Goal: Task Accomplishment & Management: Manage account settings

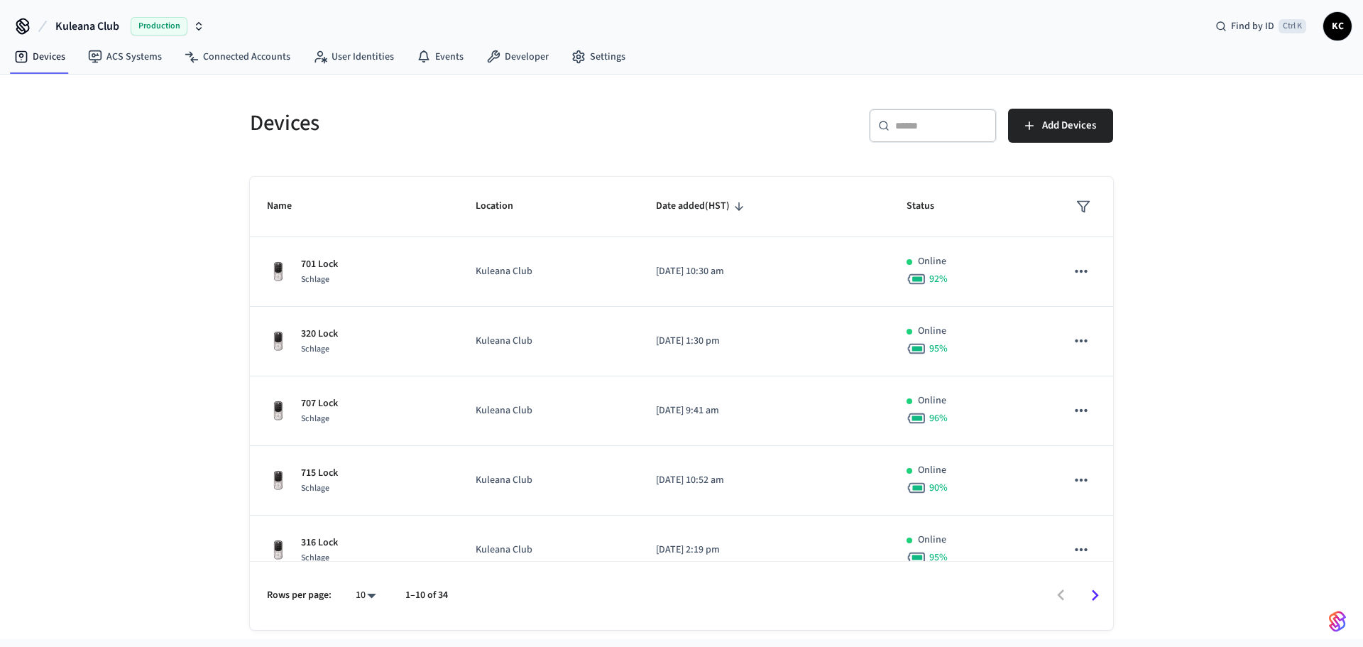
click at [900, 124] on input "text" at bounding box center [941, 126] width 92 height 14
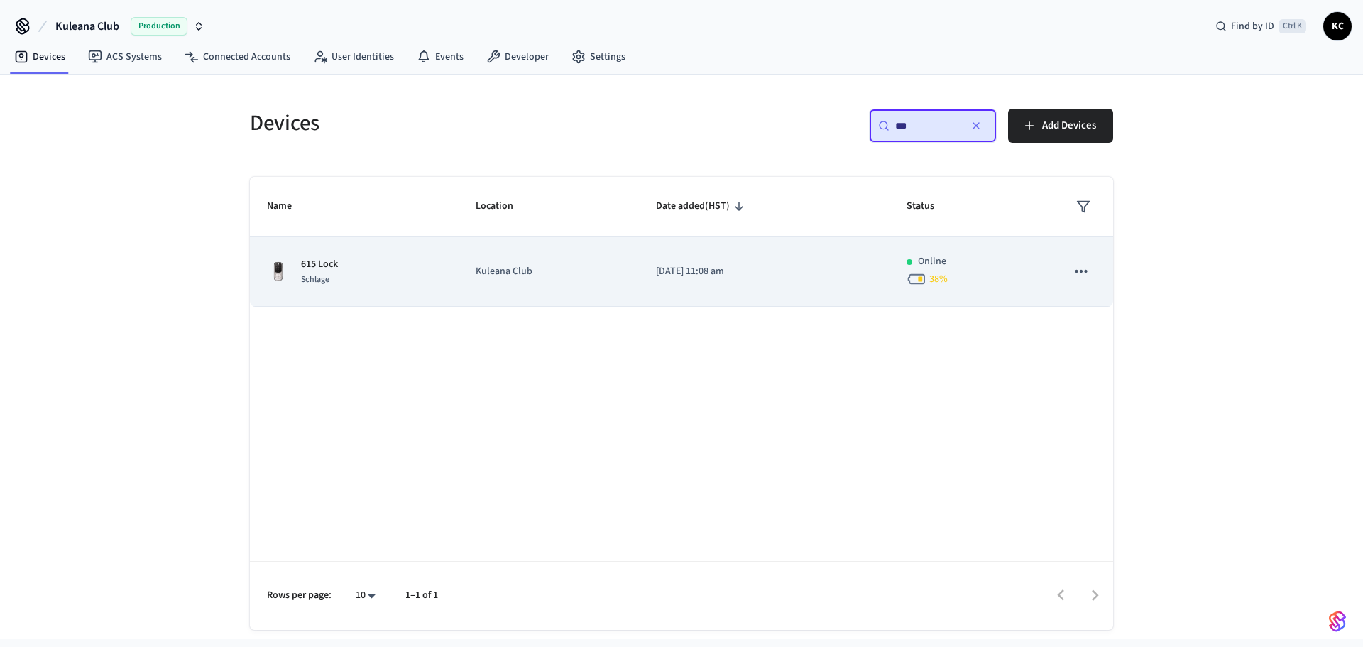
type input "***"
click at [670, 294] on td "[DATE] 11:08 am" at bounding box center [764, 272] width 251 height 70
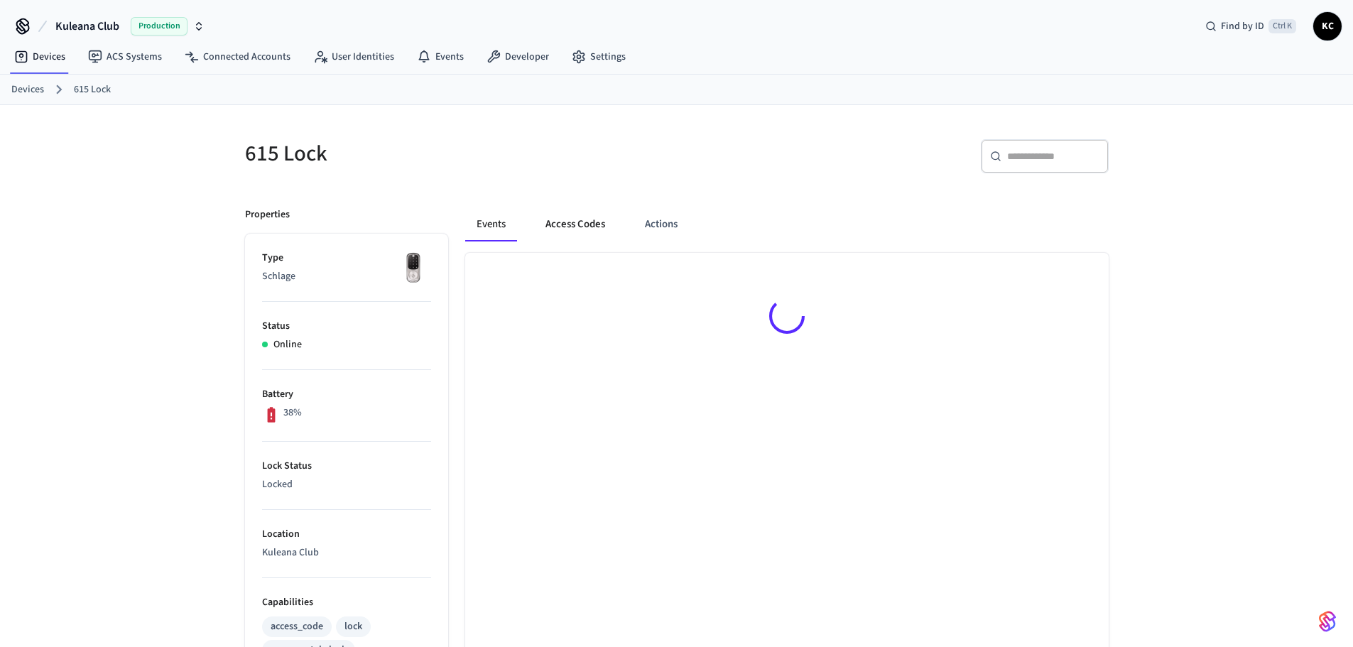
click at [558, 229] on button "Access Codes" at bounding box center [575, 224] width 82 height 34
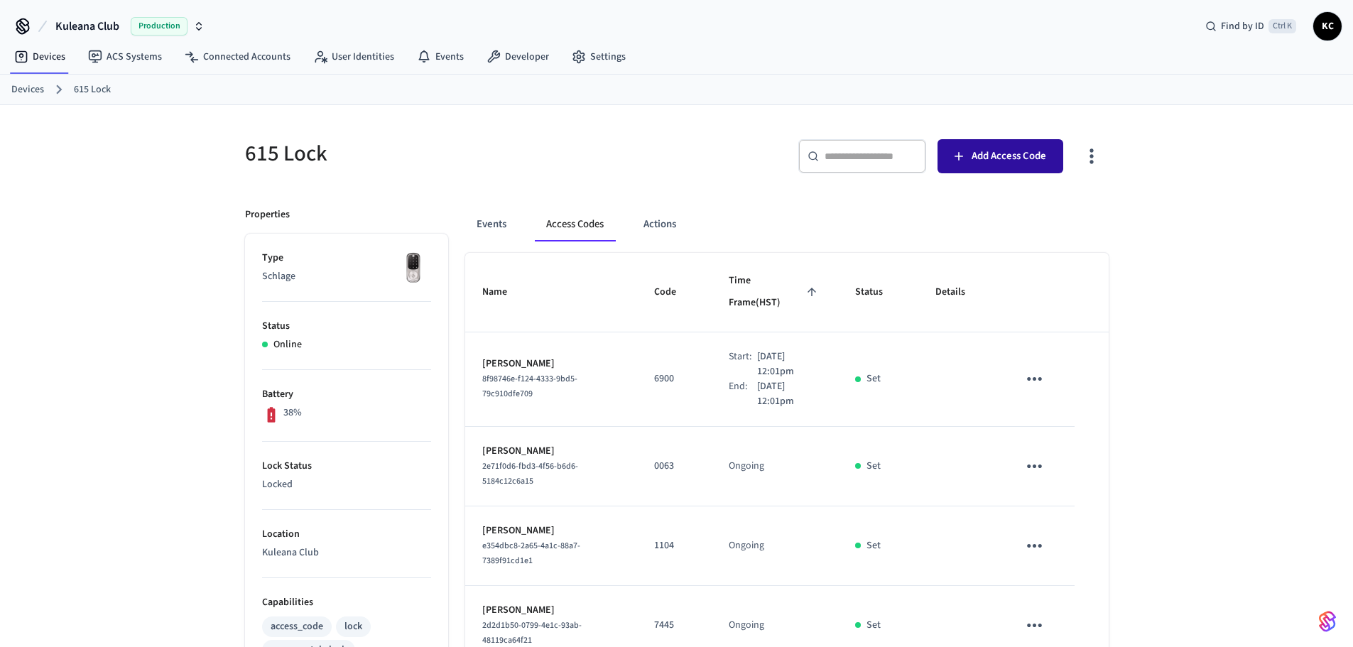
click at [949, 158] on button "Add Access Code" at bounding box center [1000, 156] width 126 height 34
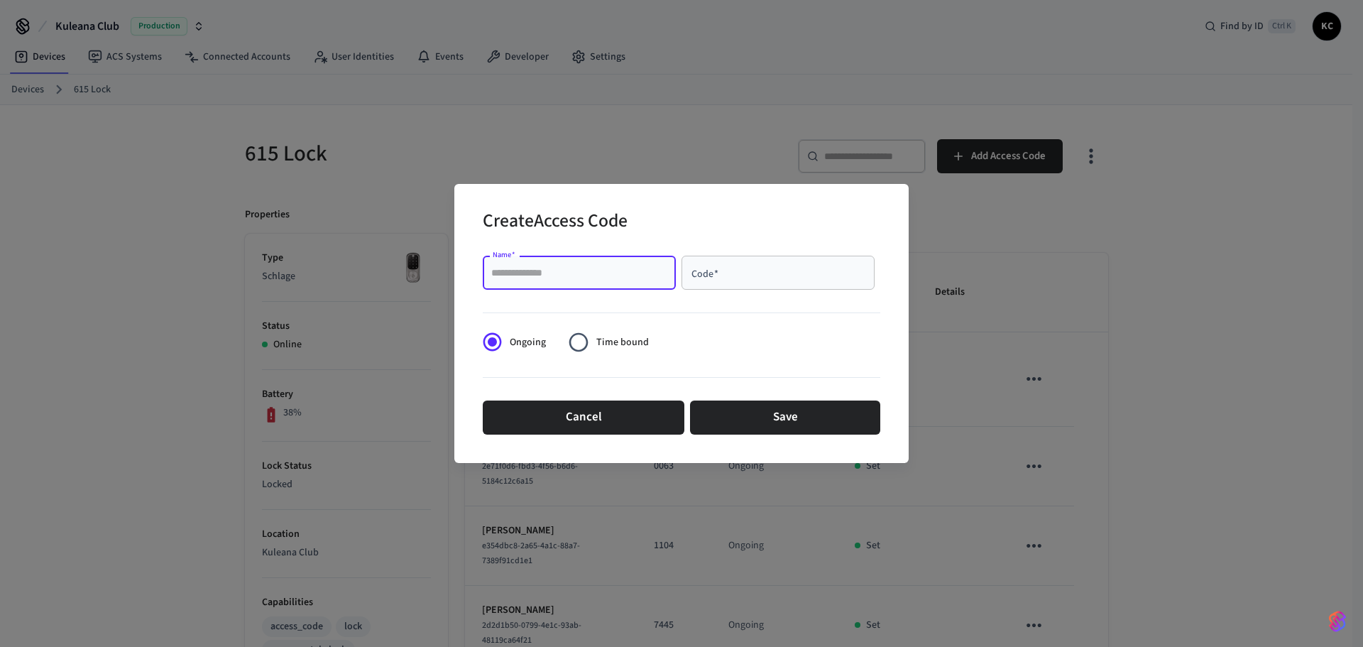
click at [588, 277] on input "Name   *" at bounding box center [579, 273] width 176 height 14
type input "*******"
type input "****"
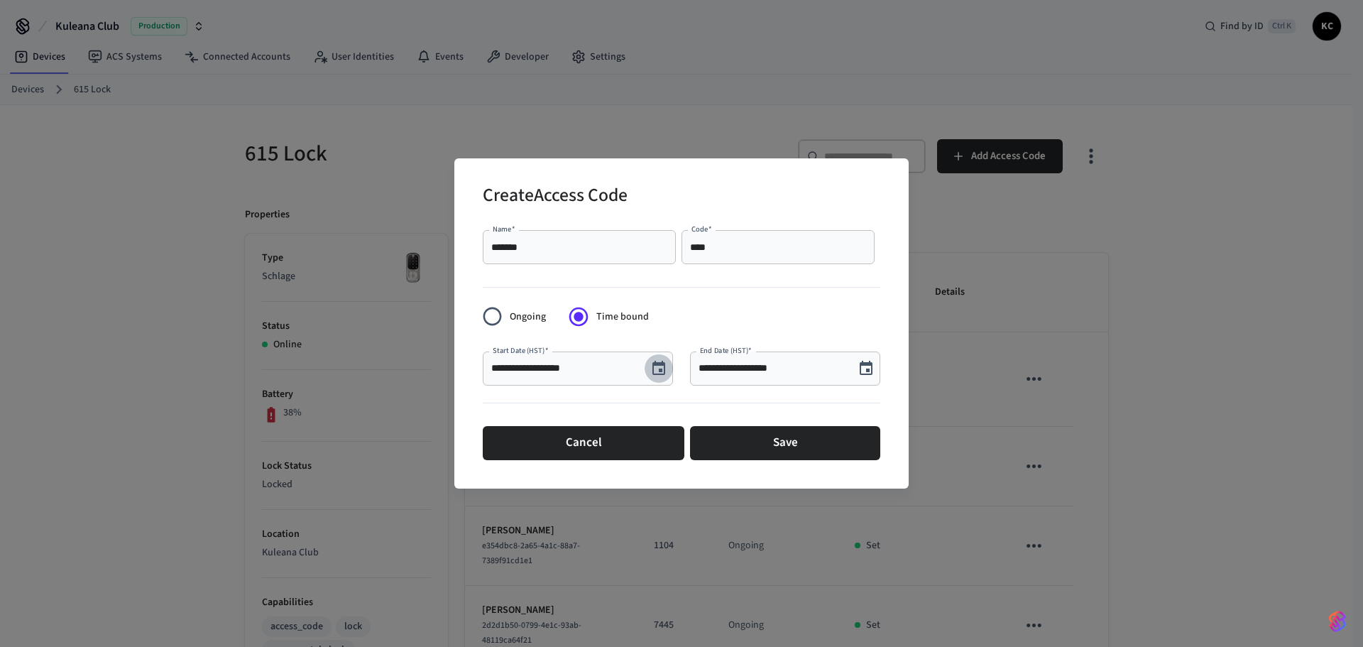
click at [663, 370] on icon "Choose date, selected date is Sep 17, 2025" at bounding box center [658, 368] width 17 height 17
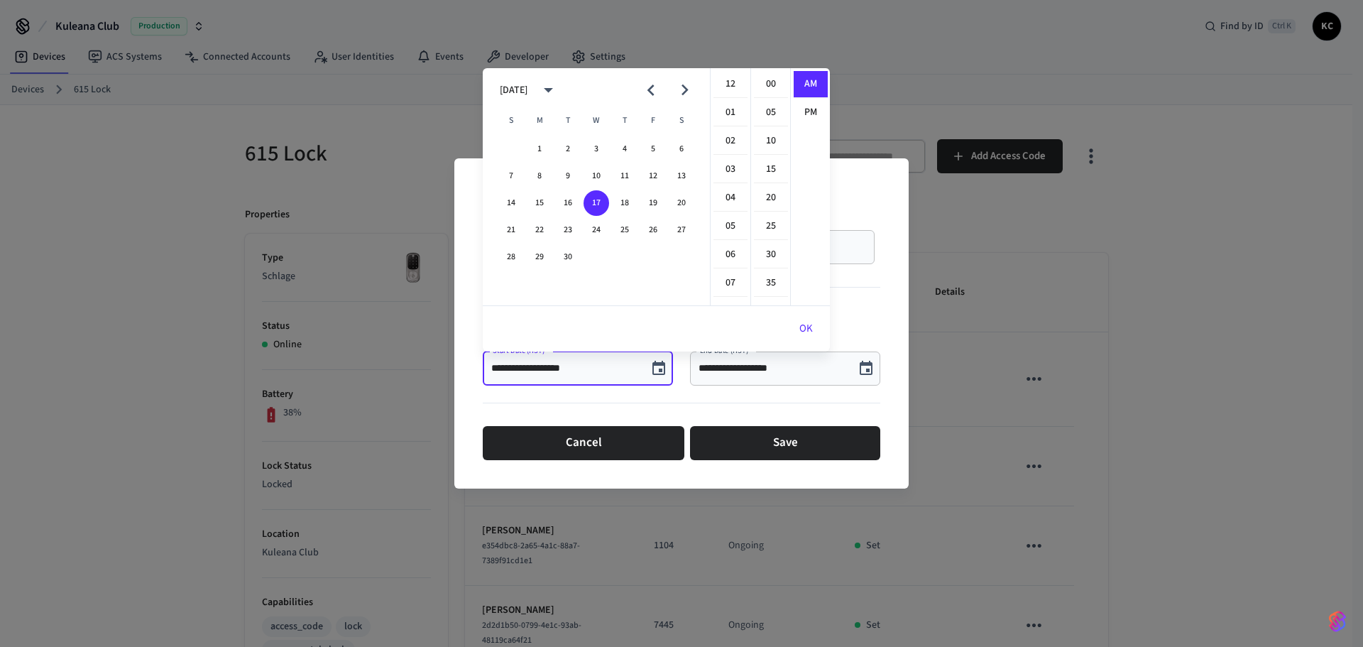
scroll to position [284, 0]
click at [651, 201] on button "19" at bounding box center [653, 203] width 26 height 26
click at [731, 257] on li "09" at bounding box center [731, 269] width 34 height 27
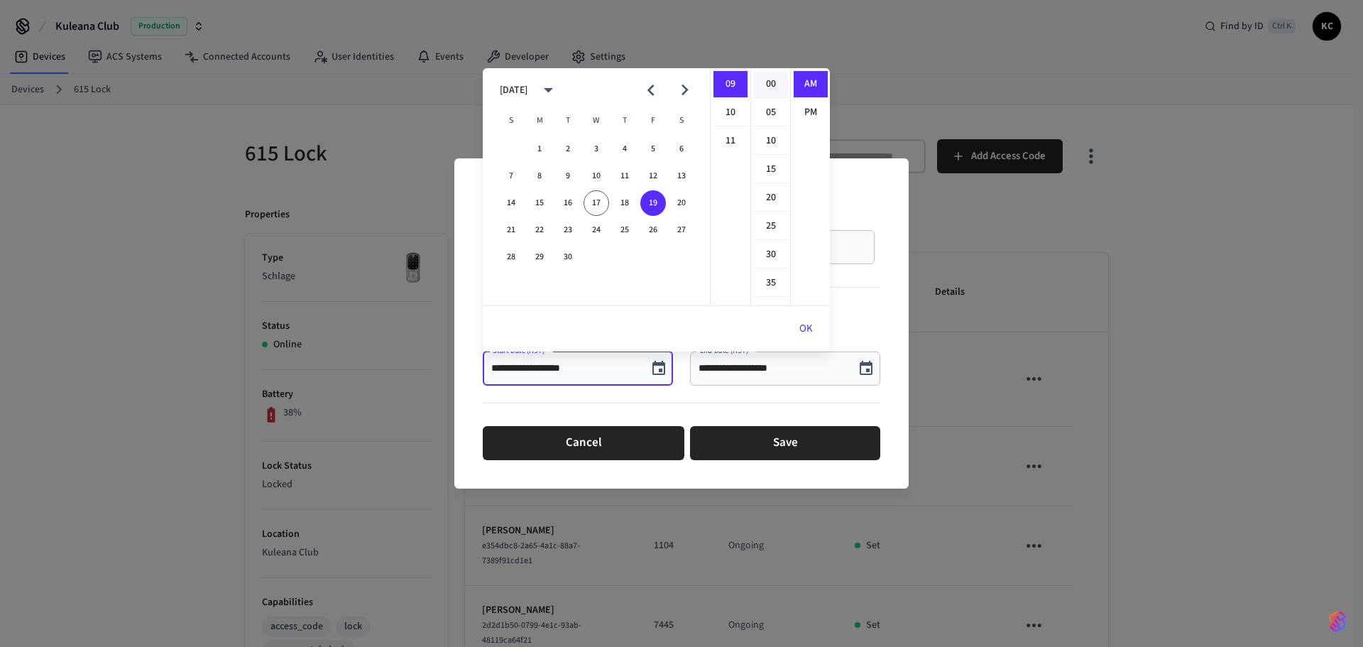
click at [778, 79] on li "00" at bounding box center [771, 84] width 34 height 27
type input "**********"
click at [812, 328] on button "OK" at bounding box center [807, 329] width 48 height 34
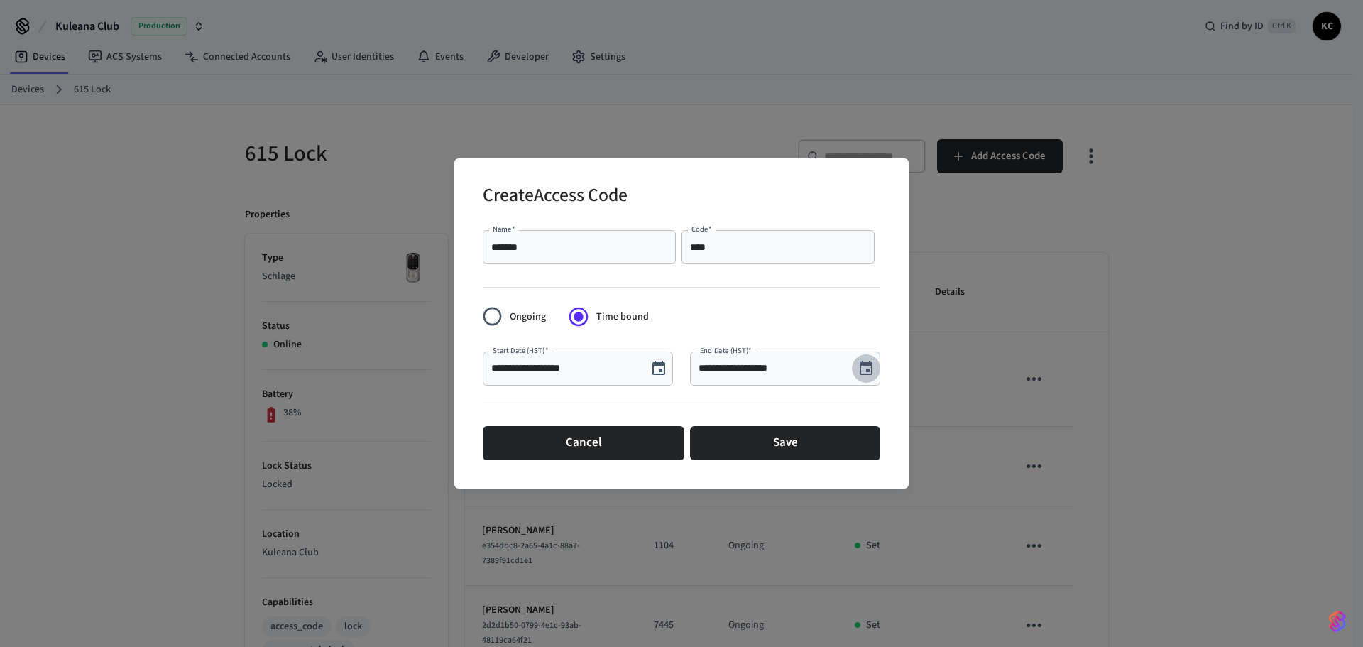
click at [868, 366] on icon "Choose date, selected date is Sep 17, 2025" at bounding box center [866, 368] width 17 height 17
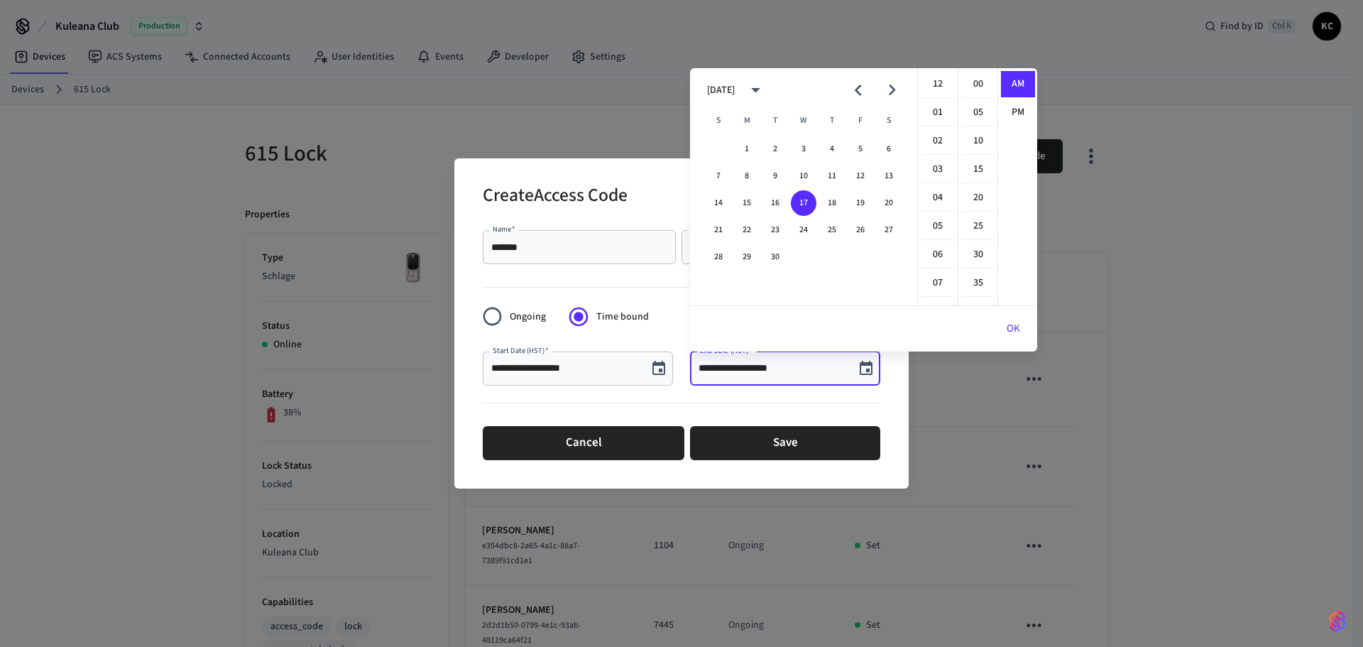
scroll to position [284, 0]
click at [868, 229] on button "26" at bounding box center [861, 230] width 26 height 26
click at [940, 82] on li "12" at bounding box center [938, 84] width 34 height 27
click at [970, 80] on li "00" at bounding box center [978, 84] width 34 height 27
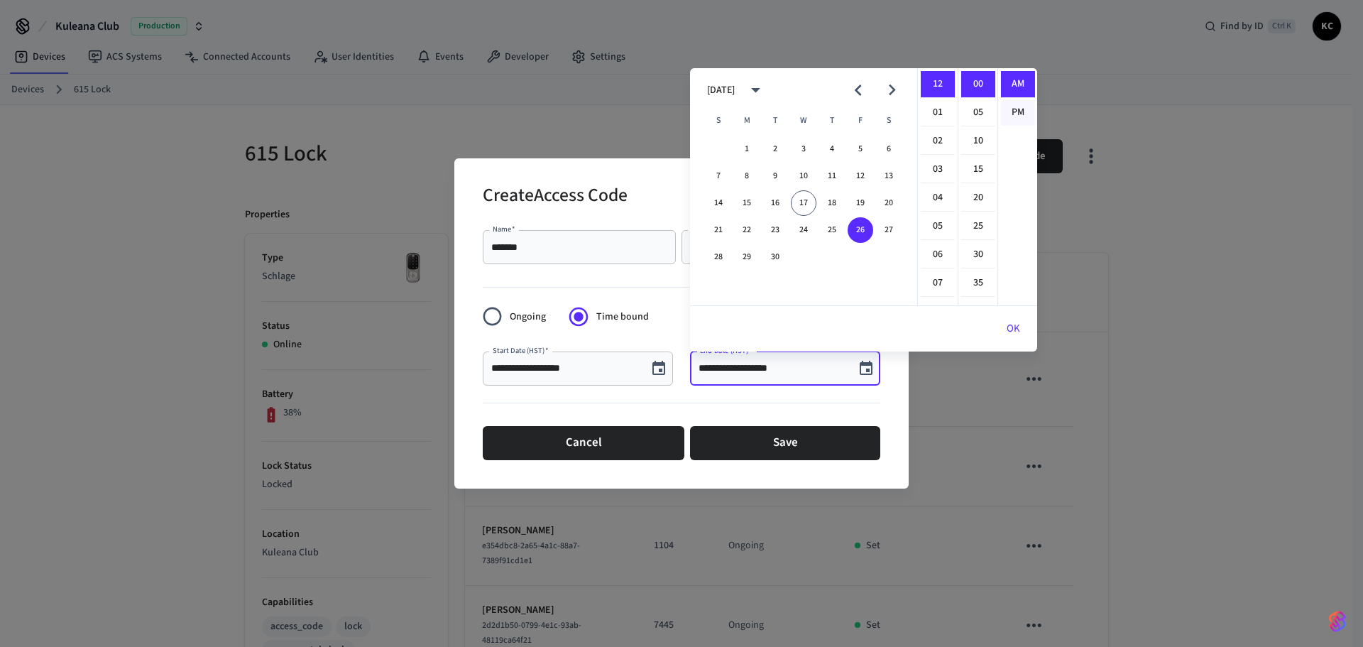
click at [1011, 107] on li "PM" at bounding box center [1018, 112] width 34 height 26
type input "**********"
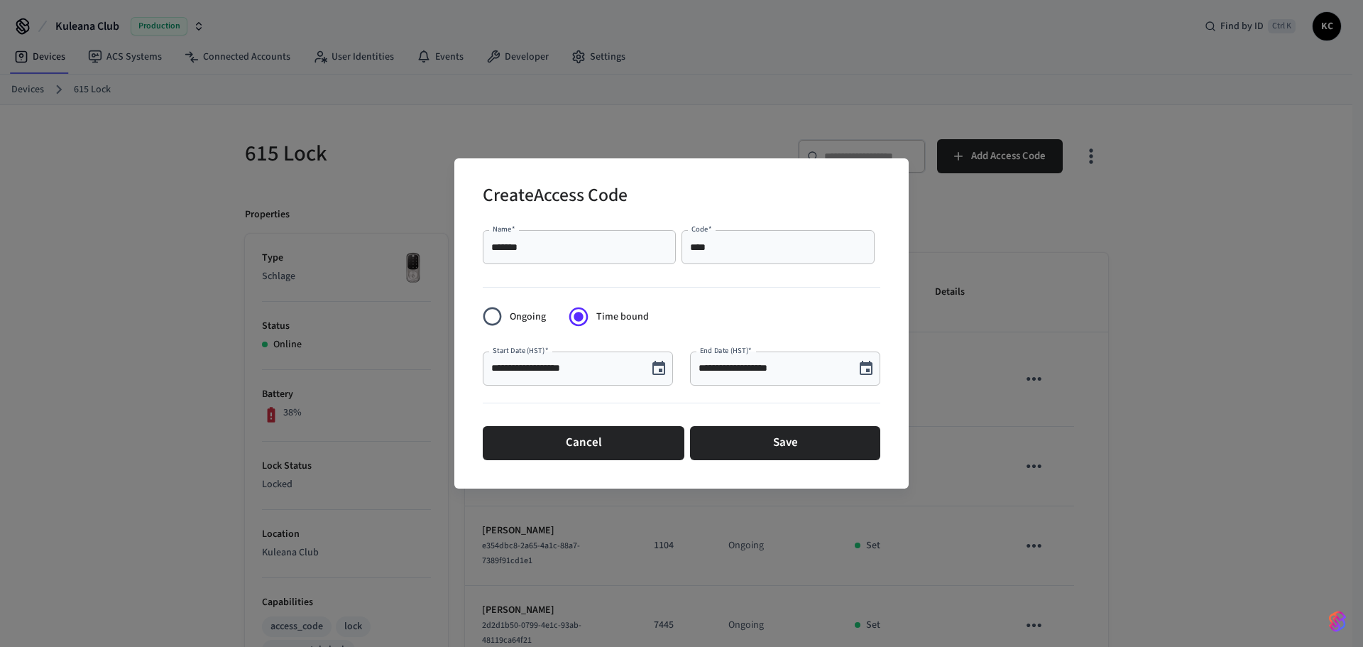
scroll to position [26, 0]
click at [782, 438] on button "Save" at bounding box center [785, 443] width 190 height 34
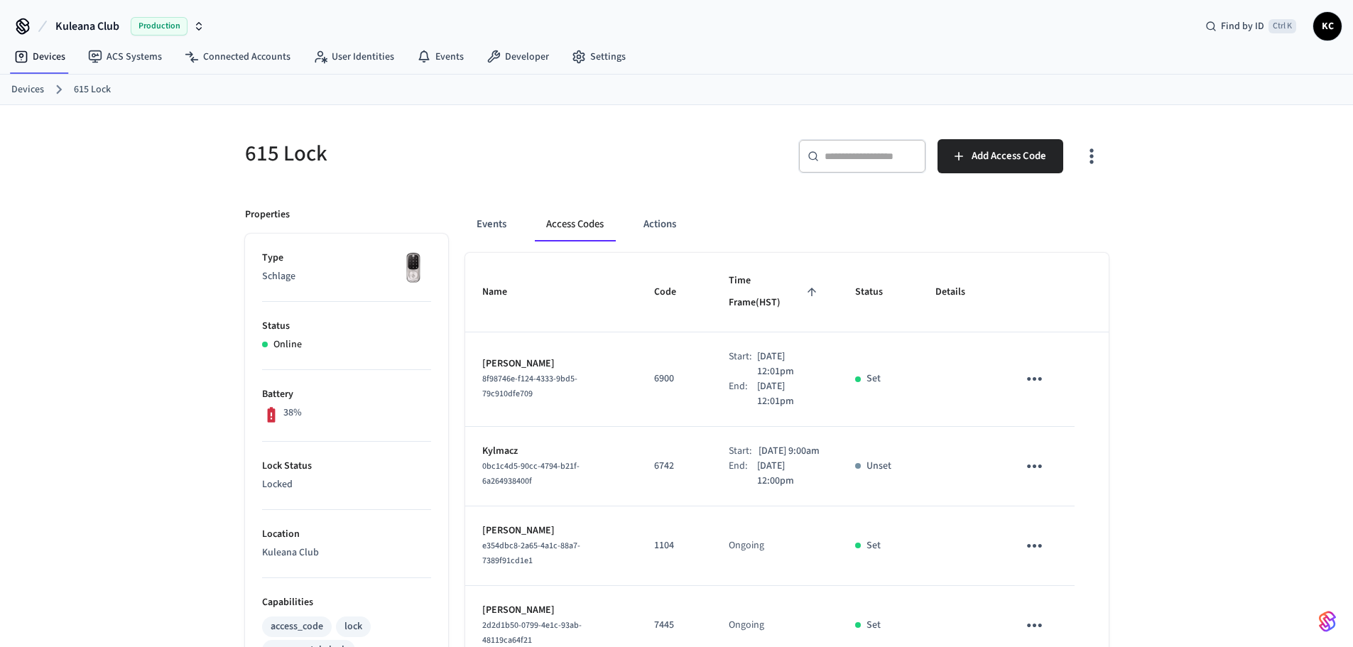
click at [26, 84] on link "Devices" at bounding box center [27, 89] width 33 height 15
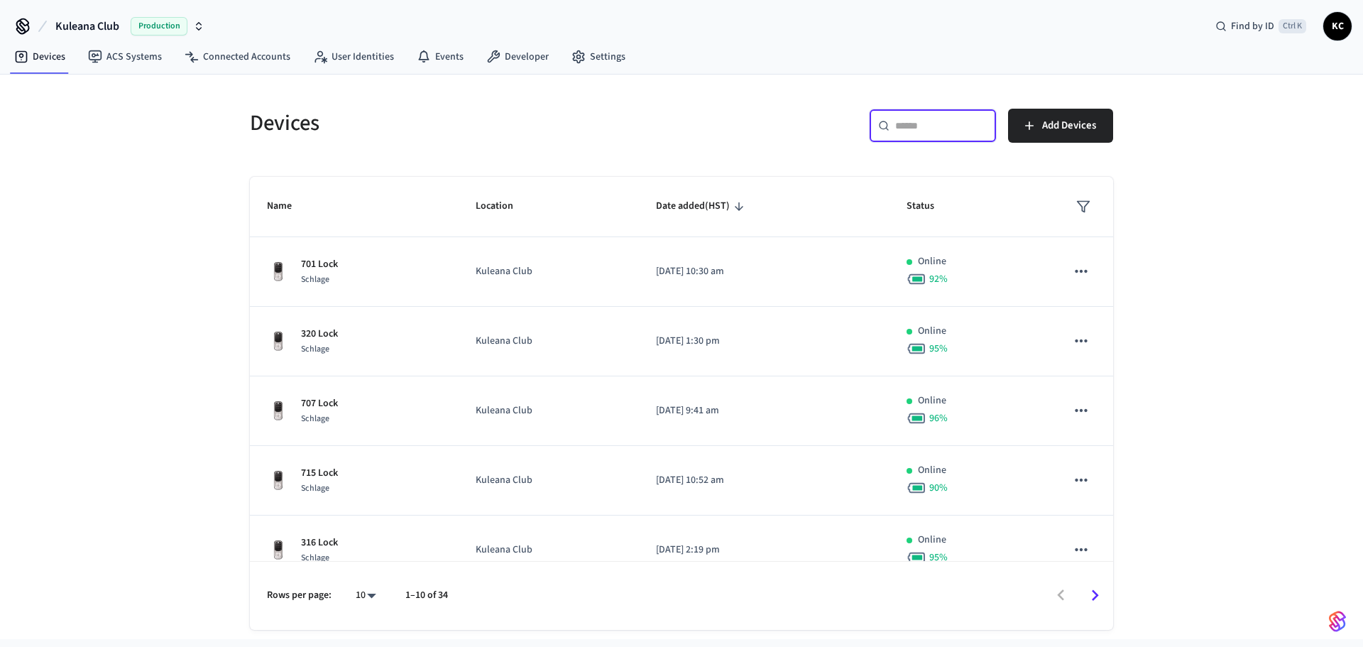
click at [945, 125] on input "text" at bounding box center [941, 126] width 92 height 14
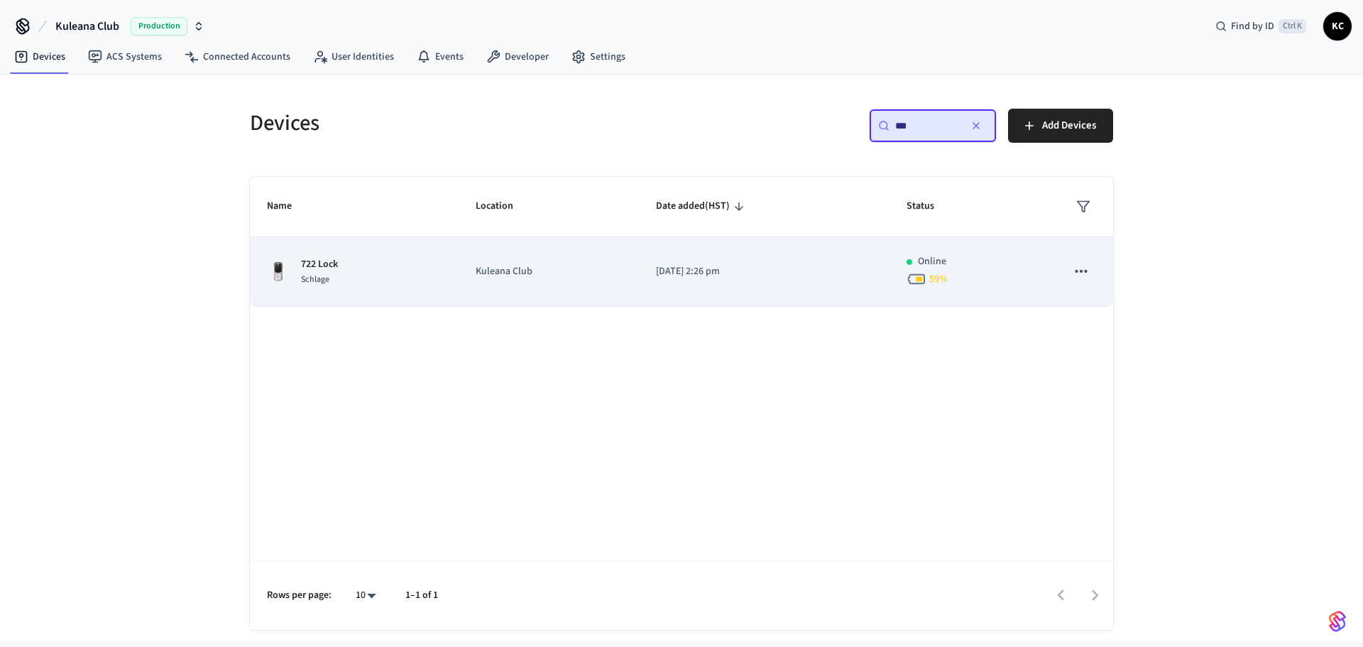
type input "***"
click at [633, 300] on td "Kuleana Club" at bounding box center [549, 272] width 180 height 70
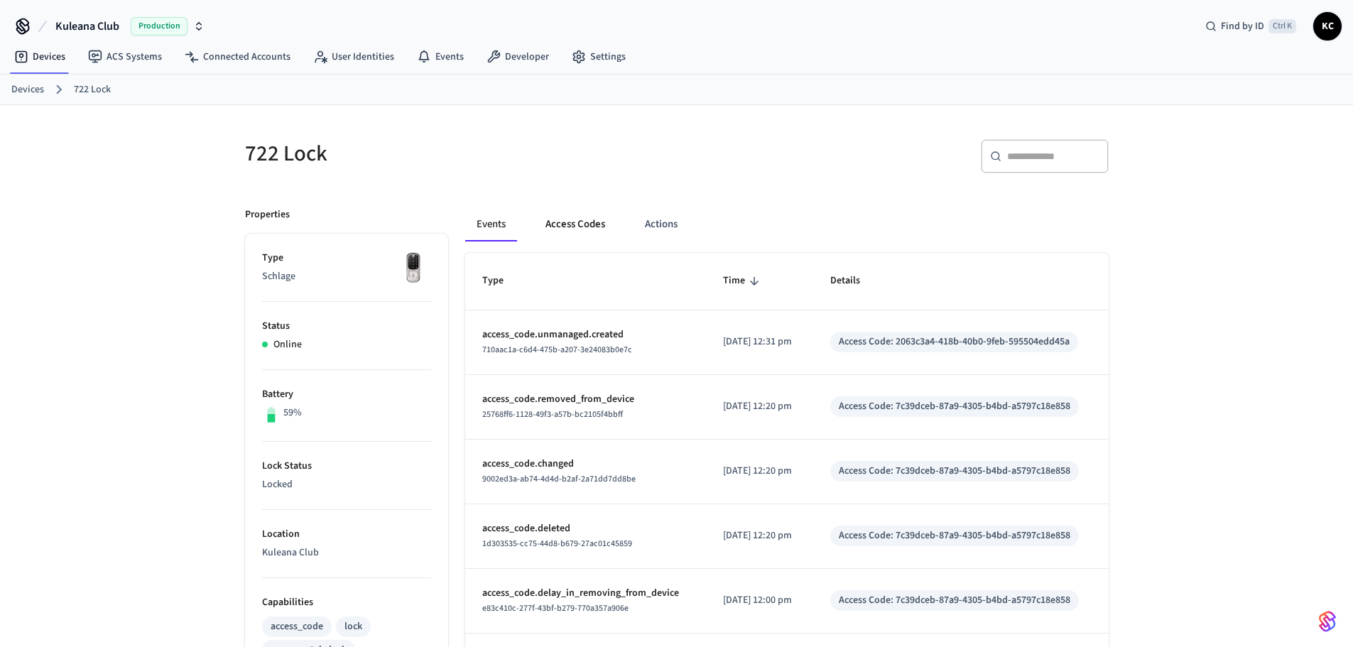
click at [556, 223] on button "Access Codes" at bounding box center [575, 224] width 82 height 34
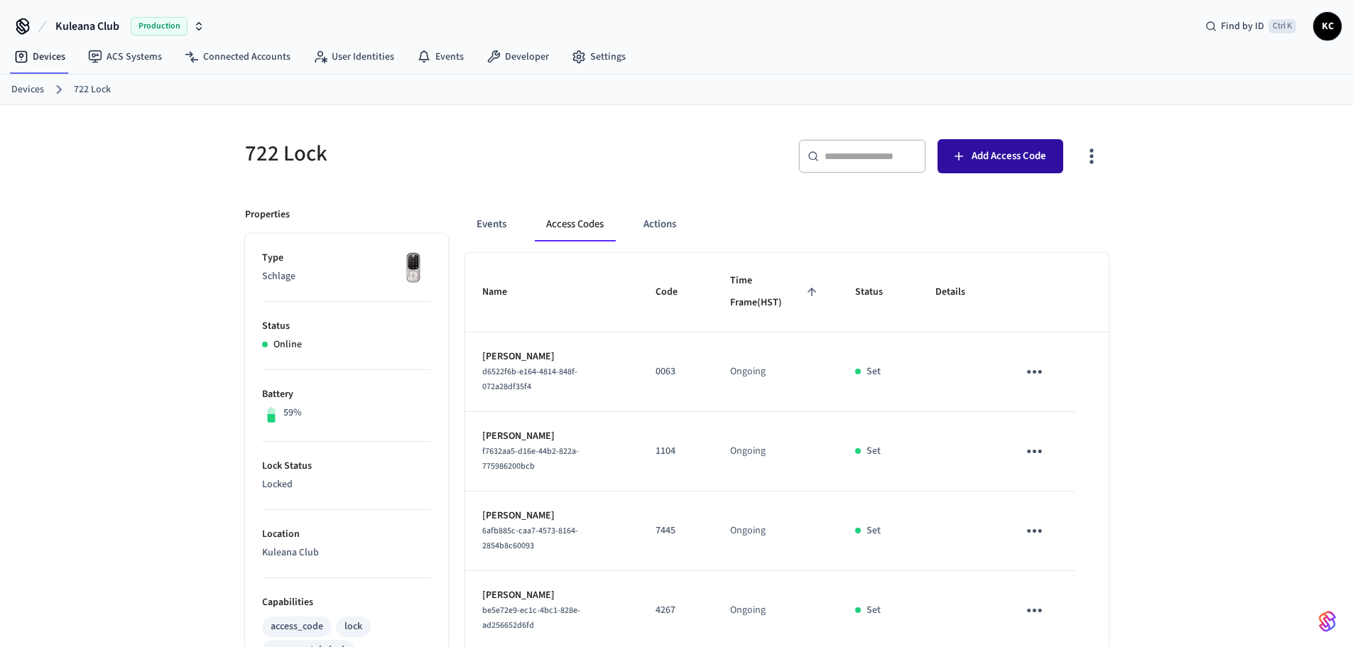
click at [994, 158] on span "Add Access Code" at bounding box center [1008, 156] width 75 height 18
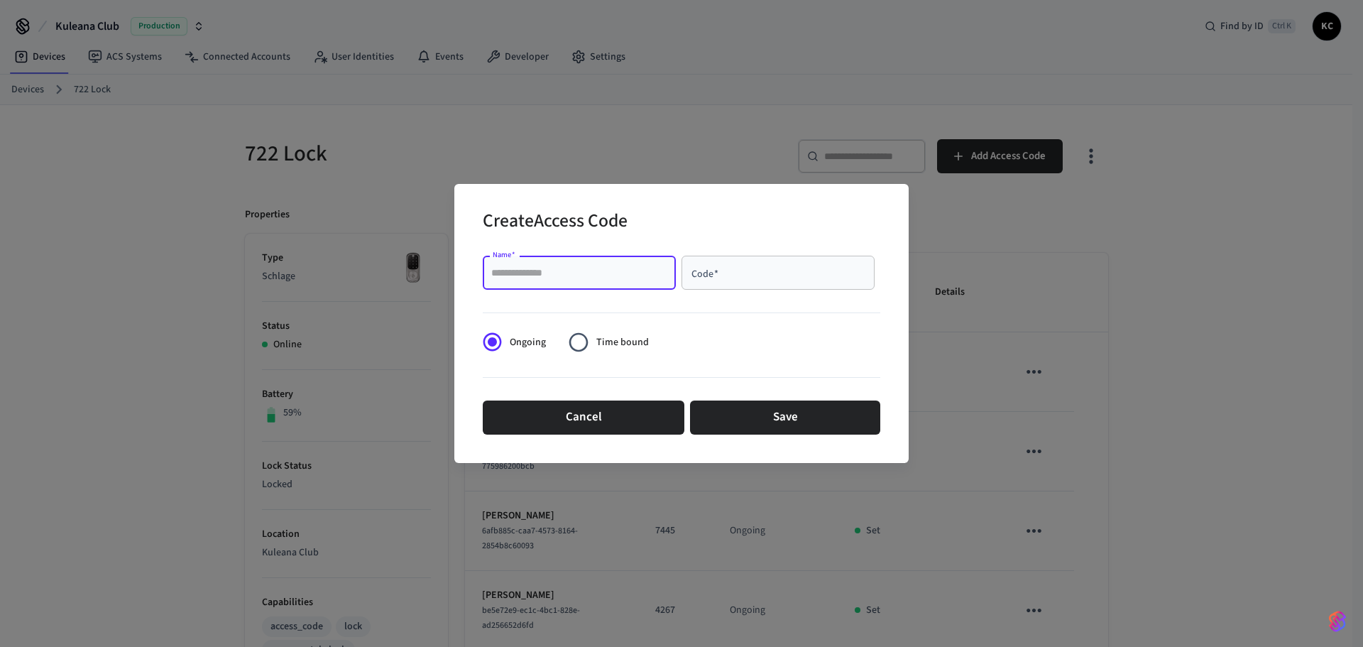
click at [636, 278] on input "Name   *" at bounding box center [579, 273] width 176 height 14
type input "*********"
type input "****"
click at [615, 349] on span "Time bound" at bounding box center [622, 342] width 53 height 15
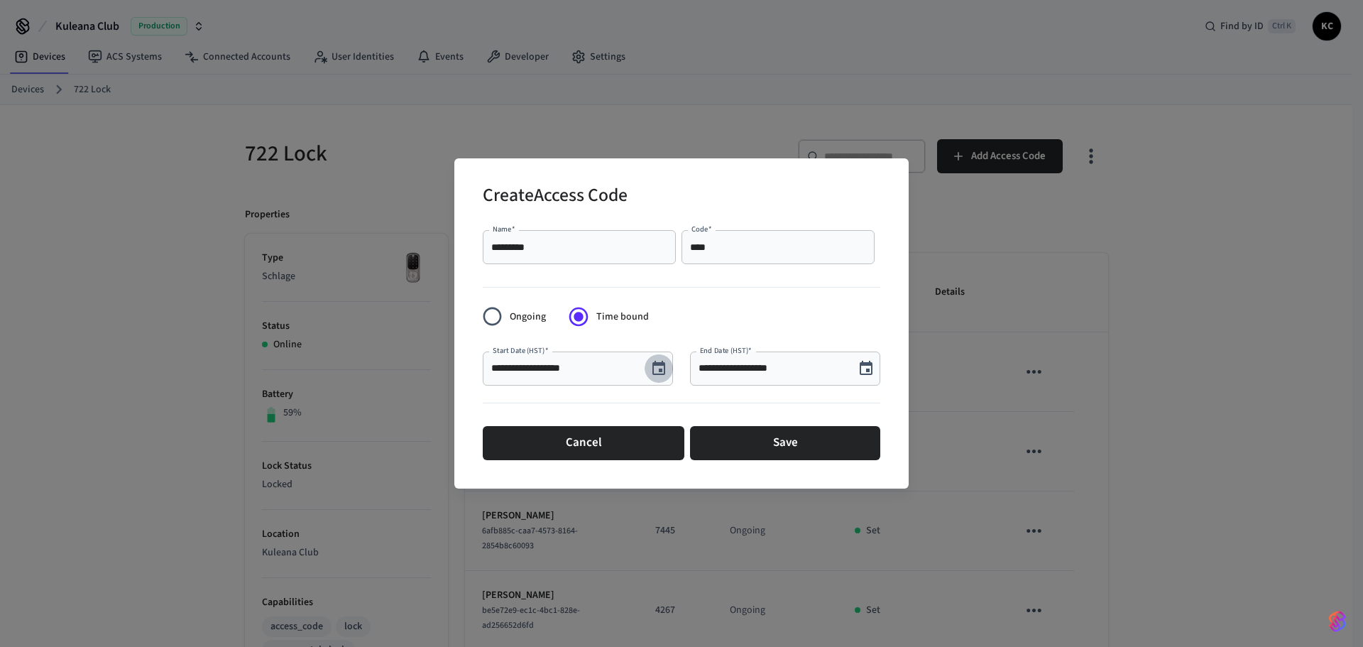
click at [650, 364] on button "Choose date, selected date is Sep 17, 2025" at bounding box center [659, 368] width 28 height 28
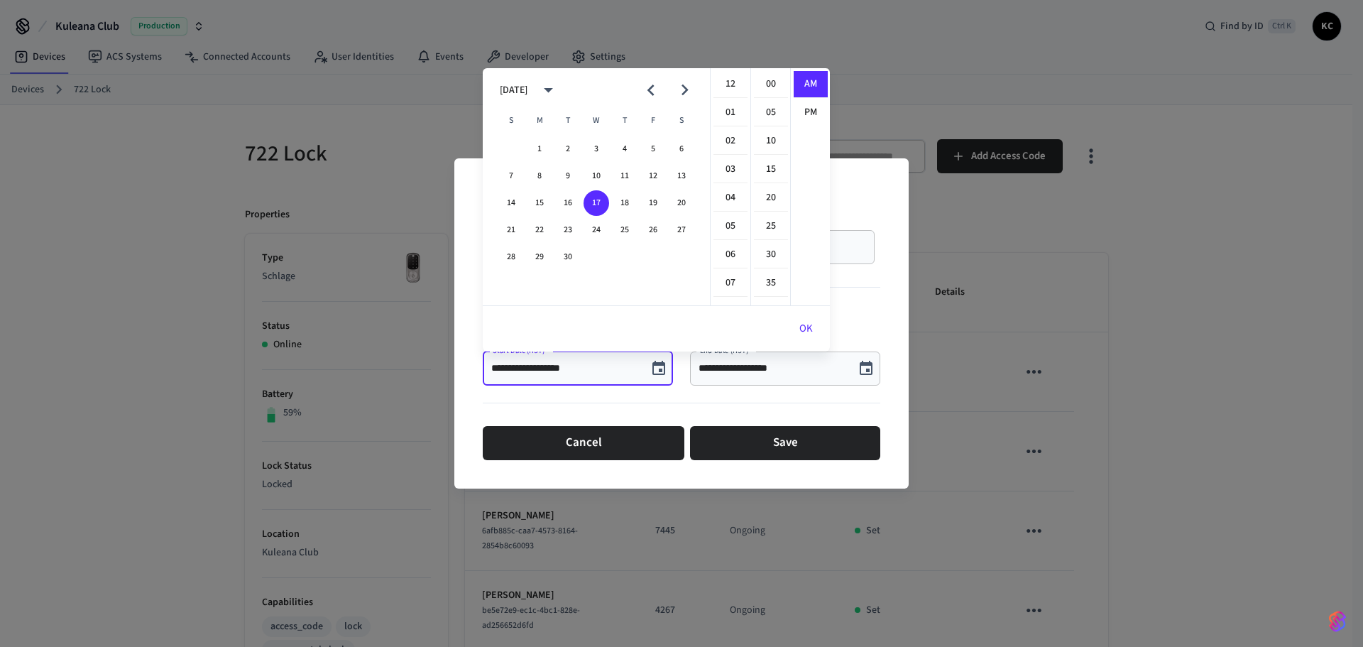
scroll to position [284, 0]
click at [658, 198] on button "19" at bounding box center [653, 203] width 26 height 26
click at [723, 196] on li "09" at bounding box center [731, 198] width 34 height 27
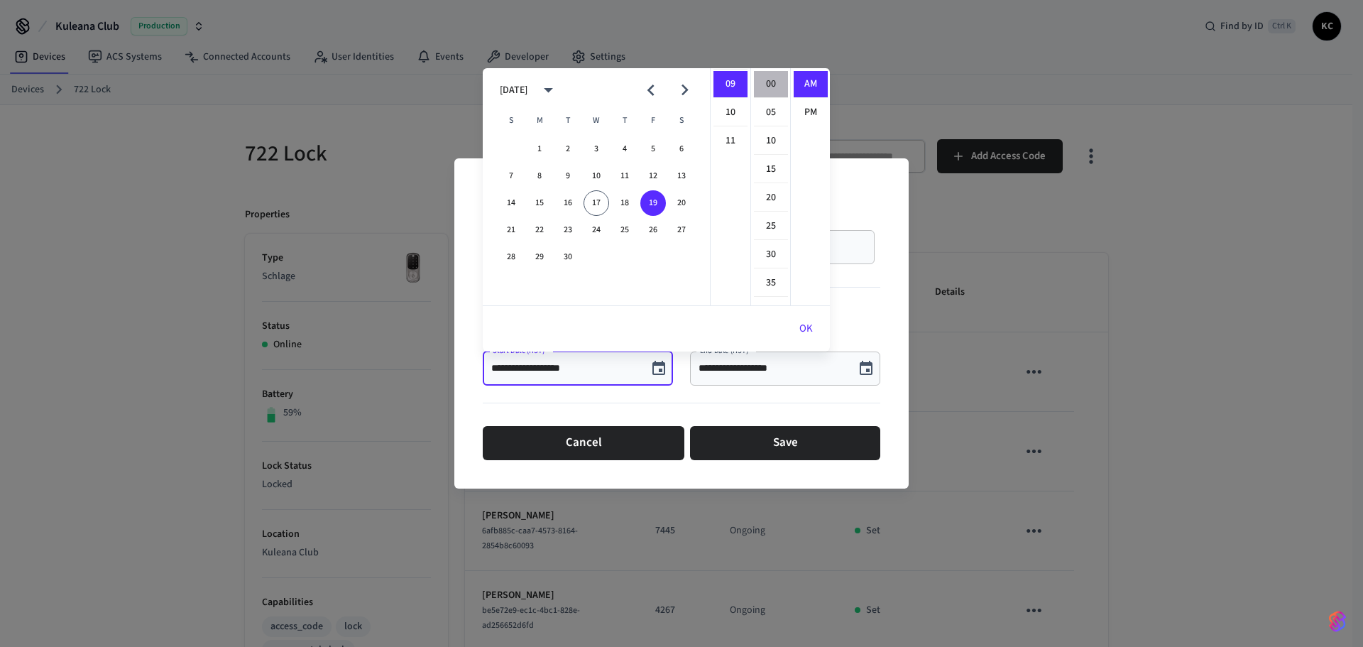
click at [770, 82] on li "00" at bounding box center [771, 84] width 34 height 27
type input "**********"
click at [807, 315] on button "OK" at bounding box center [807, 329] width 48 height 34
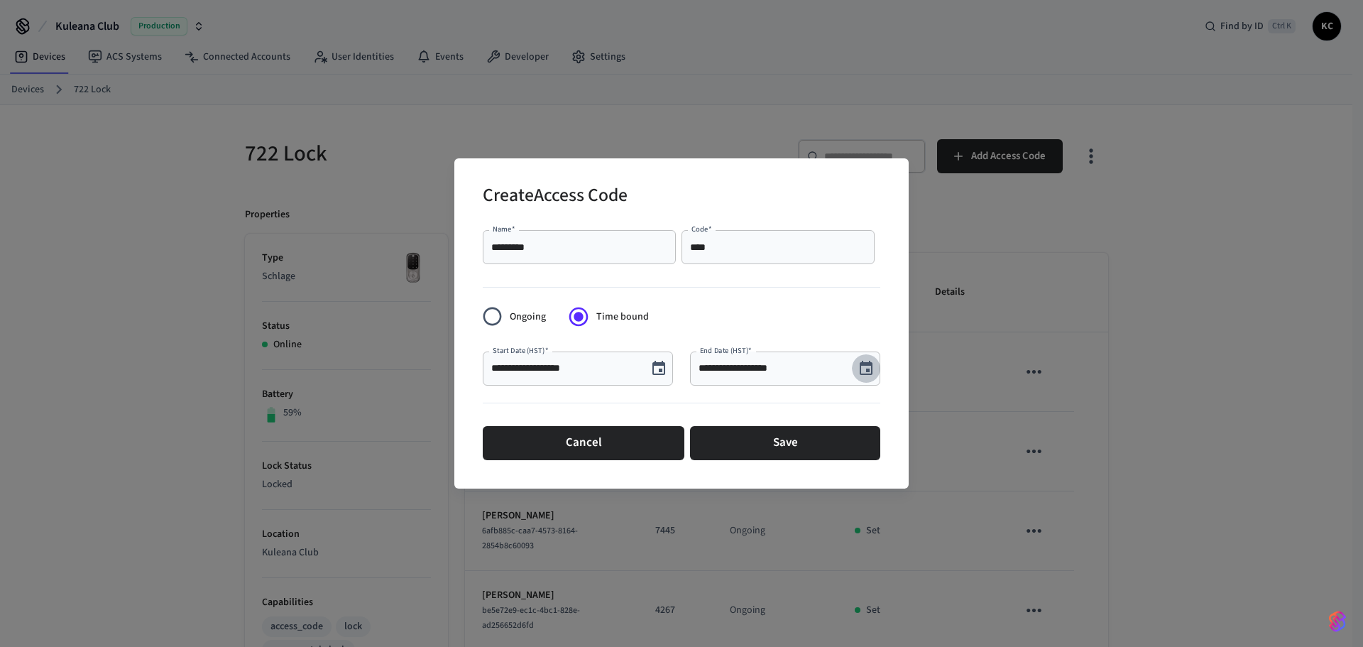
click at [868, 367] on icon "Choose date, selected date is Sep 17, 2025" at bounding box center [866, 368] width 17 height 17
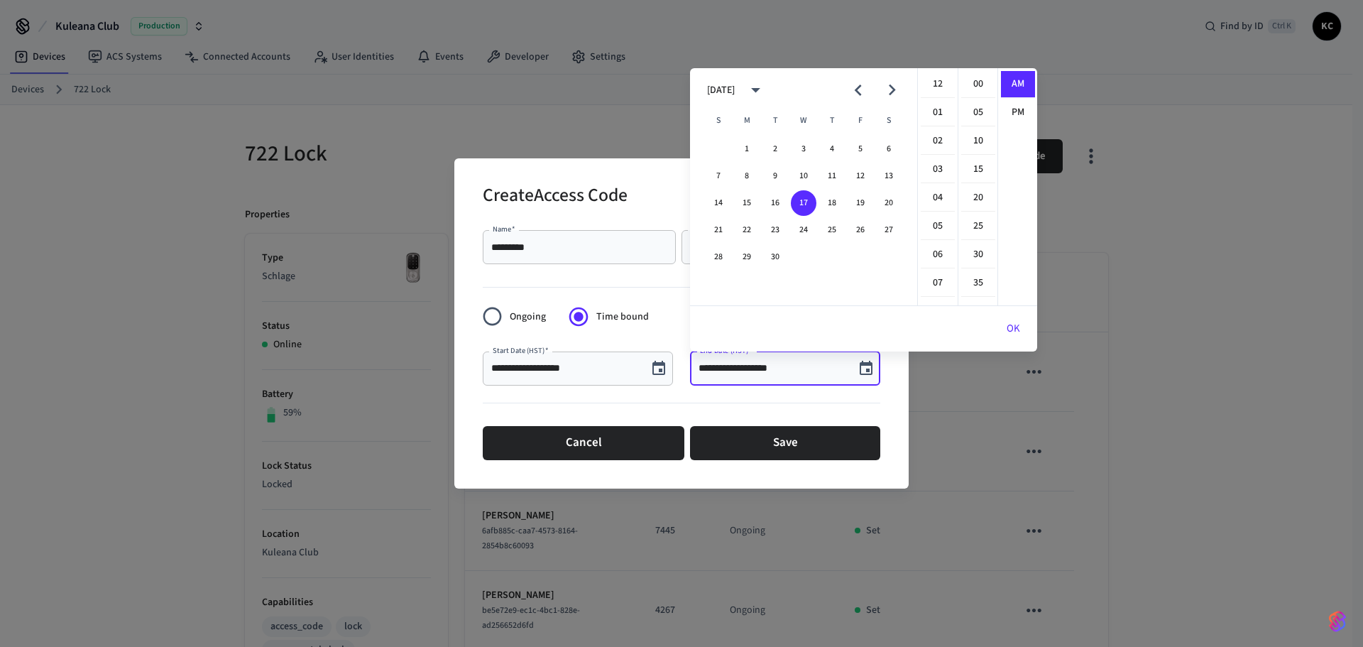
scroll to position [284, 0]
click at [857, 231] on button "26" at bounding box center [861, 230] width 26 height 26
click at [935, 86] on li "12" at bounding box center [938, 84] width 34 height 27
click at [975, 81] on li "00" at bounding box center [978, 84] width 34 height 27
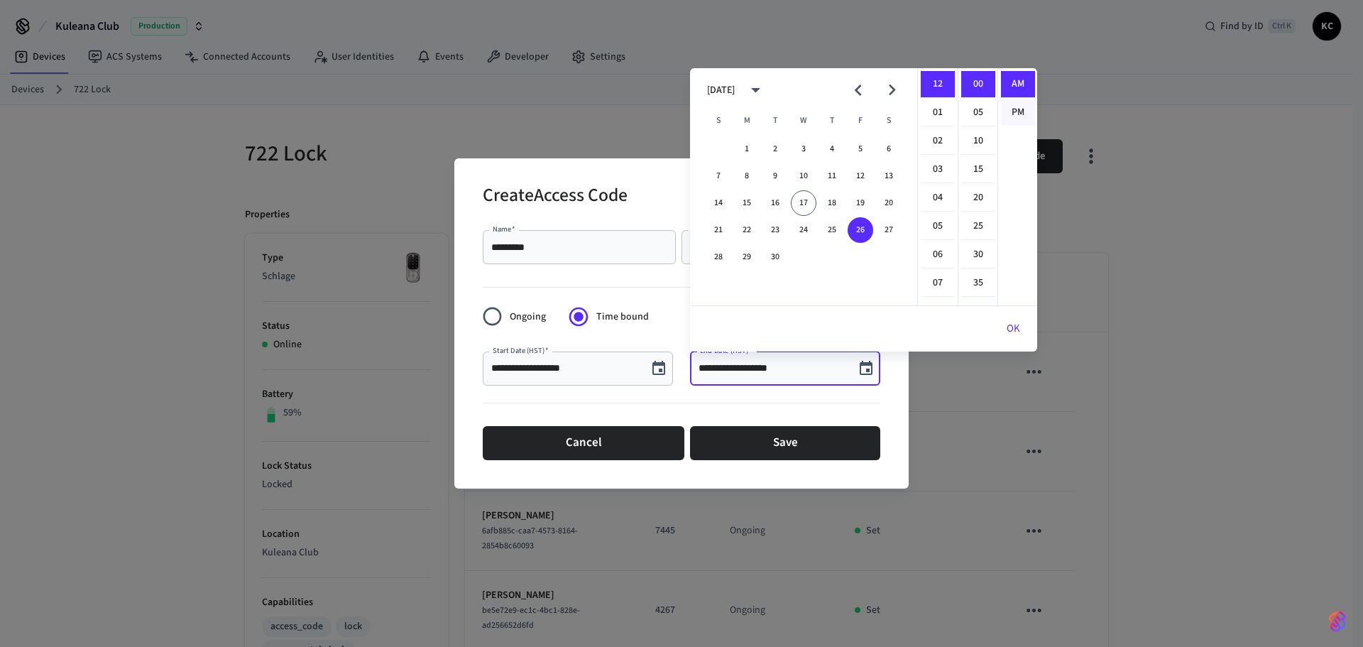
click at [1003, 107] on li "PM" at bounding box center [1018, 112] width 34 height 26
type input "**********"
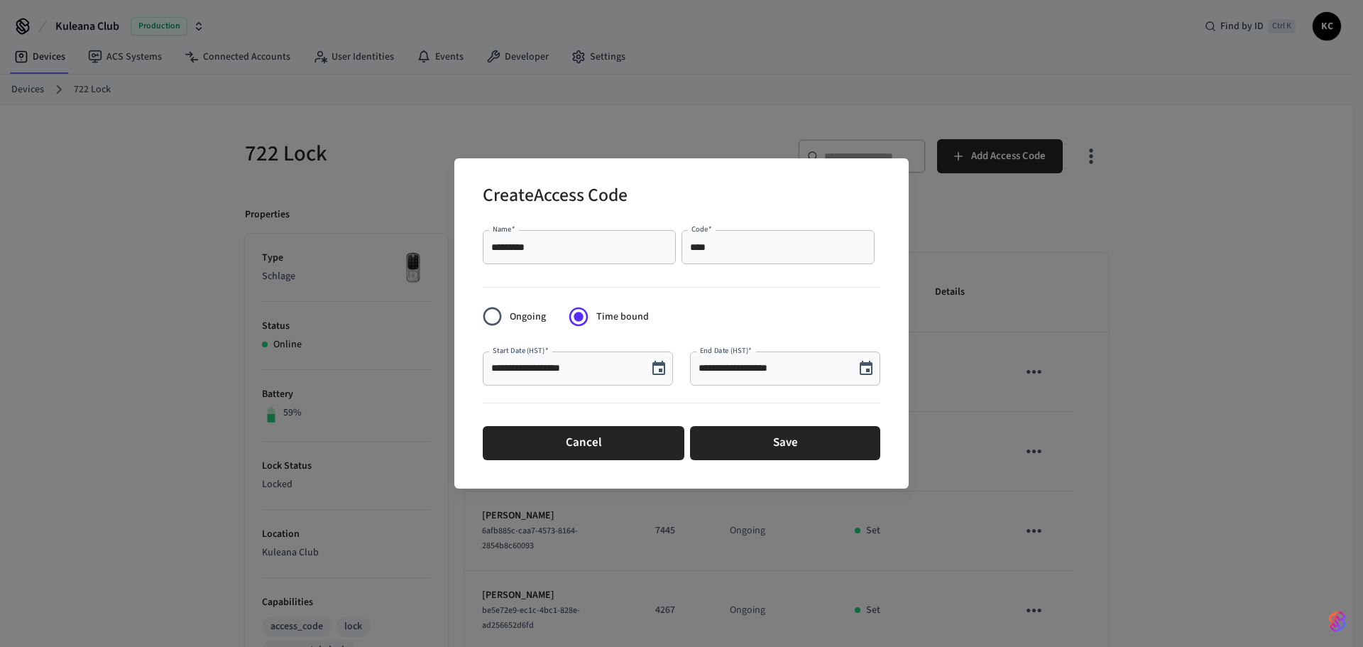
scroll to position [26, 0]
click at [841, 442] on button "Save" at bounding box center [785, 443] width 190 height 34
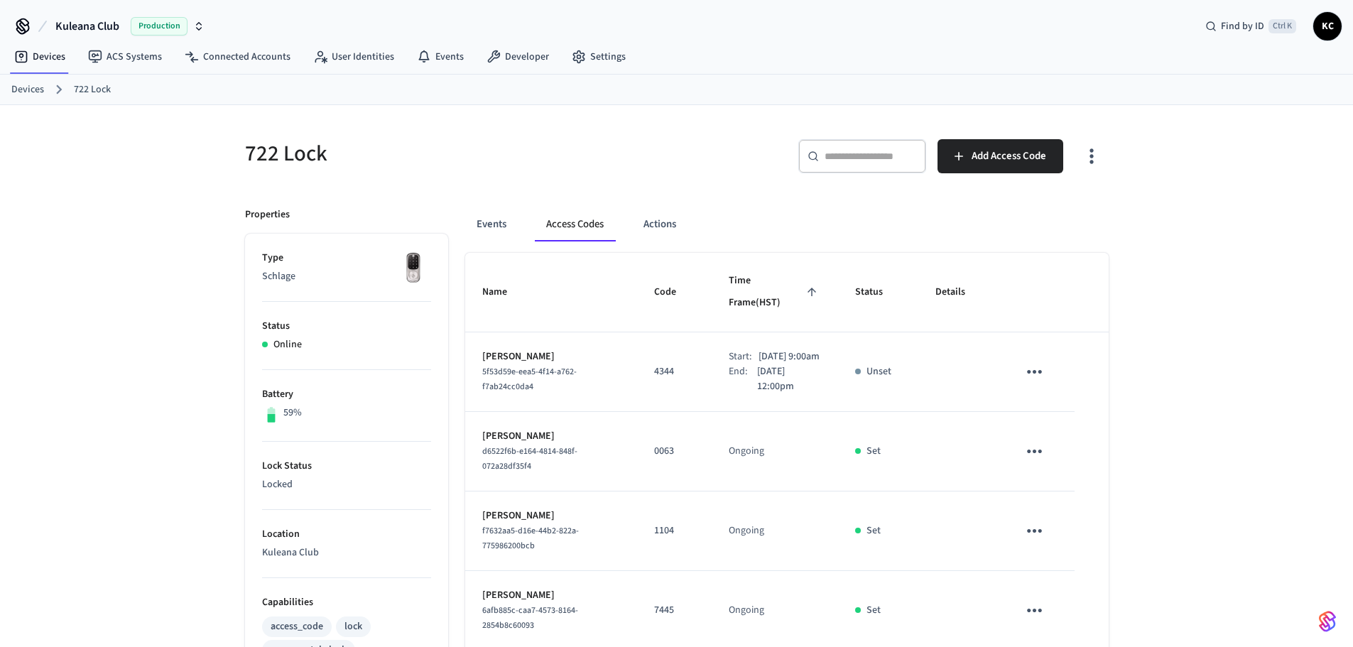
click at [21, 95] on link "Devices" at bounding box center [27, 89] width 33 height 15
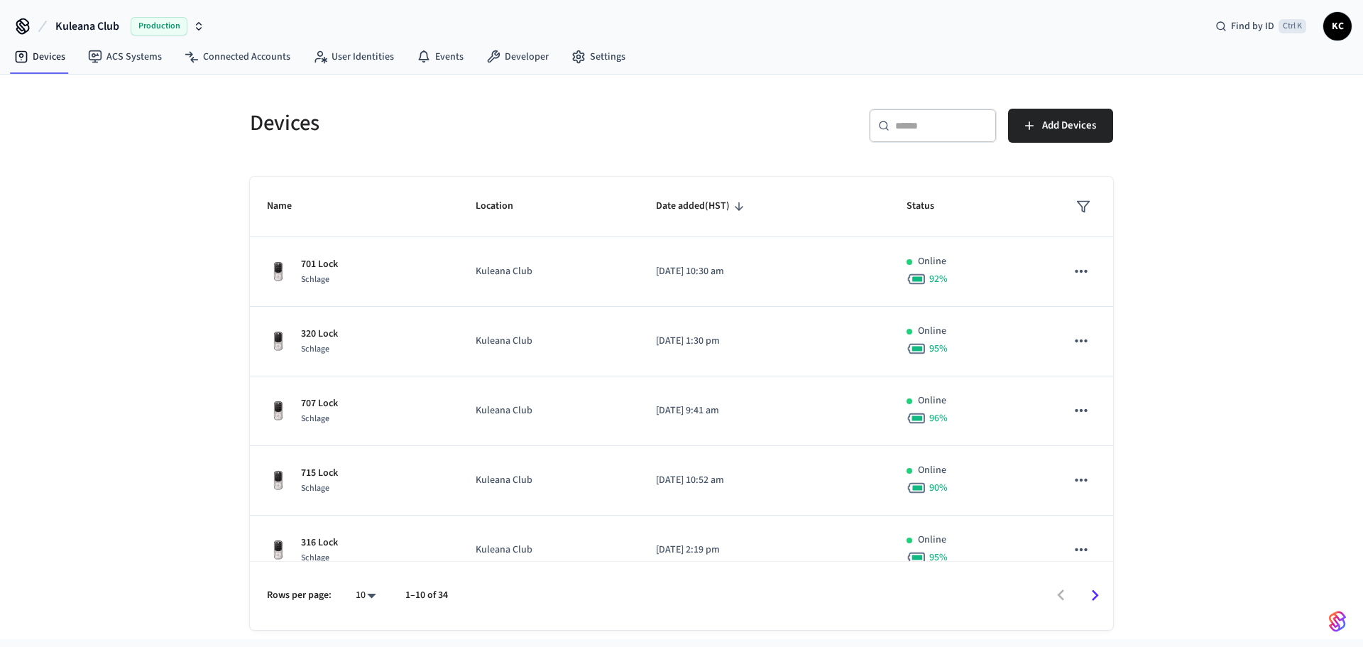
click at [941, 131] on input "text" at bounding box center [941, 126] width 92 height 14
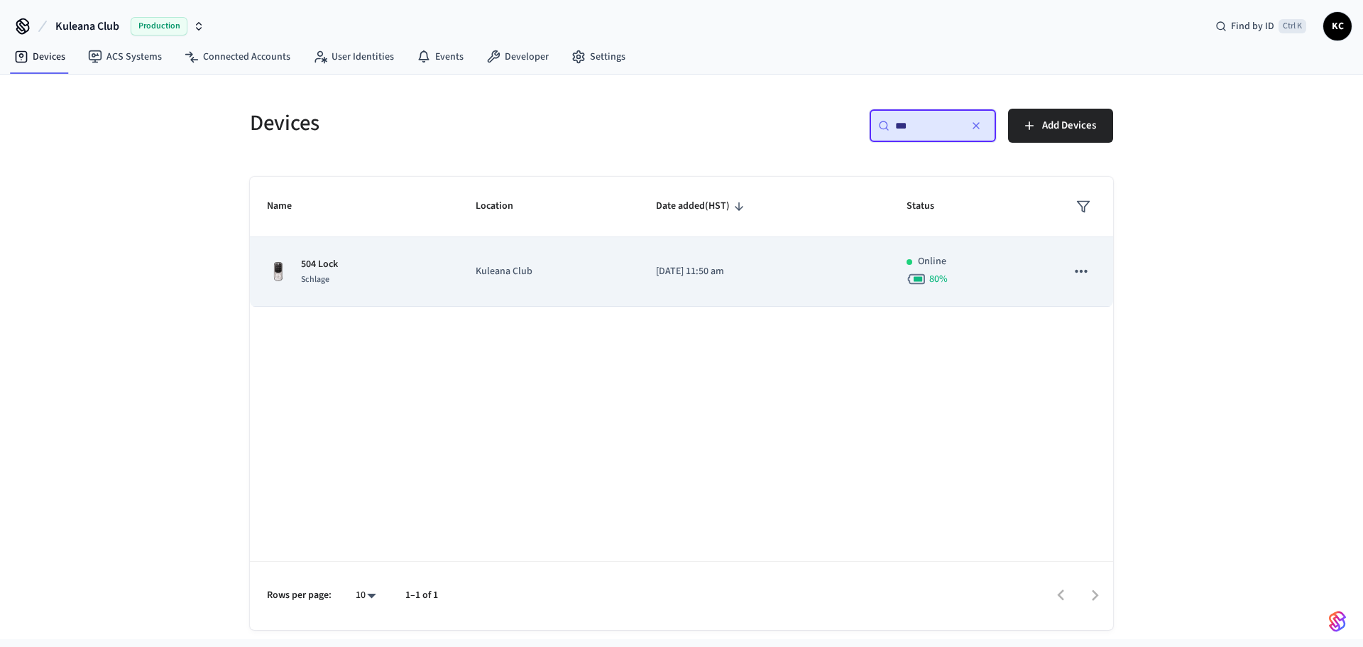
type input "***"
click at [718, 266] on p "[DATE] 11:50 am" at bounding box center [764, 271] width 217 height 15
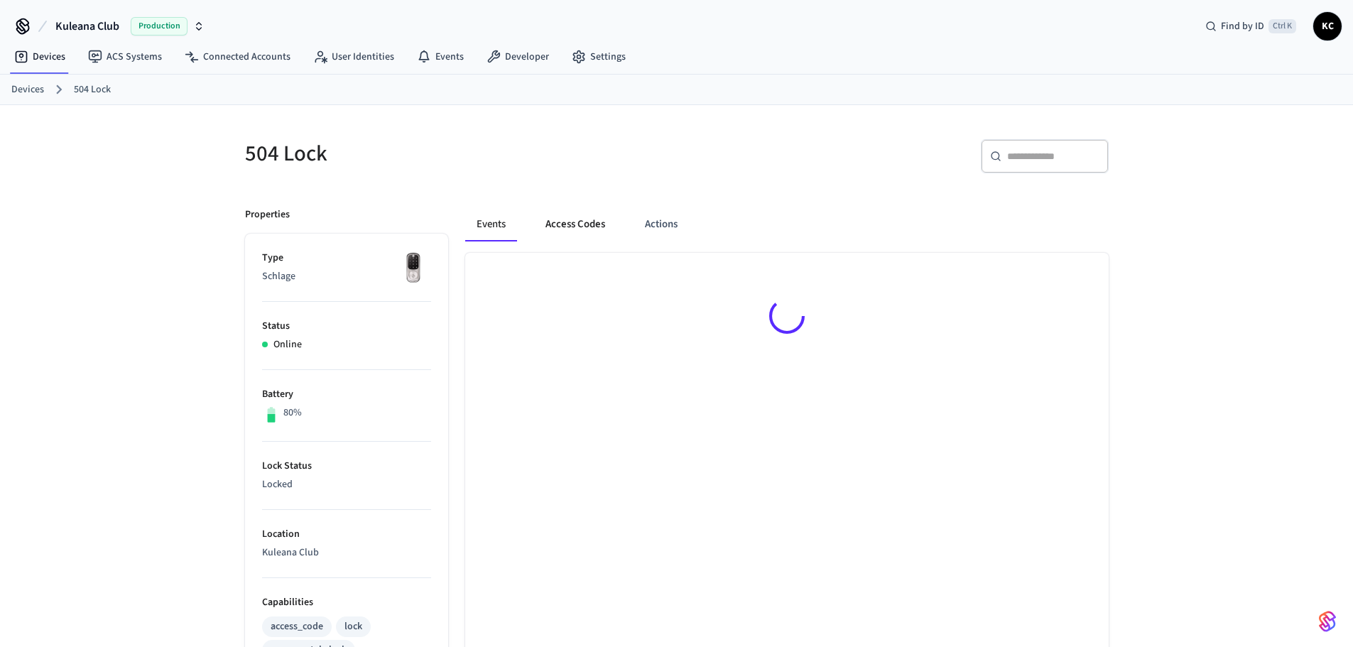
click at [568, 217] on button "Access Codes" at bounding box center [575, 224] width 82 height 34
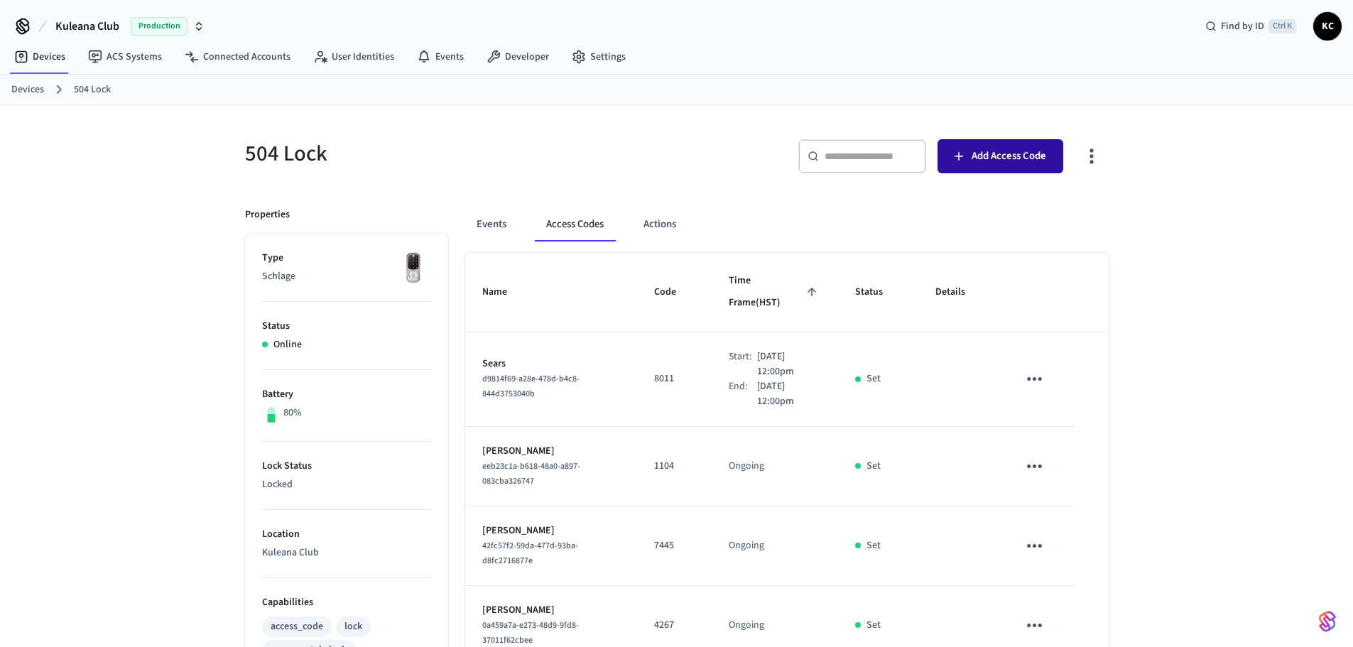
click at [969, 154] on button "Add Access Code" at bounding box center [1000, 156] width 126 height 34
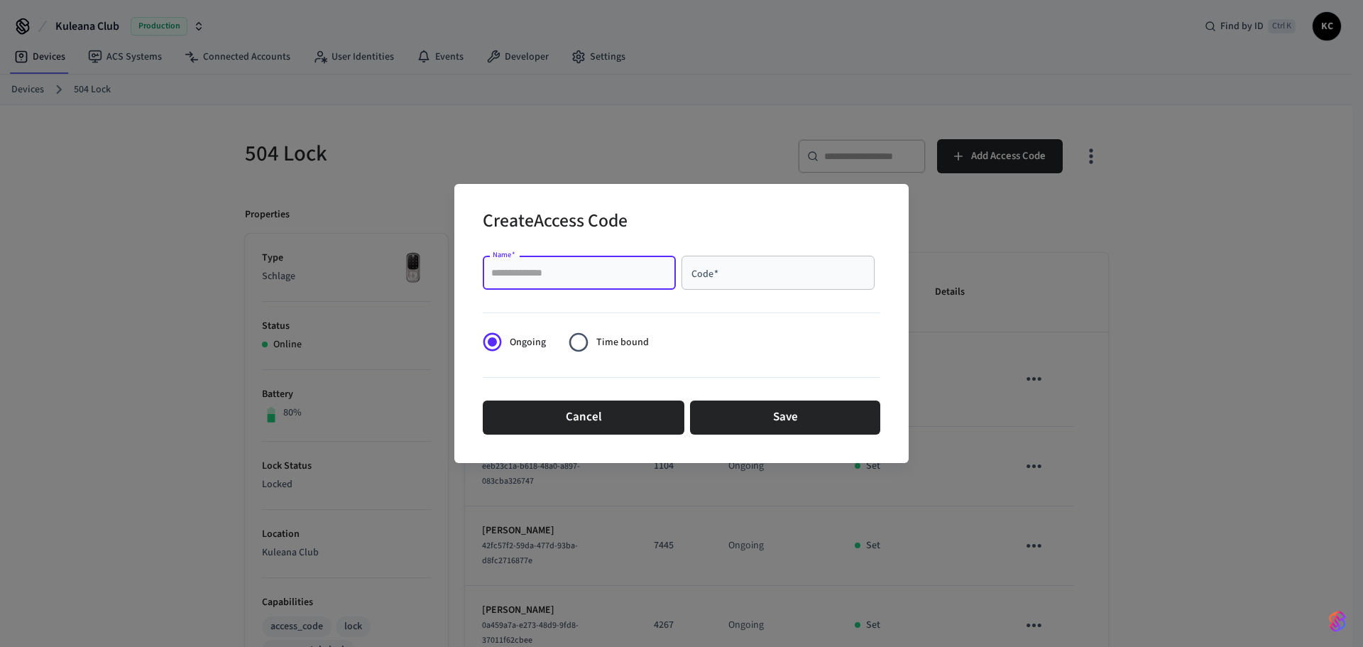
click at [628, 268] on input "Name   *" at bounding box center [579, 273] width 176 height 14
type input "*******"
type input "****"
click at [606, 351] on label "Time bound" at bounding box center [604, 342] width 87 height 35
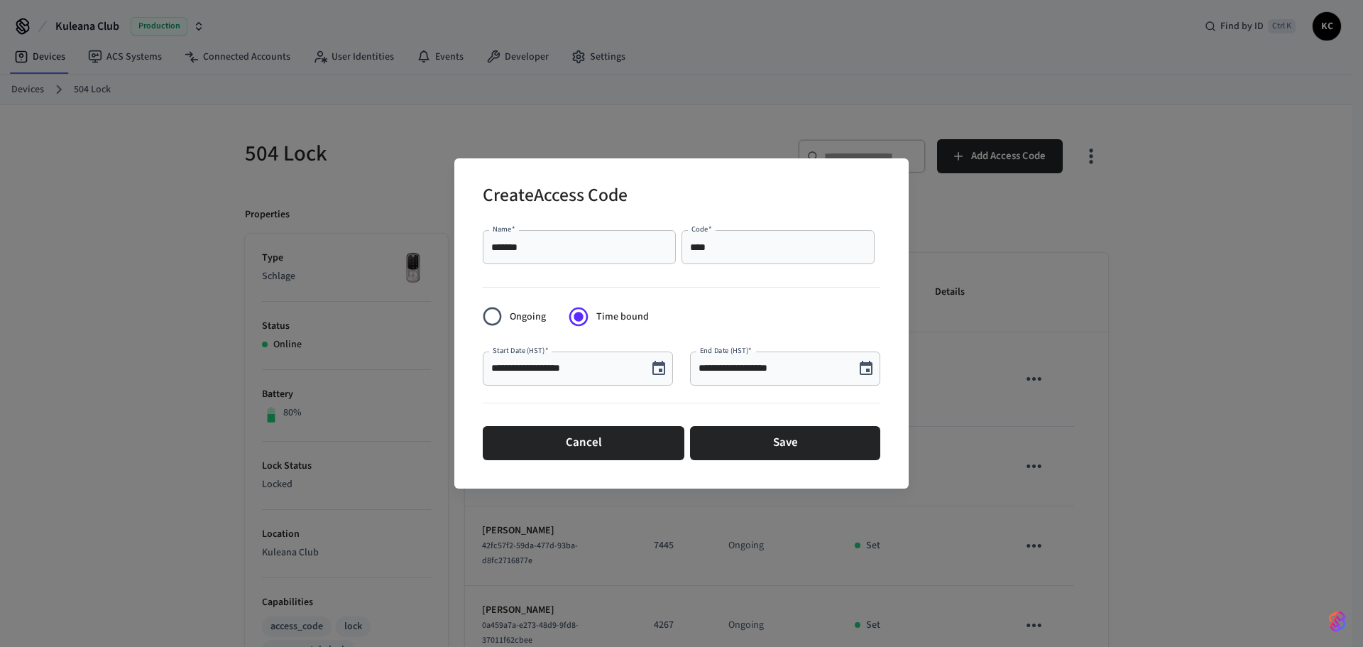
click at [664, 369] on icon "Choose date, selected date is Sep 17, 2025" at bounding box center [659, 368] width 13 height 14
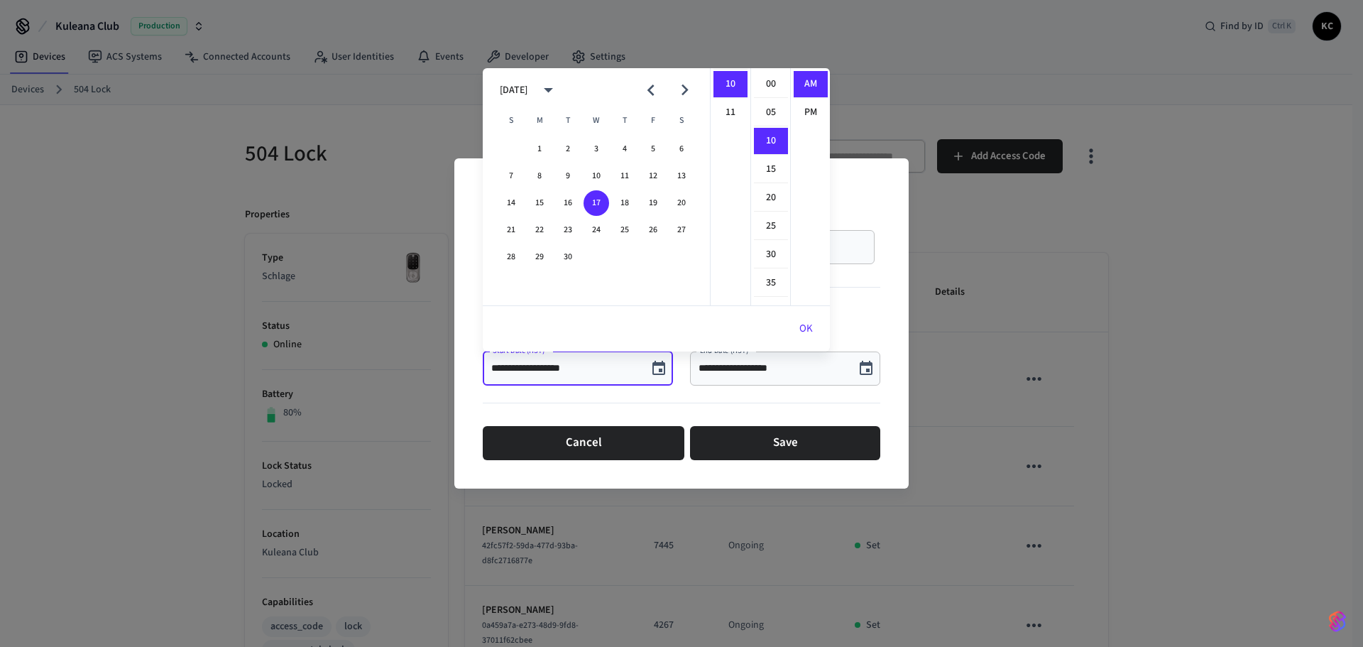
scroll to position [57, 0]
click at [654, 201] on button "19" at bounding box center [653, 203] width 26 height 26
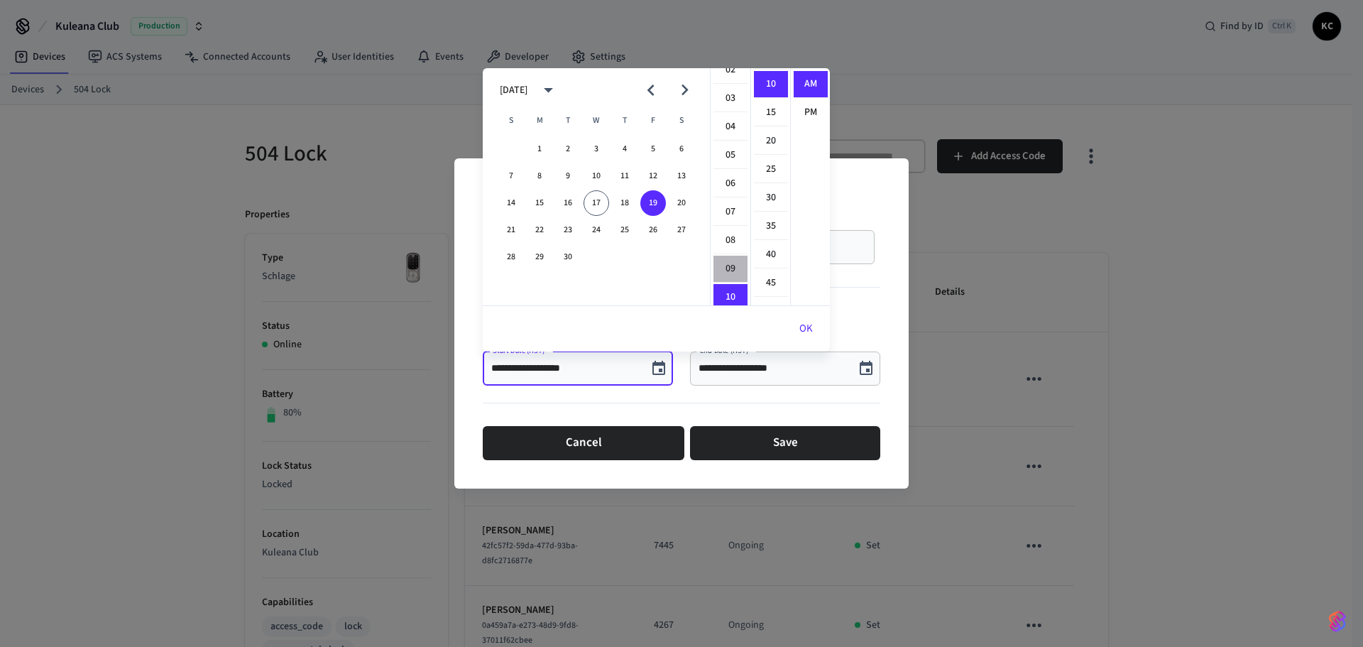
click at [729, 256] on li "09" at bounding box center [731, 269] width 34 height 27
click at [768, 83] on li "00" at bounding box center [771, 84] width 34 height 27
click at [800, 107] on li "PM" at bounding box center [811, 112] width 34 height 26
type input "**********"
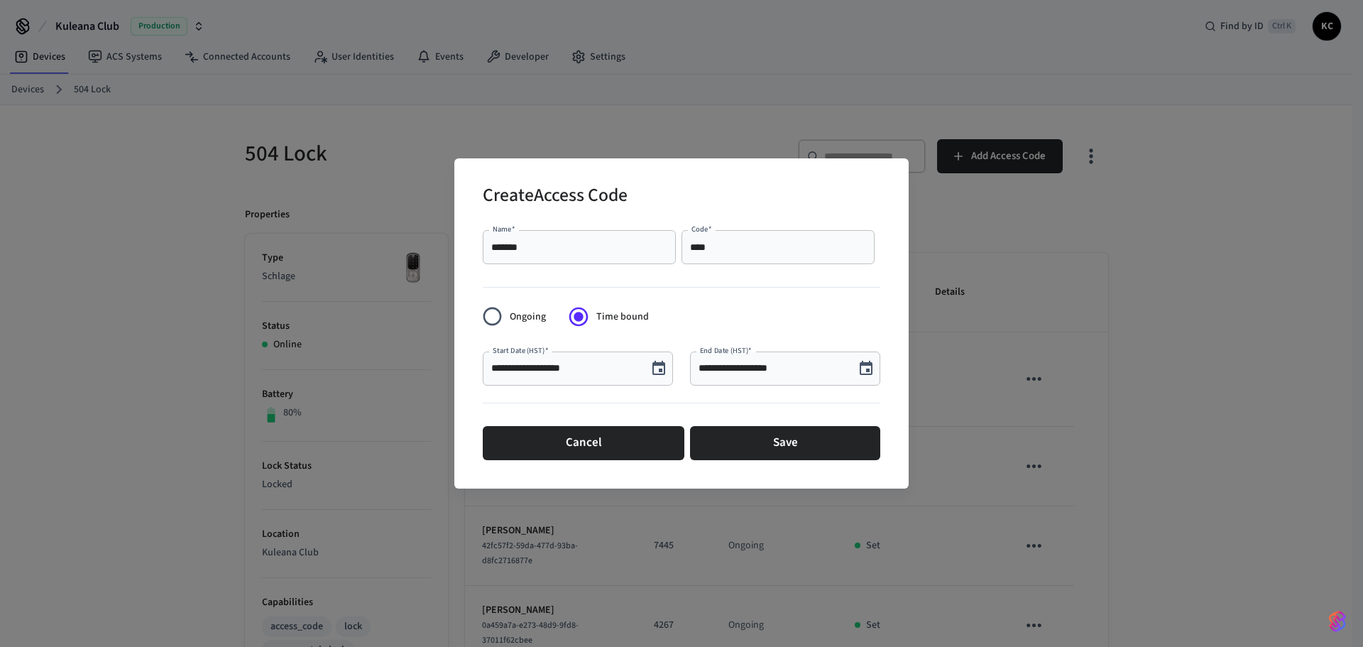
scroll to position [26, 0]
click at [860, 378] on button "Choose date, selected date is Sep 17, 2025" at bounding box center [866, 368] width 28 height 28
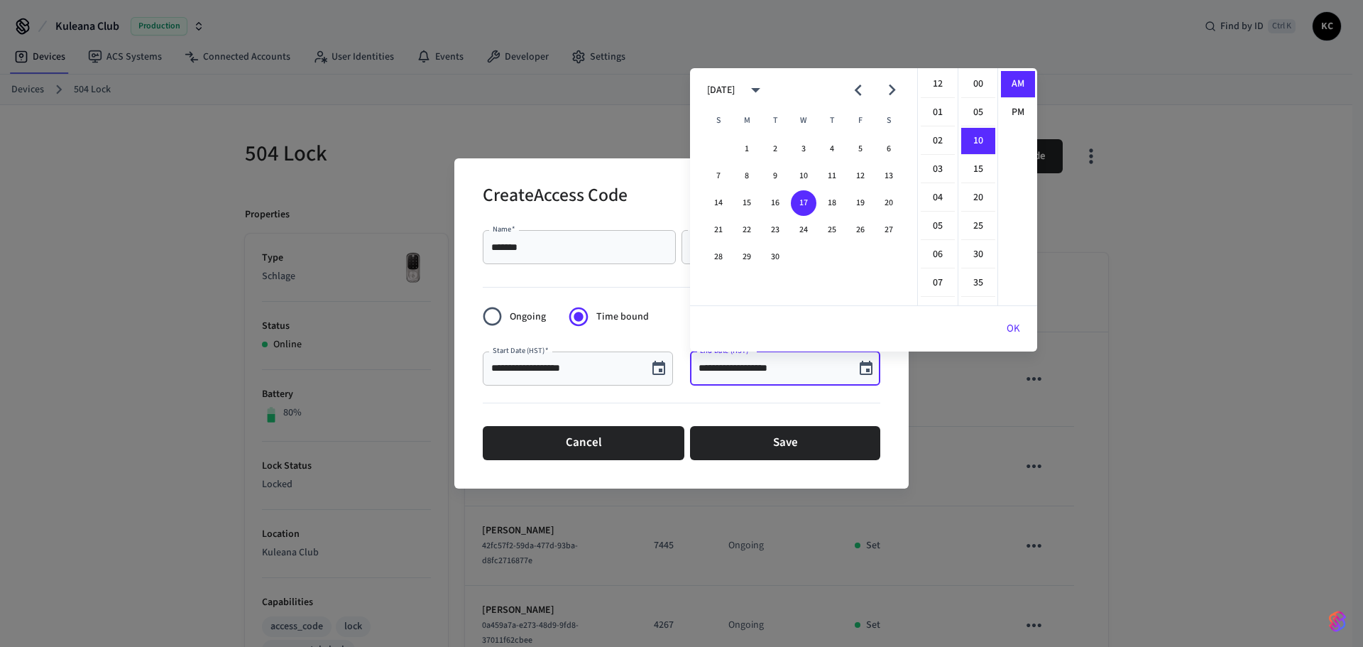
scroll to position [57, 0]
click at [858, 224] on button "26" at bounding box center [861, 230] width 26 height 26
click at [935, 85] on li "12" at bounding box center [938, 84] width 34 height 27
click at [971, 86] on li "00" at bounding box center [978, 84] width 34 height 27
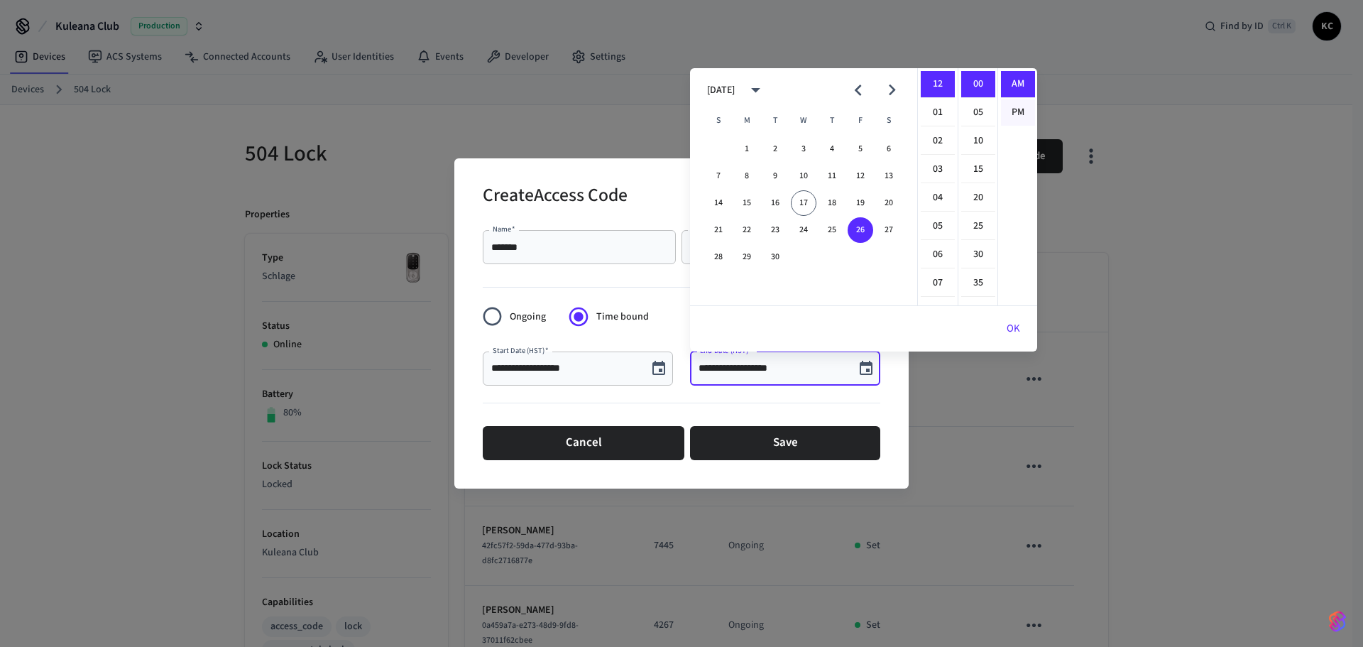
click at [1014, 111] on li "PM" at bounding box center [1018, 112] width 34 height 26
type input "**********"
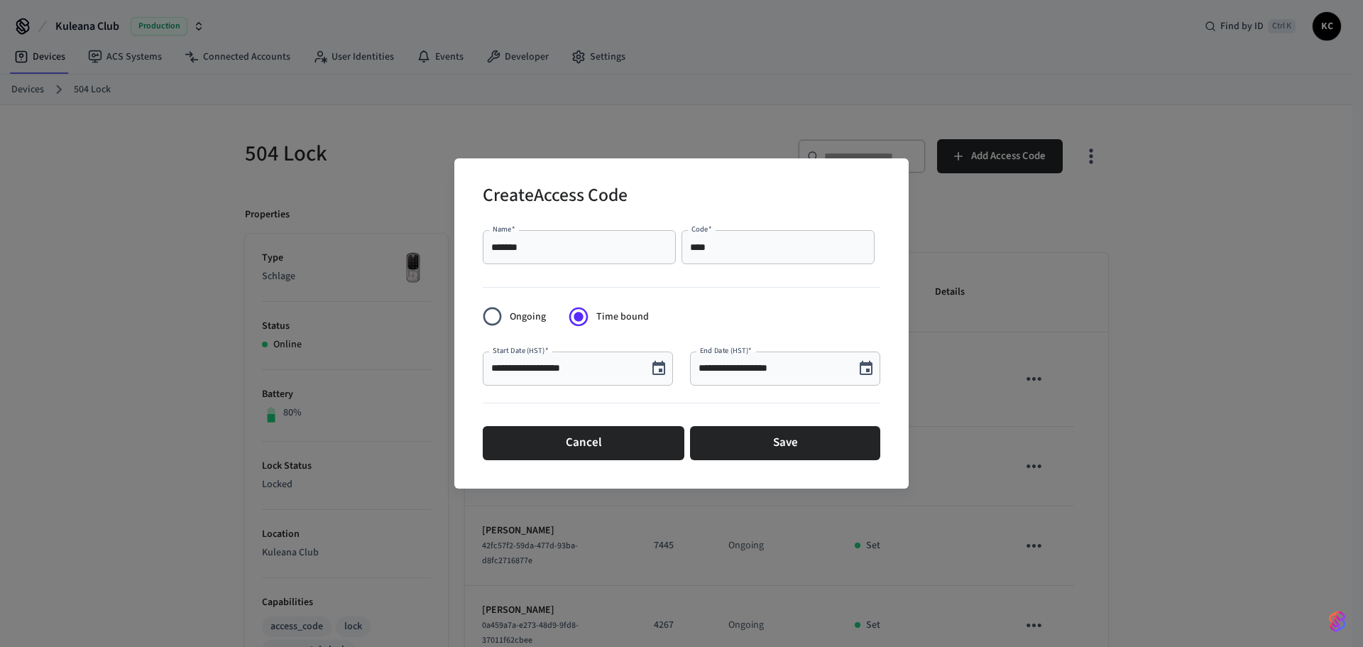
scroll to position [26, 0]
click at [793, 450] on button "Save" at bounding box center [785, 443] width 190 height 34
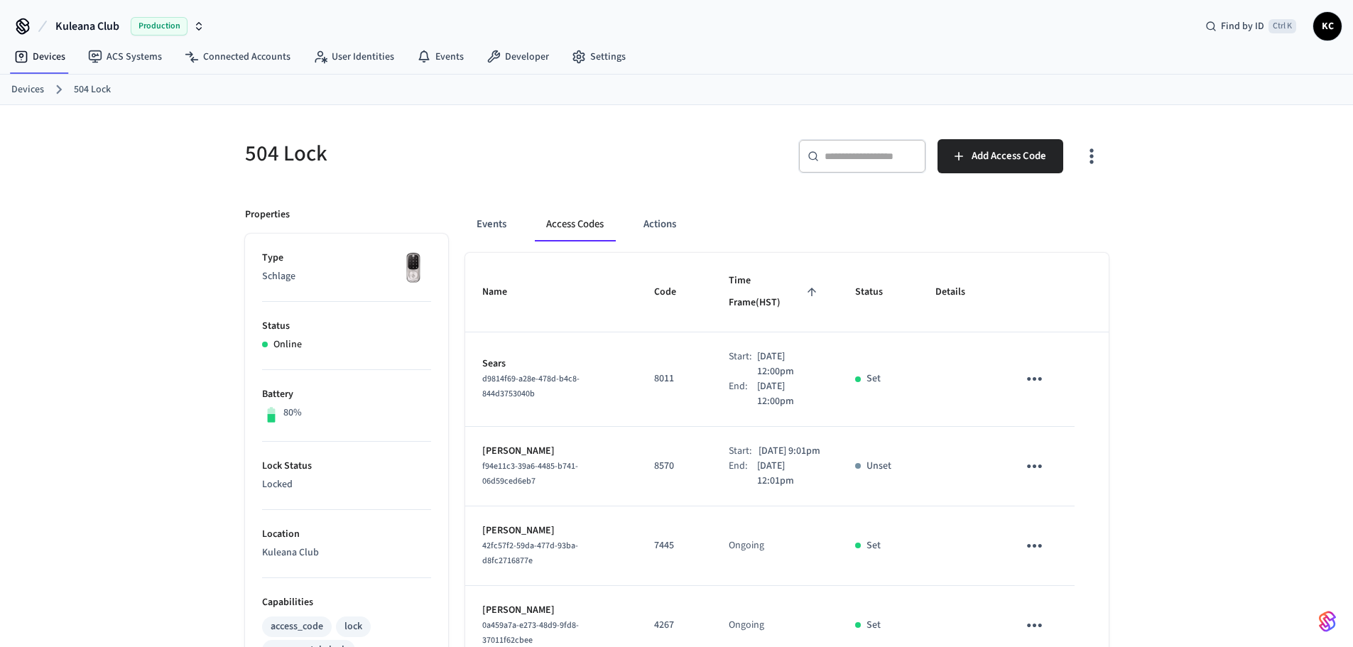
click at [27, 90] on link "Devices" at bounding box center [27, 89] width 33 height 15
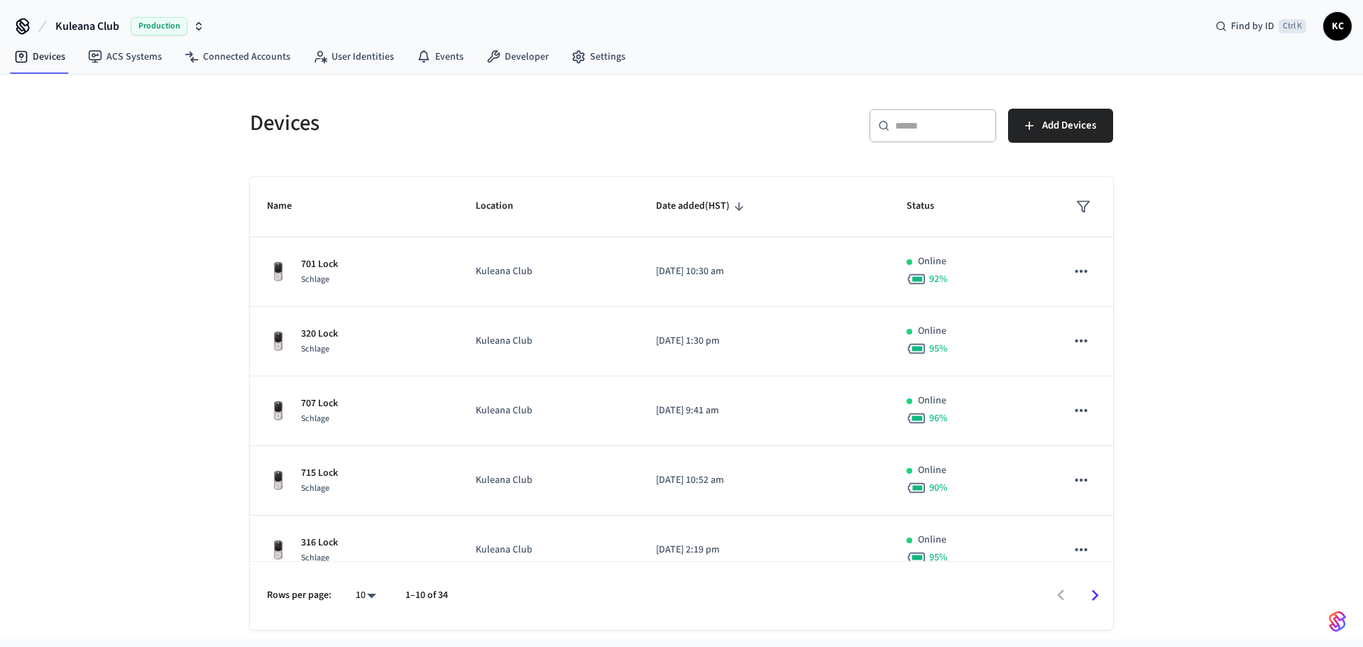
click at [904, 130] on input "text" at bounding box center [941, 126] width 92 height 14
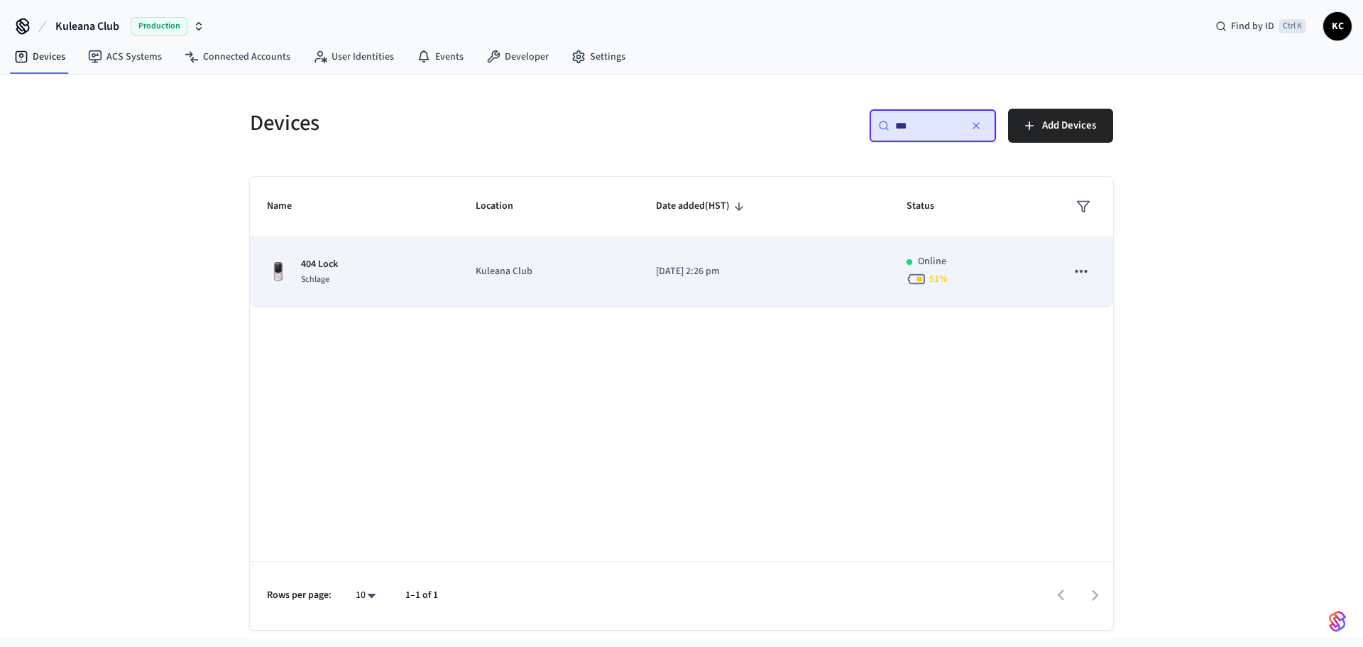
type input "***"
click at [649, 290] on td "[DATE] 2:26 pm" at bounding box center [764, 272] width 251 height 70
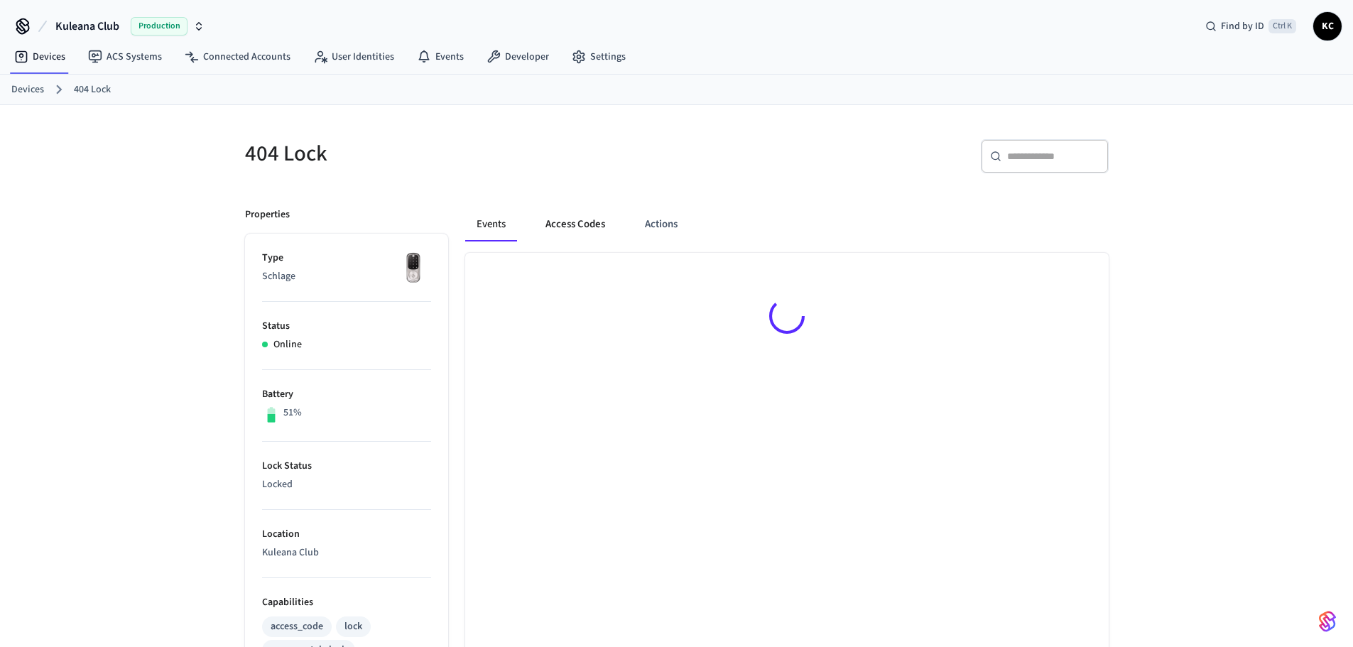
click at [597, 224] on button "Access Codes" at bounding box center [575, 224] width 82 height 34
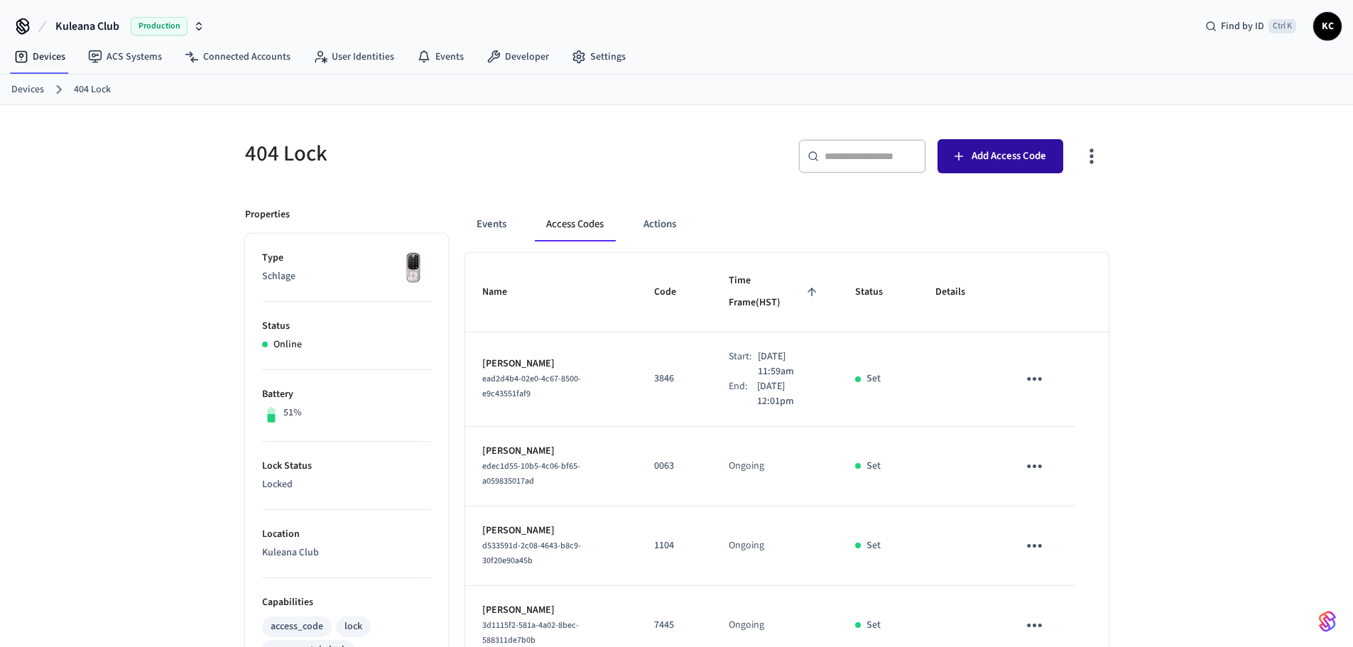
click at [966, 156] on icon "button" at bounding box center [959, 156] width 14 height 14
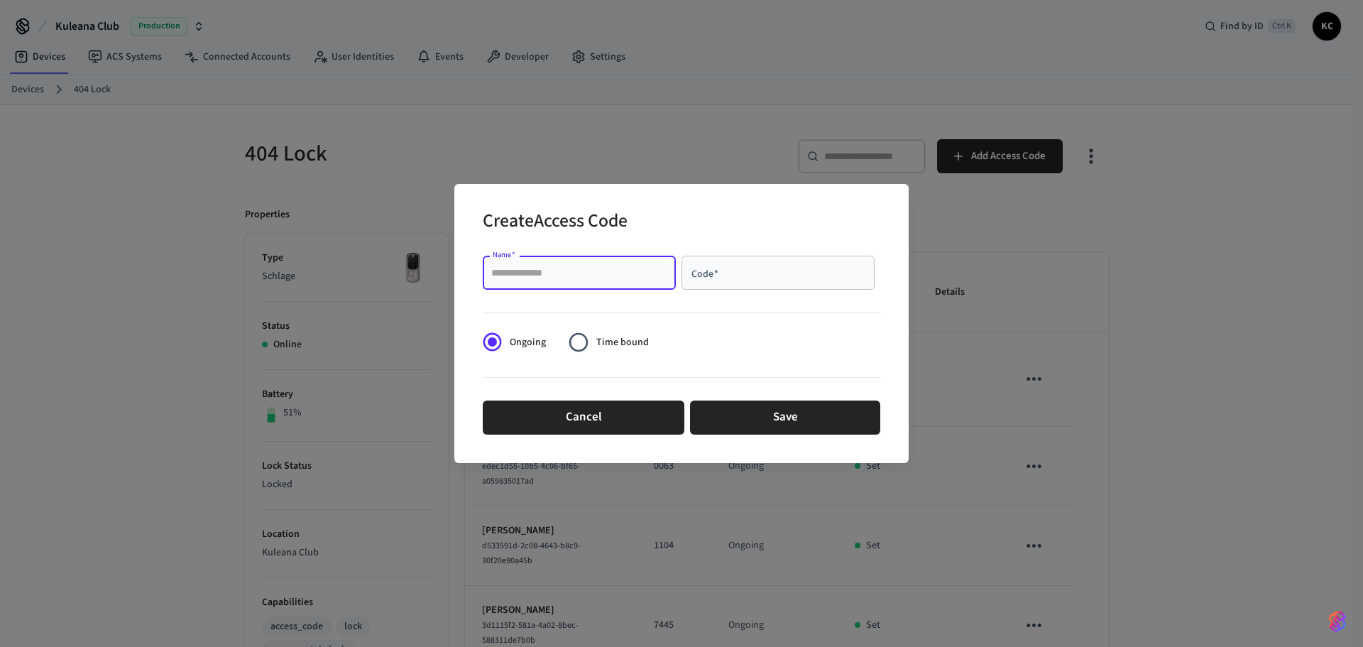
click at [633, 274] on input "Name   *" at bounding box center [579, 273] width 176 height 14
type input "*****"
type input "****"
click at [624, 347] on span "Time bound" at bounding box center [622, 342] width 53 height 15
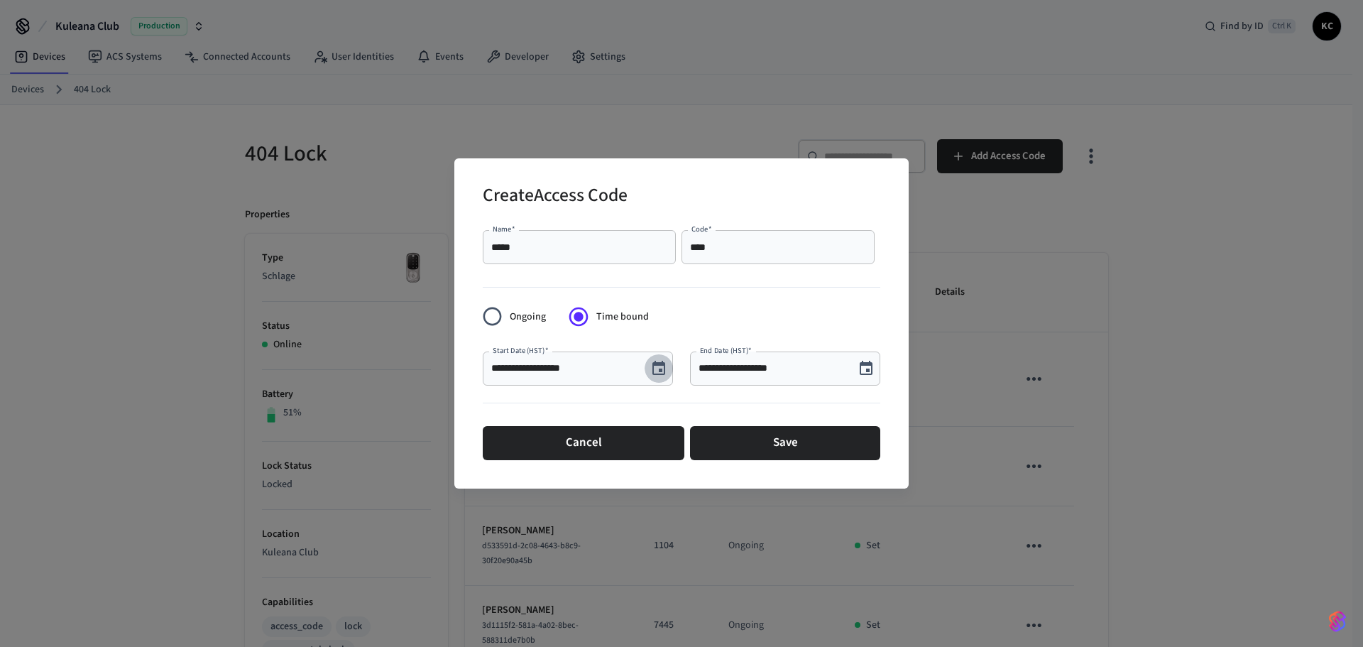
click at [655, 378] on button "Choose date, selected date is Sep 17, 2025" at bounding box center [659, 368] width 28 height 28
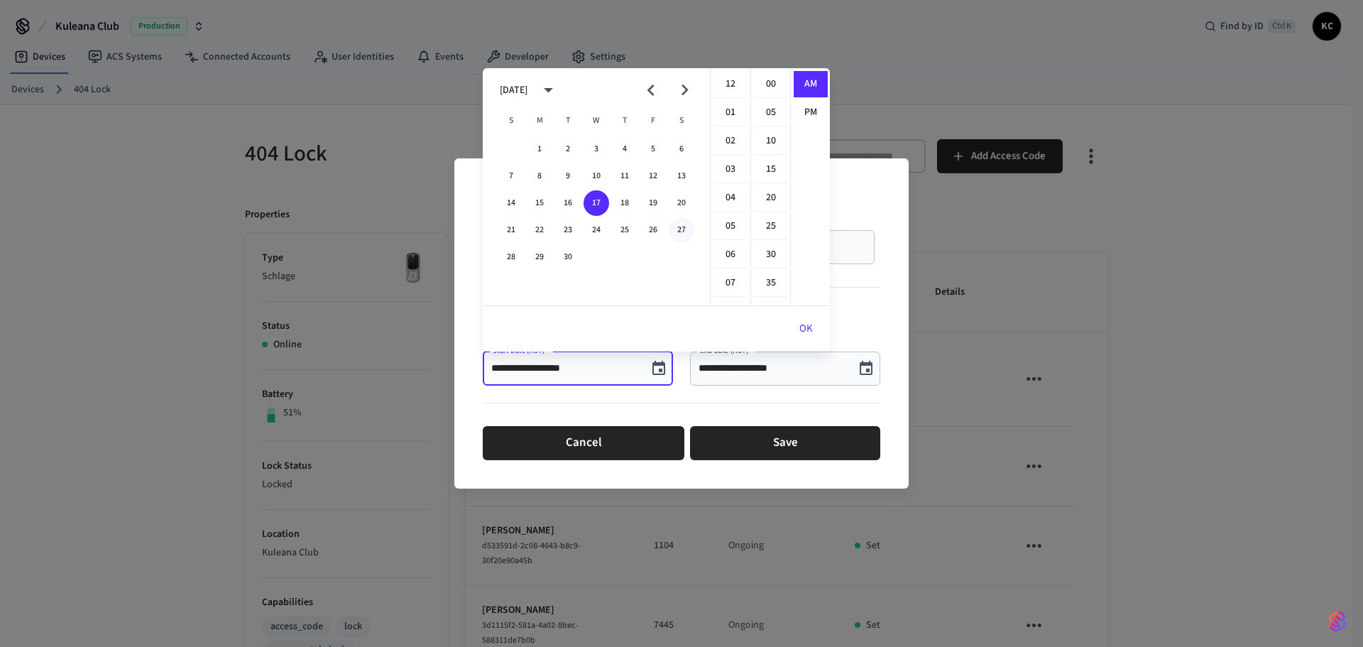
scroll to position [284, 0]
click at [655, 201] on button "19" at bounding box center [653, 203] width 26 height 26
click at [729, 256] on li "09" at bounding box center [731, 269] width 34 height 27
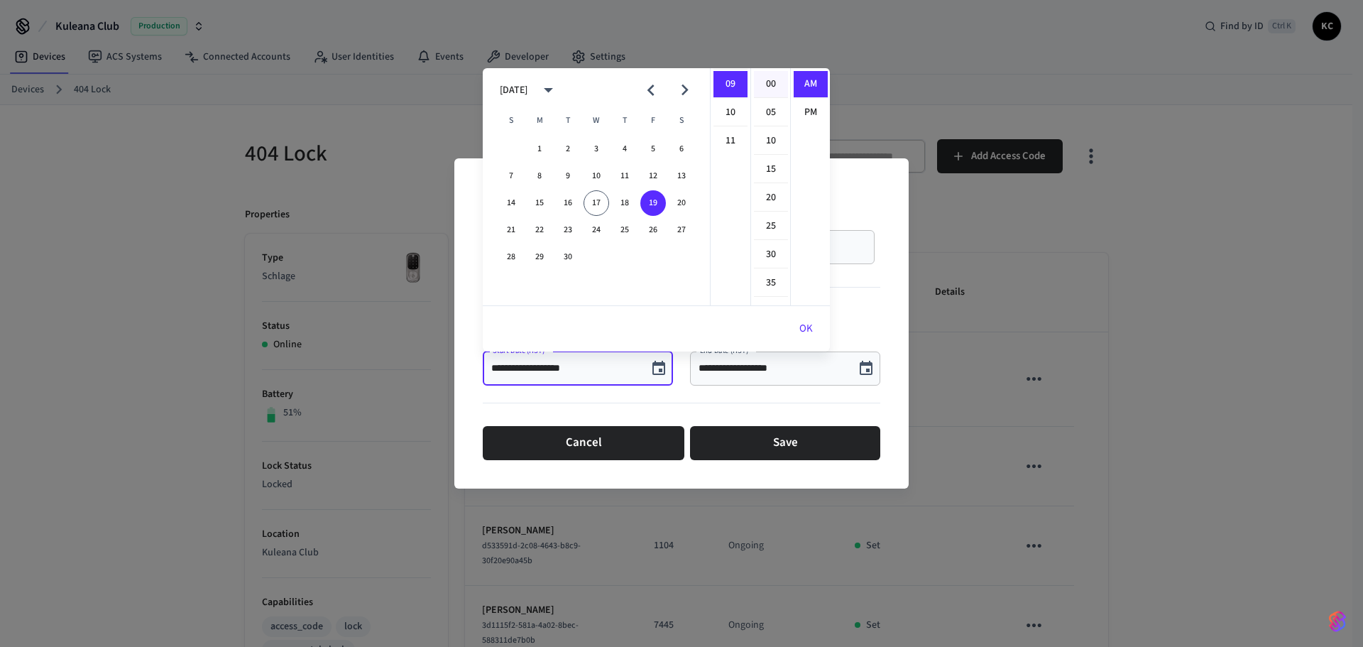
click at [771, 80] on li "00" at bounding box center [771, 84] width 34 height 27
type input "**********"
click at [811, 316] on button "OK" at bounding box center [807, 329] width 48 height 34
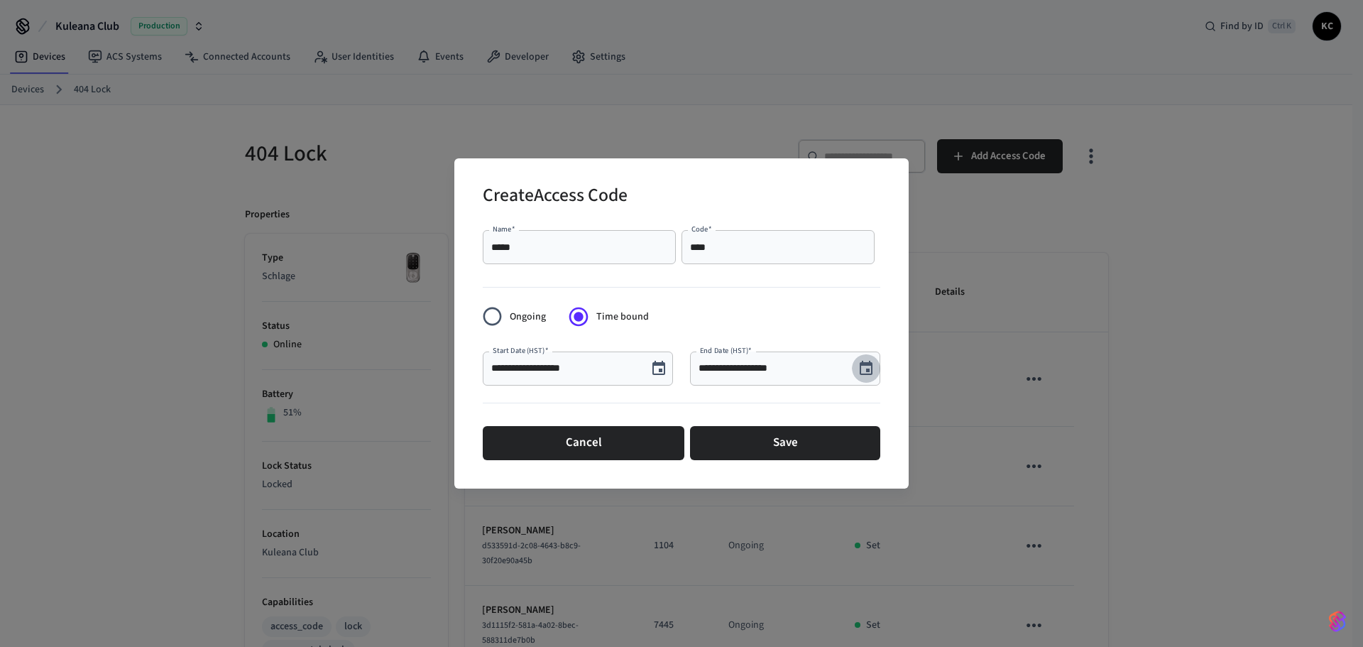
click at [863, 363] on icon "Choose date, selected date is Sep 17, 2025" at bounding box center [866, 368] width 13 height 14
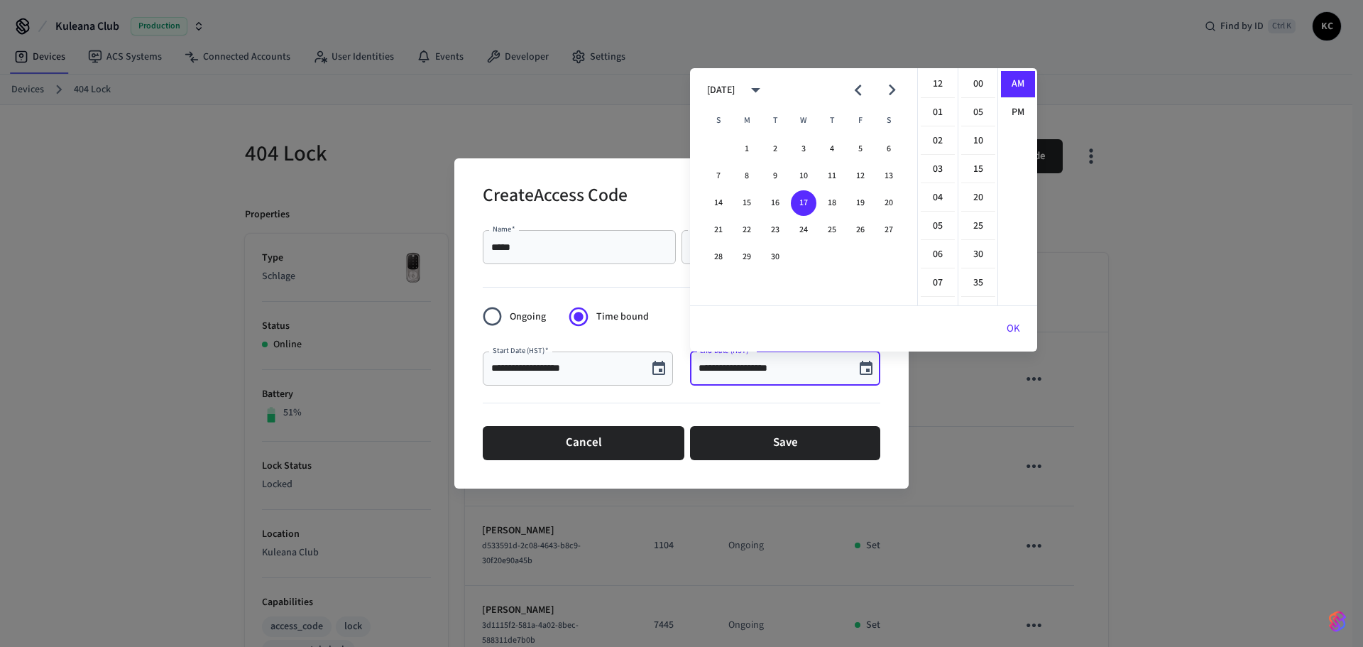
scroll to position [284, 0]
click at [854, 224] on button "26" at bounding box center [861, 230] width 26 height 26
click at [937, 82] on li "12" at bounding box center [938, 84] width 34 height 27
click at [968, 80] on li "00" at bounding box center [978, 84] width 34 height 27
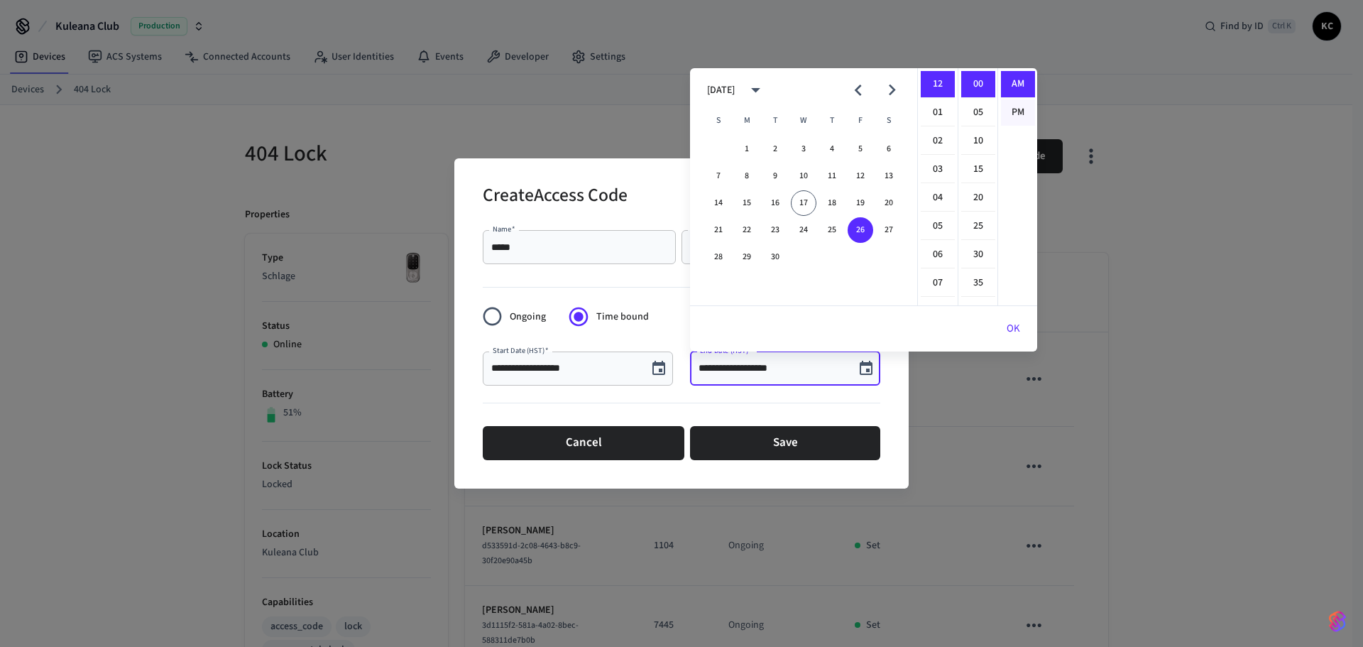
click at [1012, 106] on li "PM" at bounding box center [1018, 112] width 34 height 26
type input "**********"
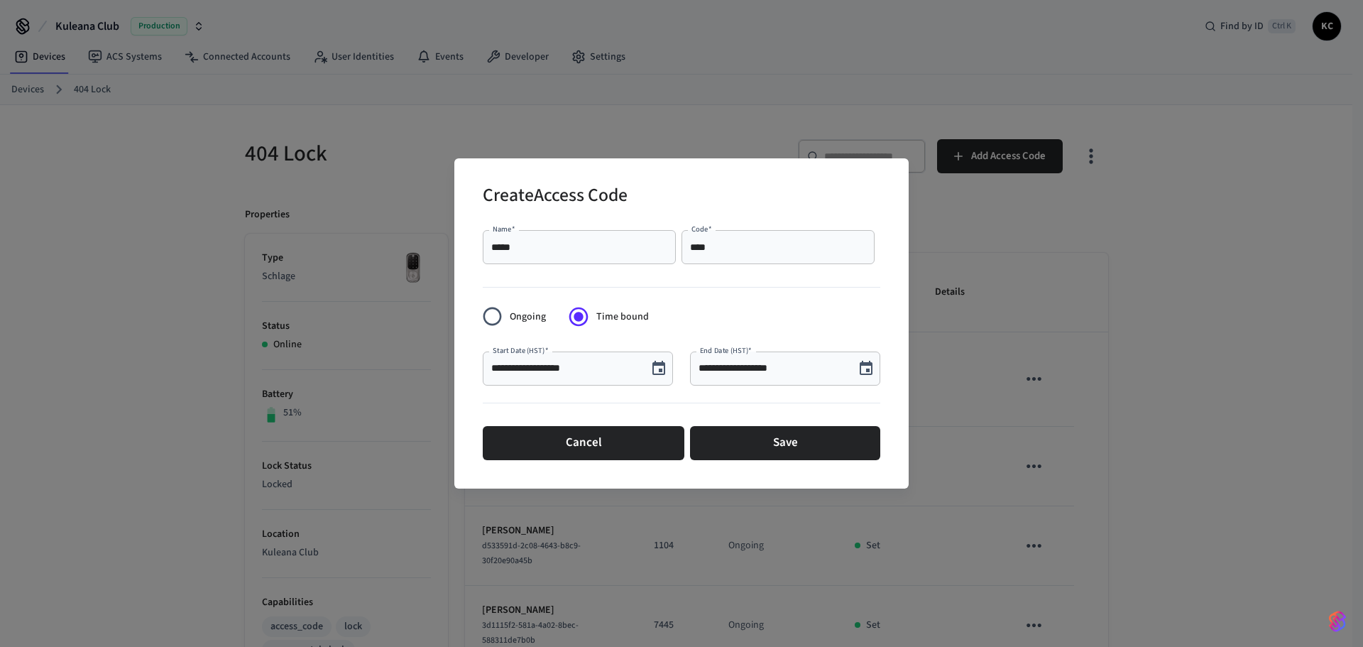
scroll to position [26, 0]
click at [753, 437] on button "Save" at bounding box center [785, 443] width 190 height 34
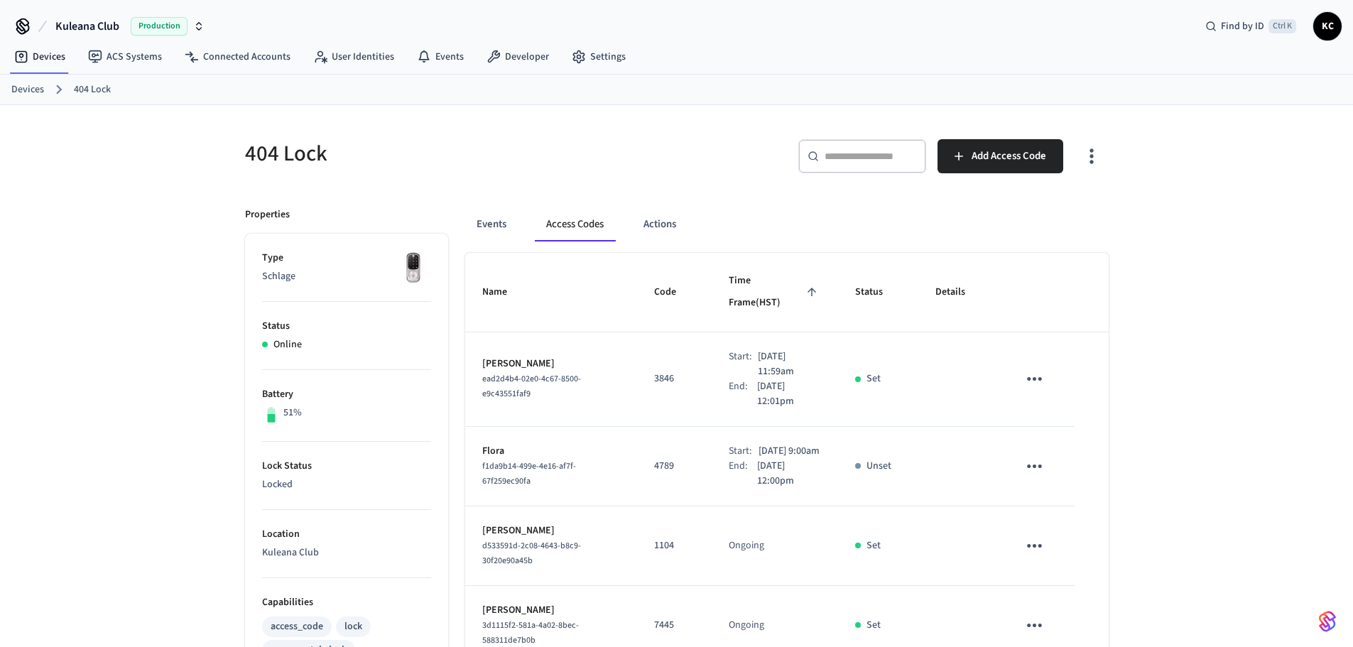
click at [28, 93] on link "Devices" at bounding box center [27, 89] width 33 height 15
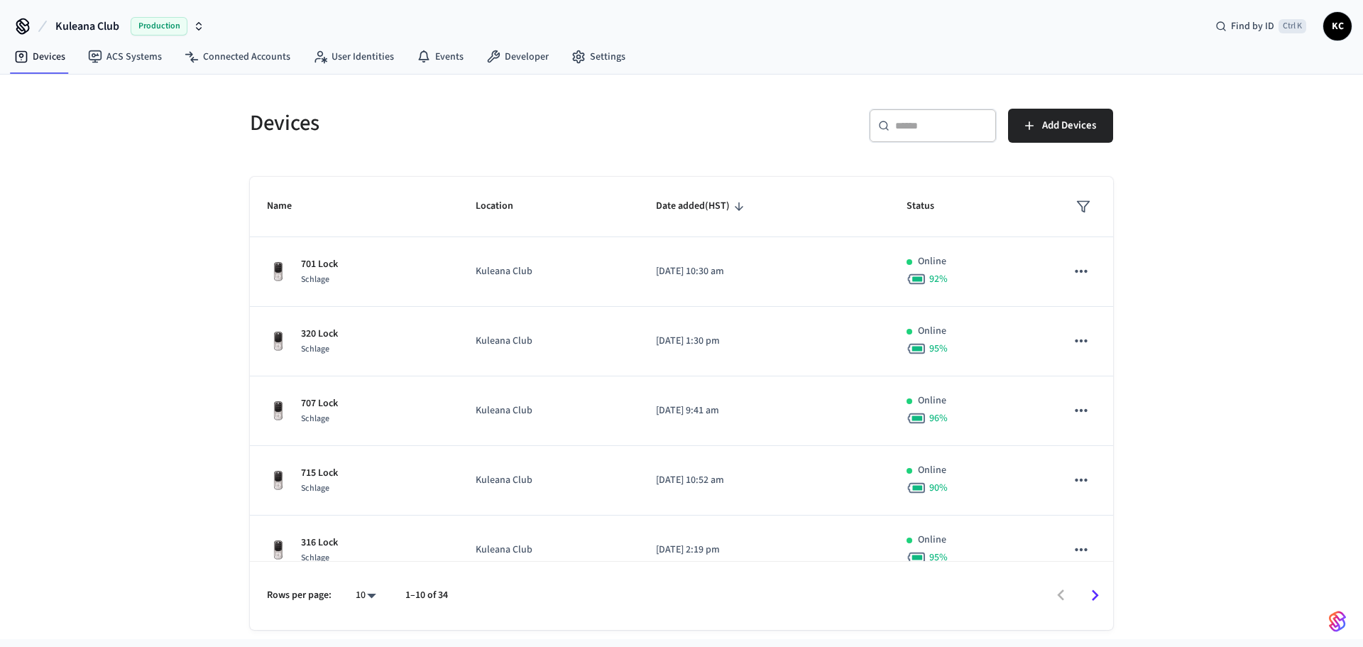
click at [910, 138] on div "​ ​" at bounding box center [933, 126] width 128 height 34
click at [894, 119] on div "​ ​" at bounding box center [933, 126] width 128 height 34
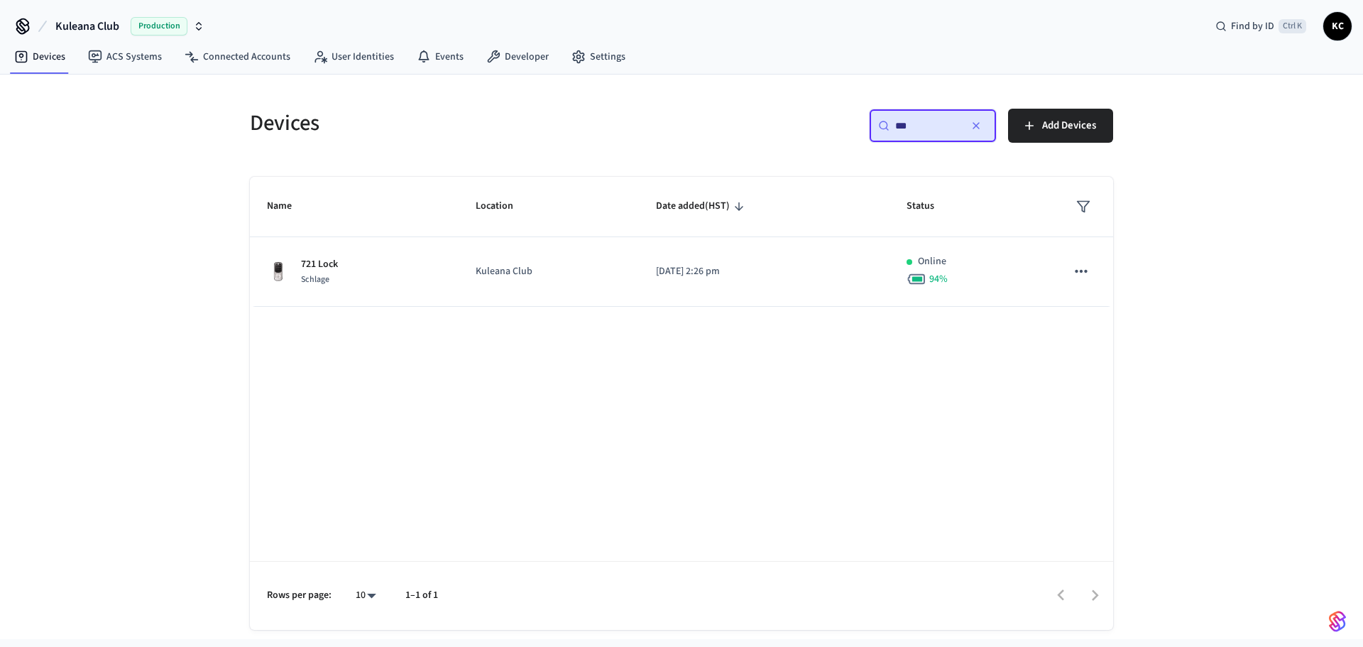
type input "***"
click at [481, 308] on div "Name Location Date added (HST) Status 721 Lock Schlage Kuleana Club [DATE] 2:26…" at bounding box center [681, 403] width 863 height 453
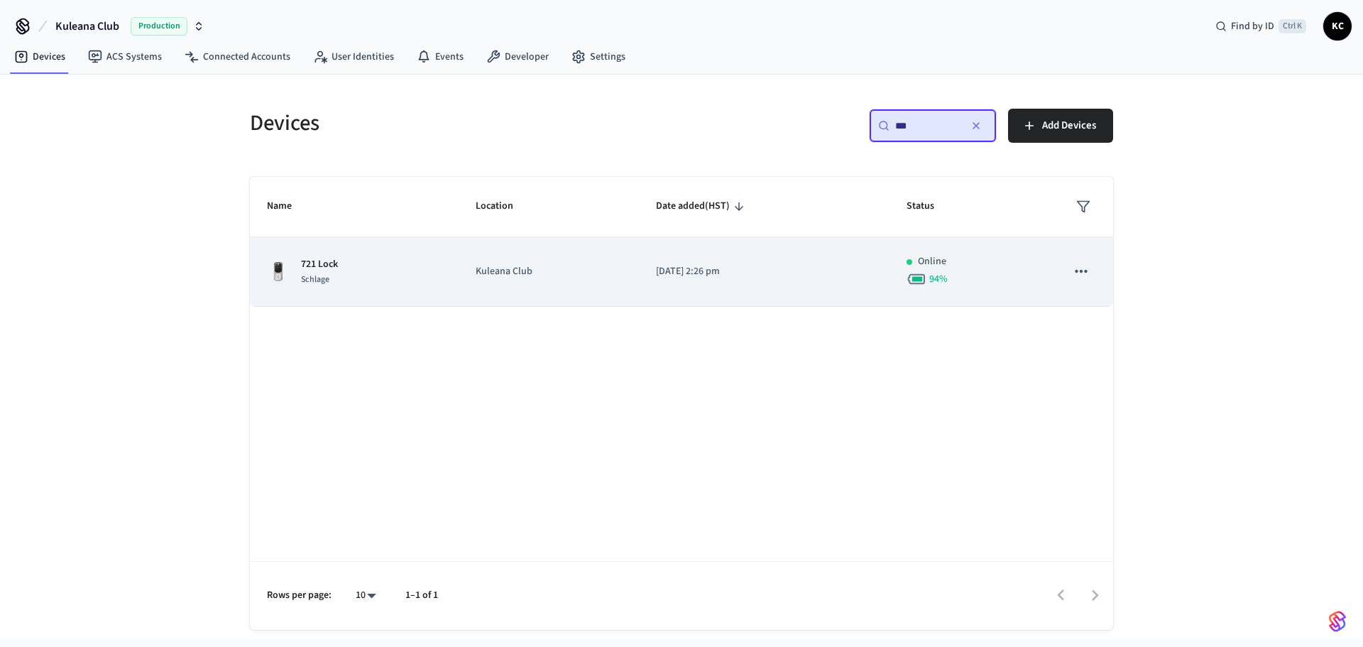
click at [489, 292] on td "Kuleana Club" at bounding box center [549, 272] width 180 height 70
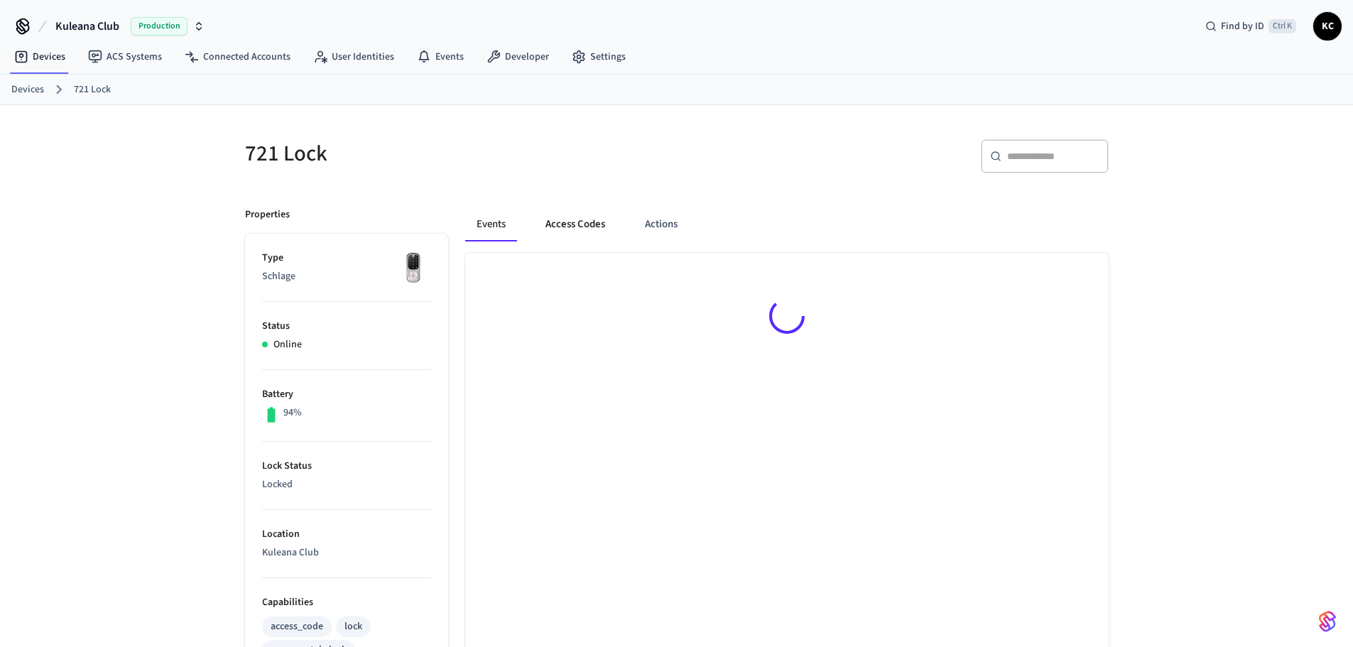
drag, startPoint x: 555, startPoint y: 236, endPoint x: 563, endPoint y: 236, distance: 7.8
click at [556, 236] on button "Access Codes" at bounding box center [575, 224] width 82 height 34
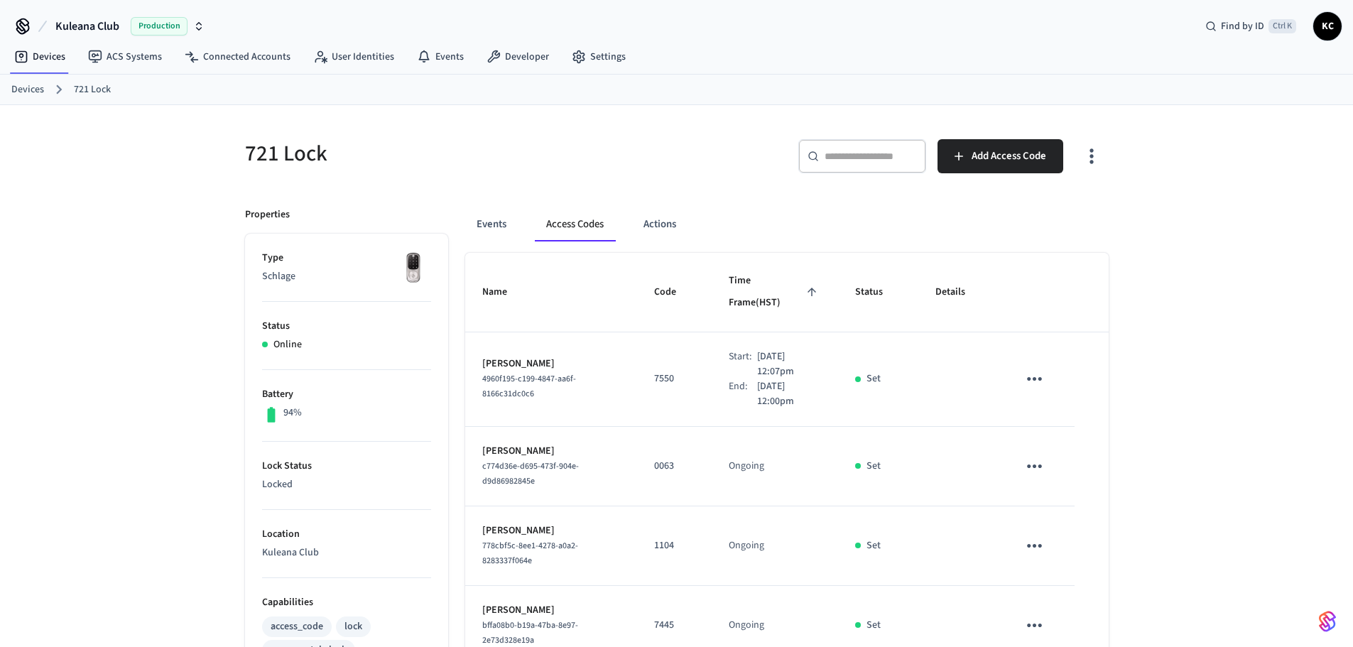
drag, startPoint x: 40, startPoint y: 89, endPoint x: 102, endPoint y: 101, distance: 63.6
click at [40, 89] on link "Devices" at bounding box center [27, 89] width 33 height 15
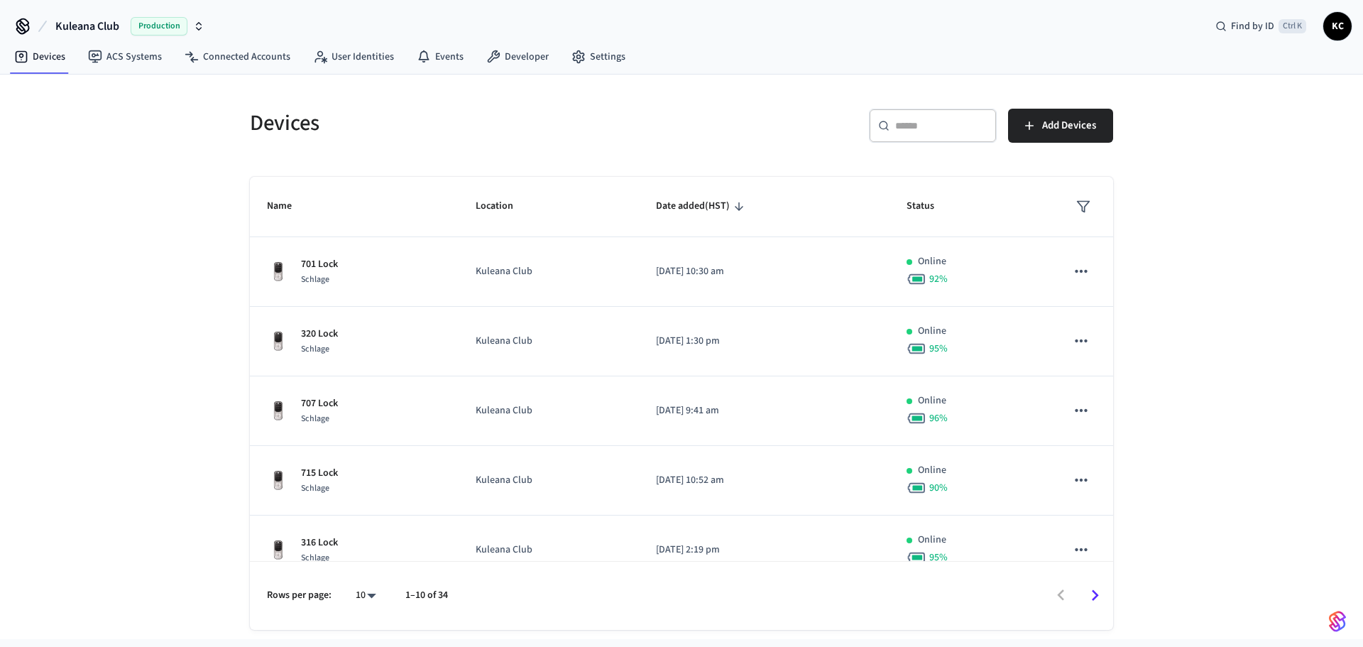
click at [930, 136] on div "​ ​" at bounding box center [933, 126] width 128 height 34
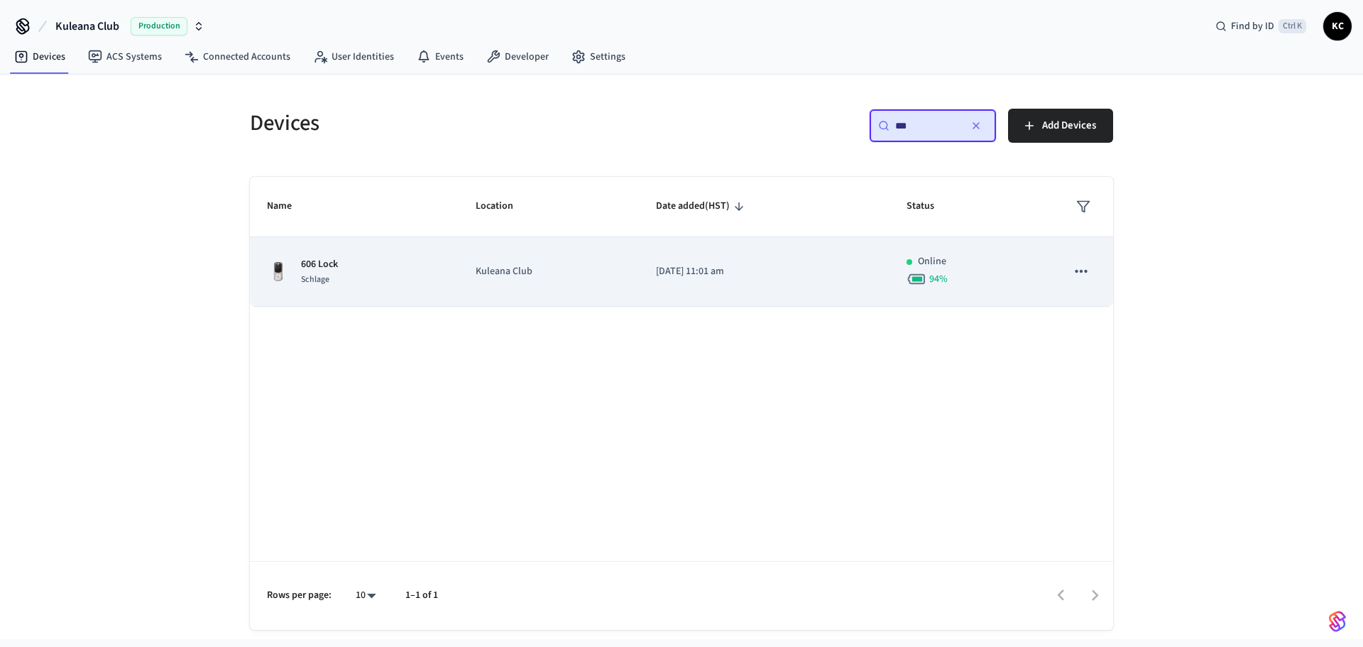
type input "***"
click at [719, 295] on td "[DATE] 11:01 am" at bounding box center [764, 272] width 251 height 70
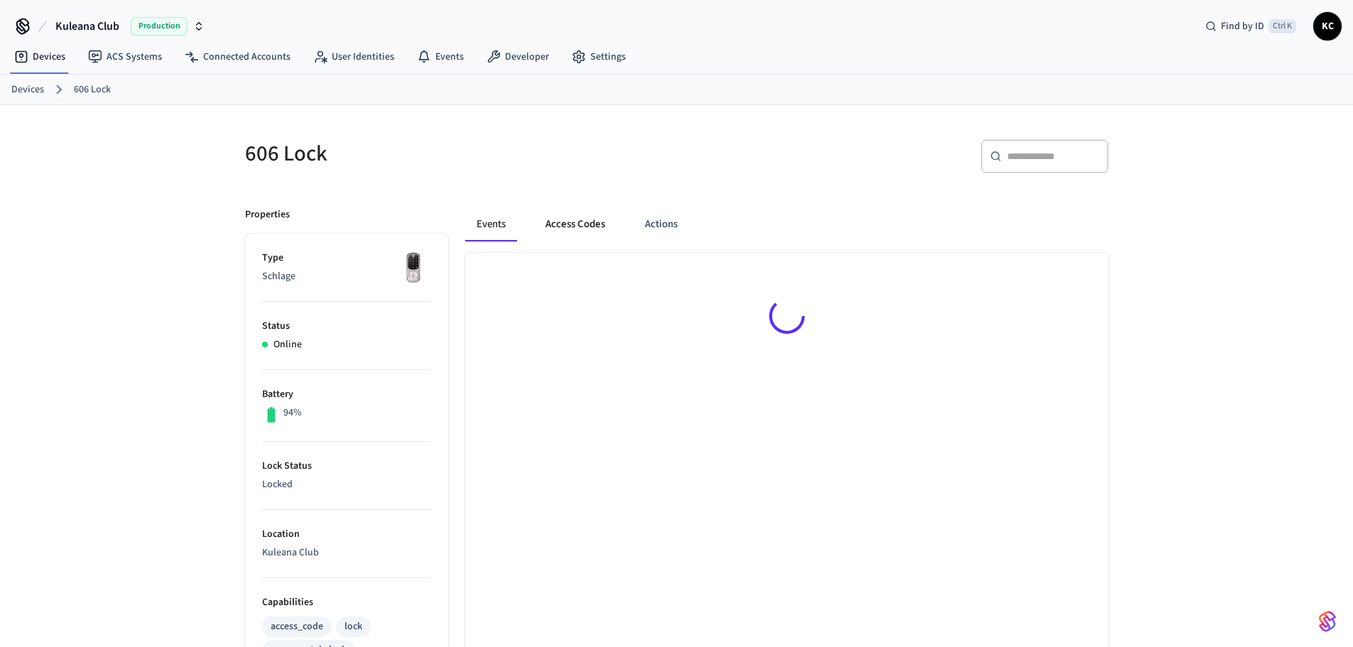
click at [595, 226] on button "Access Codes" at bounding box center [575, 224] width 82 height 34
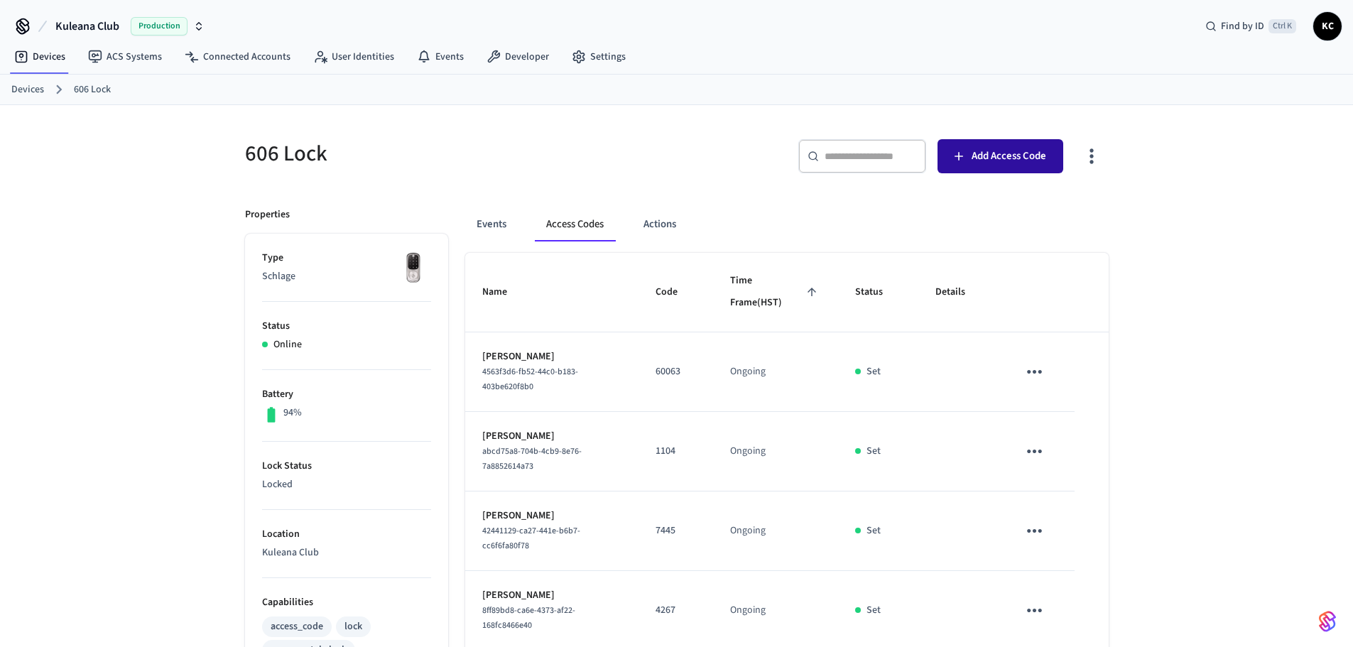
click at [1002, 150] on span "Add Access Code" at bounding box center [1008, 156] width 75 height 18
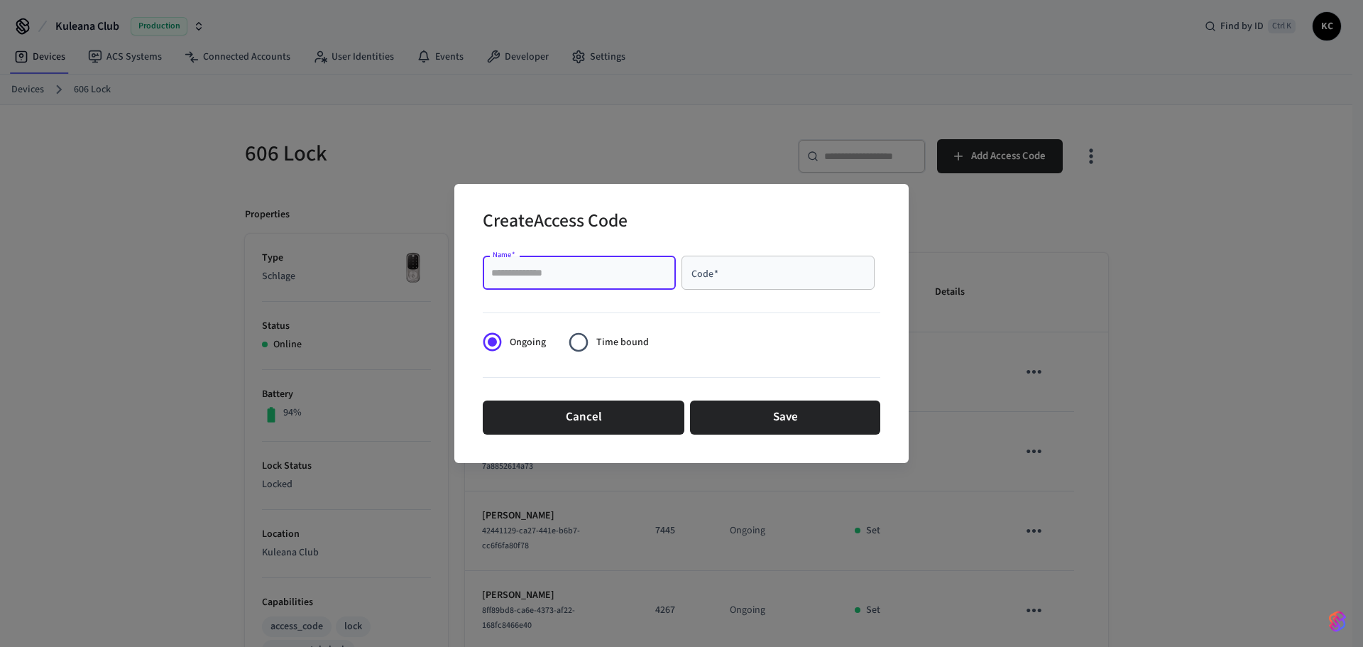
click at [565, 277] on input "Name   *" at bounding box center [579, 273] width 176 height 14
type input "**********"
type input "****"
click at [604, 349] on span "Time bound" at bounding box center [622, 342] width 53 height 15
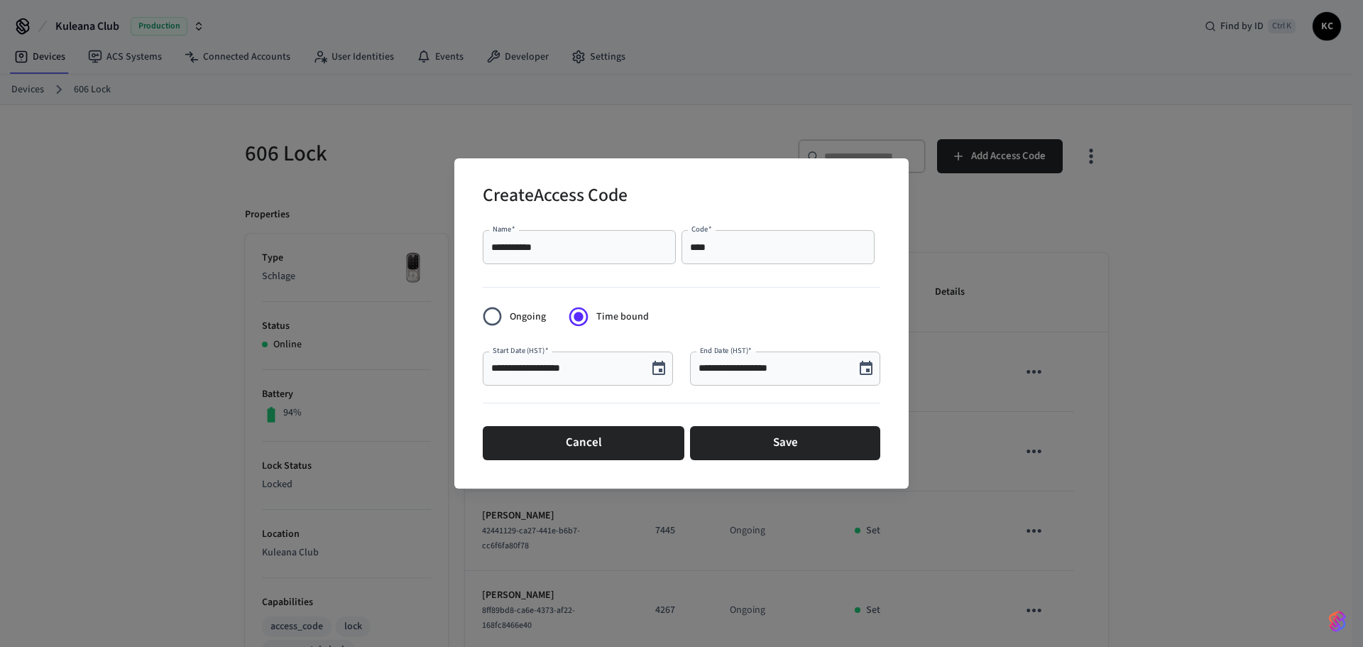
click at [660, 365] on icon "Choose date, selected date is Sep 17, 2025" at bounding box center [659, 368] width 13 height 14
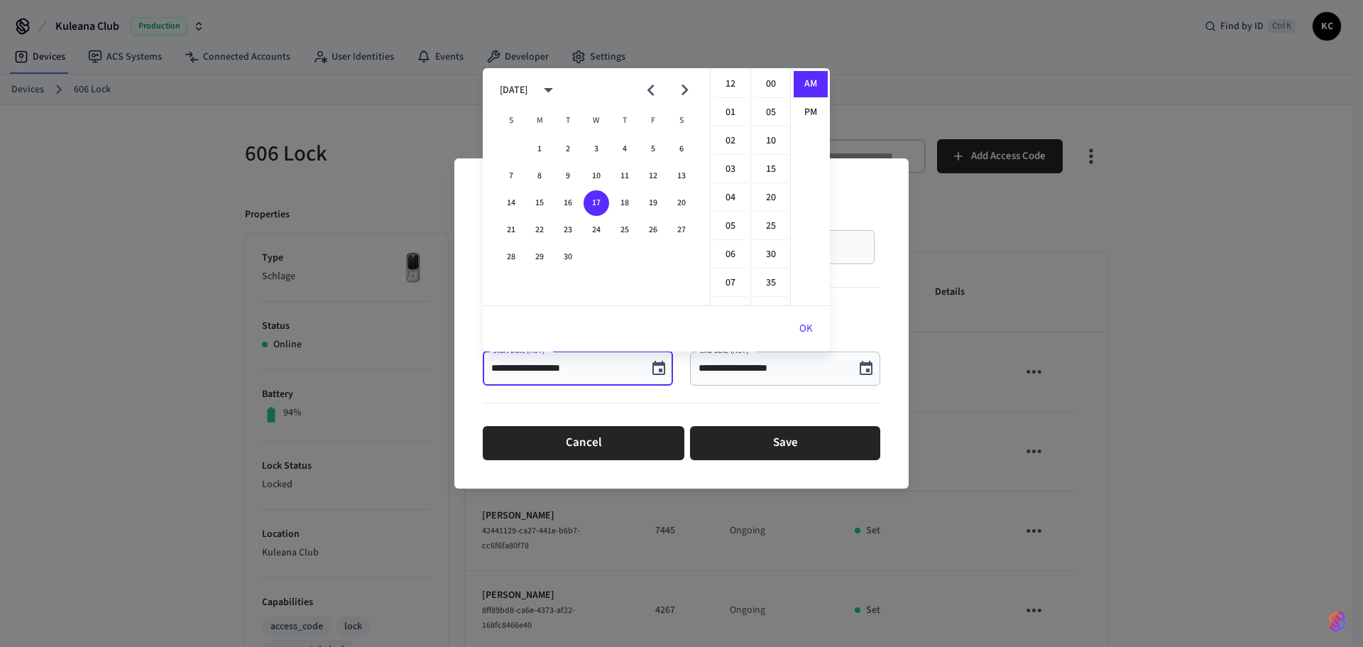
scroll to position [284, 0]
click at [658, 202] on button "19" at bounding box center [653, 203] width 26 height 26
click at [729, 78] on li "12" at bounding box center [731, 84] width 34 height 27
click at [774, 77] on li "00" at bounding box center [771, 84] width 34 height 27
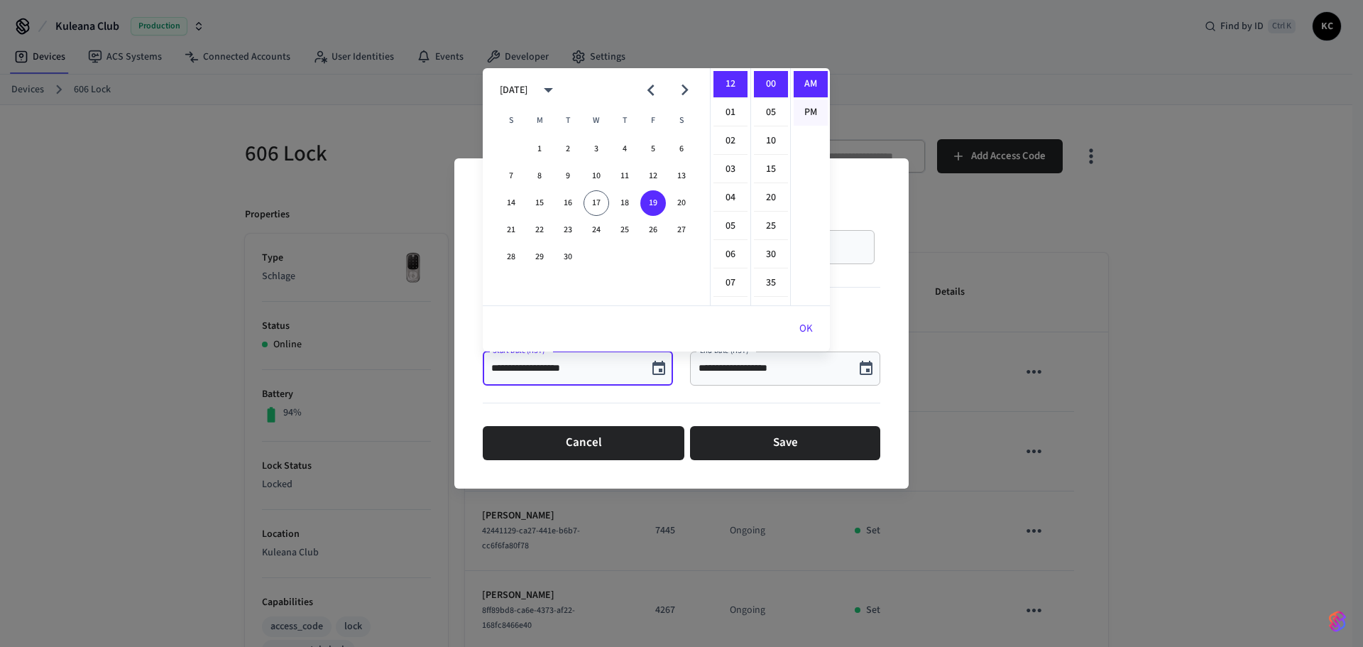
click at [809, 109] on li "PM" at bounding box center [811, 112] width 34 height 26
type input "**********"
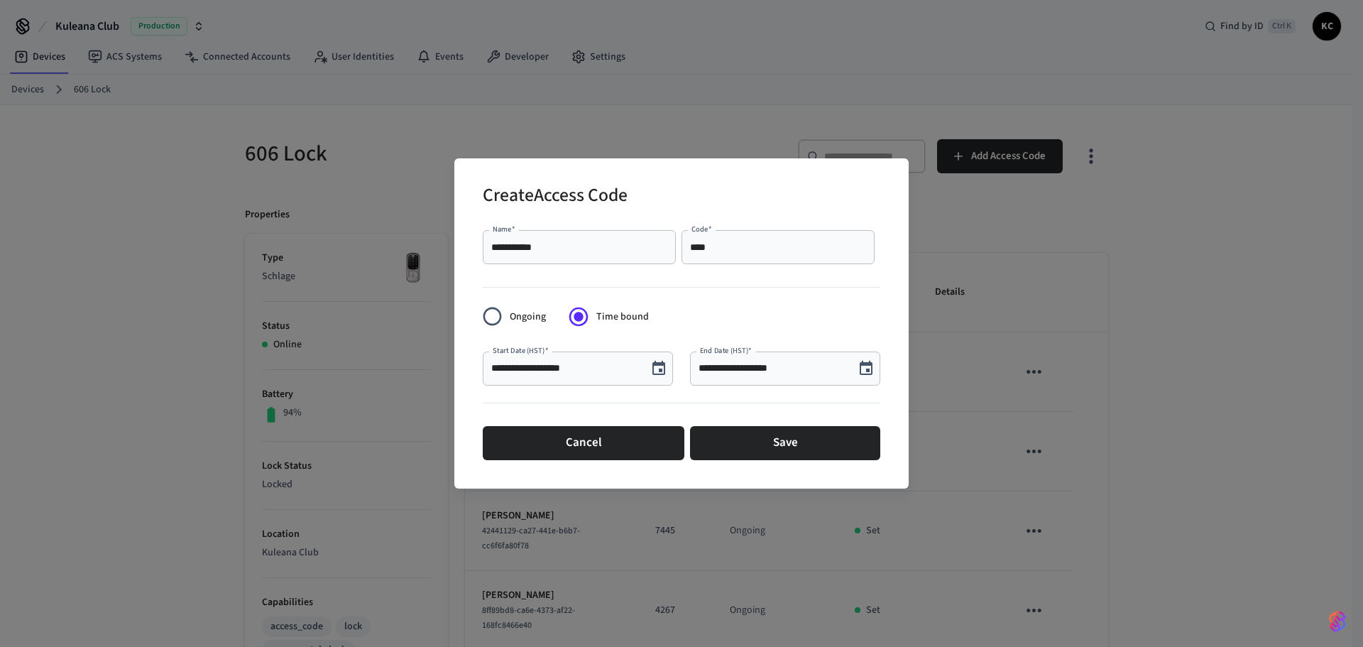
scroll to position [26, 0]
click at [865, 370] on icon "Choose date, selected date is Sep 17, 2025" at bounding box center [866, 368] width 17 height 17
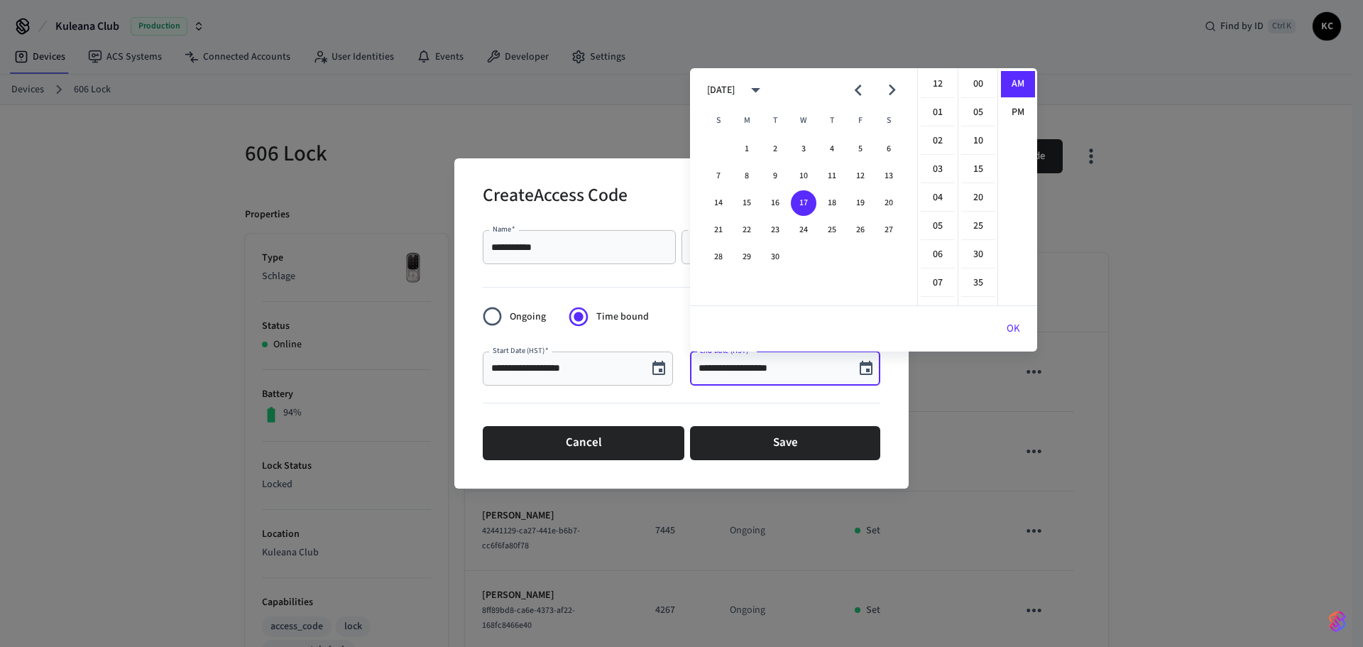
scroll to position [284, 0]
click at [852, 229] on button "26" at bounding box center [861, 230] width 26 height 26
click at [937, 84] on li "12" at bounding box center [938, 84] width 34 height 27
click at [974, 81] on li "00" at bounding box center [978, 84] width 34 height 27
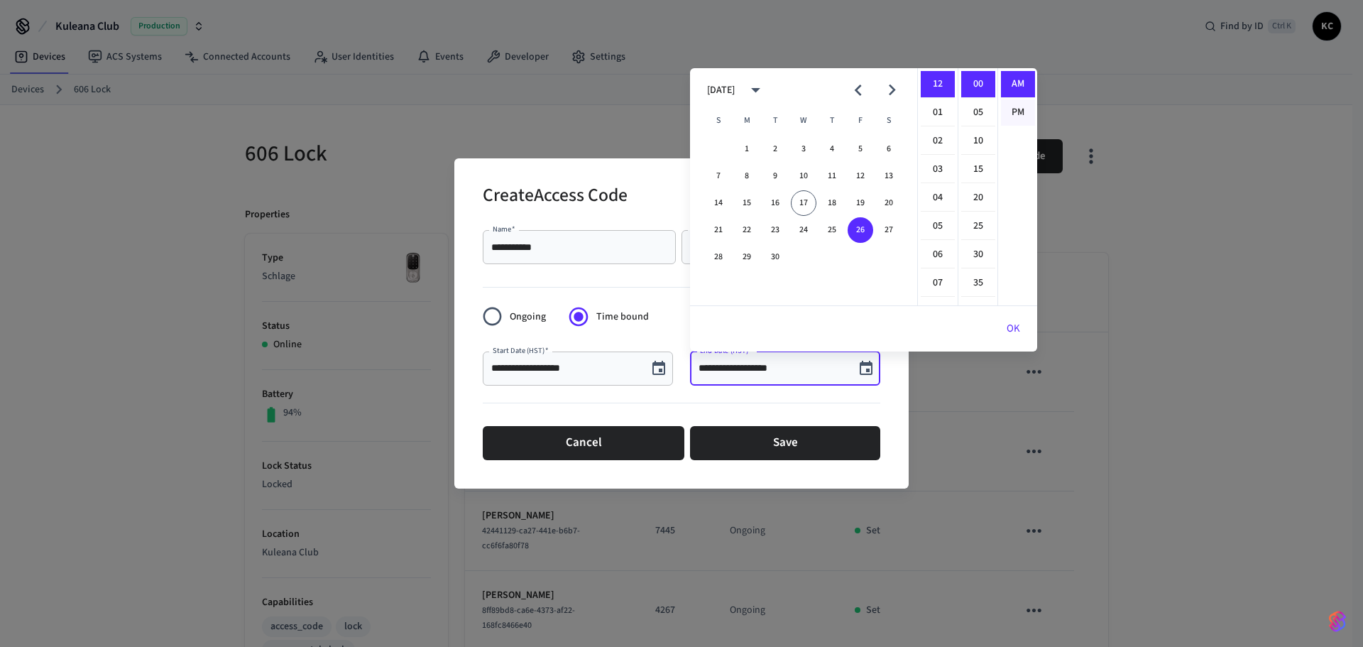
click at [1010, 111] on li "PM" at bounding box center [1018, 112] width 34 height 26
type input "**********"
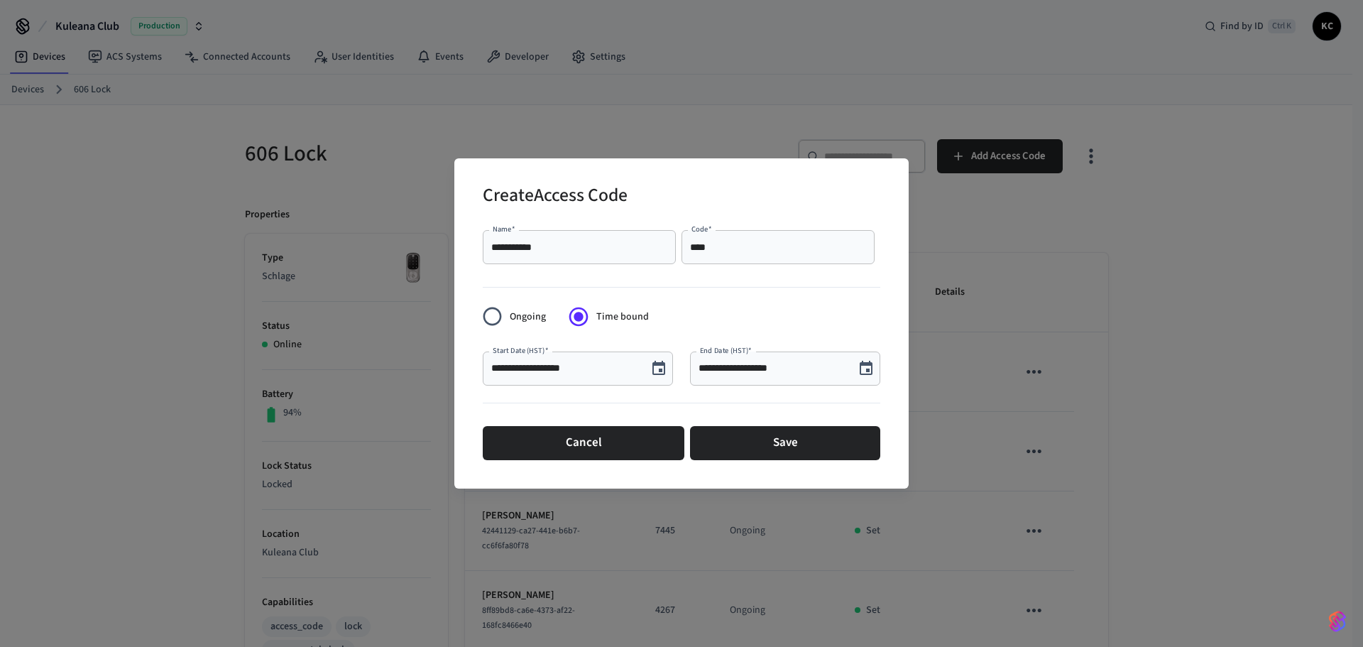
scroll to position [26, 0]
click at [799, 420] on div "Cancel Save" at bounding box center [682, 442] width 398 height 45
click at [791, 443] on button "Save" at bounding box center [785, 443] width 190 height 34
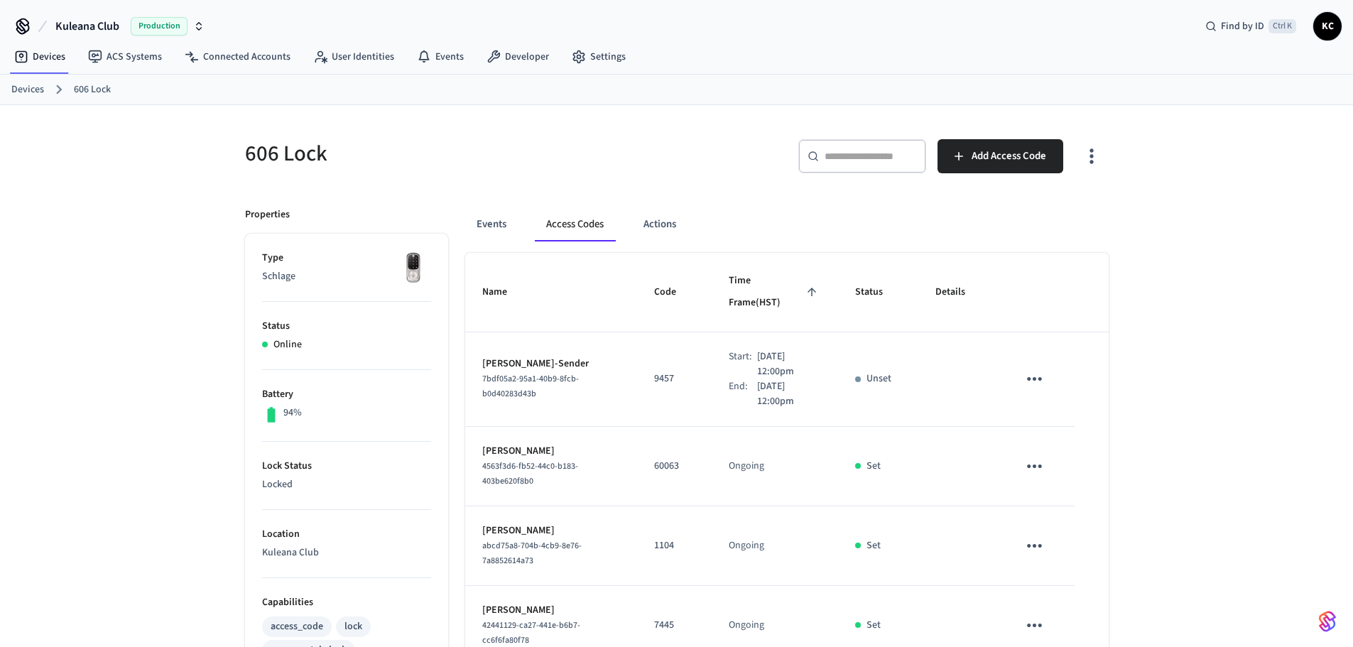
click at [33, 91] on link "Devices" at bounding box center [27, 89] width 33 height 15
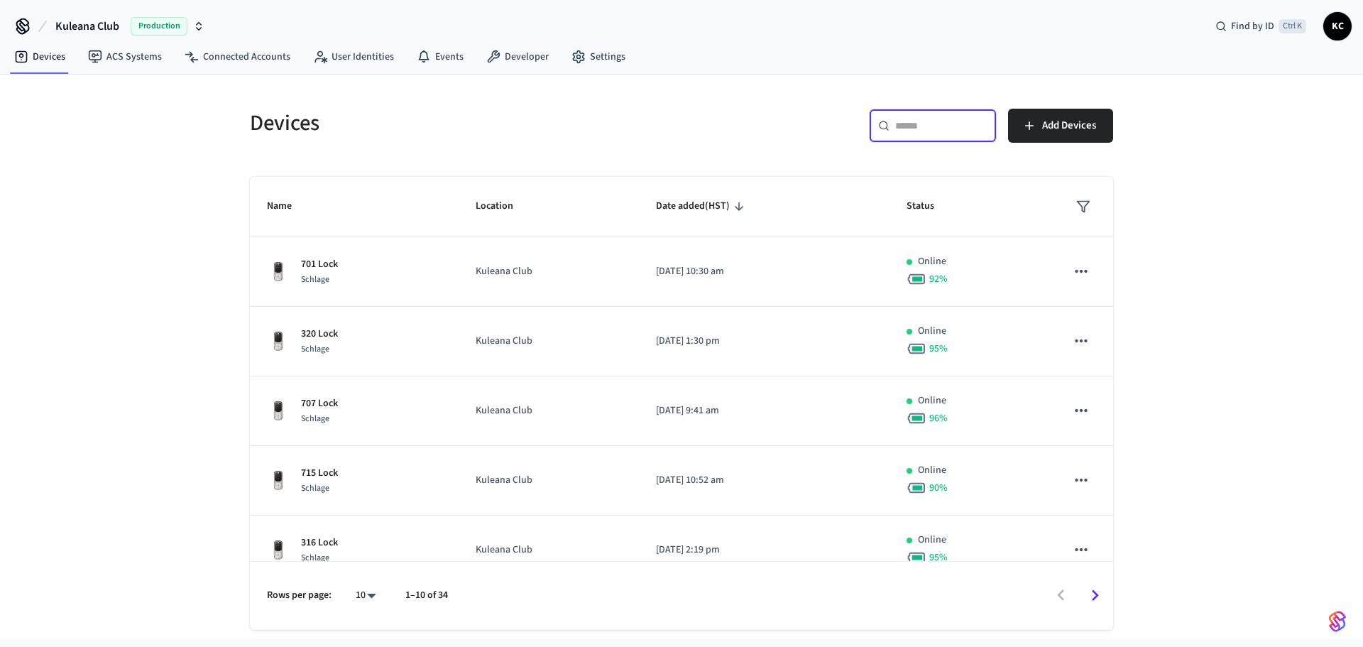
click at [939, 125] on input "text" at bounding box center [941, 126] width 92 height 14
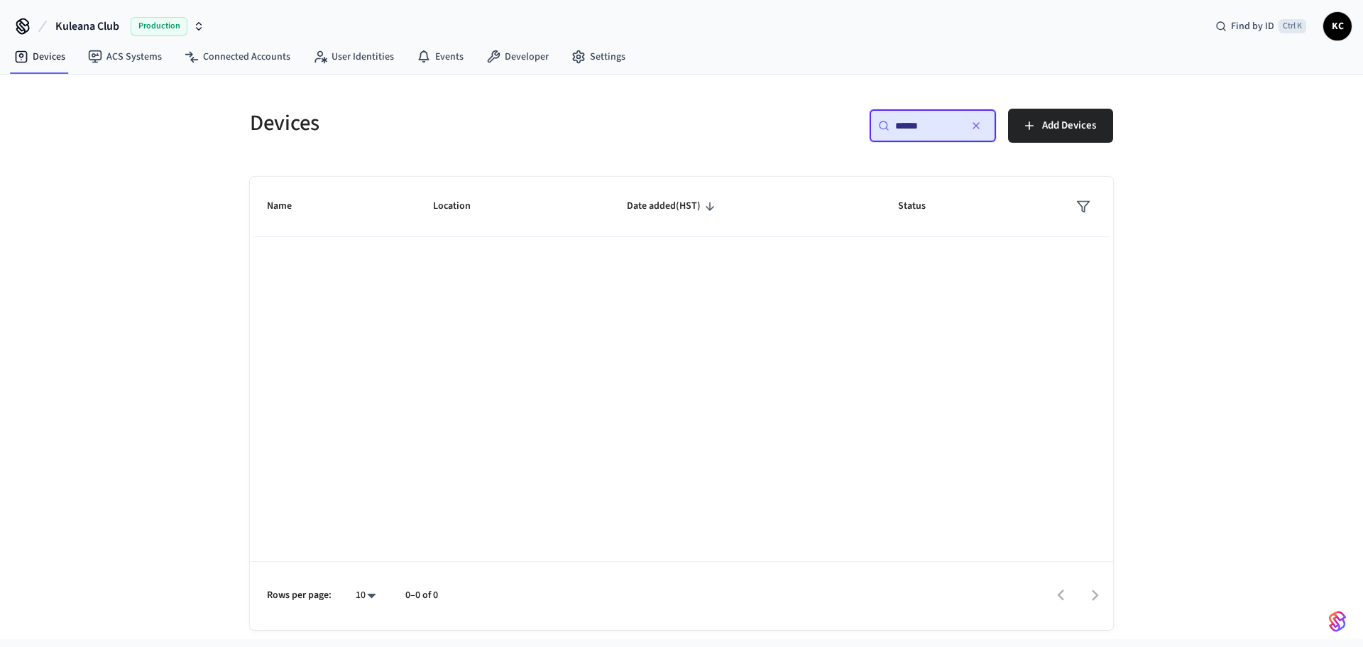
drag, startPoint x: 939, startPoint y: 125, endPoint x: 736, endPoint y: 125, distance: 202.4
click at [736, 125] on div "​ ****** ​ Add Devices" at bounding box center [901, 131] width 423 height 45
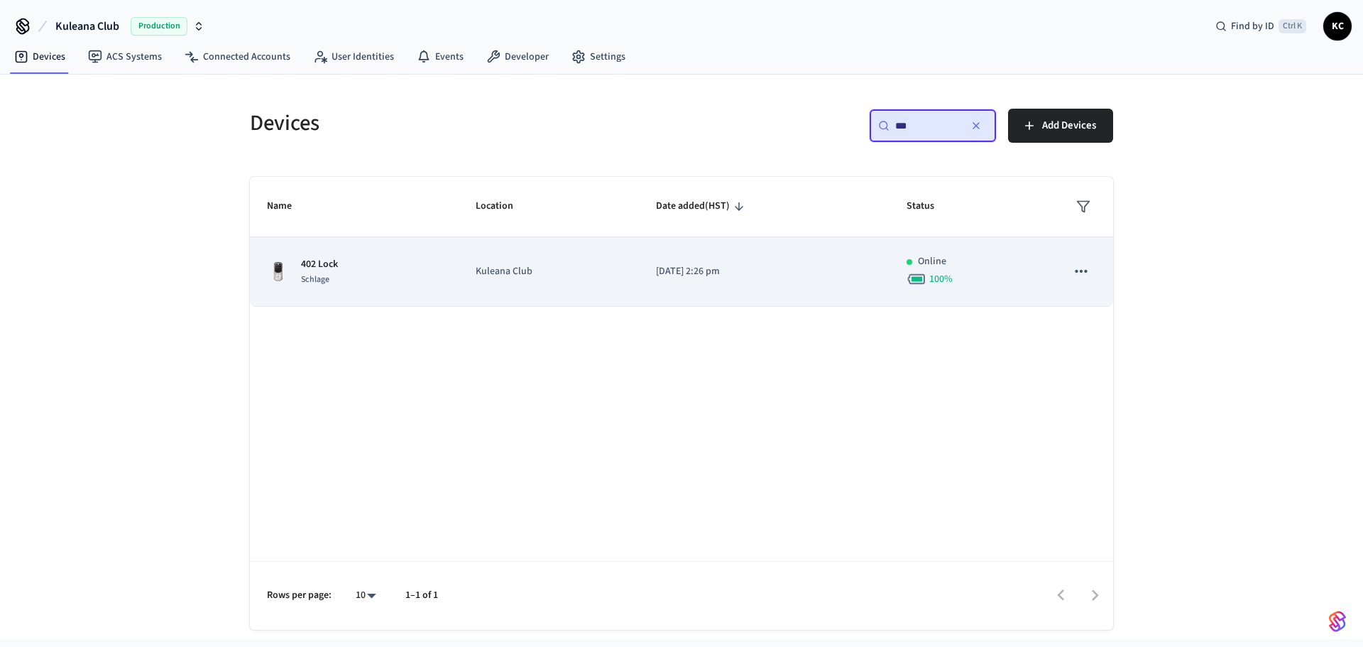
type input "***"
click at [703, 257] on td "[DATE] 2:26 pm" at bounding box center [764, 272] width 251 height 70
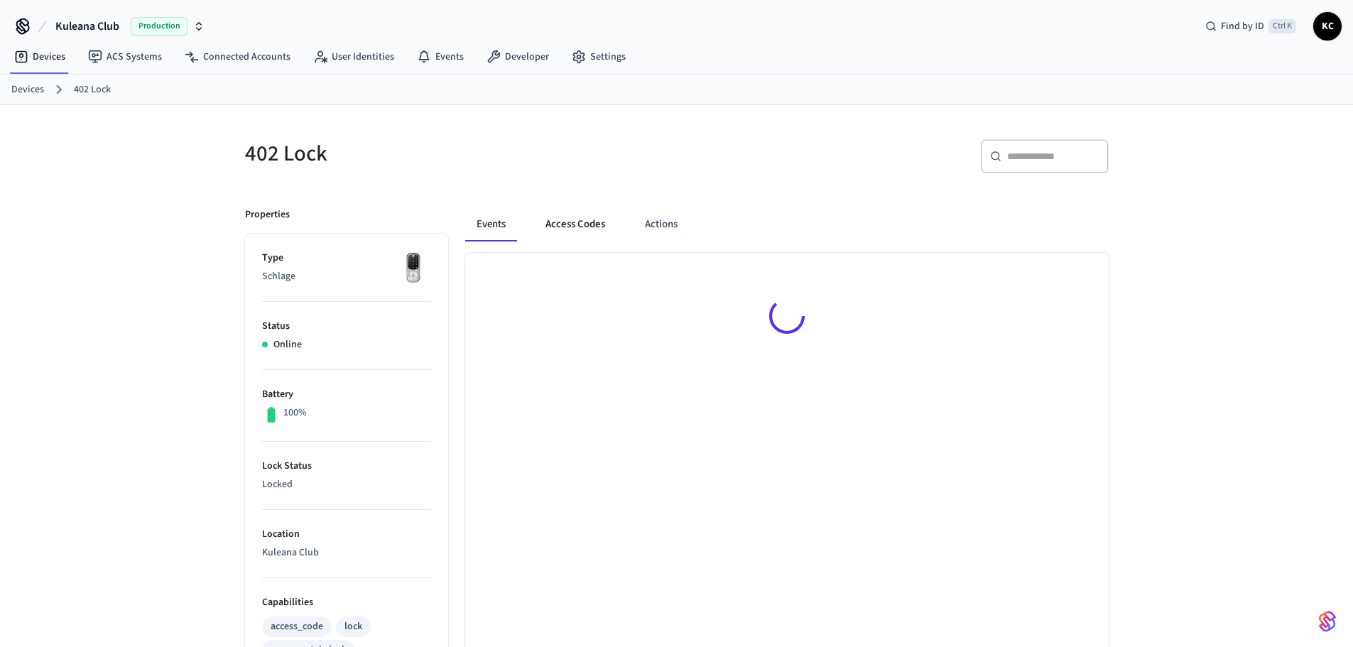
click at [578, 222] on button "Access Codes" at bounding box center [575, 224] width 82 height 34
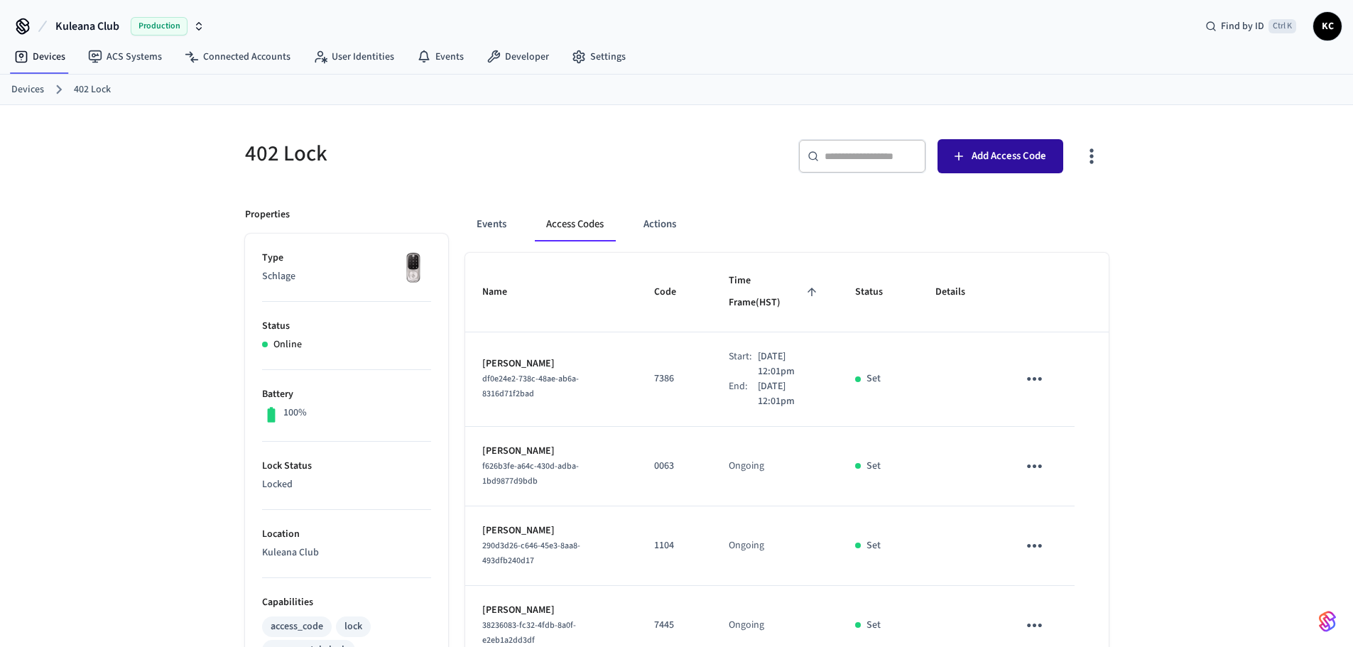
click at [963, 161] on icon "button" at bounding box center [959, 156] width 14 height 14
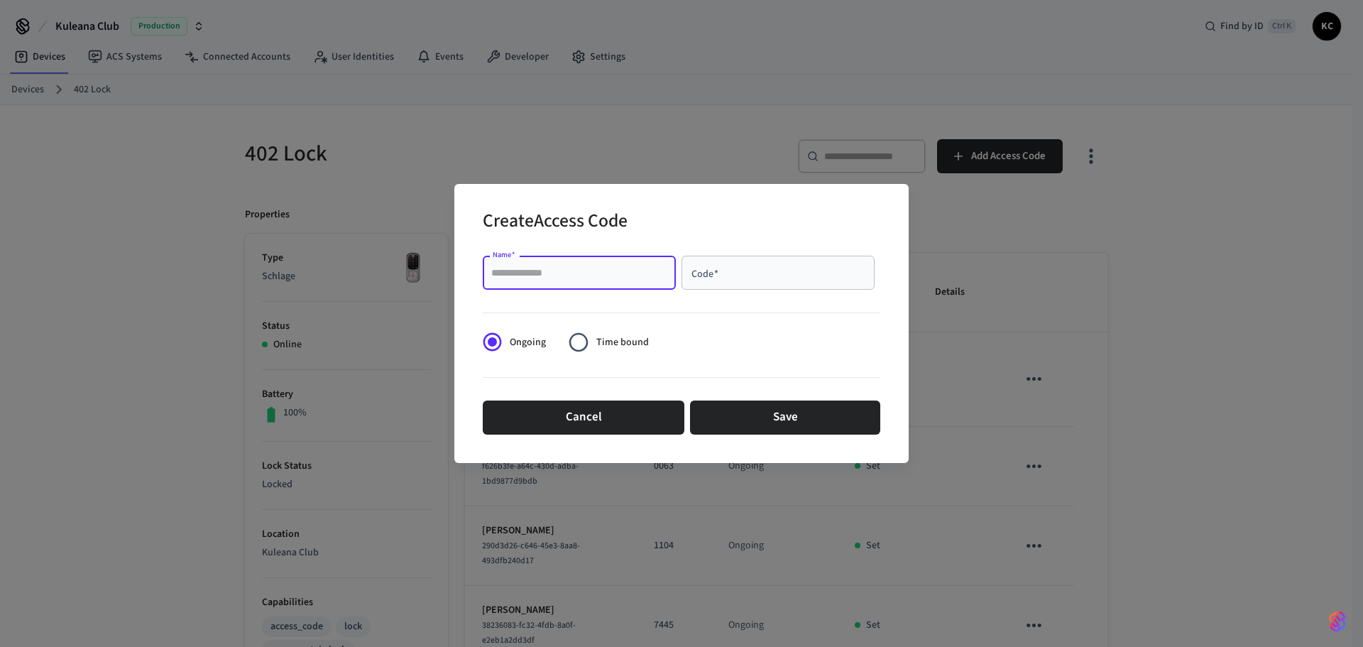
click at [623, 276] on input "Name   *" at bounding box center [579, 273] width 176 height 14
type input "******"
type input "****"
click at [599, 347] on span "Time bound" at bounding box center [622, 342] width 53 height 15
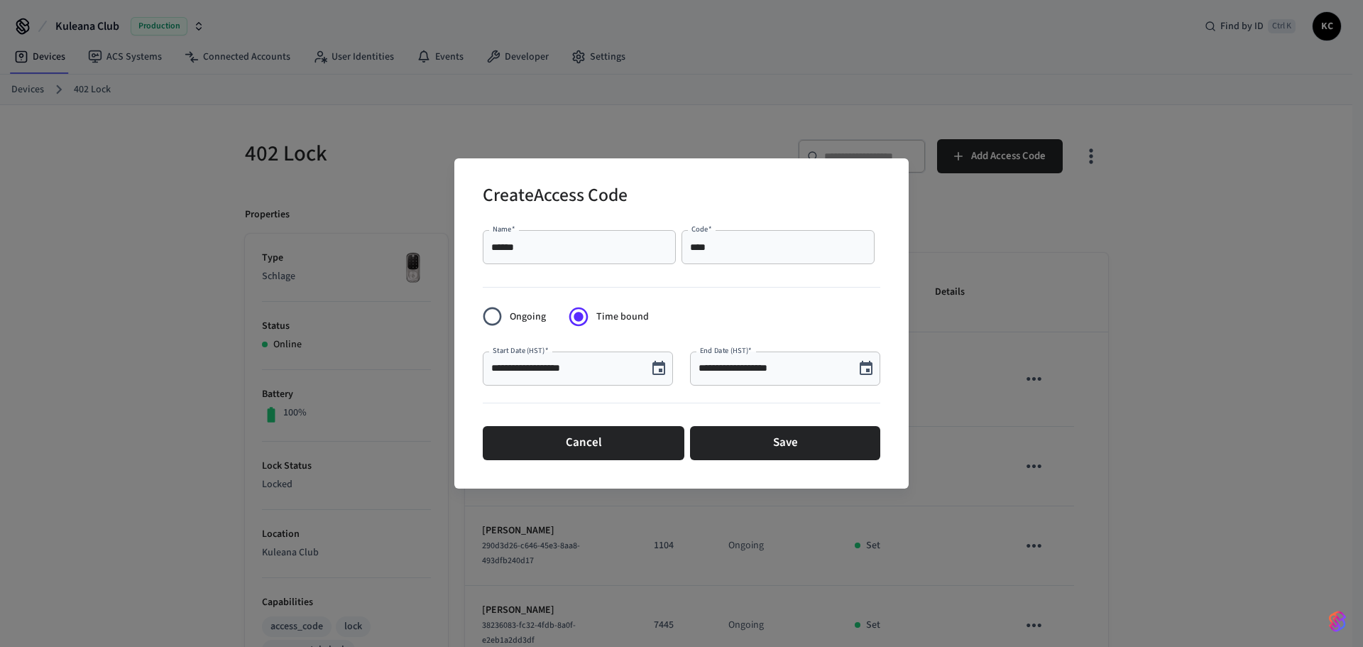
click at [659, 364] on icon "Choose date, selected date is Sep 17, 2025" at bounding box center [659, 368] width 13 height 14
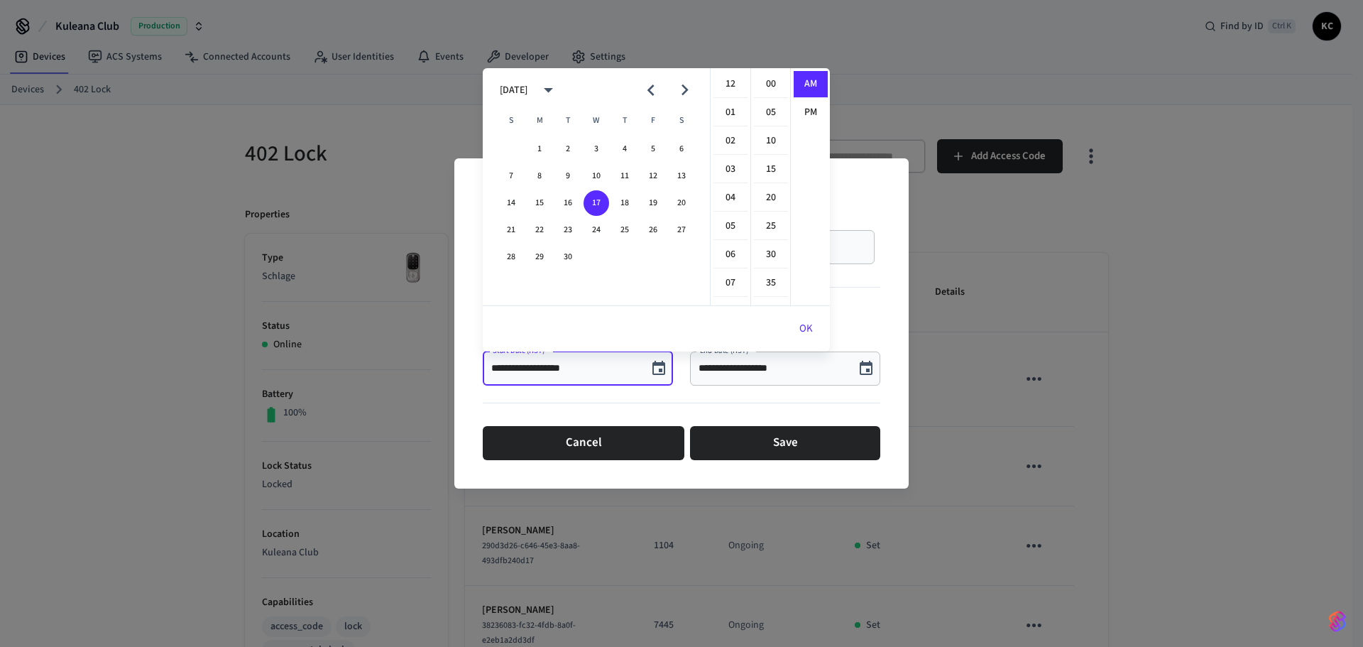
scroll to position [284, 0]
click at [652, 200] on button "19" at bounding box center [653, 203] width 26 height 26
click at [726, 77] on li "12" at bounding box center [731, 84] width 34 height 27
click at [763, 82] on li "00" at bounding box center [771, 84] width 34 height 27
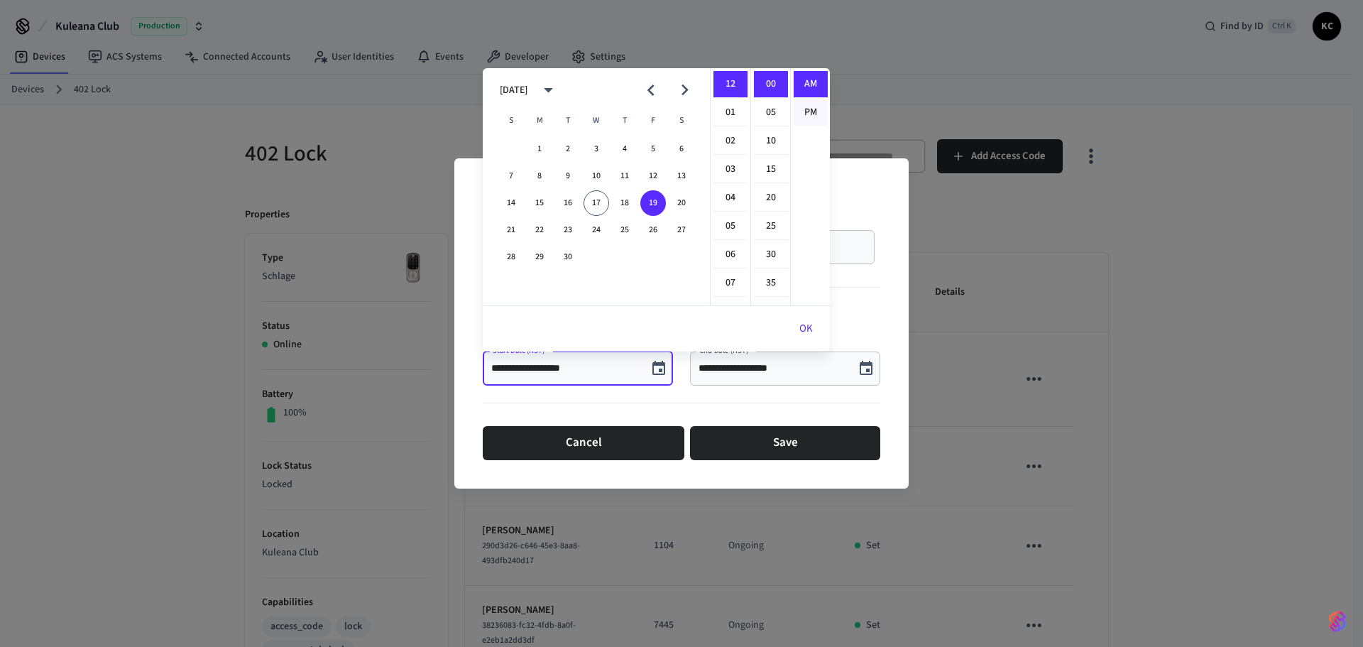
click at [796, 106] on li "PM" at bounding box center [811, 112] width 34 height 26
type input "**********"
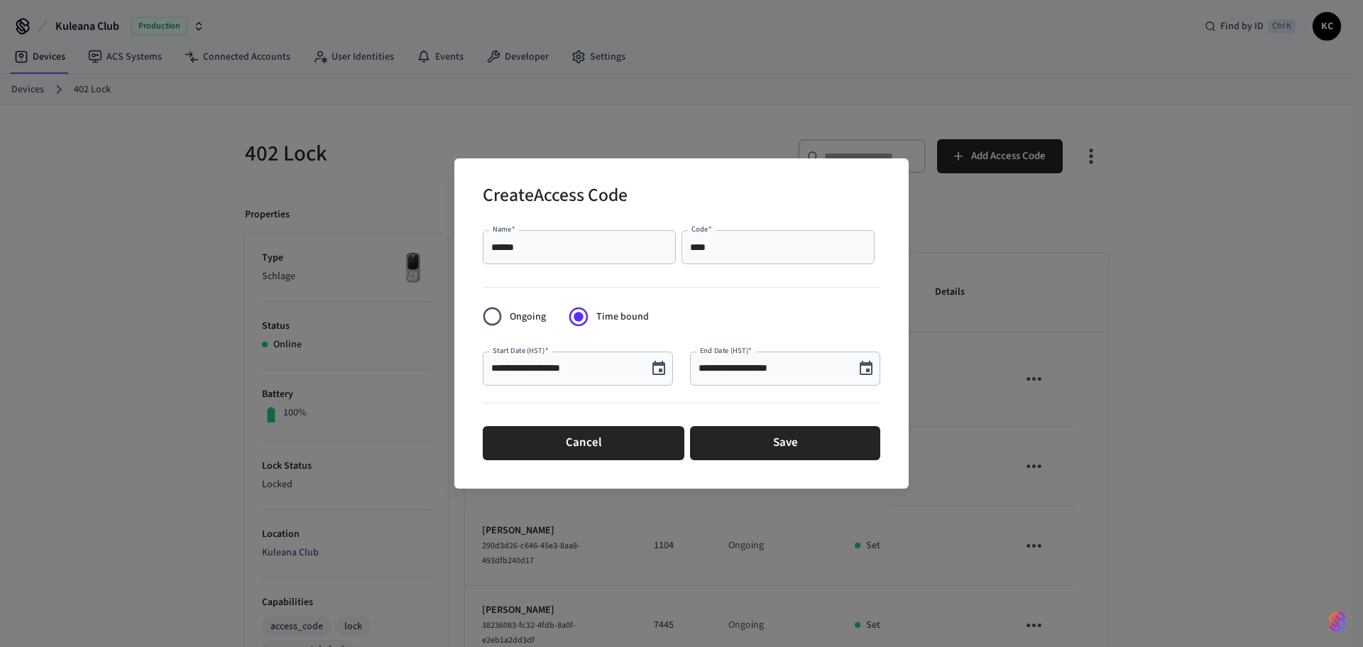
scroll to position [26, 0]
click at [868, 361] on icon "Choose date, selected date is Sep 17, 2025" at bounding box center [866, 368] width 17 height 17
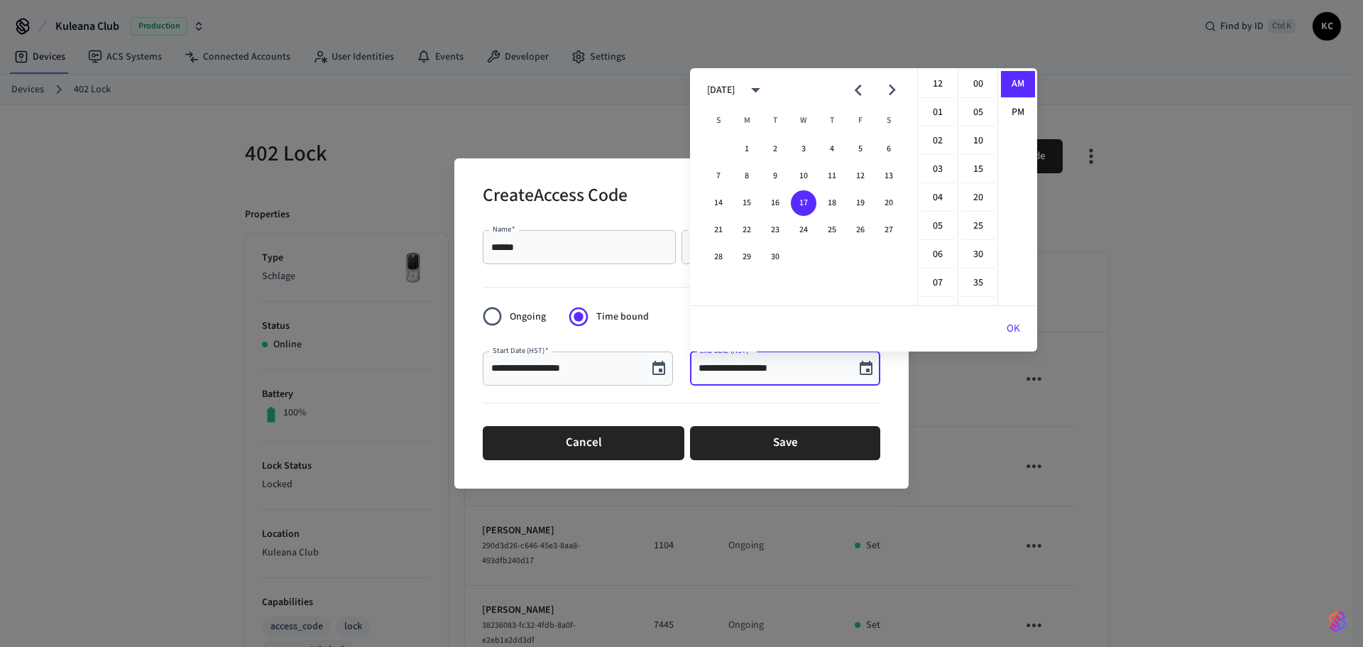
scroll to position [284, 0]
click at [858, 229] on button "26" at bounding box center [861, 230] width 26 height 26
click at [941, 77] on li "12" at bounding box center [938, 84] width 34 height 27
click at [974, 80] on li "00" at bounding box center [978, 84] width 34 height 27
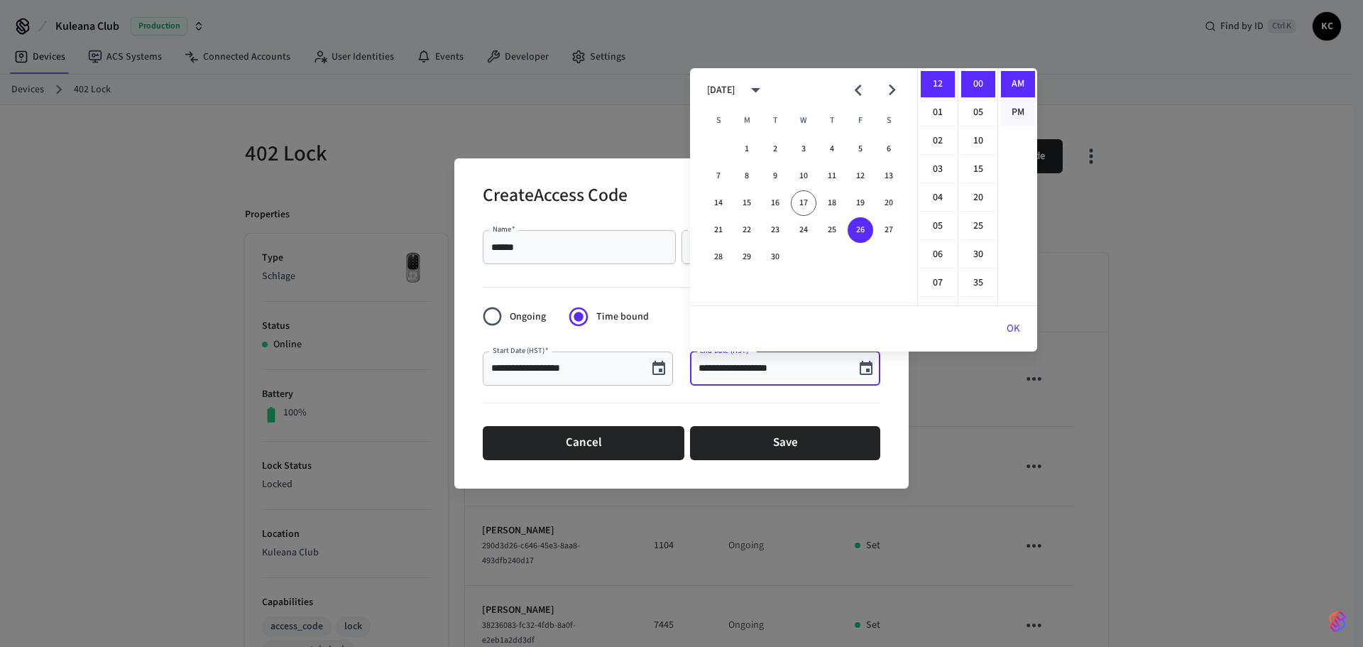
click at [1019, 112] on li "PM" at bounding box center [1018, 112] width 34 height 26
type input "**********"
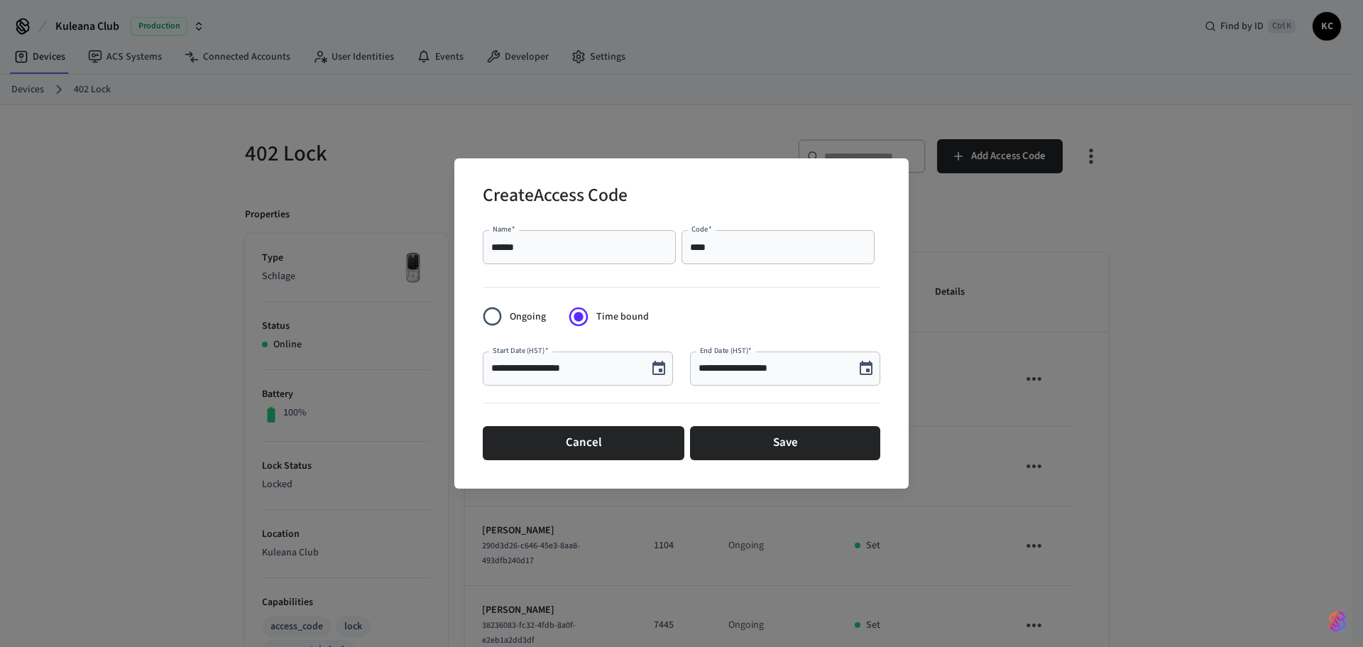
scroll to position [26, 0]
click at [795, 429] on button "Save" at bounding box center [785, 443] width 190 height 34
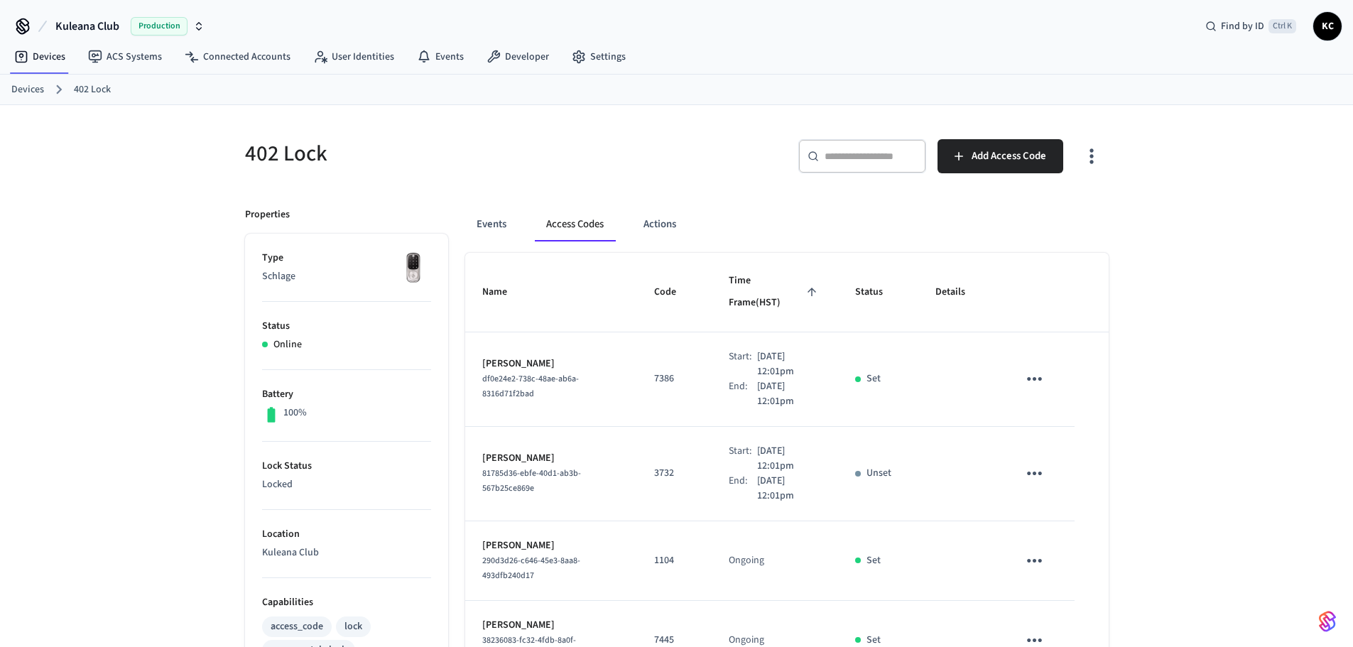
click at [24, 94] on link "Devices" at bounding box center [27, 89] width 33 height 15
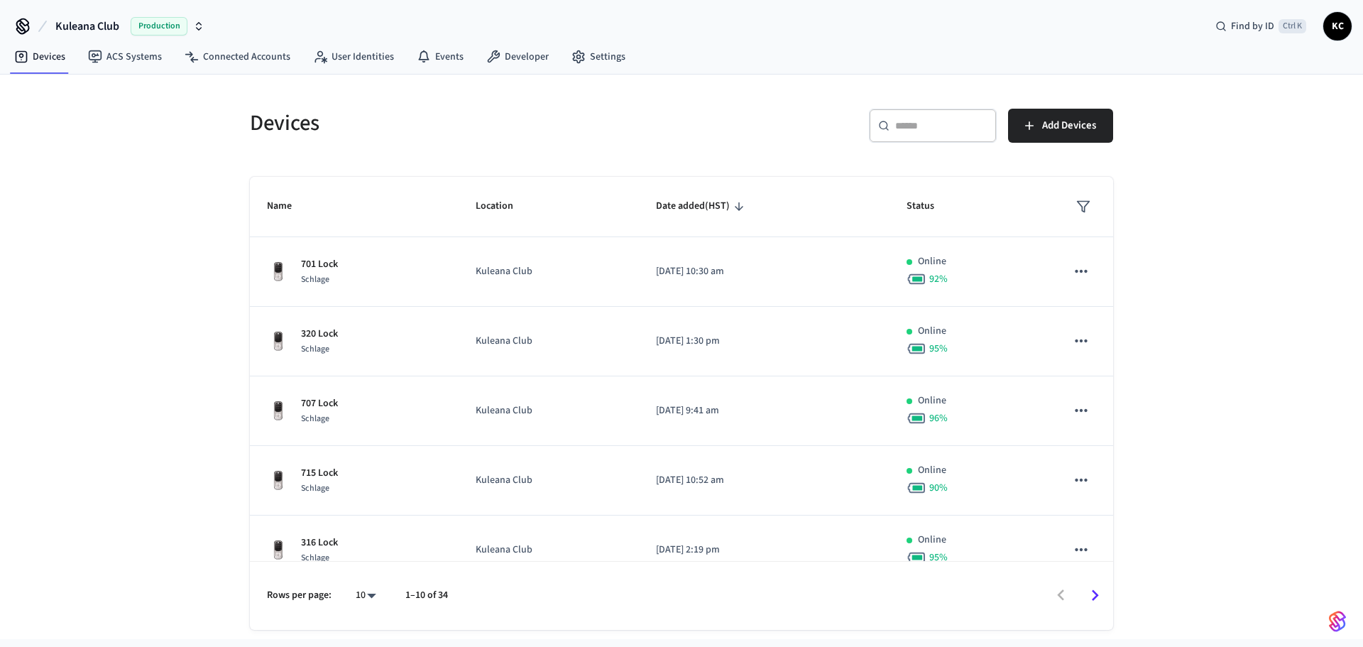
click at [918, 133] on div "​ ​" at bounding box center [933, 126] width 128 height 34
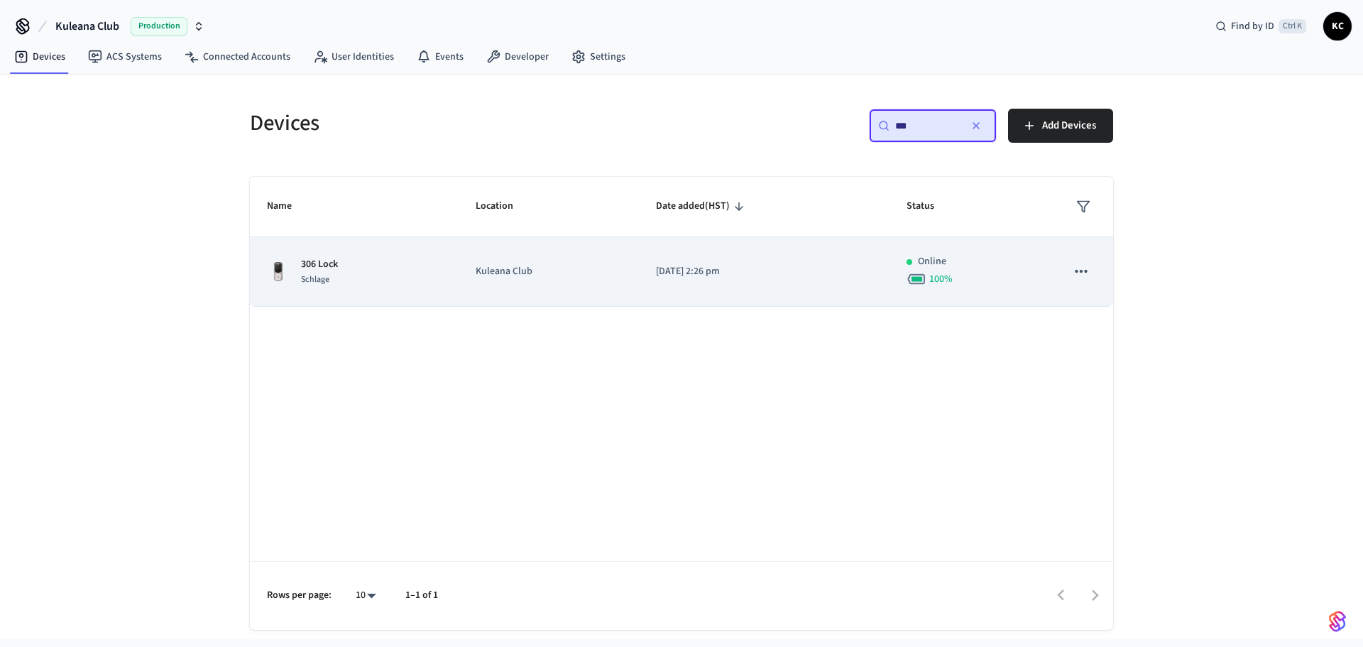
type input "***"
click at [685, 274] on p "[DATE] 2:26 pm" at bounding box center [764, 271] width 217 height 15
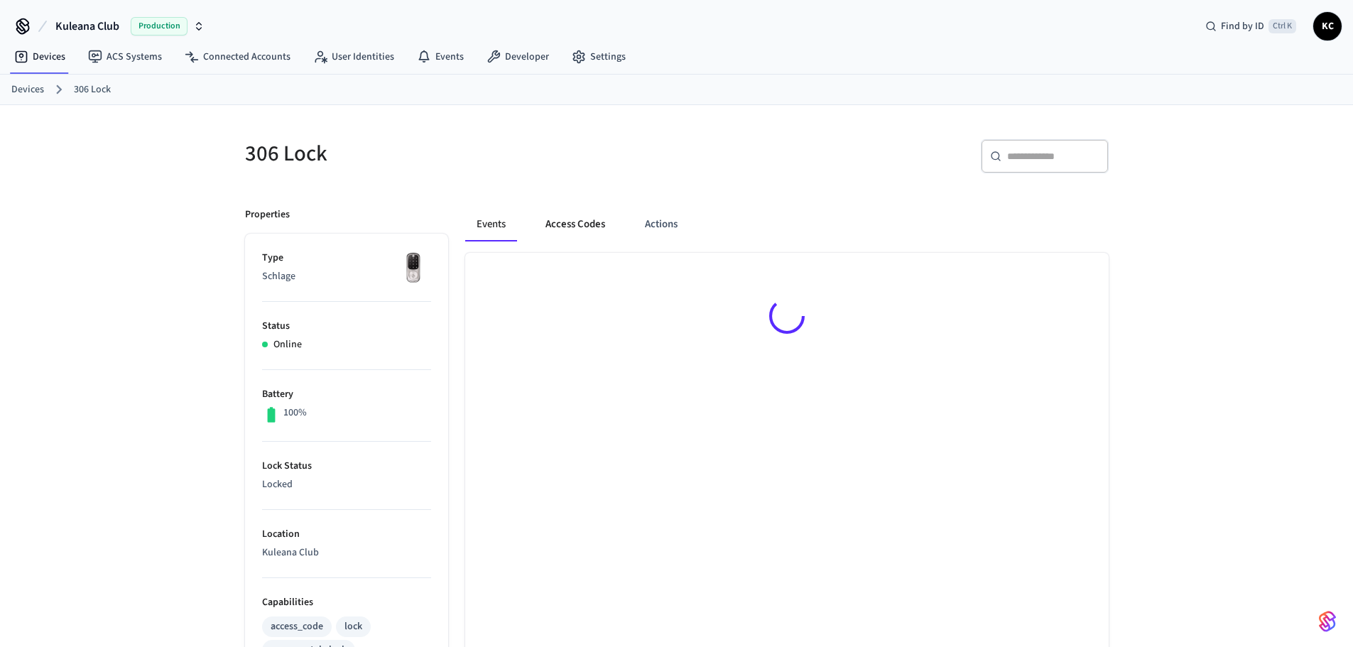
click at [594, 218] on button "Access Codes" at bounding box center [575, 224] width 82 height 34
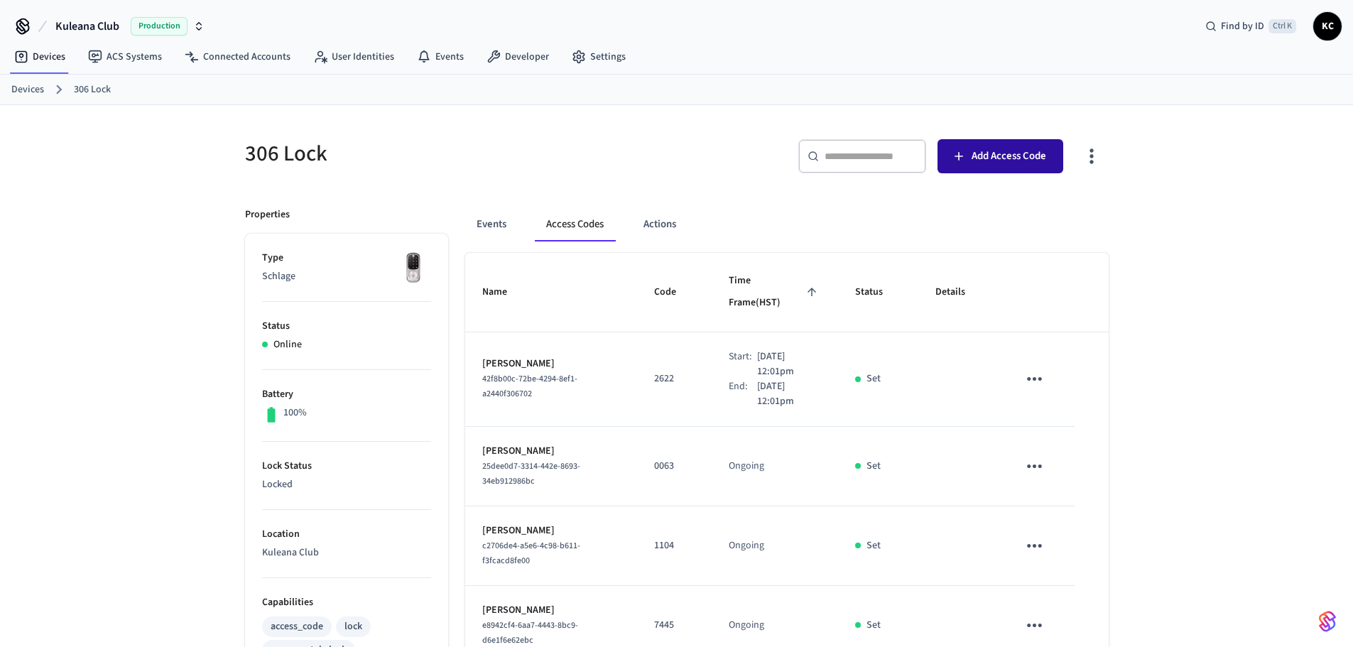
click at [998, 148] on span "Add Access Code" at bounding box center [1008, 156] width 75 height 18
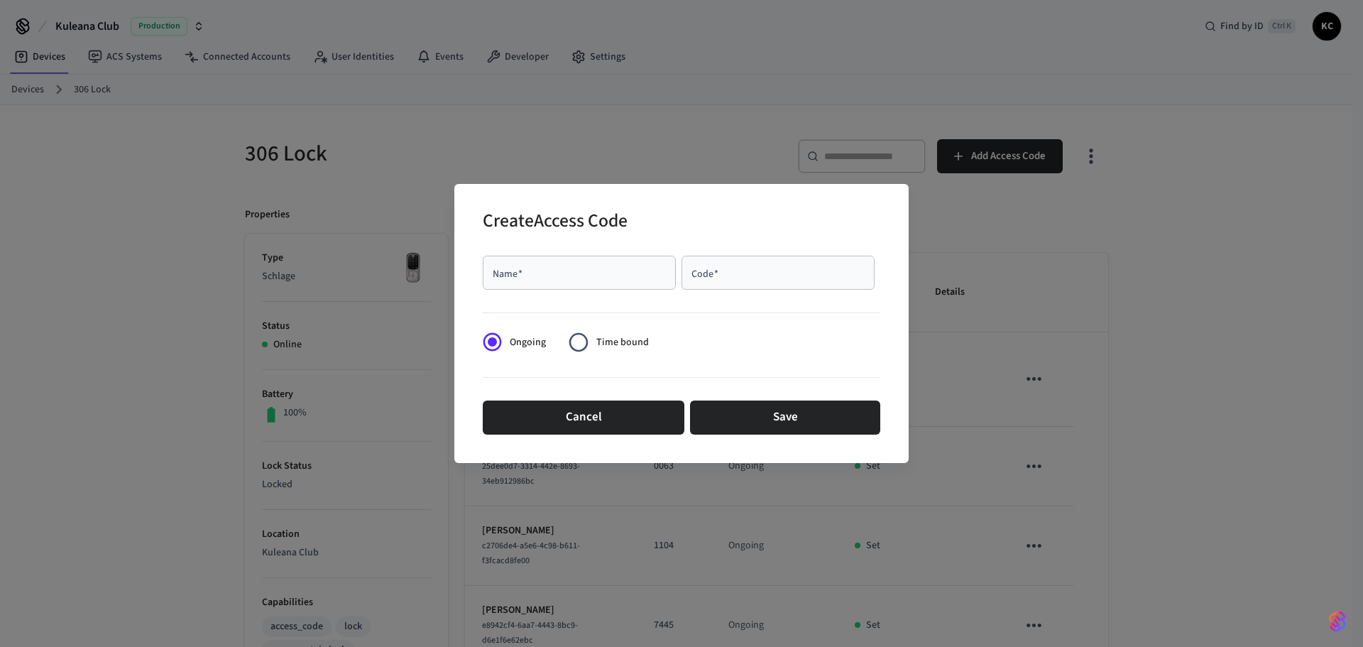
click at [659, 259] on div "Name   * Name   * Code   * Code   *" at bounding box center [682, 272] width 398 height 45
click at [628, 271] on input "Name   *" at bounding box center [579, 273] width 176 height 14
type input "********"
type input "*"
type input "****"
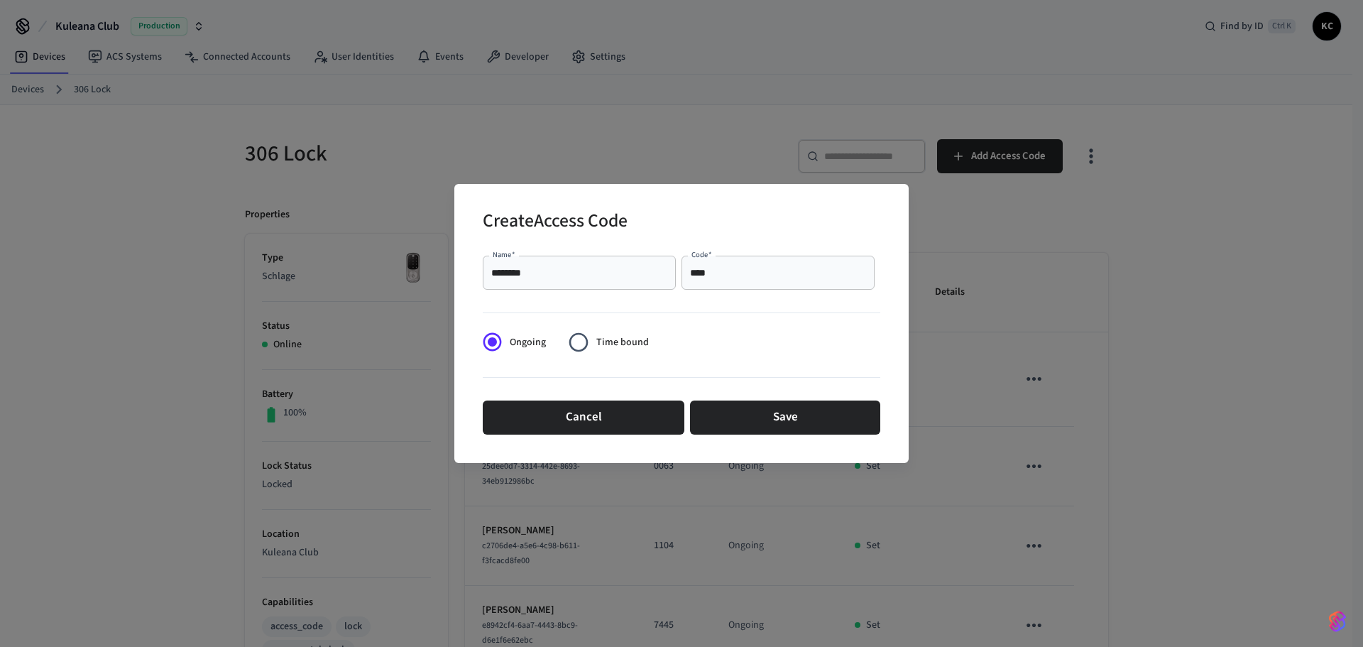
click at [622, 340] on span "Time bound" at bounding box center [622, 342] width 53 height 15
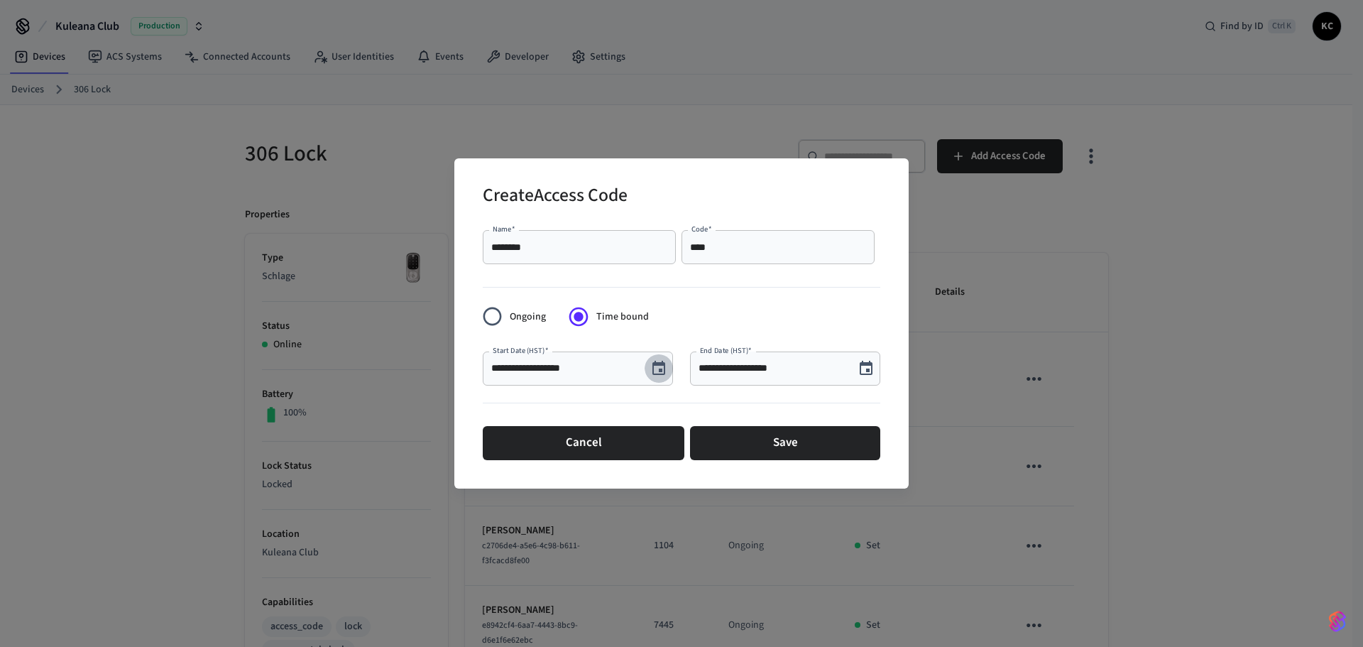
drag, startPoint x: 650, startPoint y: 364, endPoint x: 673, endPoint y: 381, distance: 28.6
click at [650, 364] on button "Choose date, selected date is Sep 17, 2025" at bounding box center [659, 368] width 28 height 28
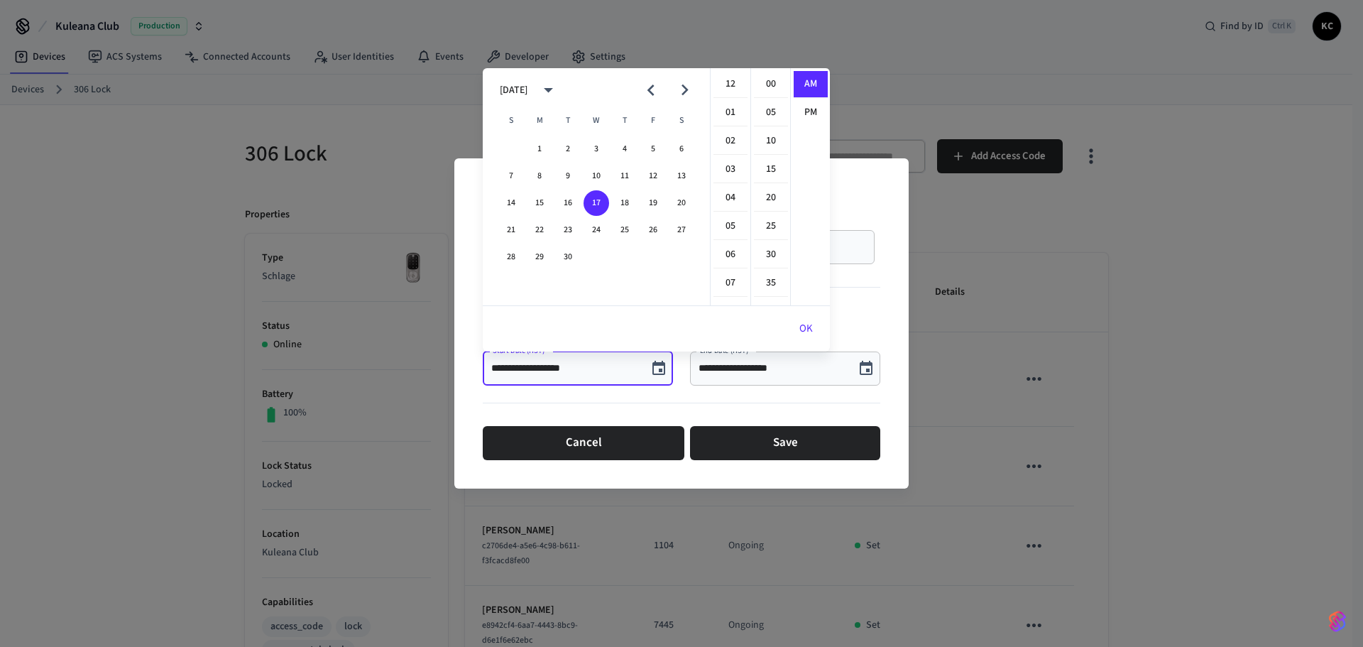
scroll to position [284, 0]
click at [645, 204] on button "19" at bounding box center [653, 203] width 26 height 26
click at [728, 90] on li "12" at bounding box center [731, 84] width 34 height 27
click at [763, 84] on li "00" at bounding box center [771, 84] width 34 height 27
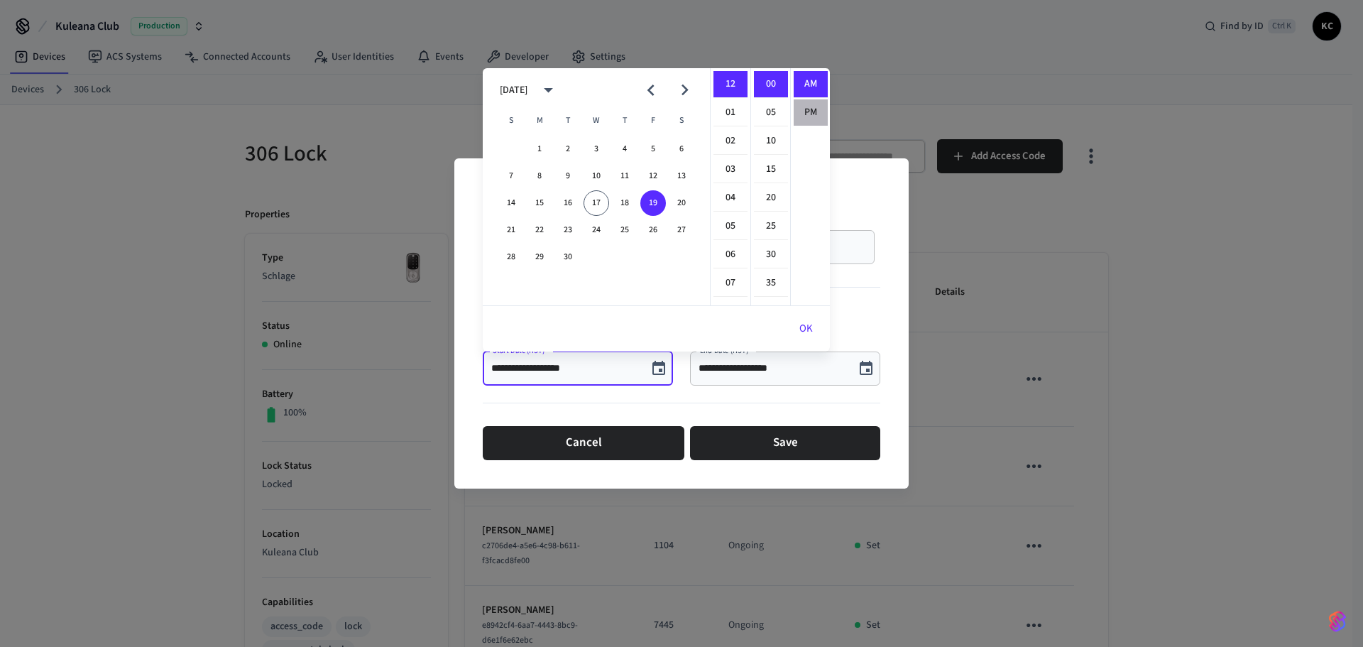
click at [802, 111] on li "PM" at bounding box center [811, 112] width 34 height 26
type input "**********"
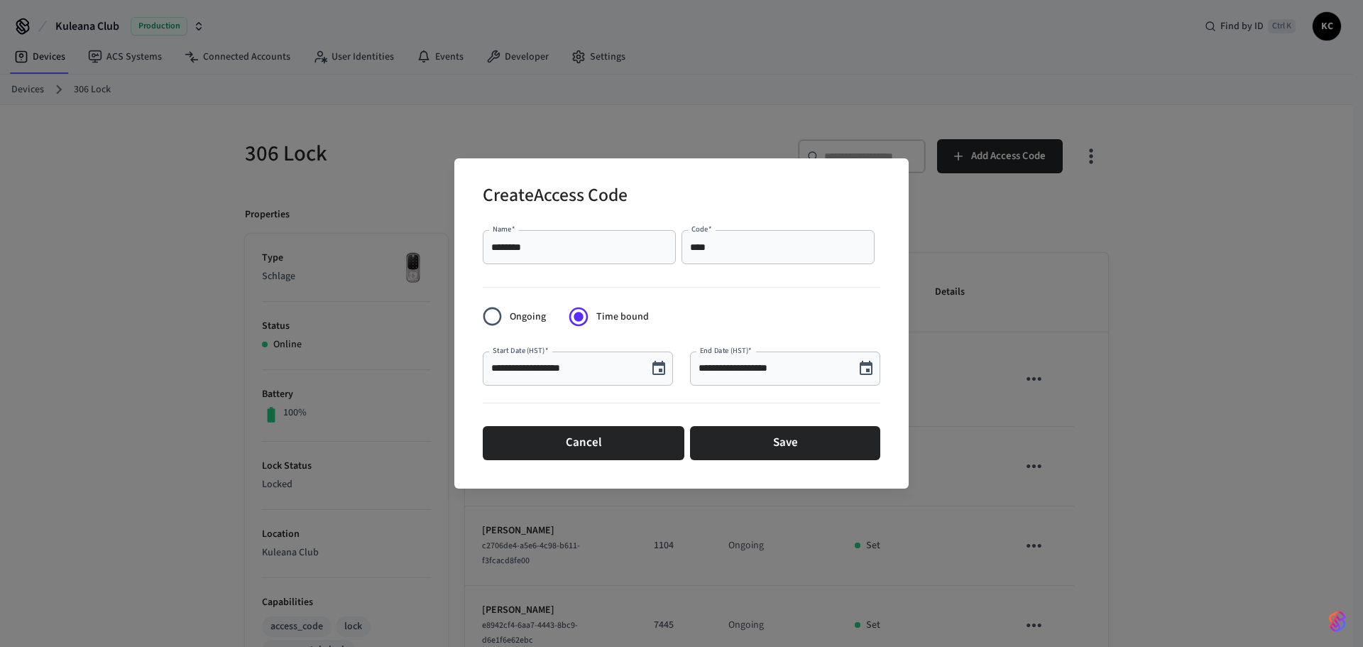
click at [868, 371] on icon "Choose date, selected date is Sep 17, 2025" at bounding box center [866, 368] width 13 height 14
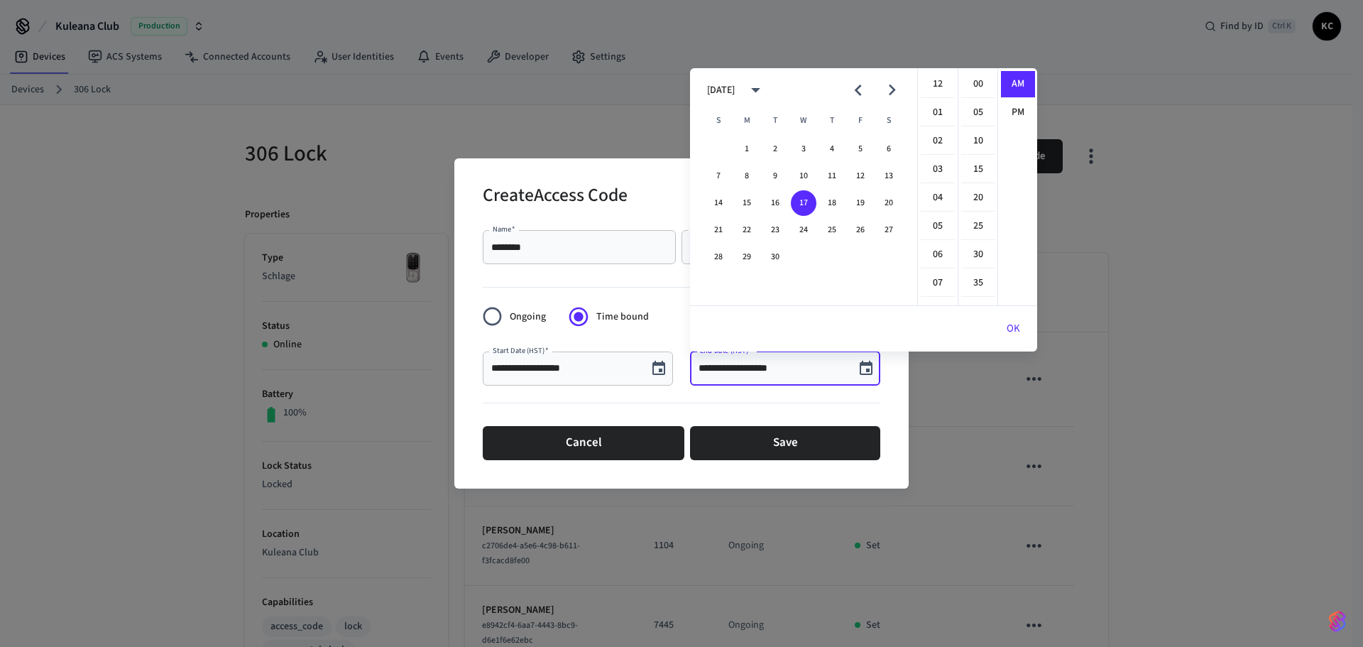
scroll to position [284, 0]
click at [855, 222] on button "26" at bounding box center [861, 230] width 26 height 26
click at [939, 77] on li "12" at bounding box center [938, 84] width 34 height 27
click at [970, 77] on li "00" at bounding box center [978, 84] width 34 height 27
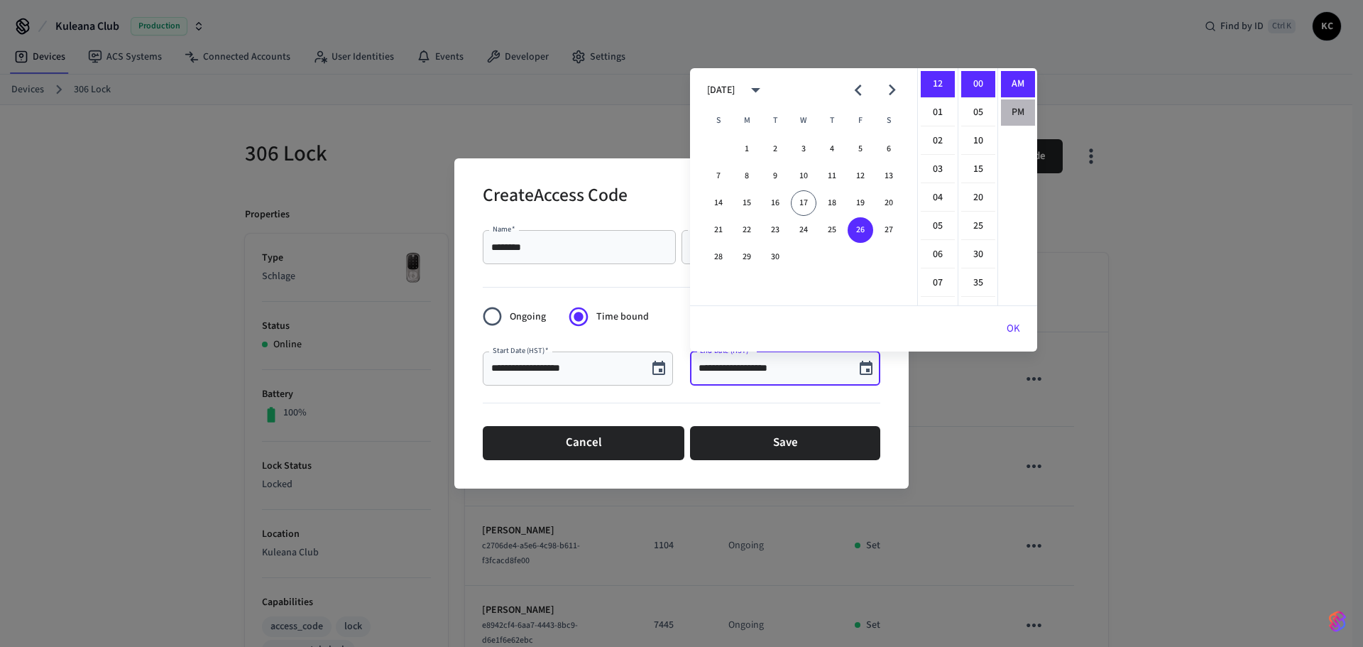
click at [1008, 106] on li "PM" at bounding box center [1018, 112] width 34 height 26
type input "**********"
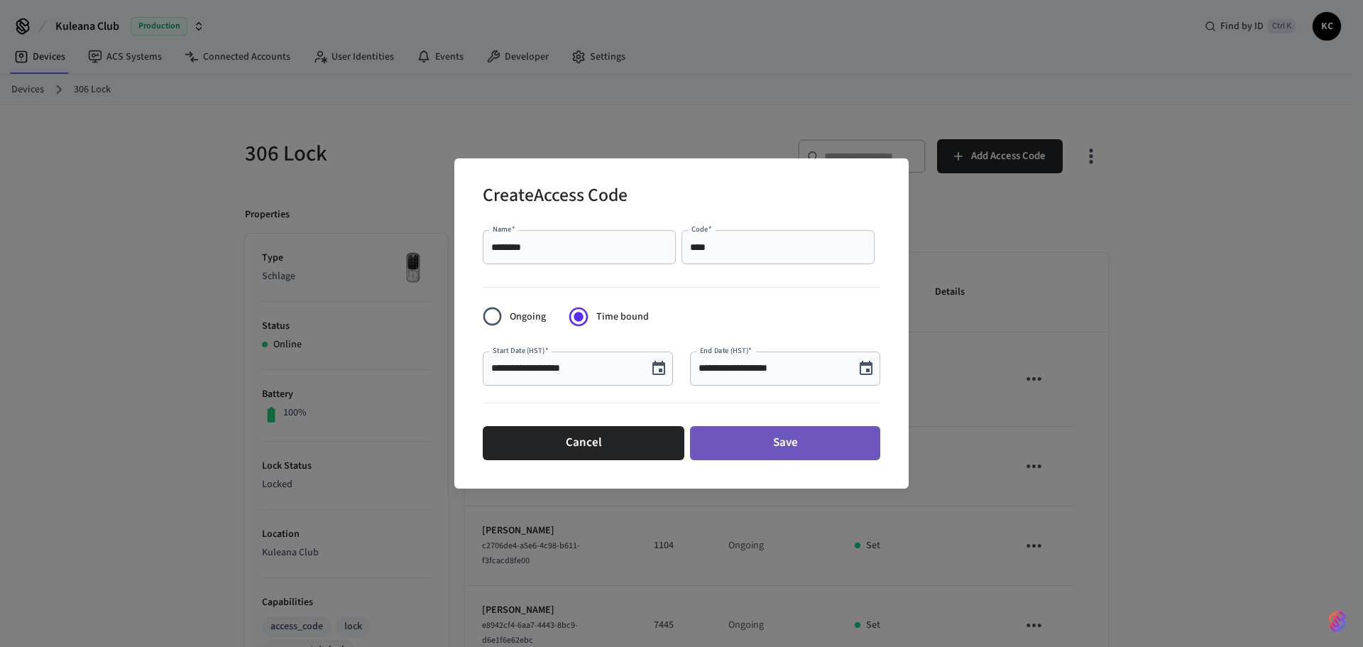
click at [817, 445] on button "Save" at bounding box center [785, 443] width 190 height 34
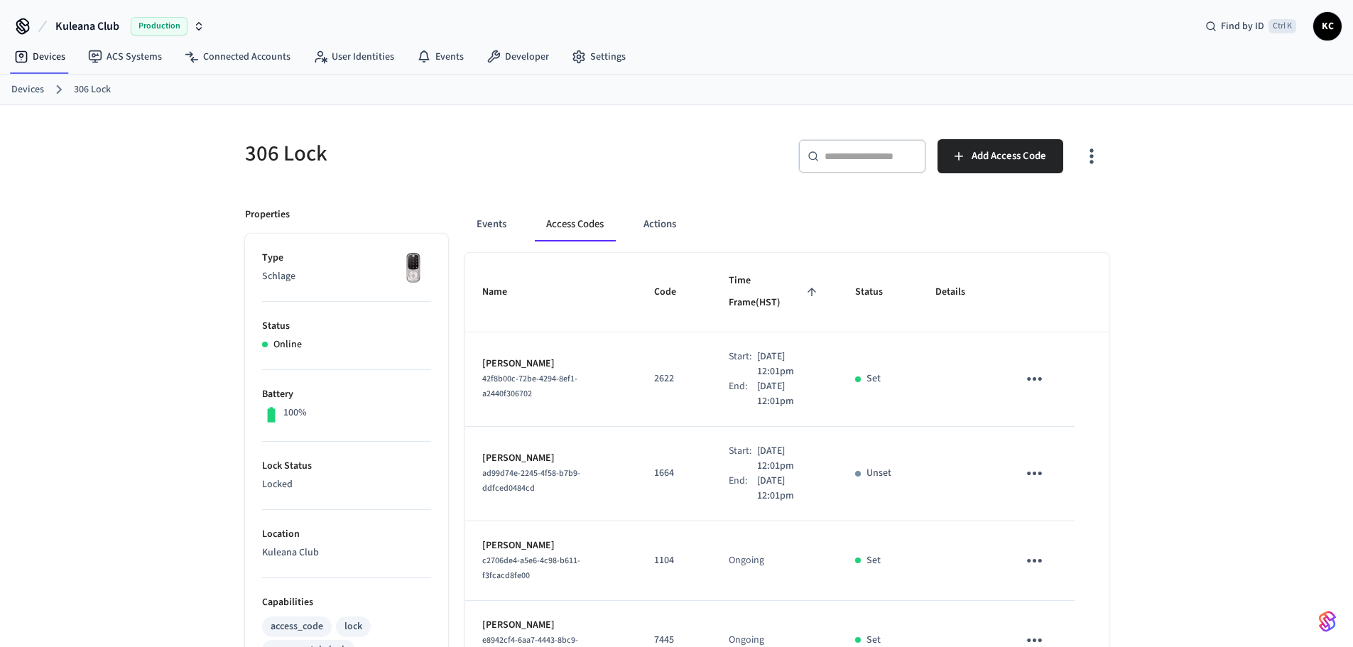
click at [17, 88] on link "Devices" at bounding box center [27, 89] width 33 height 15
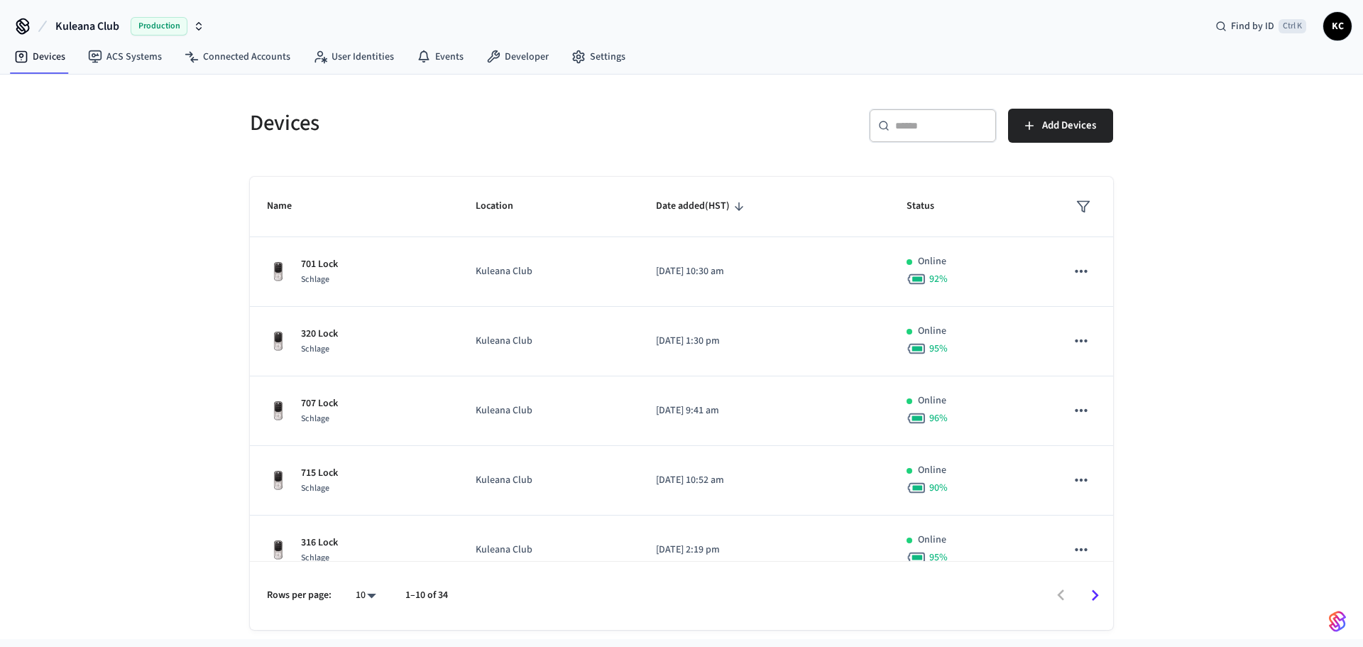
click at [937, 131] on input "text" at bounding box center [941, 126] width 92 height 14
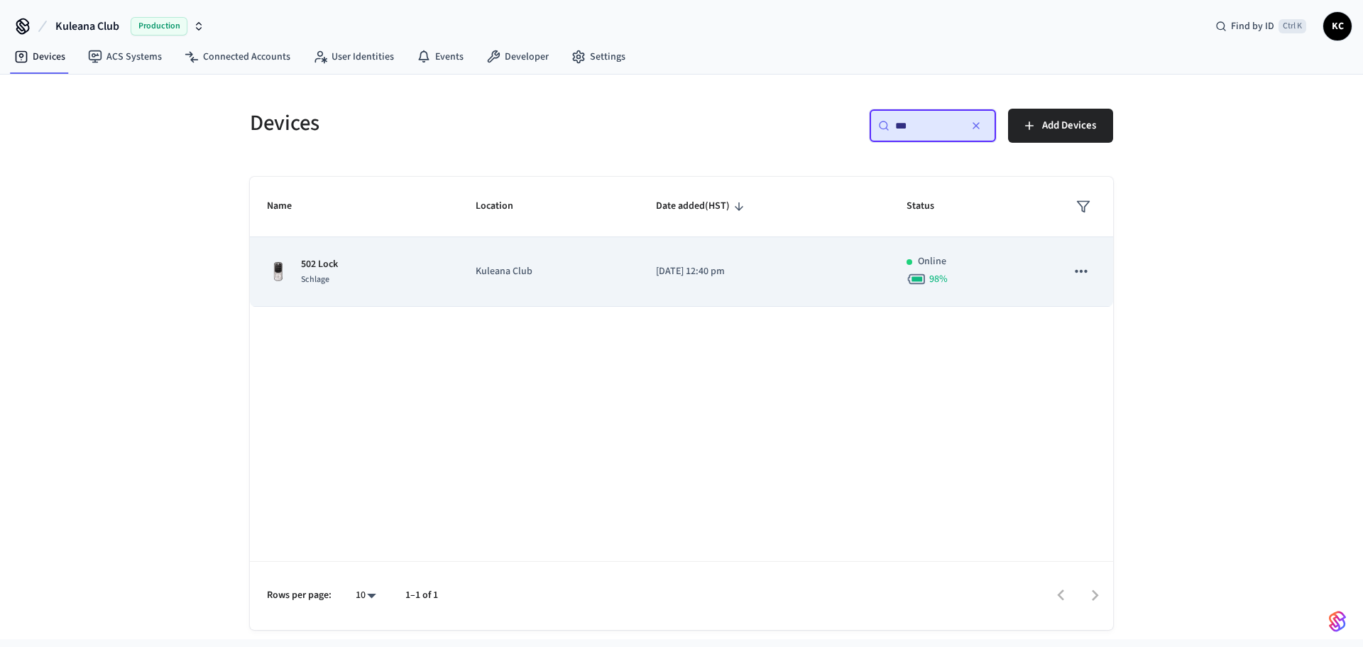
type input "***"
click at [594, 288] on td "Kuleana Club" at bounding box center [549, 272] width 180 height 70
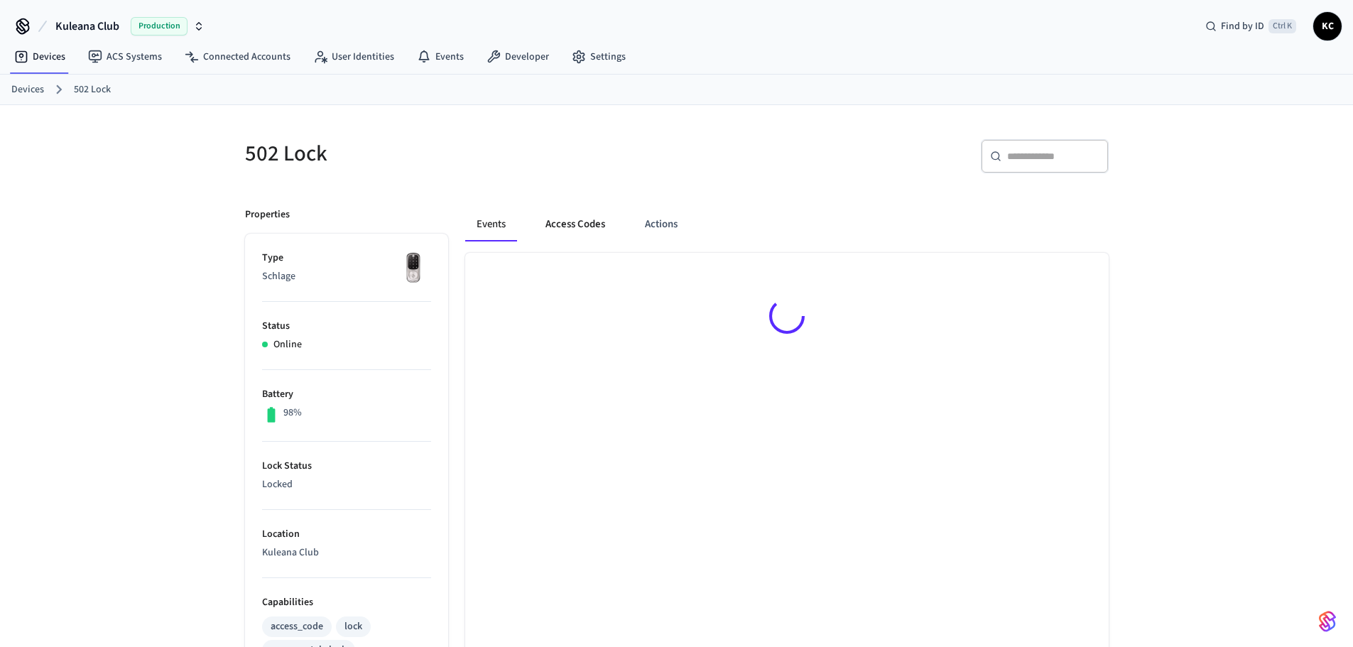
click at [591, 227] on button "Access Codes" at bounding box center [575, 224] width 82 height 34
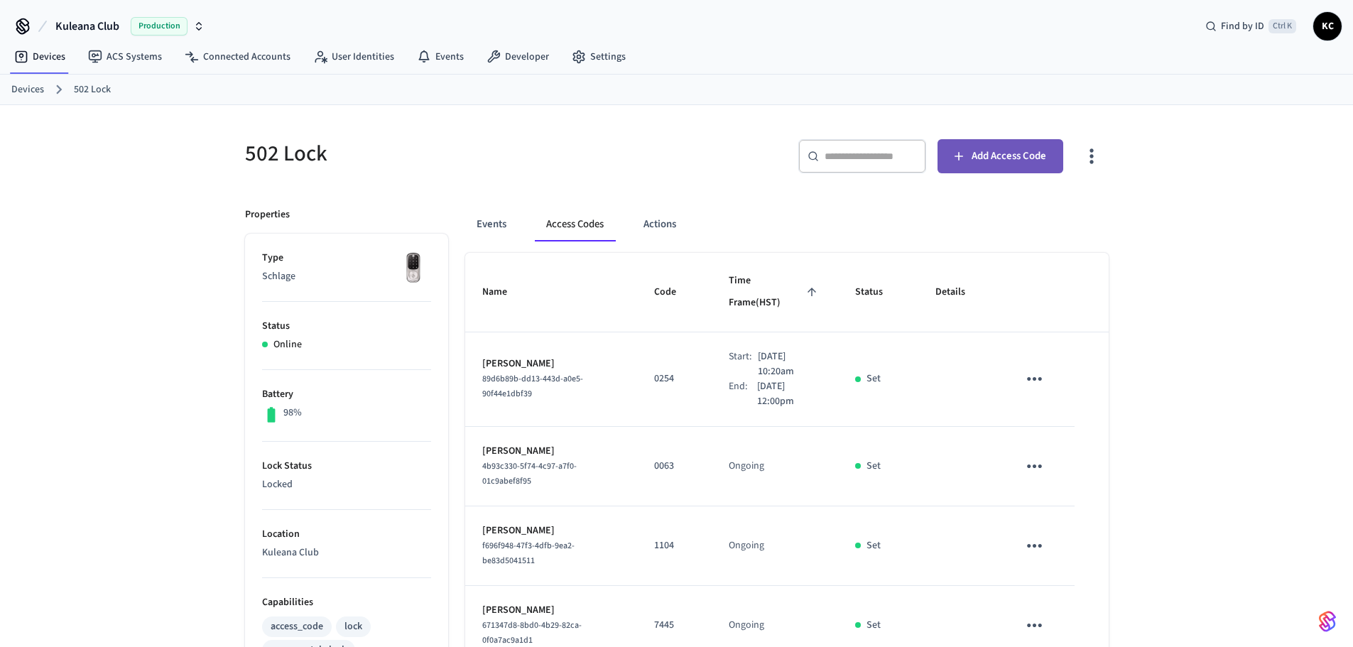
click at [1005, 141] on button "Add Access Code" at bounding box center [1000, 156] width 126 height 34
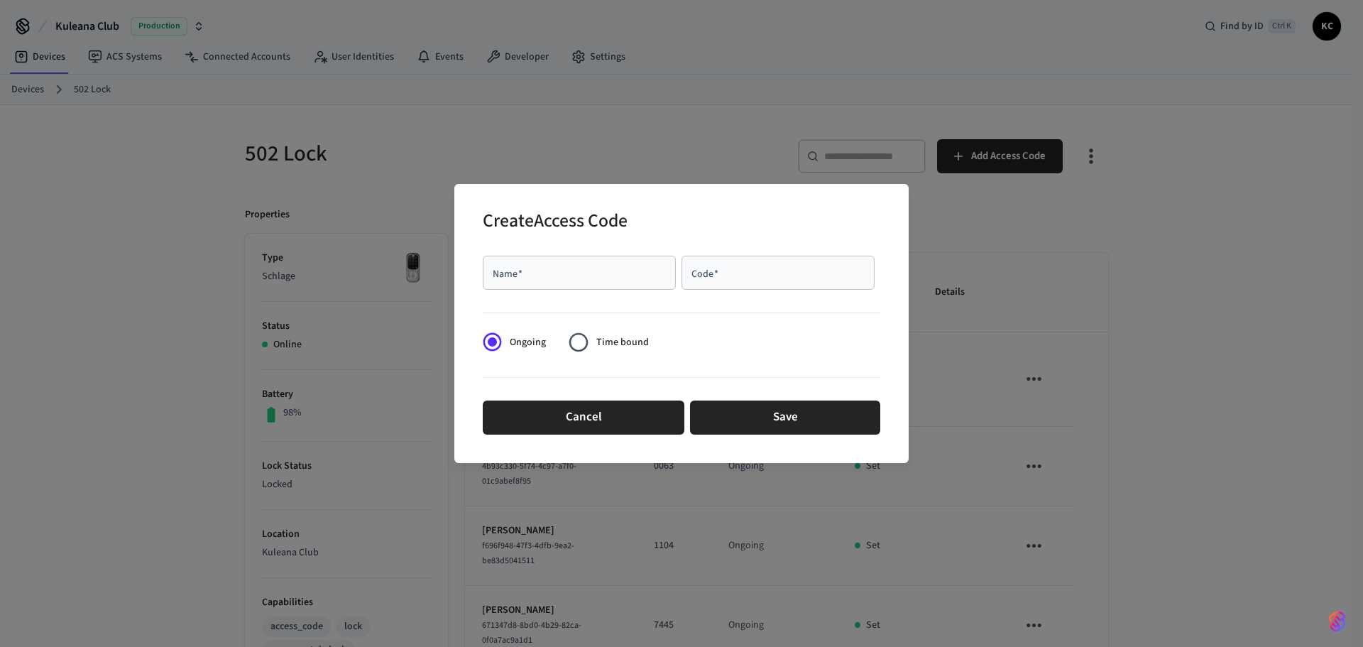
click at [636, 266] on input "Name   *" at bounding box center [579, 273] width 176 height 14
type input "********"
type input "****"
click at [618, 342] on span "Time bound" at bounding box center [622, 342] width 53 height 15
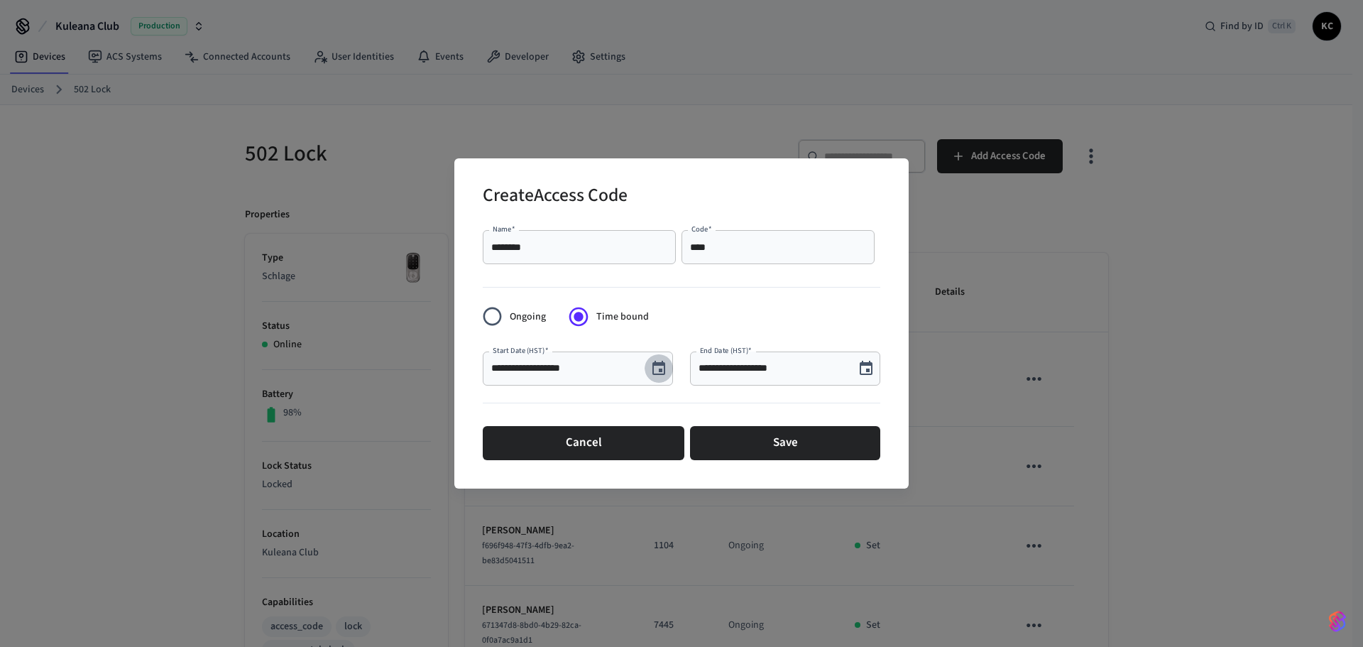
click at [658, 374] on icon "Choose date, selected date is Sep 17, 2025" at bounding box center [659, 368] width 13 height 14
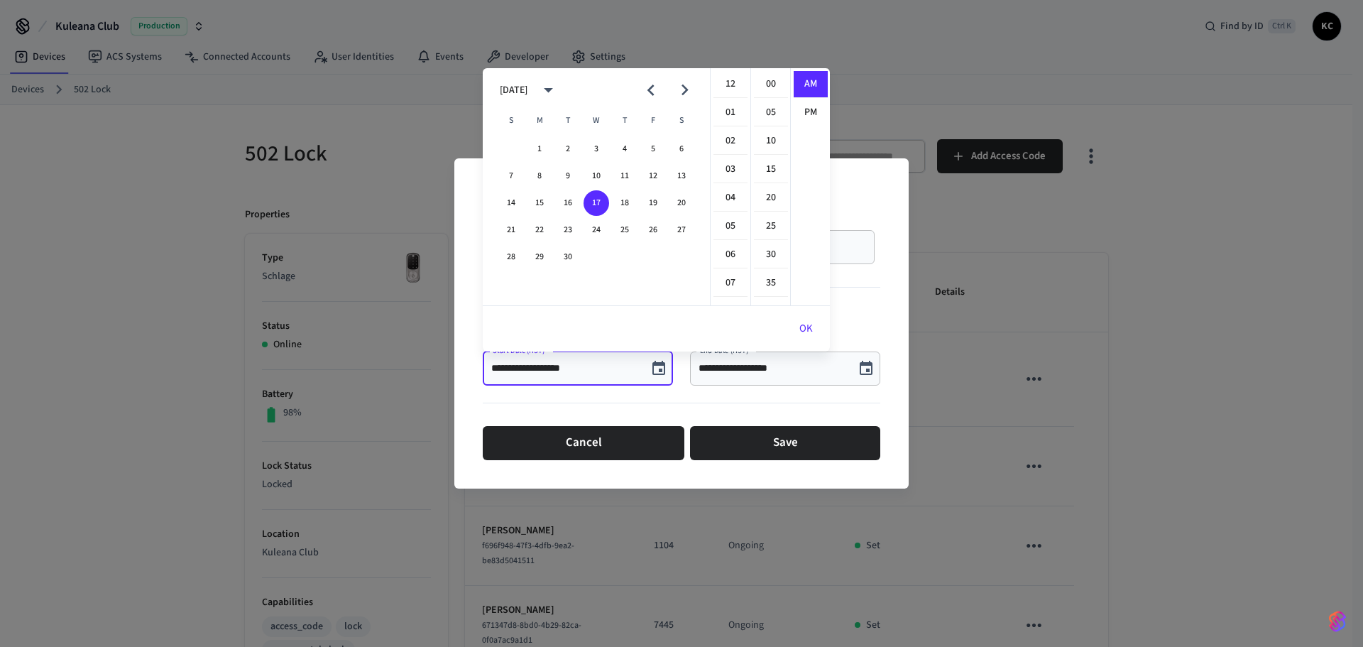
scroll to position [284, 0]
click at [657, 205] on button "19" at bounding box center [653, 203] width 26 height 26
click at [730, 82] on li "12" at bounding box center [731, 84] width 34 height 27
click at [776, 82] on li "00" at bounding box center [771, 84] width 34 height 27
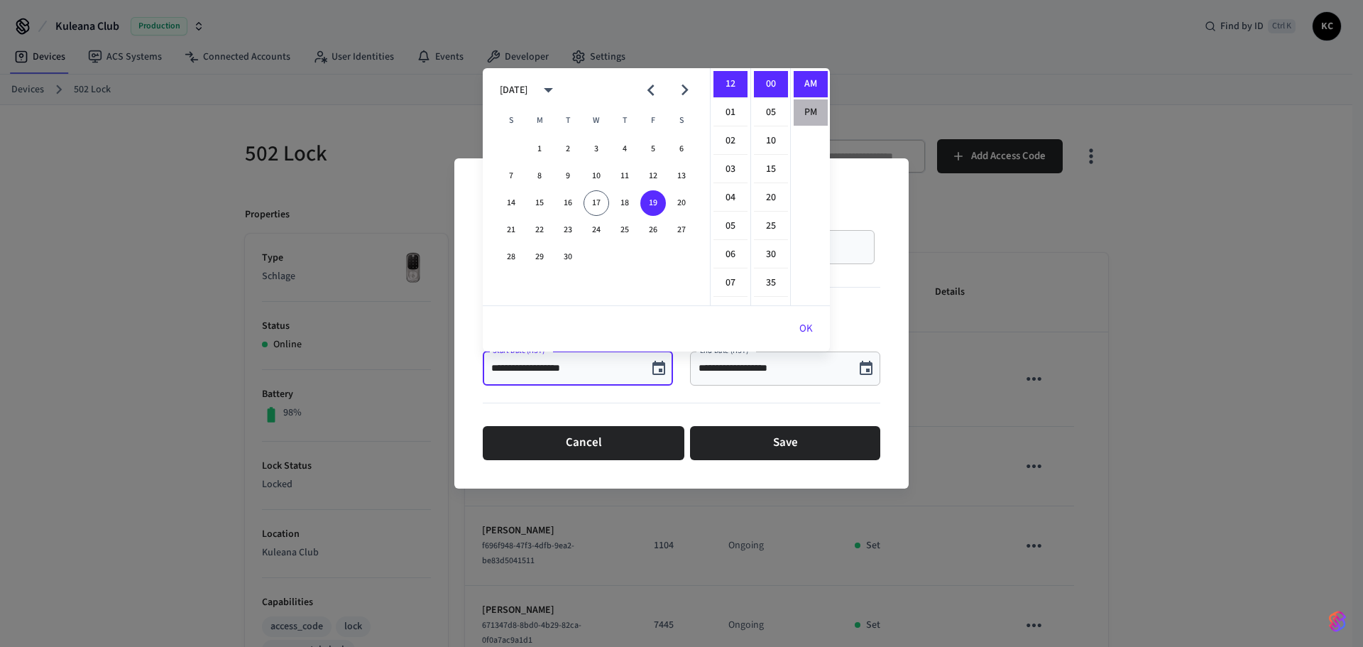
click at [795, 105] on li "PM" at bounding box center [811, 112] width 34 height 26
type input "**********"
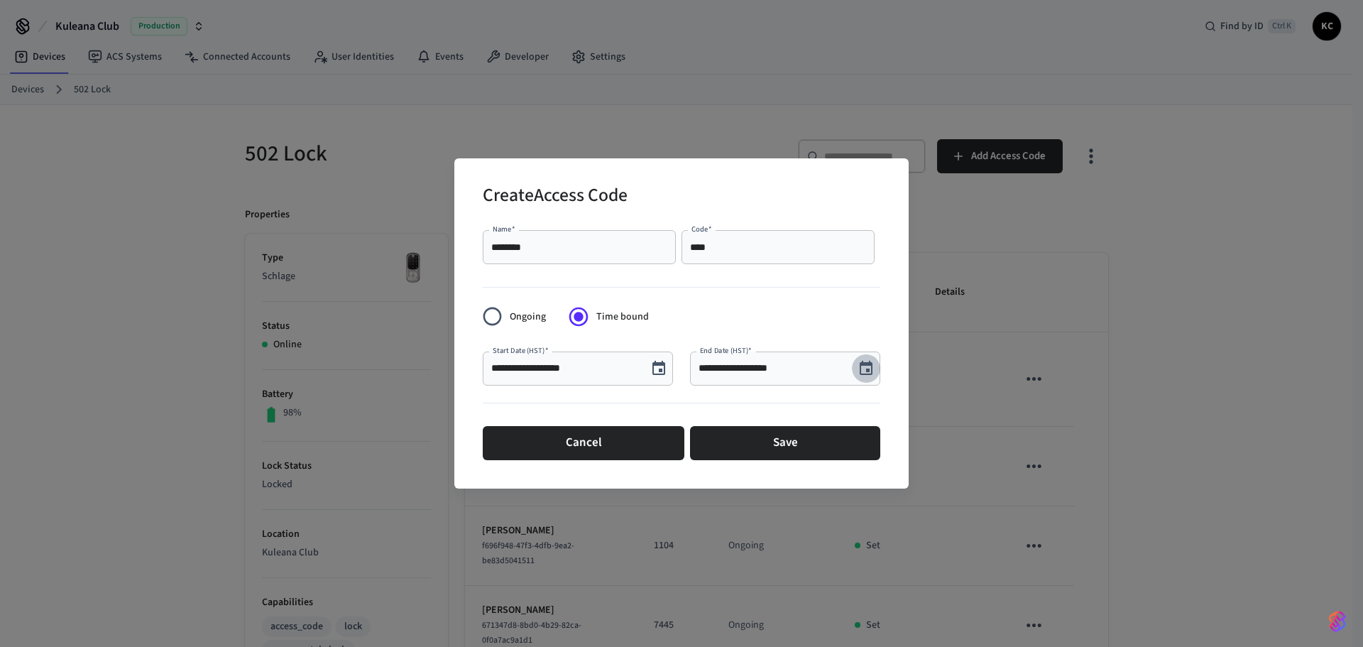
click at [865, 371] on icon "Choose date, selected date is Sep 17, 2025" at bounding box center [866, 368] width 17 height 17
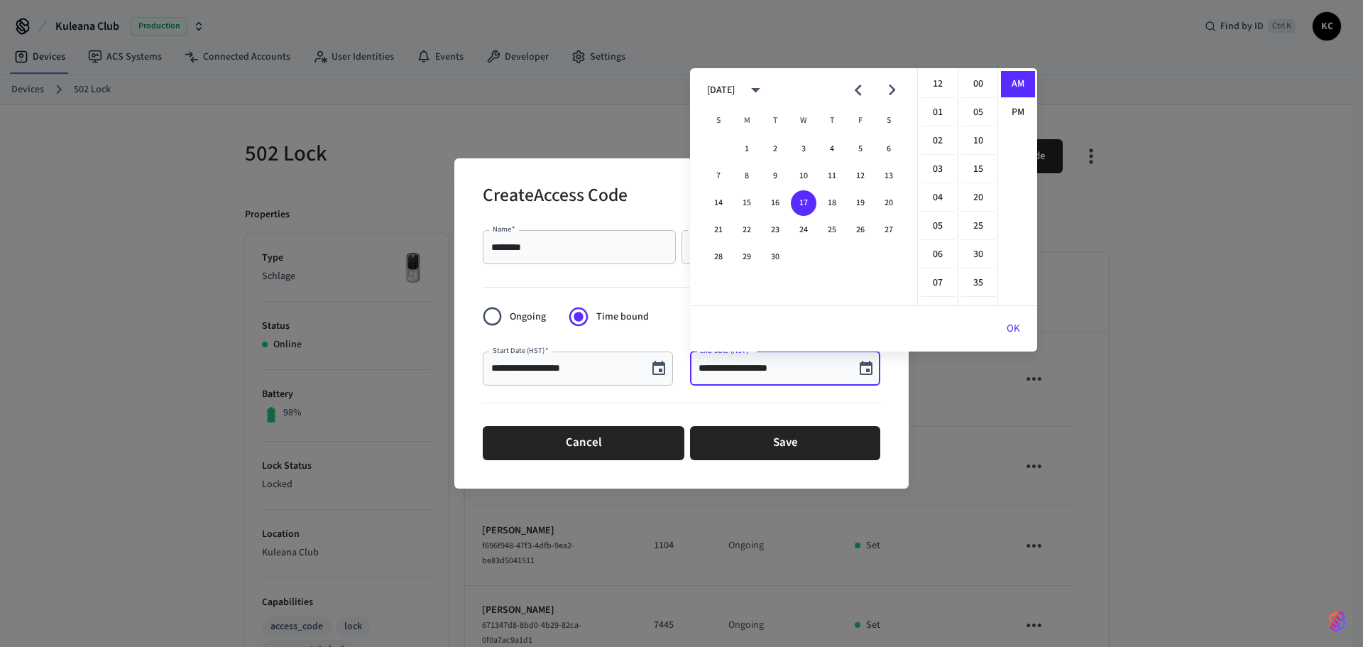
scroll to position [284, 0]
click at [863, 229] on button "26" at bounding box center [861, 230] width 26 height 26
click at [938, 90] on li "12" at bounding box center [938, 84] width 34 height 27
click at [970, 83] on li "00" at bounding box center [978, 84] width 34 height 27
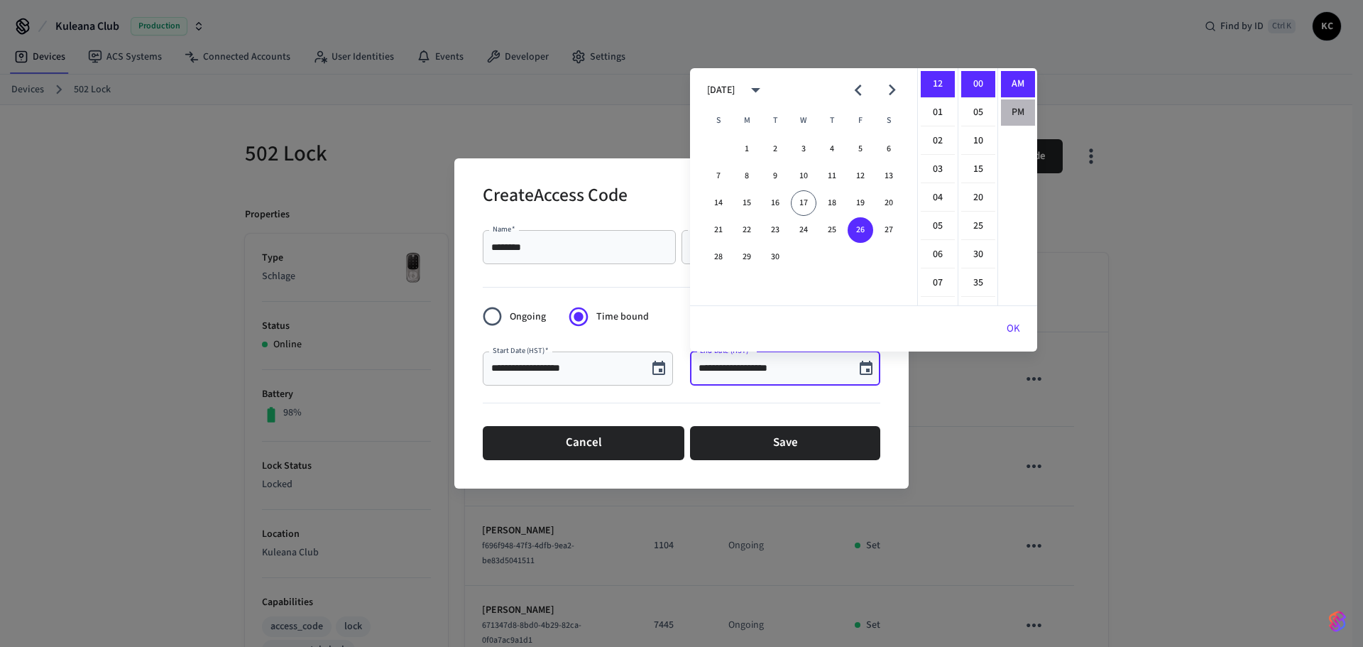
click at [1014, 109] on li "PM" at bounding box center [1018, 112] width 34 height 26
type input "**********"
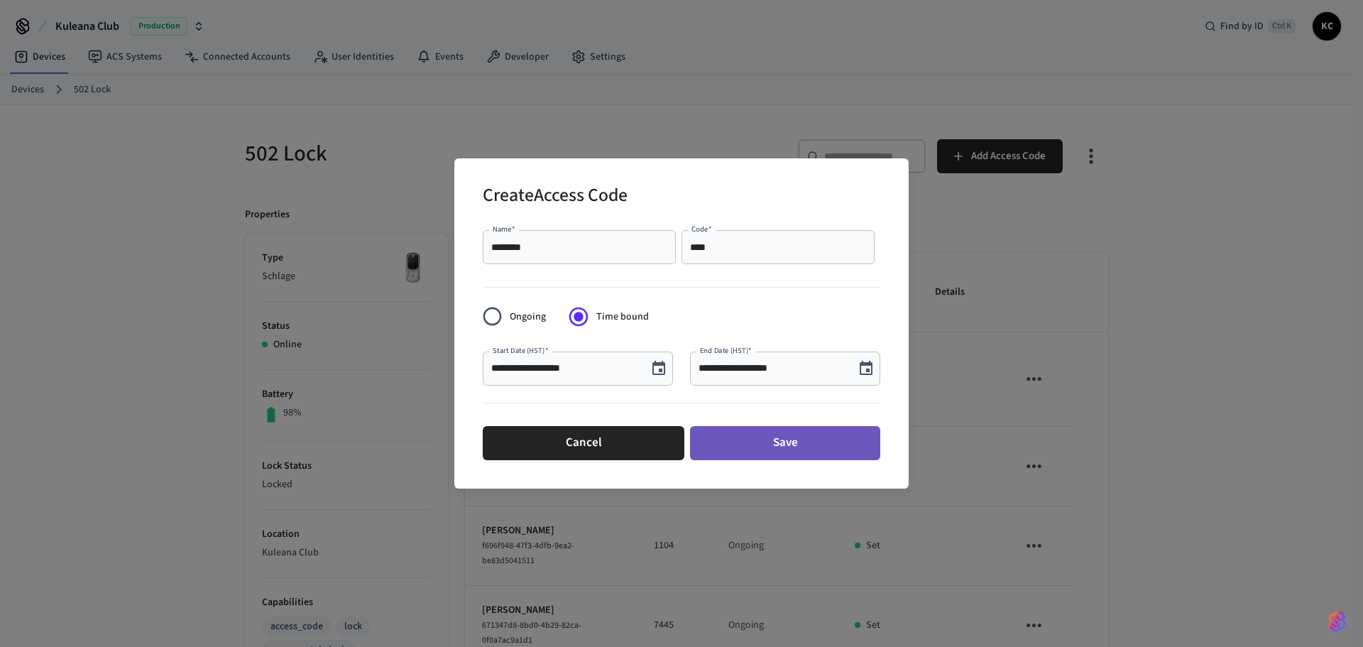
click at [716, 431] on button "Save" at bounding box center [785, 443] width 190 height 34
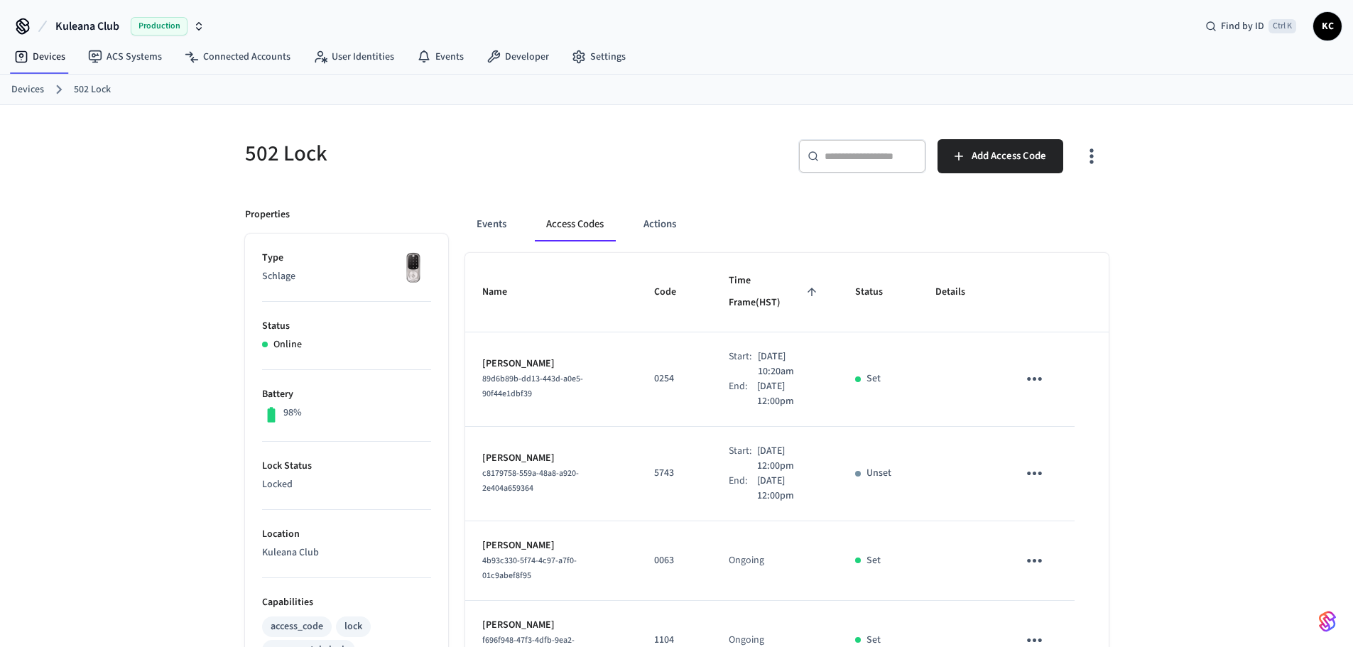
click at [30, 87] on link "Devices" at bounding box center [27, 89] width 33 height 15
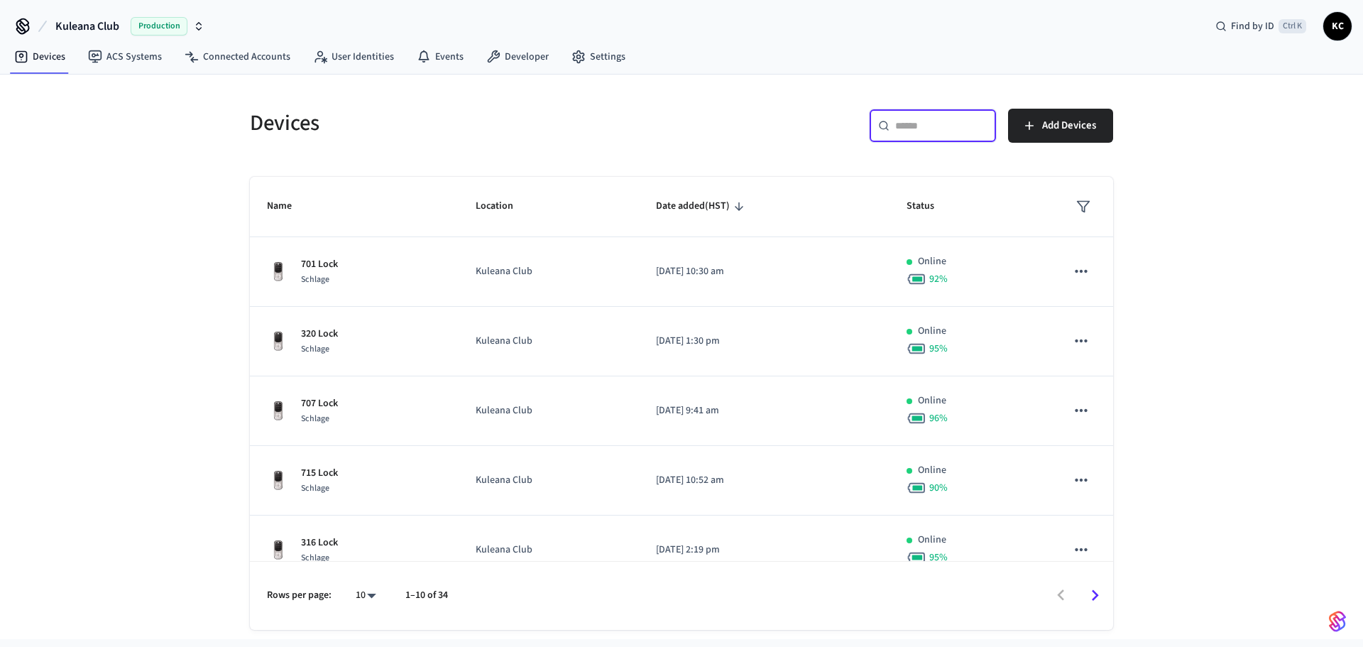
click at [901, 123] on input "text" at bounding box center [941, 126] width 92 height 14
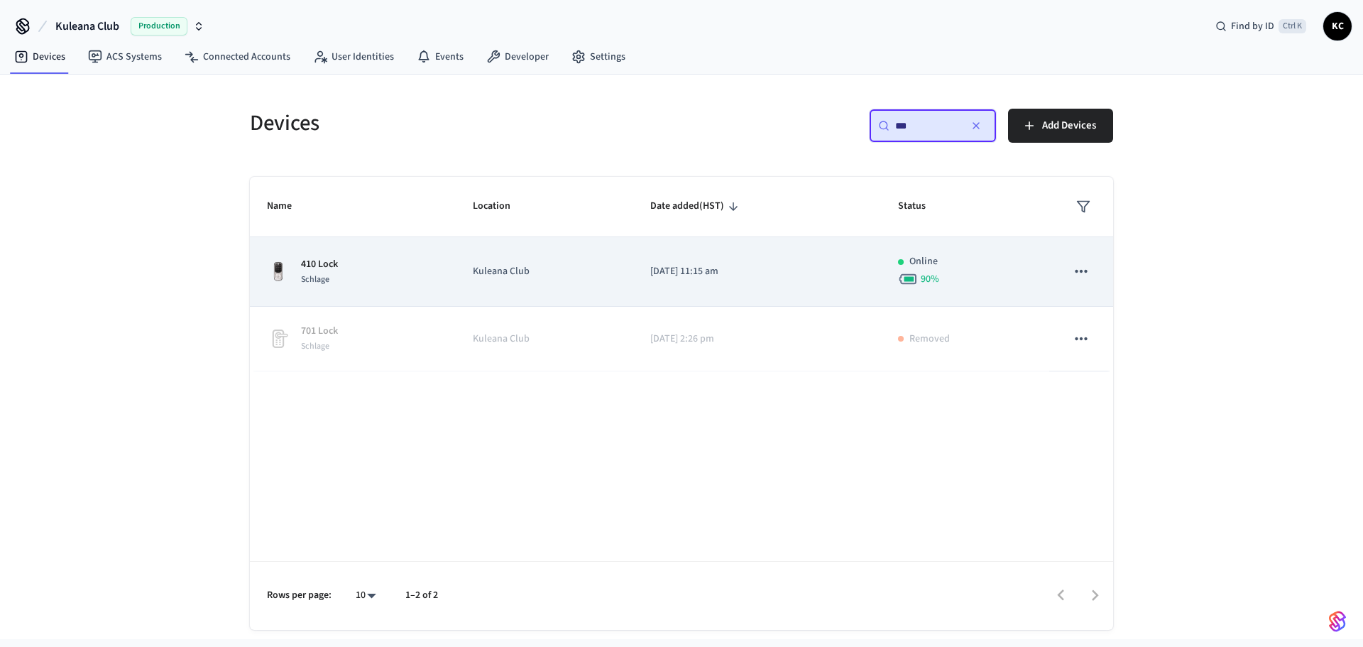
type input "***"
click at [721, 265] on p "[DATE] 11:15 am" at bounding box center [757, 271] width 214 height 15
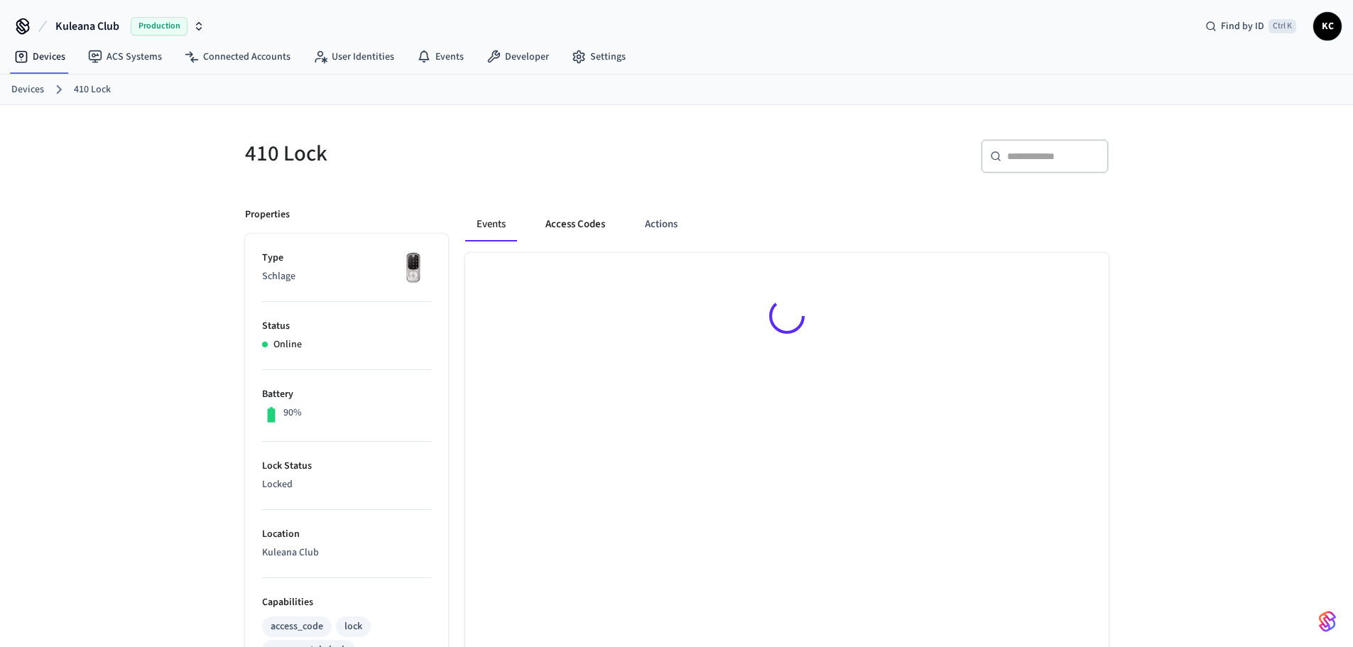
click at [587, 215] on button "Access Codes" at bounding box center [575, 224] width 82 height 34
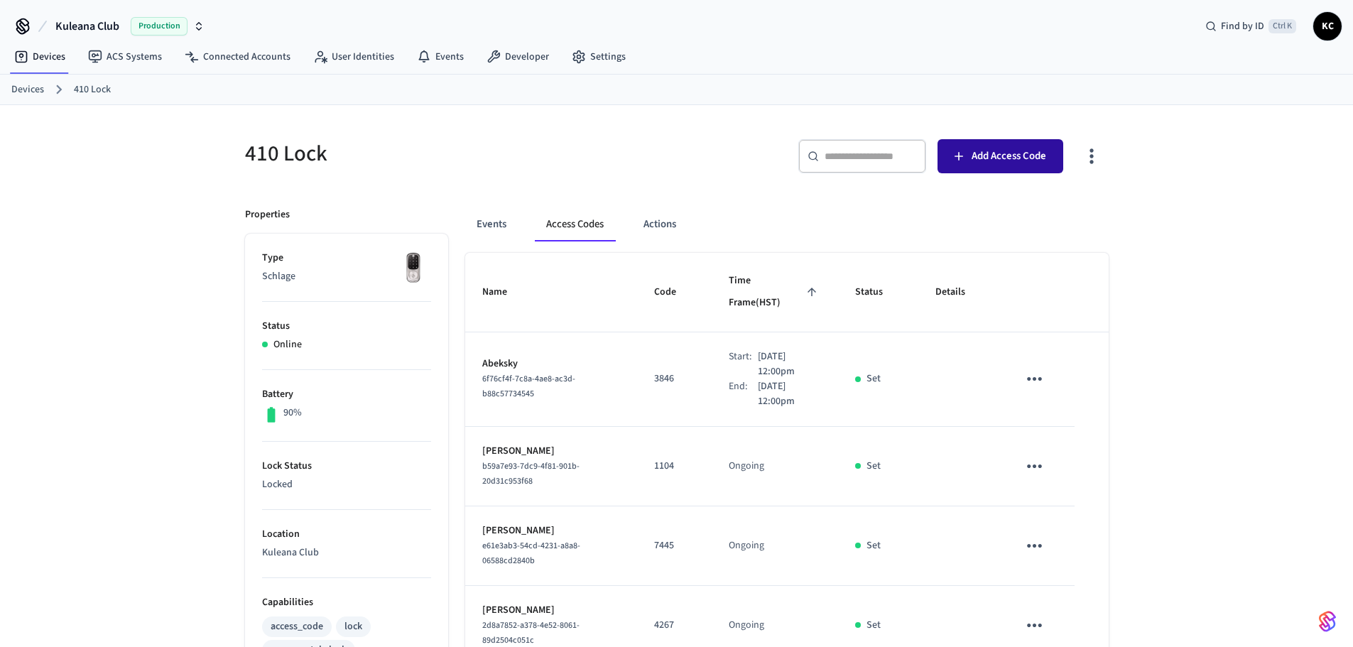
click at [979, 158] on span "Add Access Code" at bounding box center [1008, 156] width 75 height 18
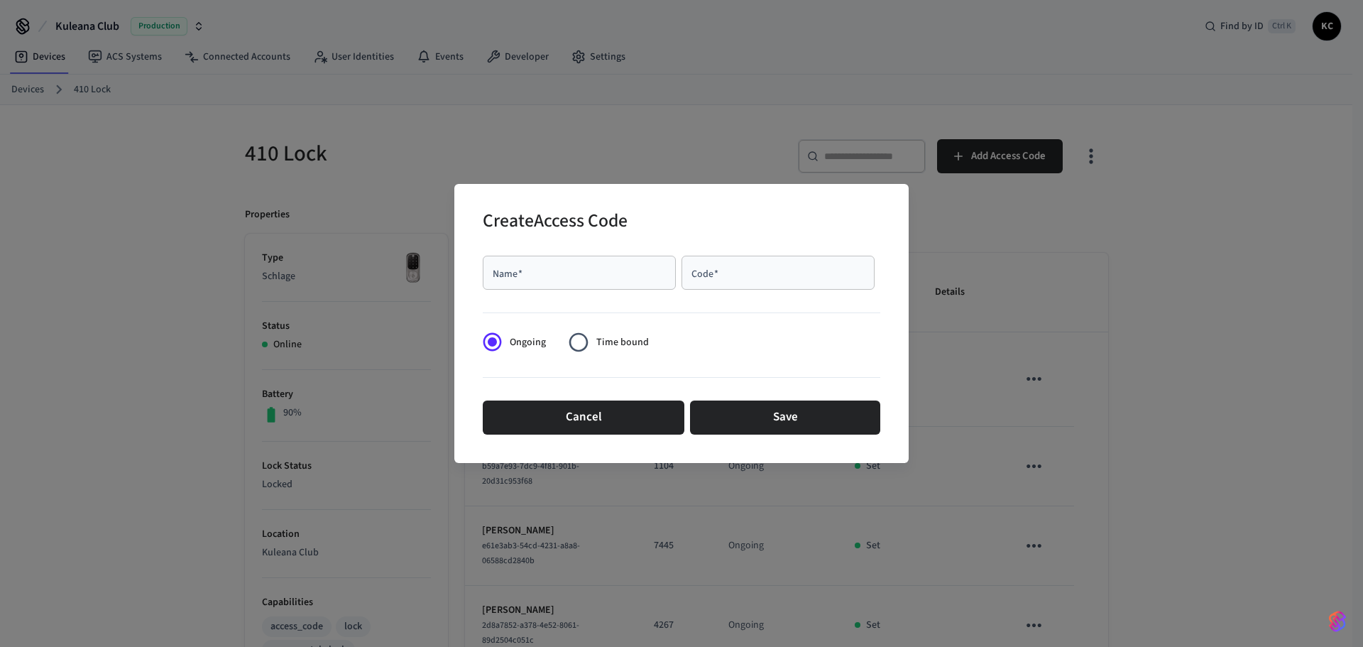
click at [523, 284] on div "Name   *" at bounding box center [579, 273] width 193 height 34
type input "*******"
type input "****"
click at [577, 362] on form "Name   * ******* Name   * Code   * **** Code   * Ongoing Time bound Cancel Save" at bounding box center [682, 345] width 398 height 190
click at [613, 348] on span "Time bound" at bounding box center [622, 342] width 53 height 15
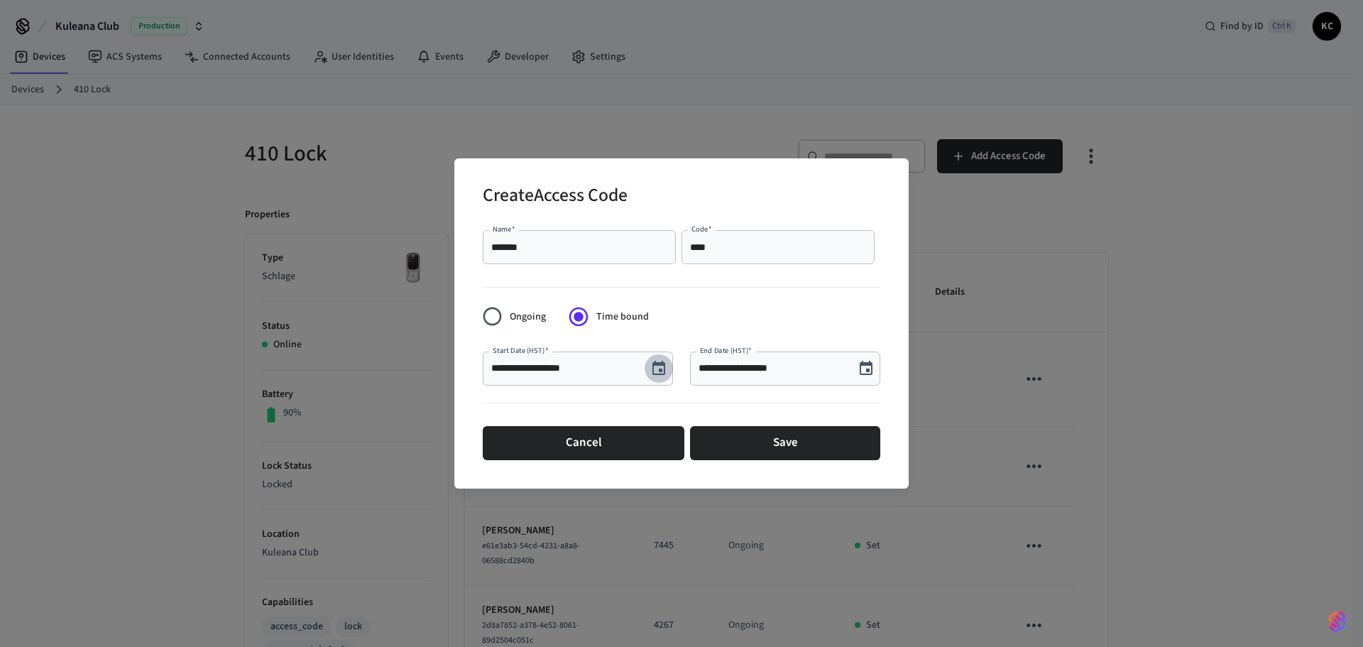
click at [651, 371] on icon "Choose date, selected date is Sep 17, 2025" at bounding box center [658, 368] width 17 height 17
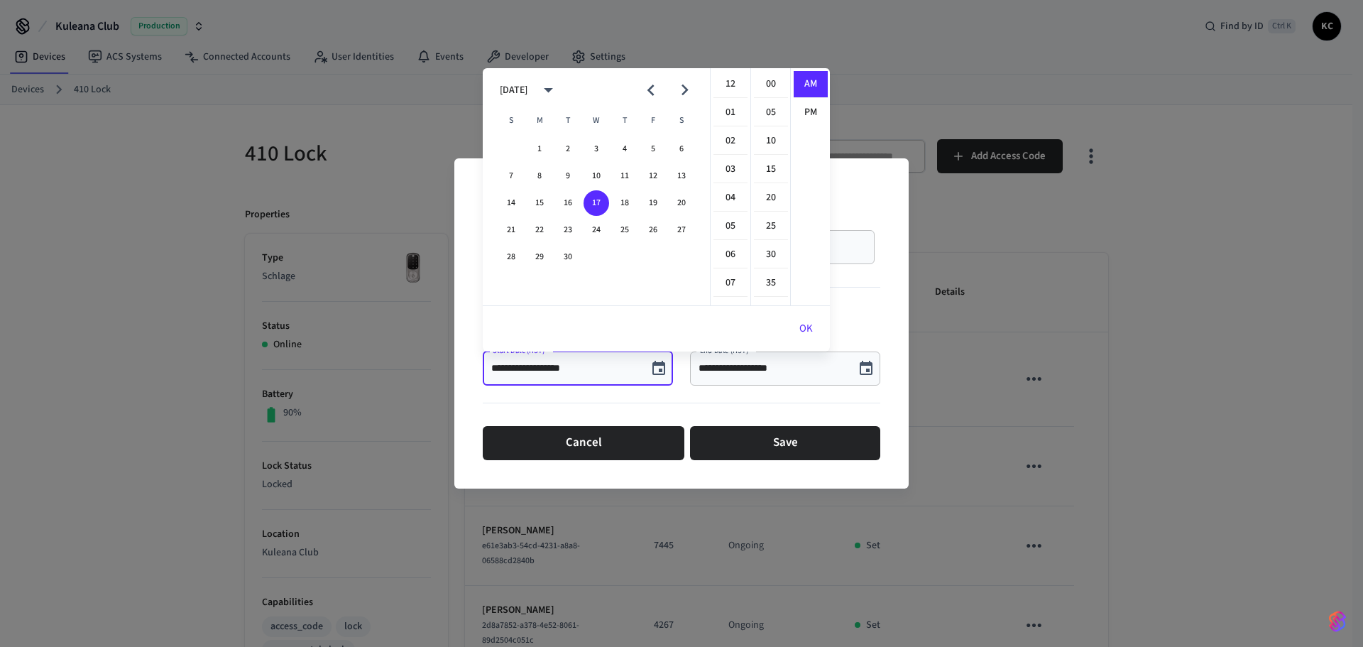
scroll to position [284, 0]
click at [642, 181] on button "12" at bounding box center [653, 176] width 26 height 26
click at [652, 206] on button "19" at bounding box center [653, 203] width 26 height 26
click at [731, 80] on li "12" at bounding box center [731, 84] width 34 height 27
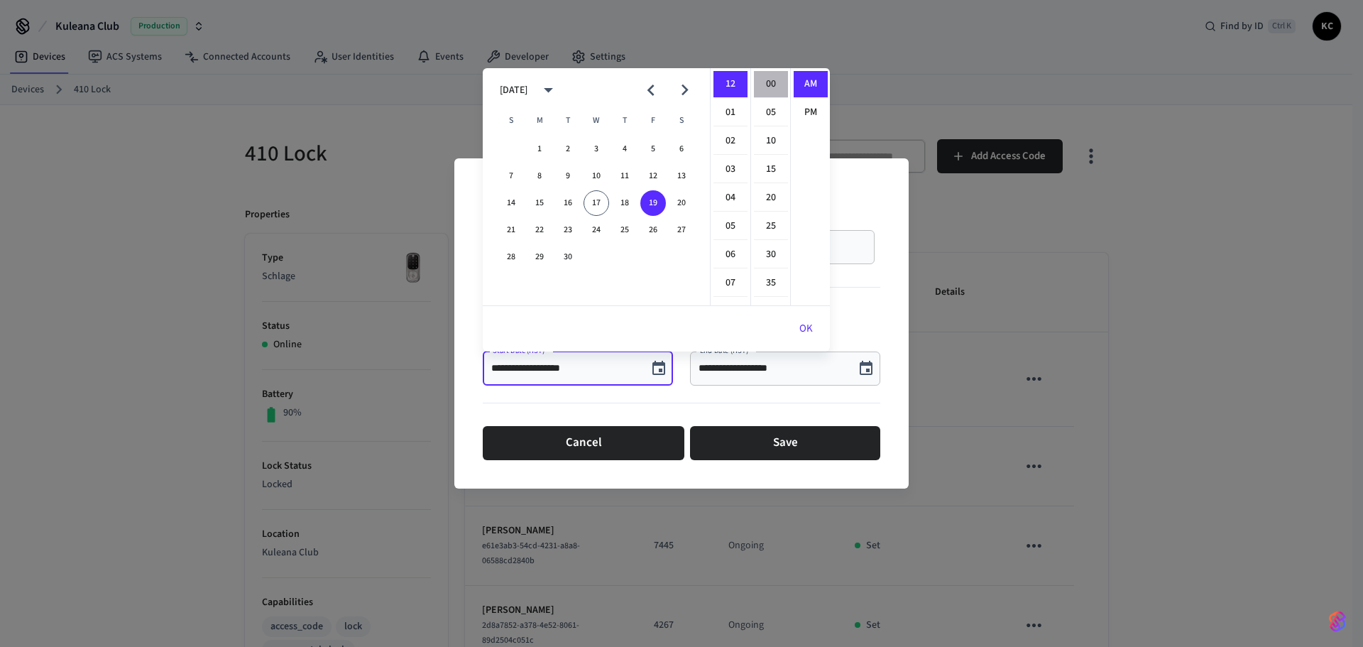
click at [770, 79] on li "00" at bounding box center [771, 84] width 34 height 27
click at [804, 109] on li "PM" at bounding box center [811, 112] width 34 height 26
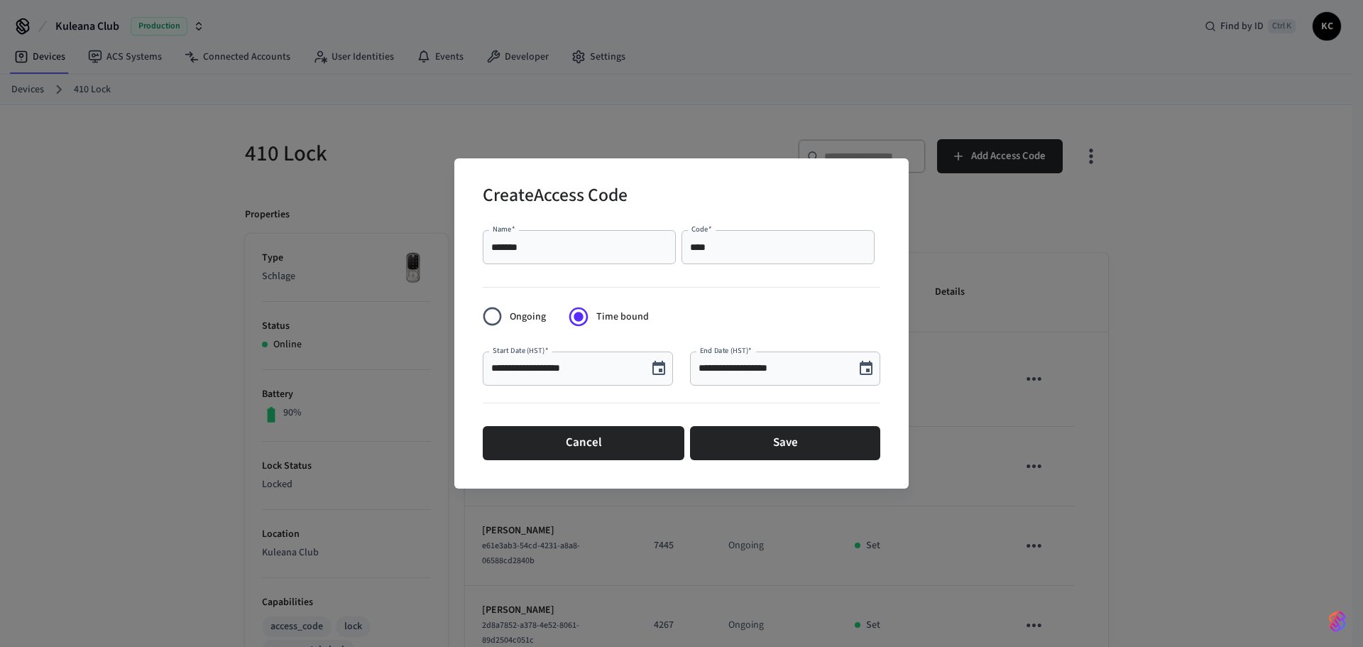
type input "**********"
click at [863, 369] on icon "Choose date, selected date is Sep 17, 2025" at bounding box center [866, 368] width 17 height 17
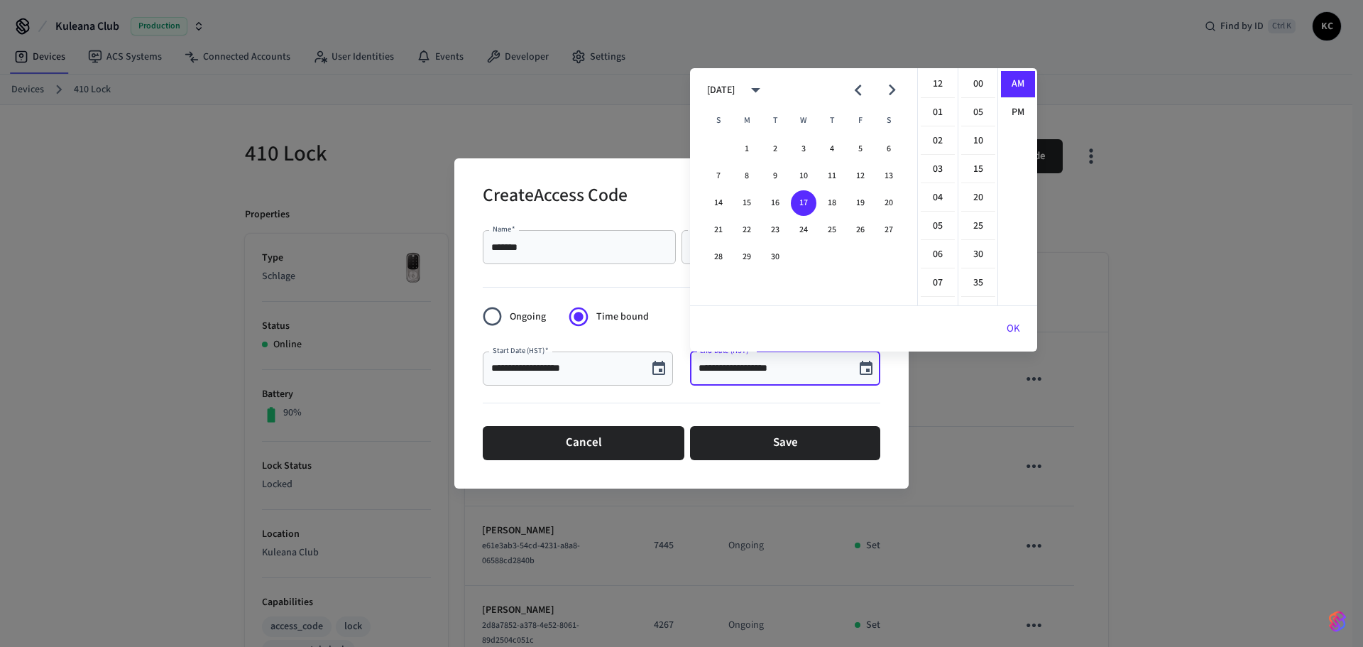
scroll to position [284, 0]
click at [859, 235] on button "26" at bounding box center [861, 230] width 26 height 26
click at [927, 77] on li "12" at bounding box center [938, 84] width 34 height 27
click at [970, 80] on li "00" at bounding box center [978, 84] width 34 height 27
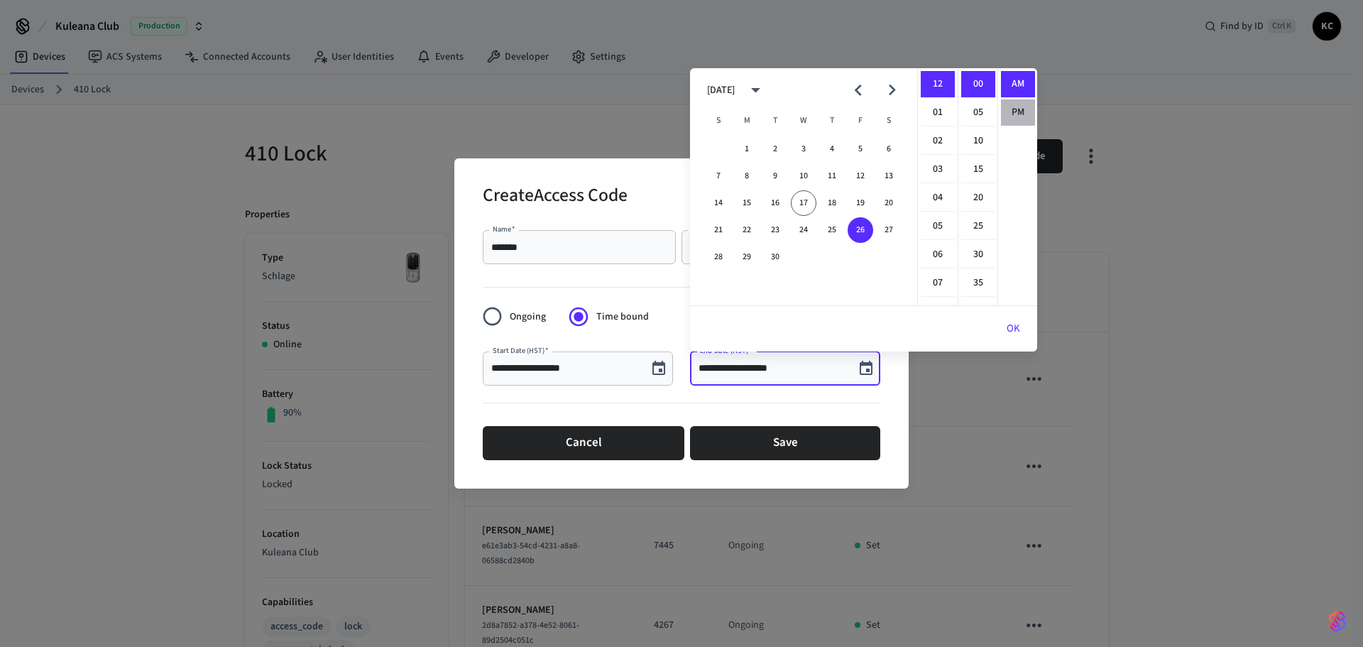
click at [1008, 109] on li "PM" at bounding box center [1018, 112] width 34 height 26
type input "**********"
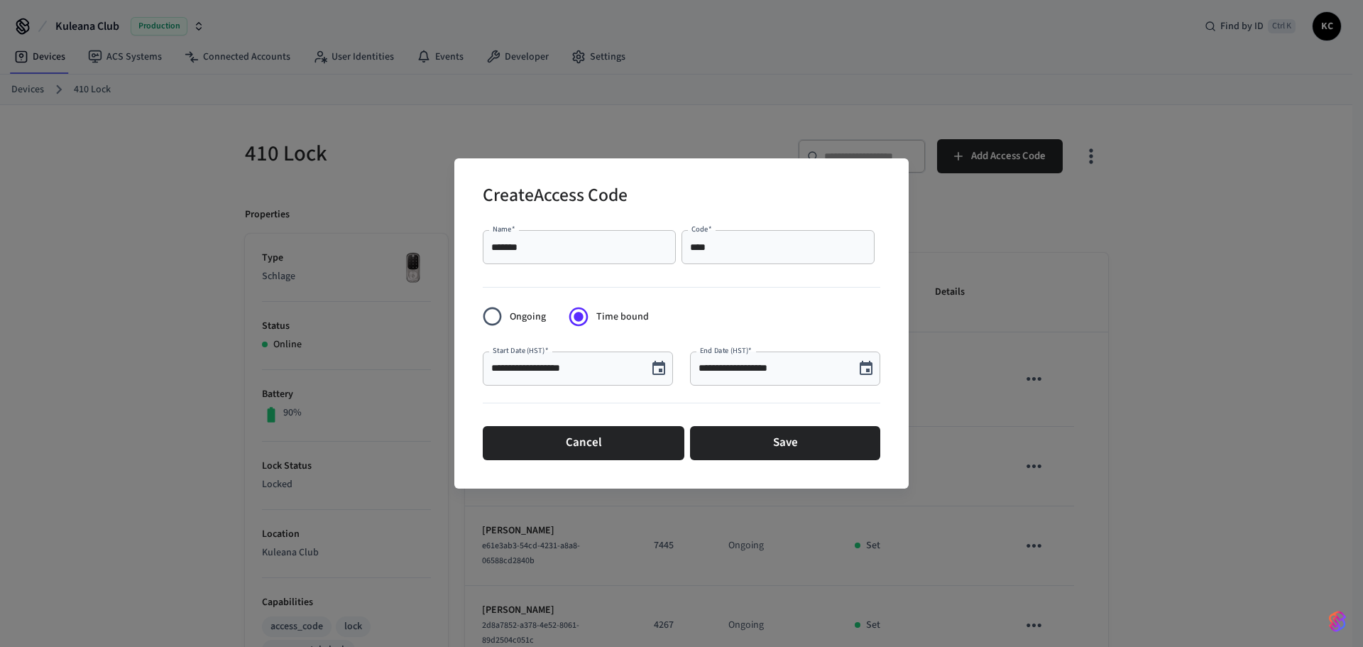
scroll to position [26, 0]
click at [780, 445] on button "Save" at bounding box center [785, 443] width 190 height 34
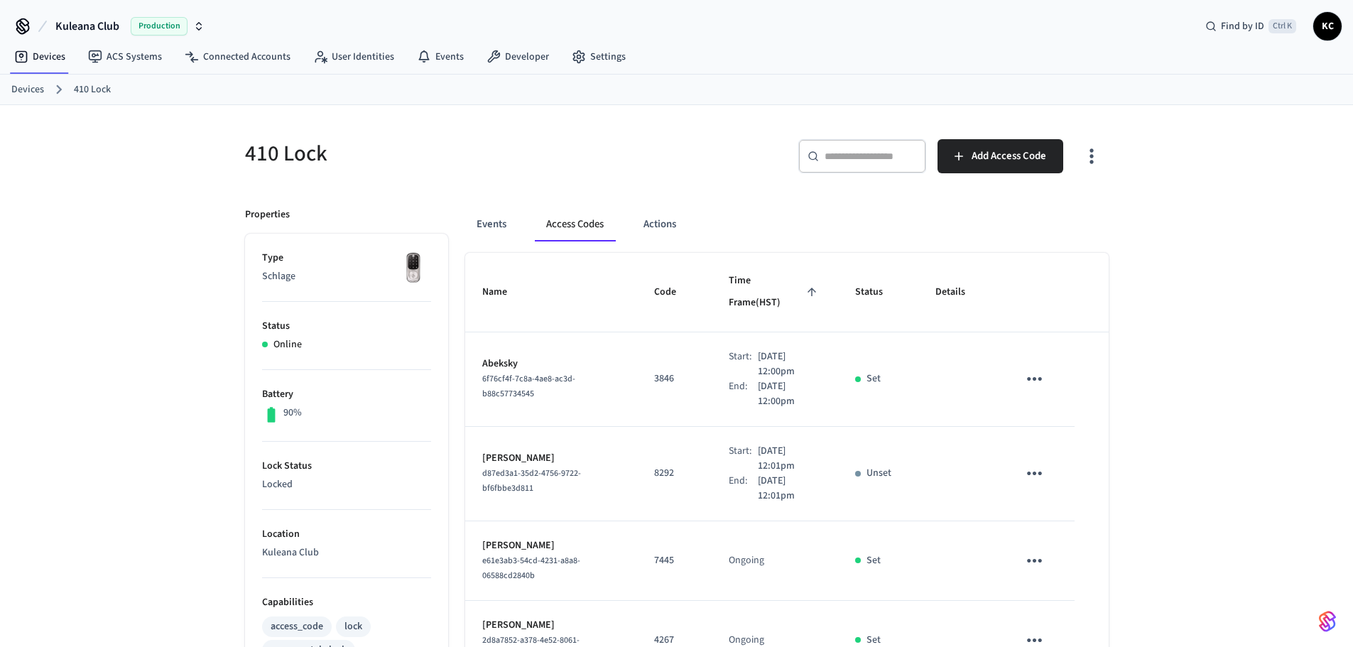
click at [39, 92] on link "Devices" at bounding box center [27, 89] width 33 height 15
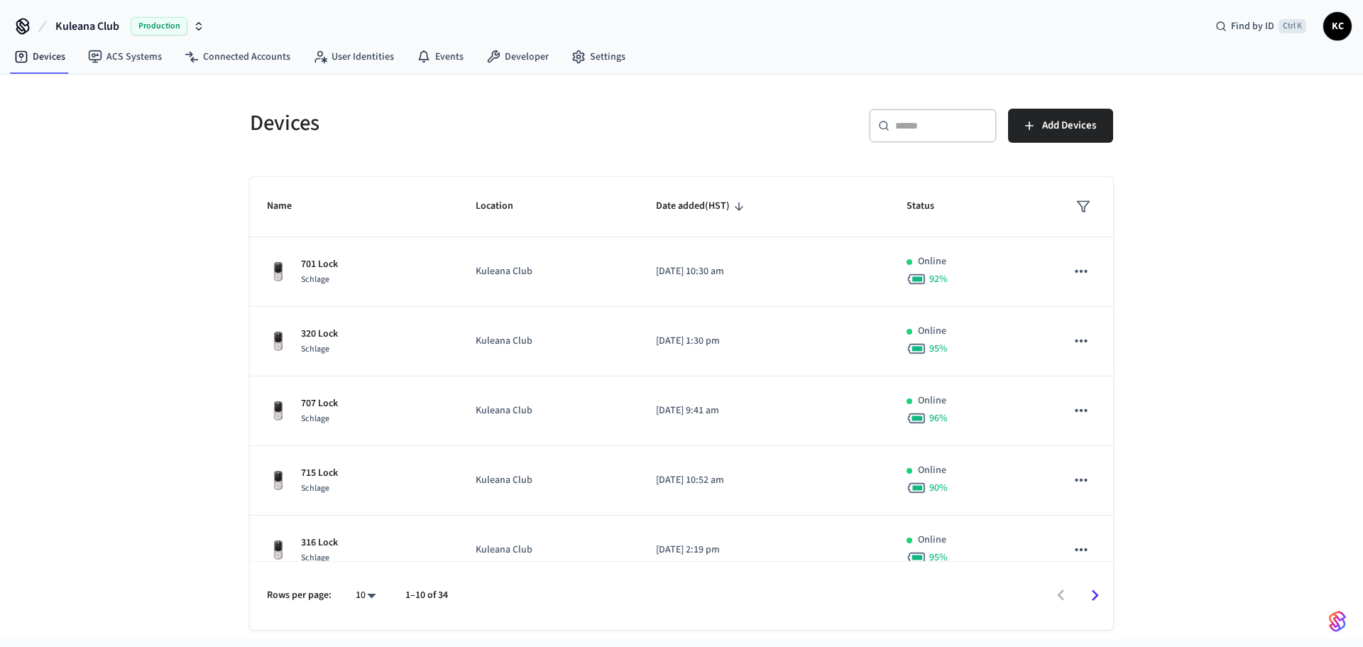
click at [915, 124] on input "text" at bounding box center [941, 126] width 92 height 14
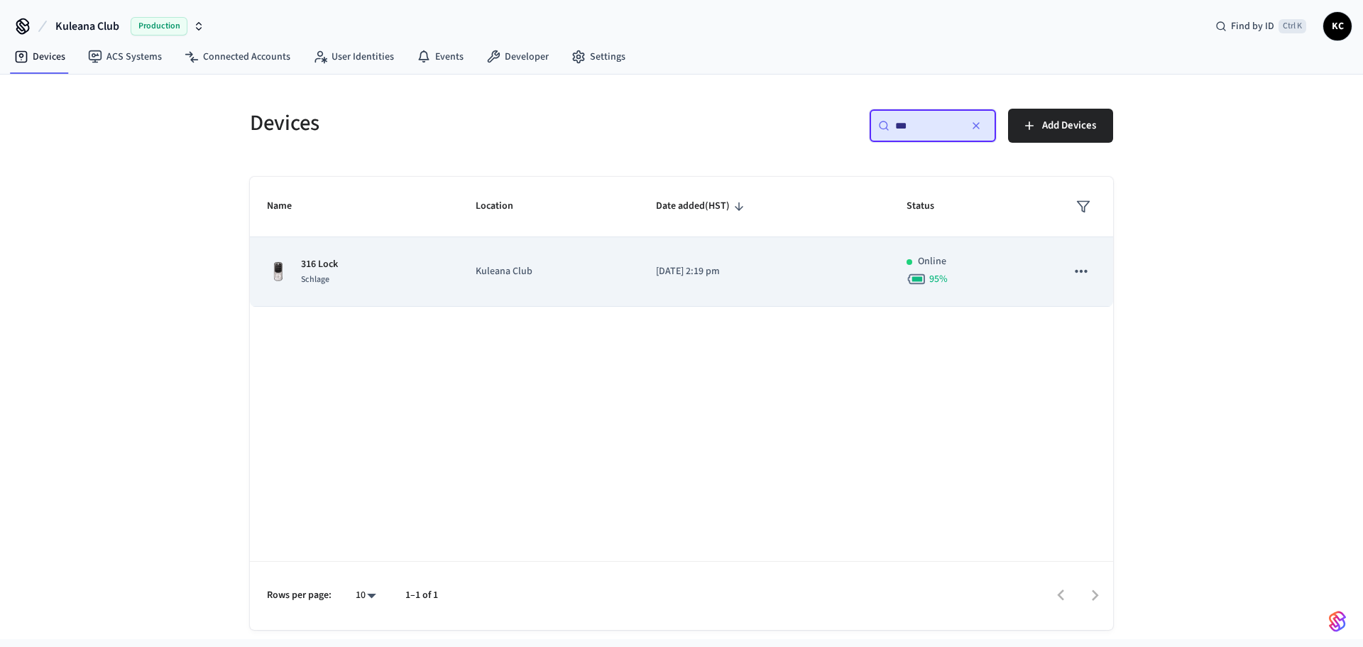
type input "***"
click at [661, 266] on p "[DATE] 2:19 pm" at bounding box center [764, 271] width 217 height 15
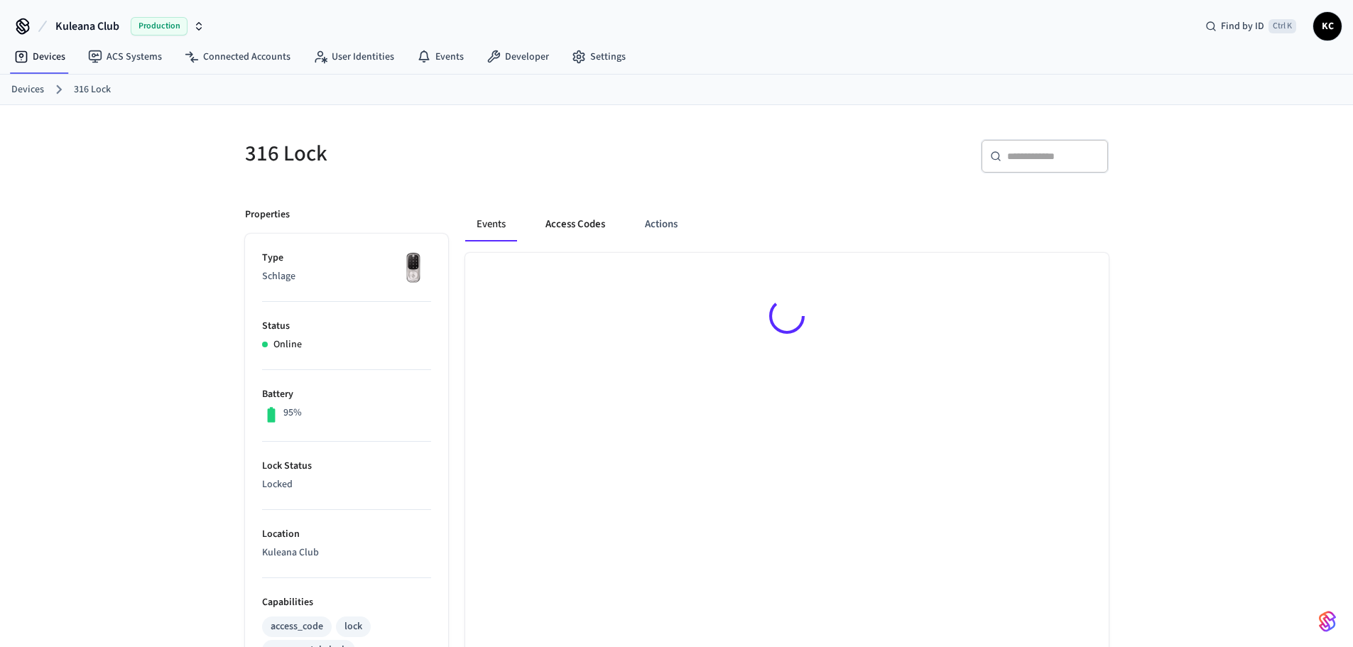
click at [578, 227] on button "Access Codes" at bounding box center [575, 224] width 82 height 34
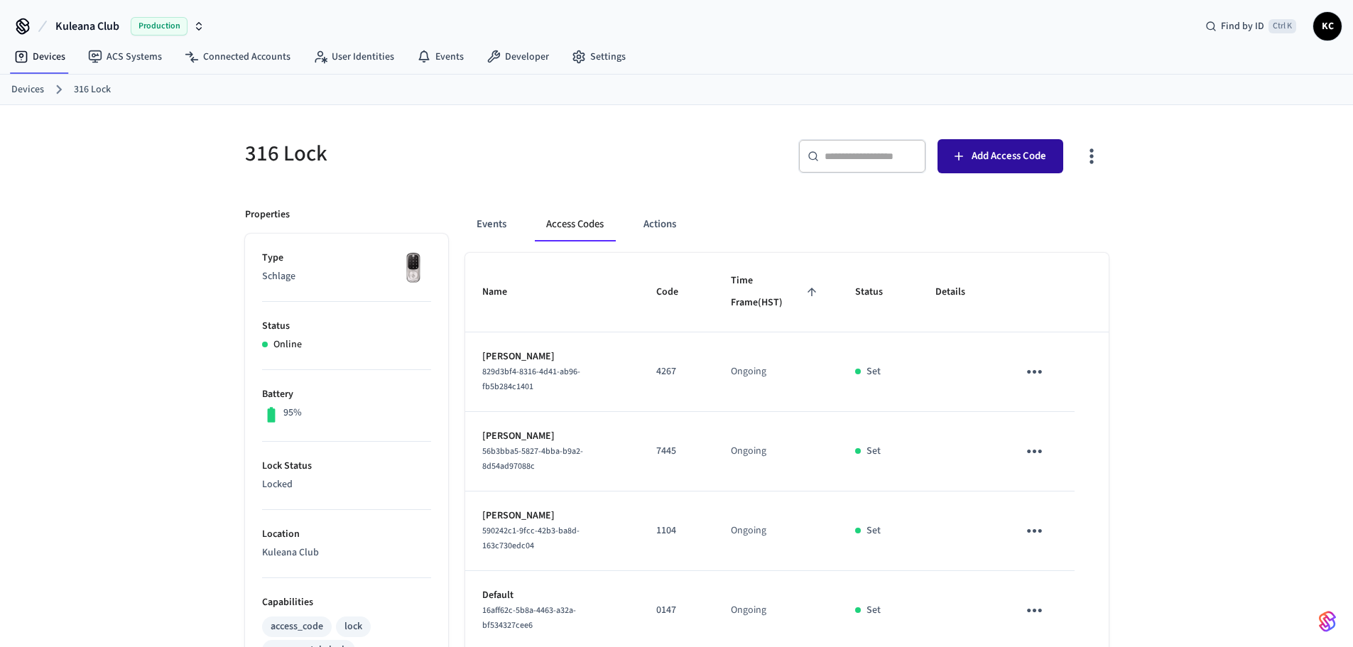
click at [986, 152] on span "Add Access Code" at bounding box center [1008, 156] width 75 height 18
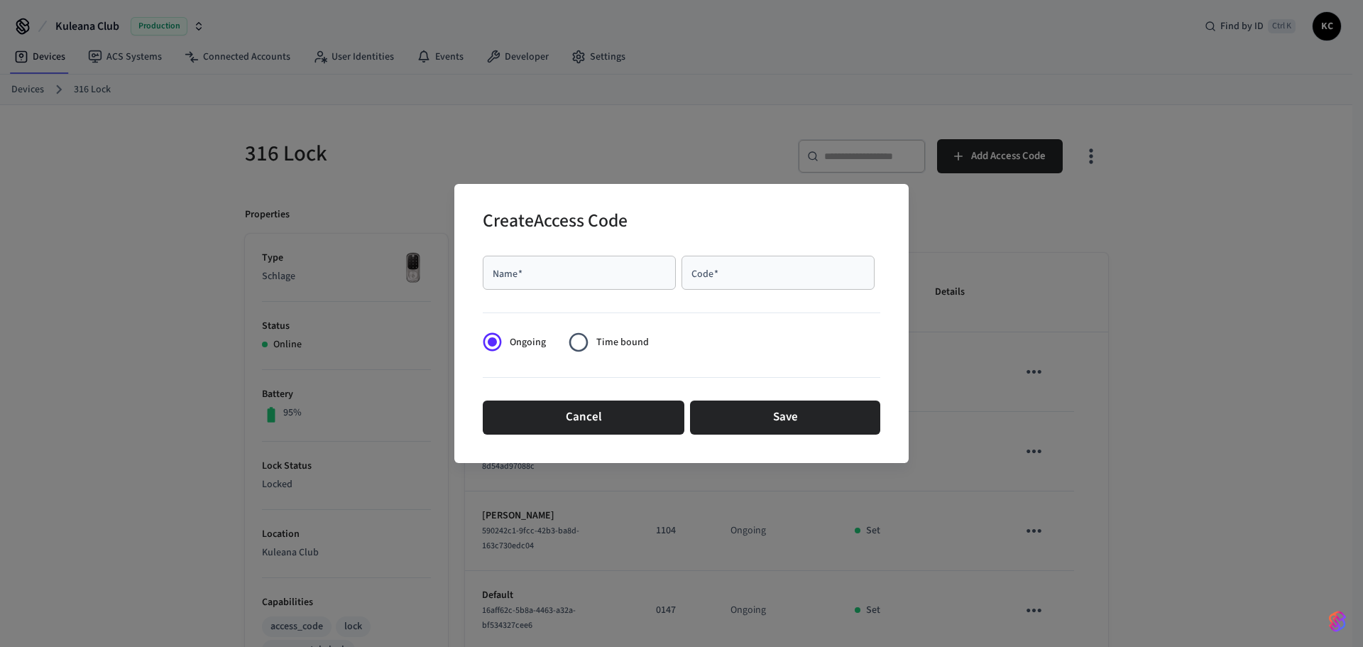
click at [630, 273] on input "Name   *" at bounding box center [579, 273] width 176 height 14
type input "***"
type input "****"
click at [598, 349] on span "Time bound" at bounding box center [622, 342] width 53 height 15
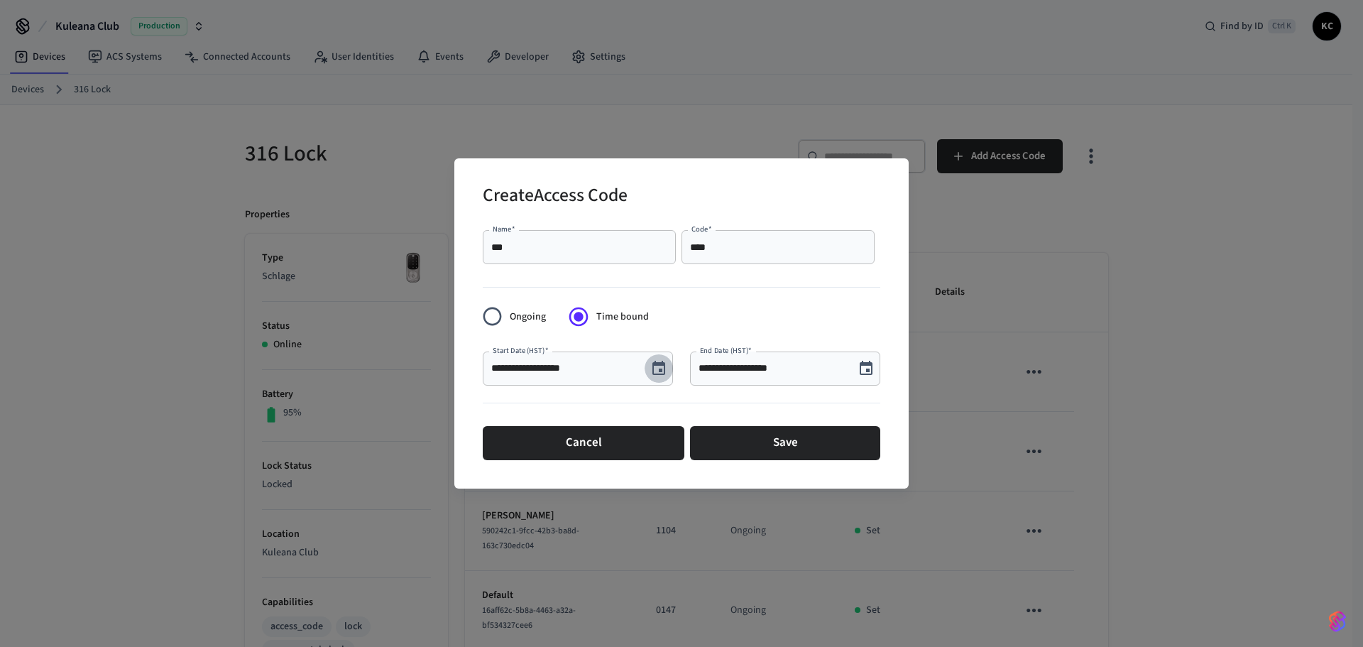
click at [658, 369] on icon "Choose date, selected date is Sep 17, 2025" at bounding box center [658, 368] width 17 height 17
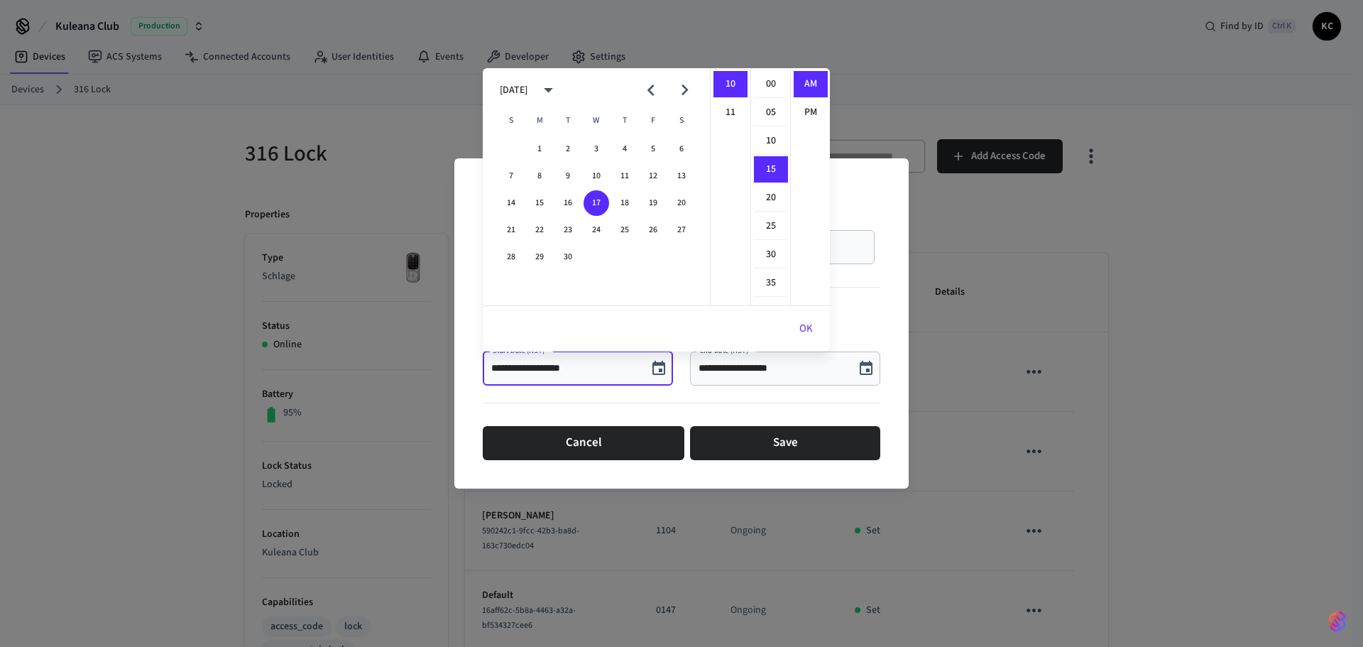
scroll to position [85, 0]
click at [646, 207] on button "19" at bounding box center [653, 203] width 26 height 26
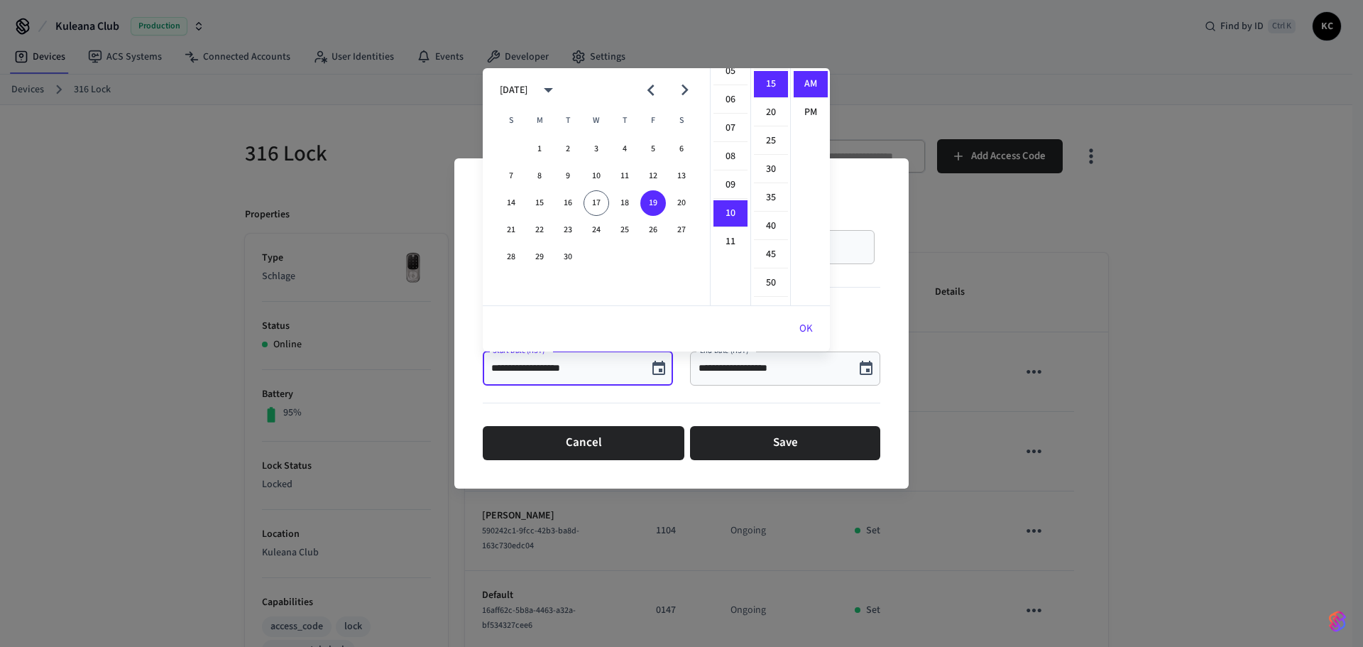
scroll to position [0, 0]
click at [729, 88] on li "12" at bounding box center [731, 84] width 34 height 27
click at [768, 81] on li "00" at bounding box center [771, 84] width 34 height 27
click at [806, 111] on li "PM" at bounding box center [811, 112] width 34 height 26
type input "**********"
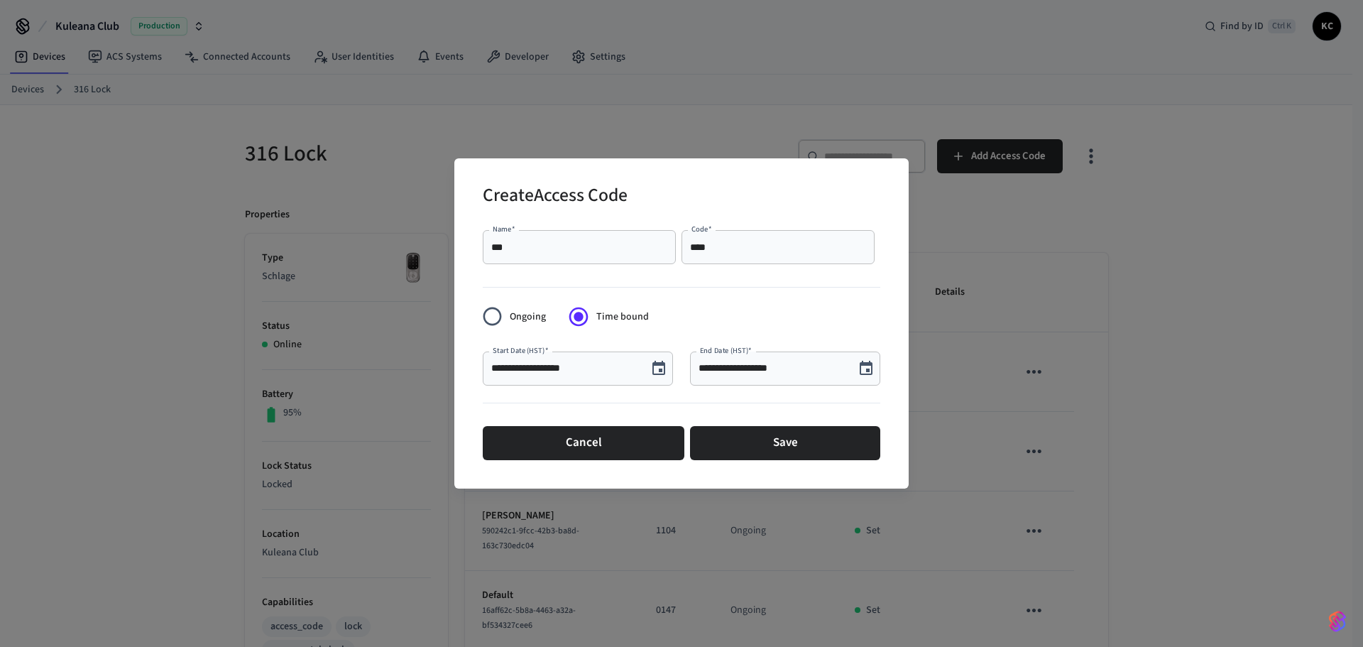
scroll to position [26, 0]
click at [871, 371] on icon "Choose date, selected date is Sep 17, 2025" at bounding box center [866, 368] width 17 height 17
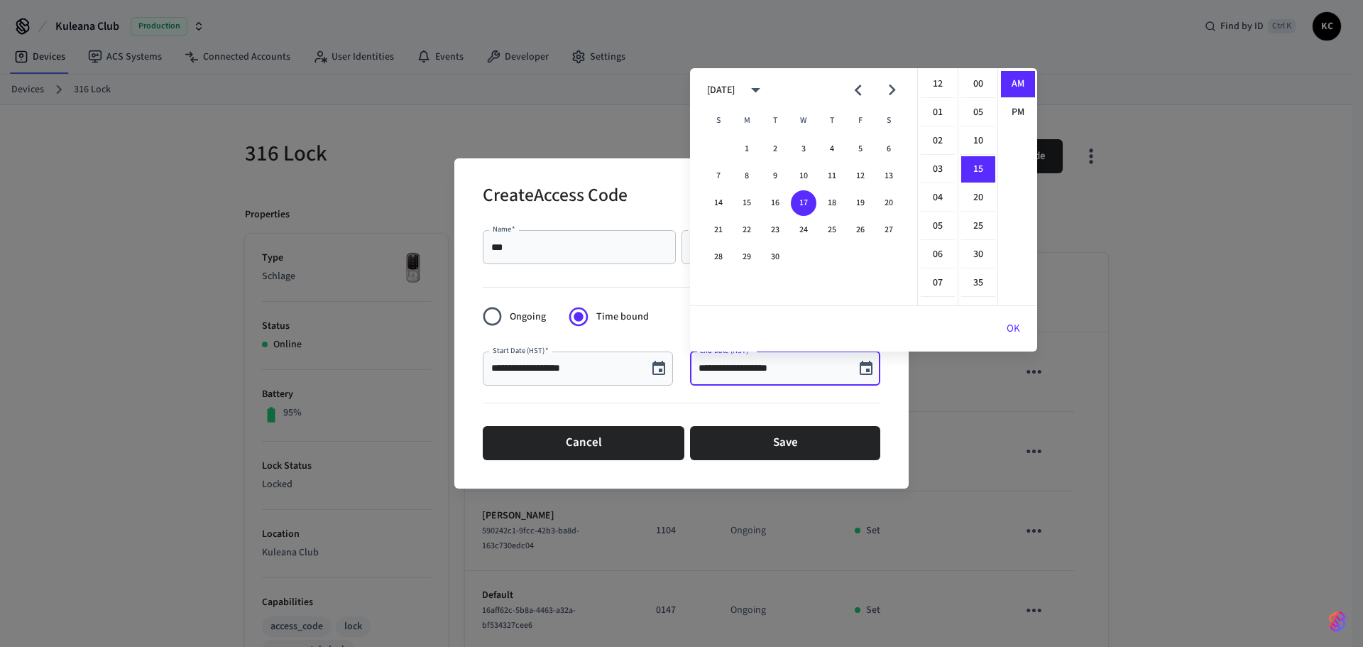
scroll to position [85, 0]
click at [776, 228] on button "23" at bounding box center [776, 230] width 26 height 26
click at [937, 80] on li "12" at bounding box center [938, 84] width 34 height 27
click at [976, 84] on li "00" at bounding box center [978, 84] width 34 height 27
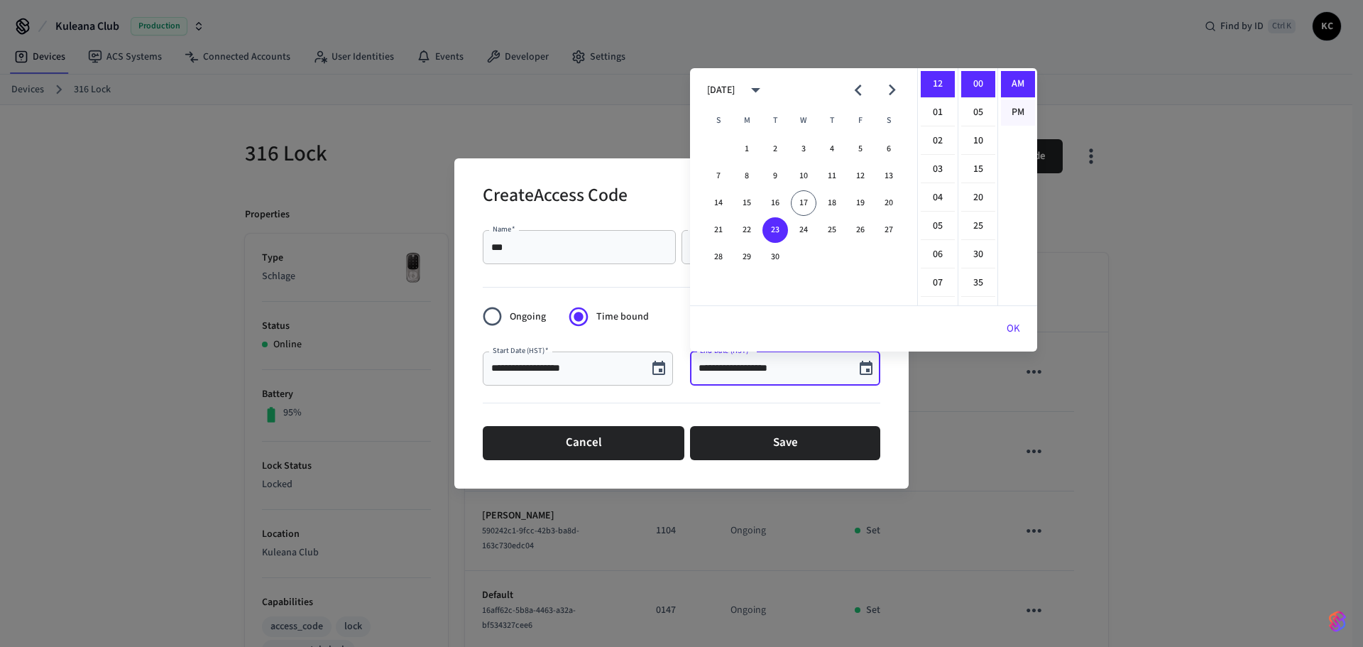
click at [1009, 108] on li "PM" at bounding box center [1018, 112] width 34 height 26
type input "**********"
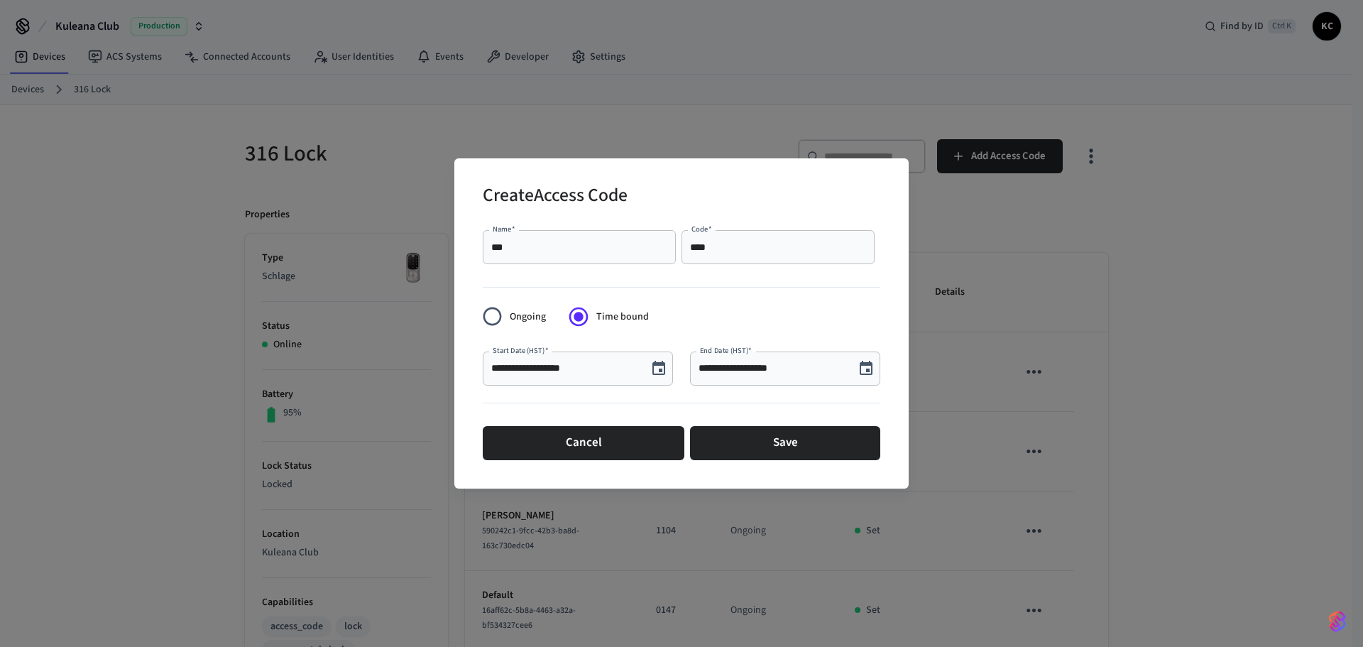
scroll to position [26, 0]
click at [787, 440] on button "Save" at bounding box center [785, 443] width 190 height 34
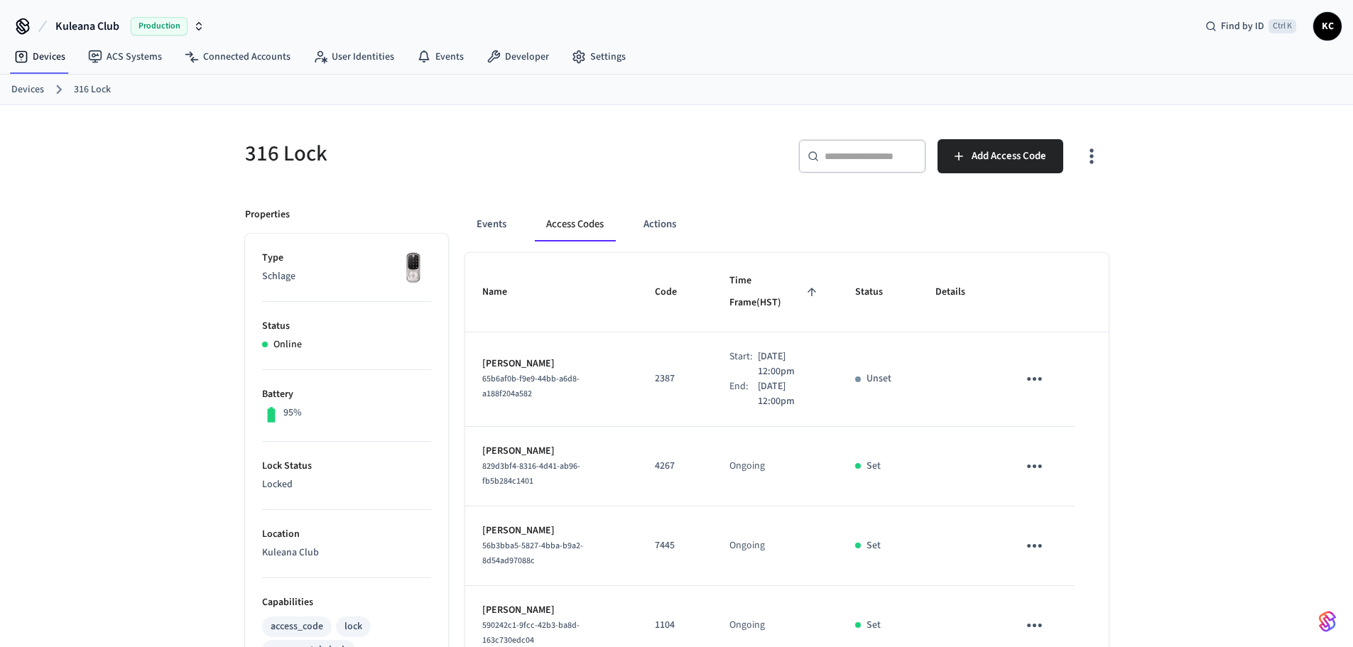
click at [30, 92] on link "Devices" at bounding box center [27, 89] width 33 height 15
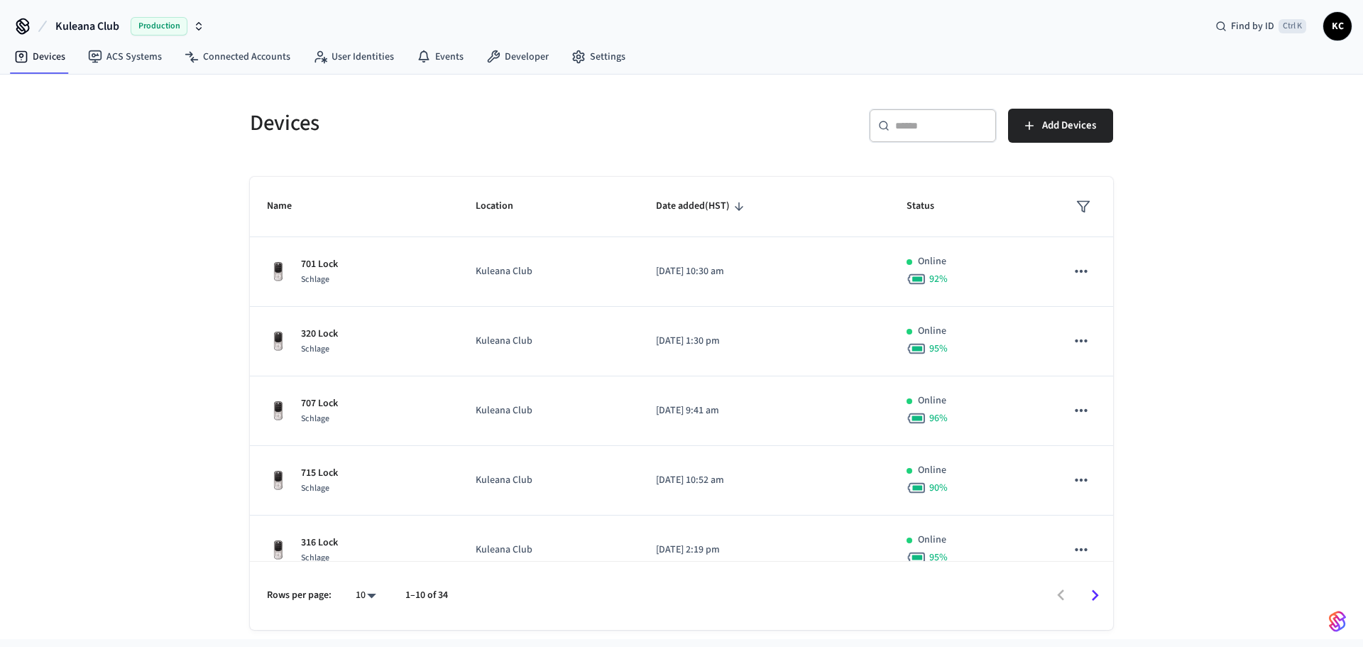
click at [893, 141] on div "​ ​" at bounding box center [933, 126] width 128 height 34
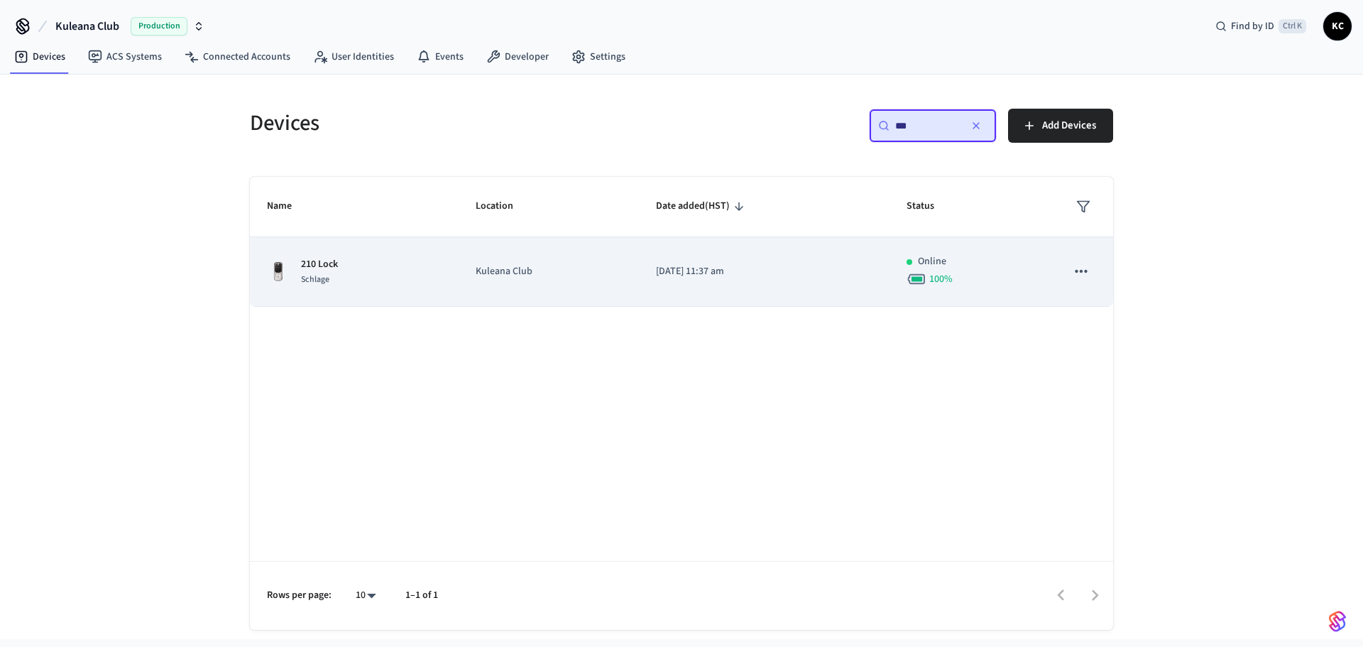
type input "***"
click at [596, 286] on td "Kuleana Club" at bounding box center [549, 272] width 180 height 70
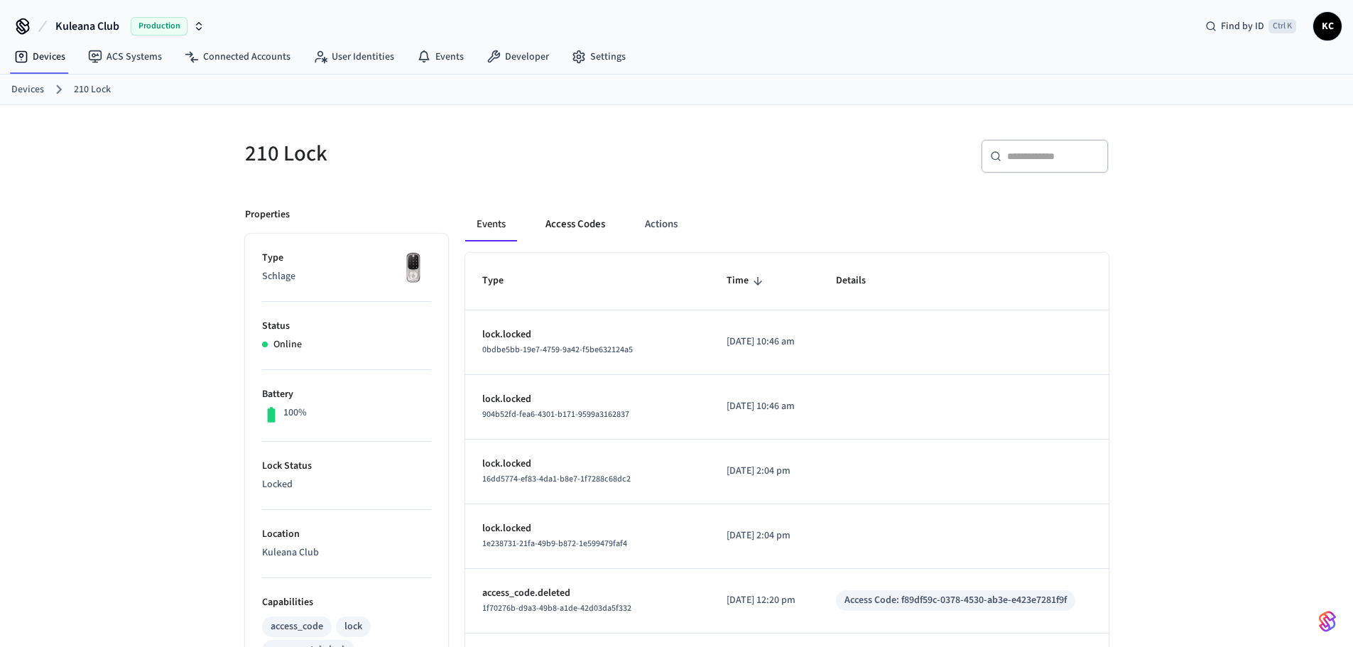
click at [587, 231] on button "Access Codes" at bounding box center [575, 224] width 82 height 34
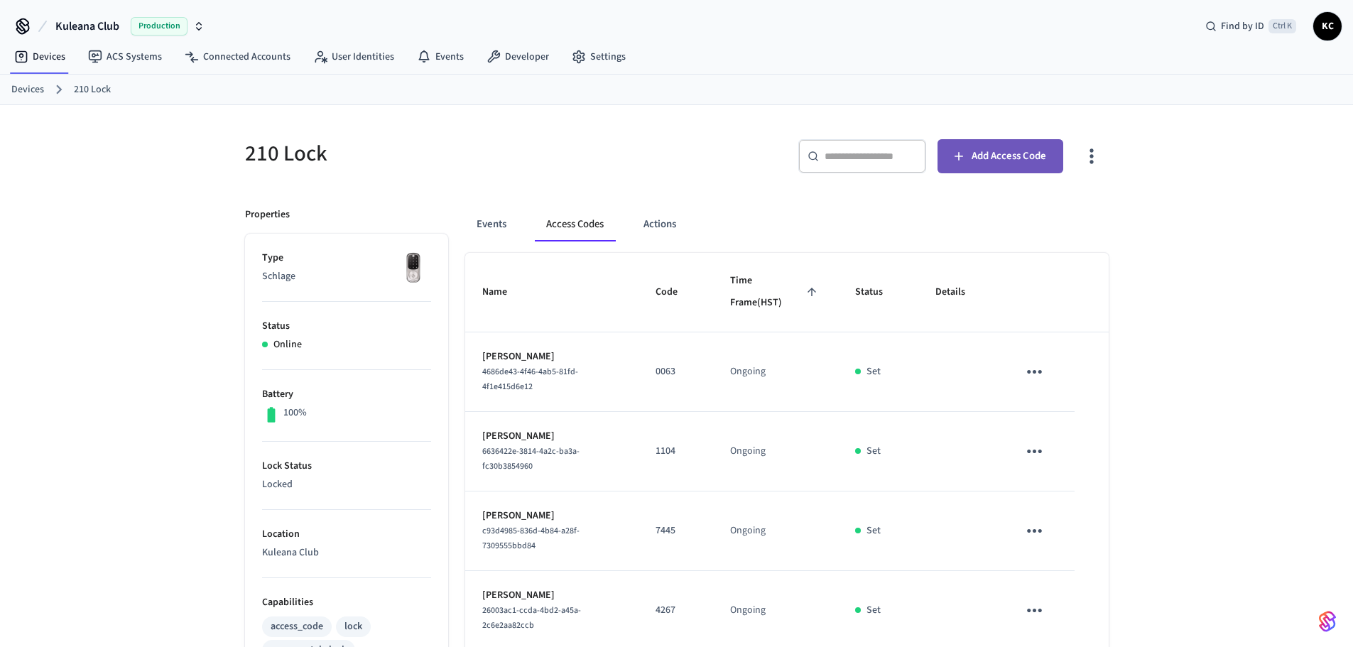
click at [949, 160] on button "Add Access Code" at bounding box center [1000, 156] width 126 height 34
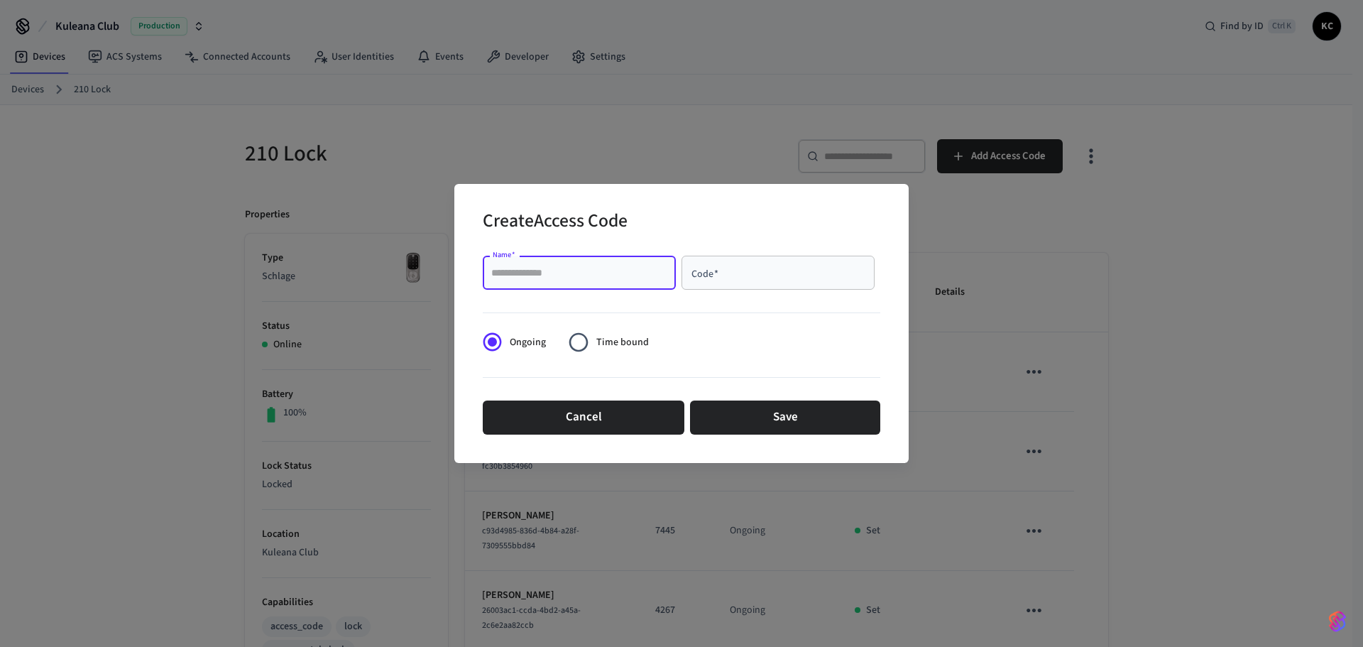
click at [522, 279] on input "Name   *" at bounding box center [579, 273] width 176 height 14
type input "******"
type input "****"
click at [596, 333] on label "Time bound" at bounding box center [604, 342] width 87 height 35
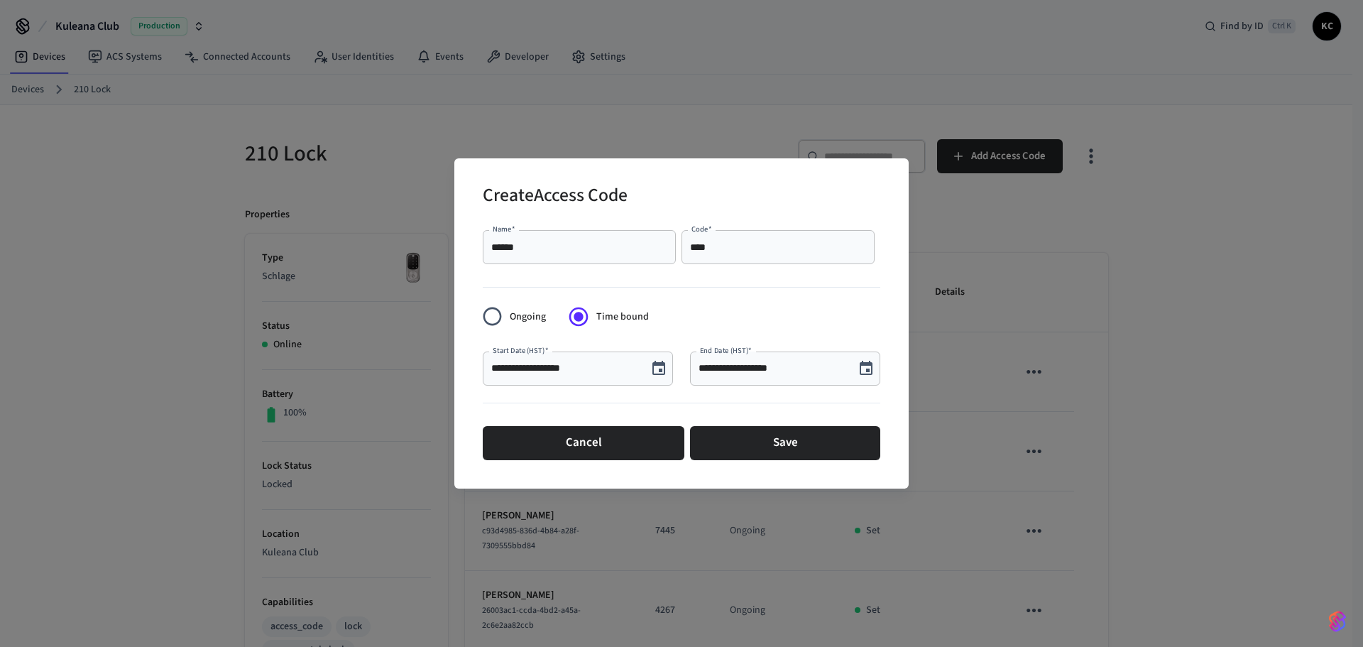
click at [651, 371] on icon "Choose date, selected date is Sep 17, 2025" at bounding box center [658, 368] width 17 height 17
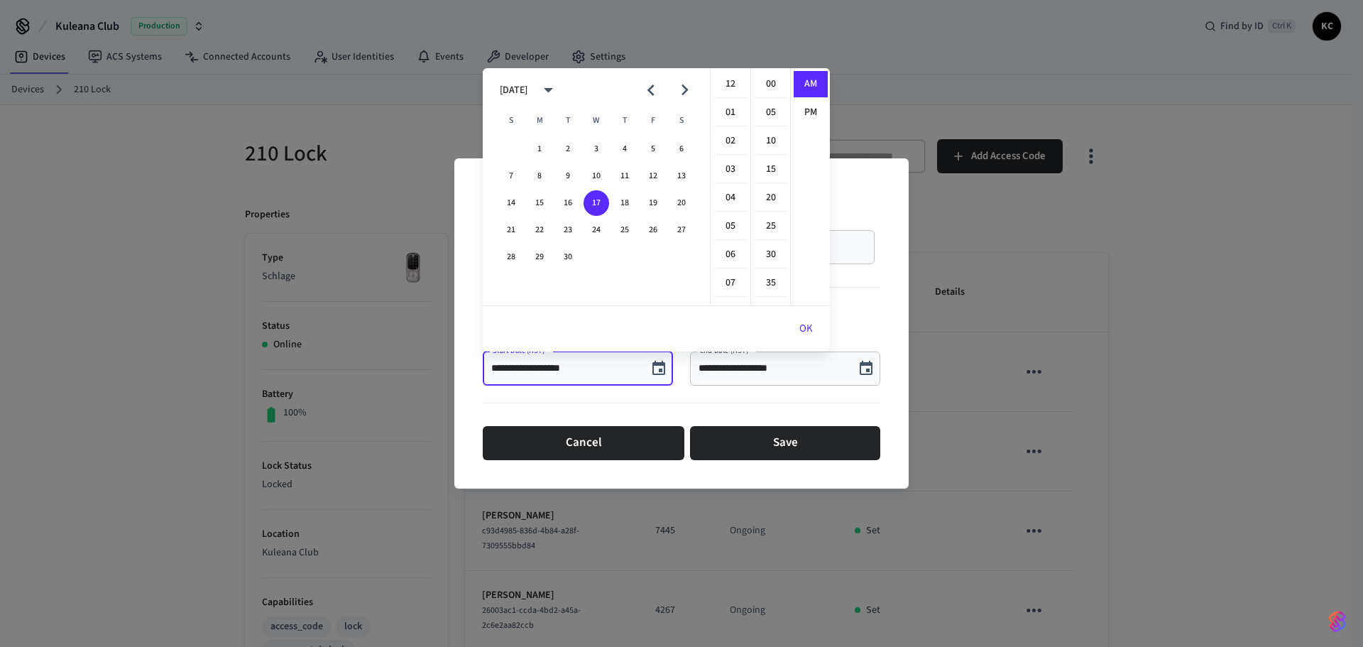
scroll to position [284, 0]
click at [646, 202] on button "19" at bounding box center [653, 203] width 26 height 26
click at [731, 73] on li "12" at bounding box center [731, 84] width 34 height 27
click at [778, 82] on li "00" at bounding box center [771, 84] width 34 height 27
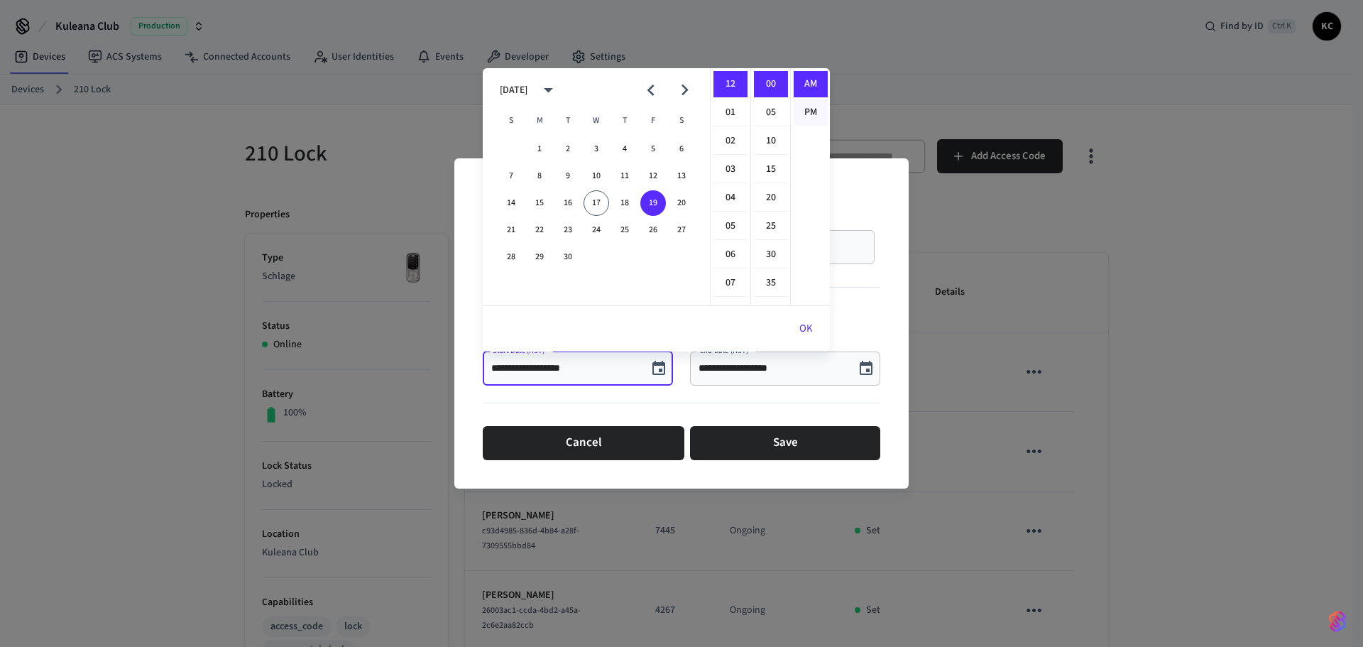
click at [799, 108] on li "PM" at bounding box center [811, 112] width 34 height 26
type input "**********"
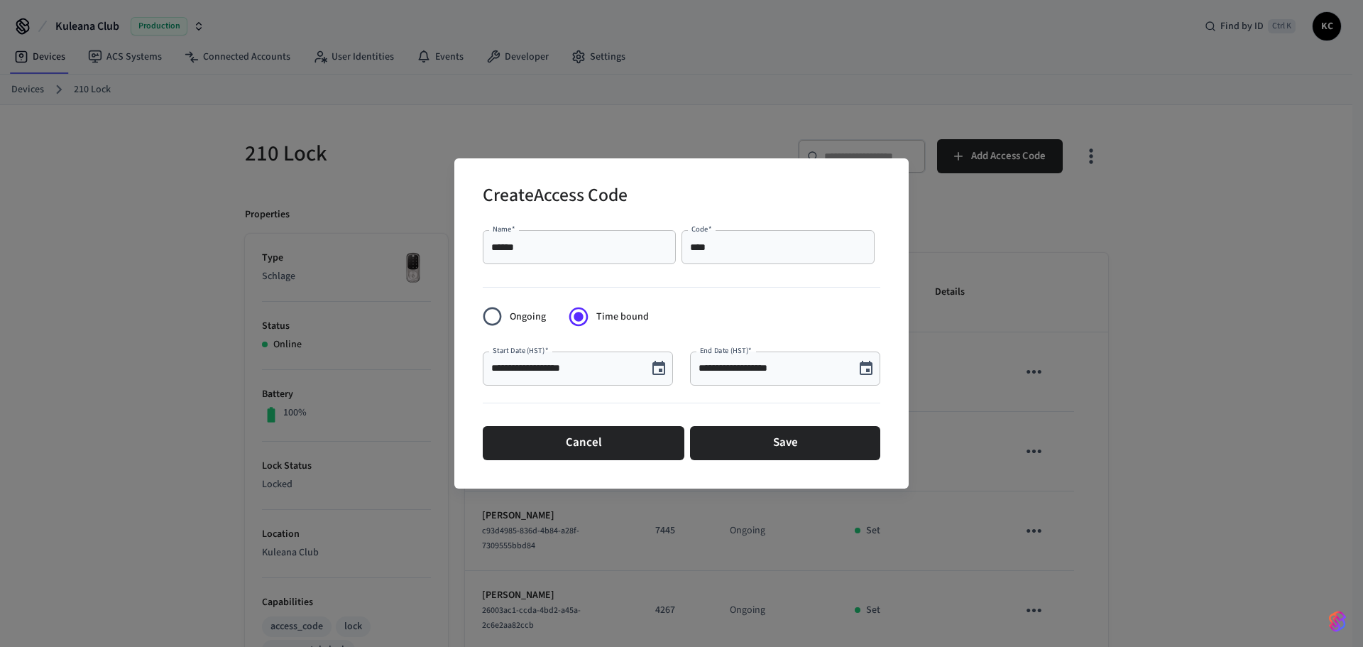
scroll to position [26, 0]
click at [870, 373] on icon "Choose date, selected date is Sep 17, 2025" at bounding box center [866, 368] width 17 height 17
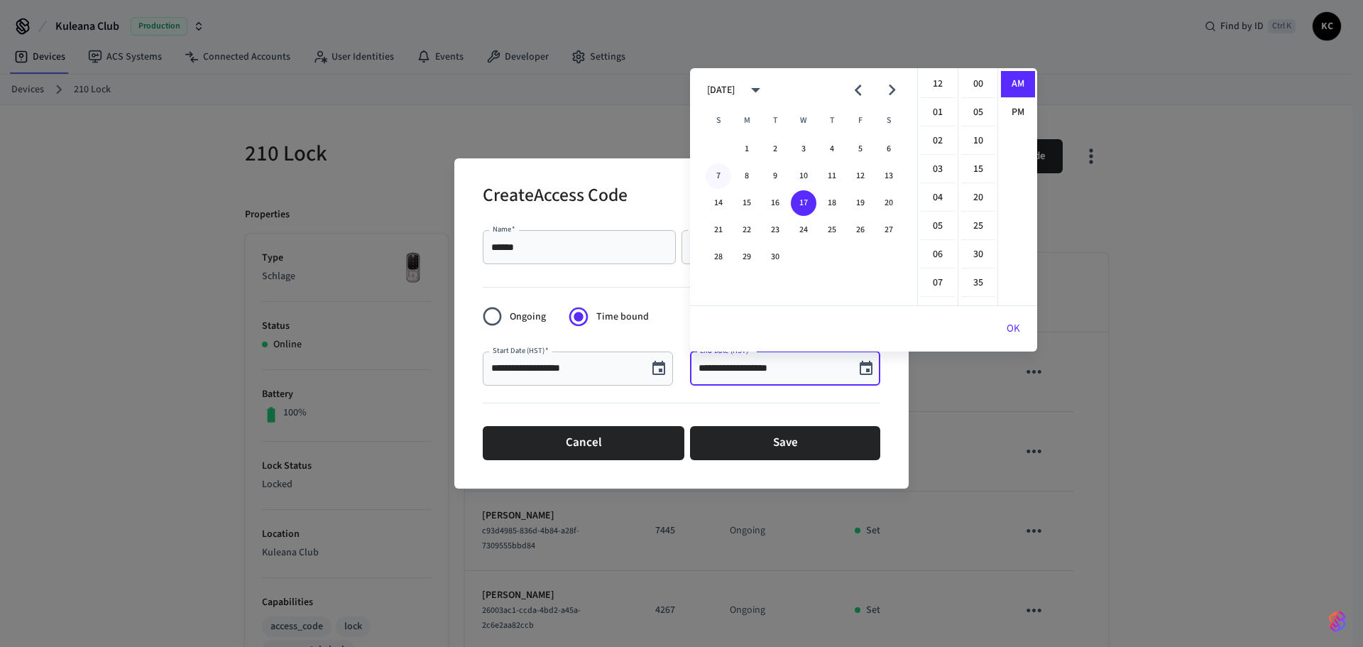
scroll to position [284, 0]
click at [893, 84] on icon "Next month" at bounding box center [892, 90] width 22 height 22
click at [859, 141] on button "3" at bounding box center [861, 149] width 26 height 26
click at [940, 82] on li "12" at bounding box center [938, 84] width 34 height 27
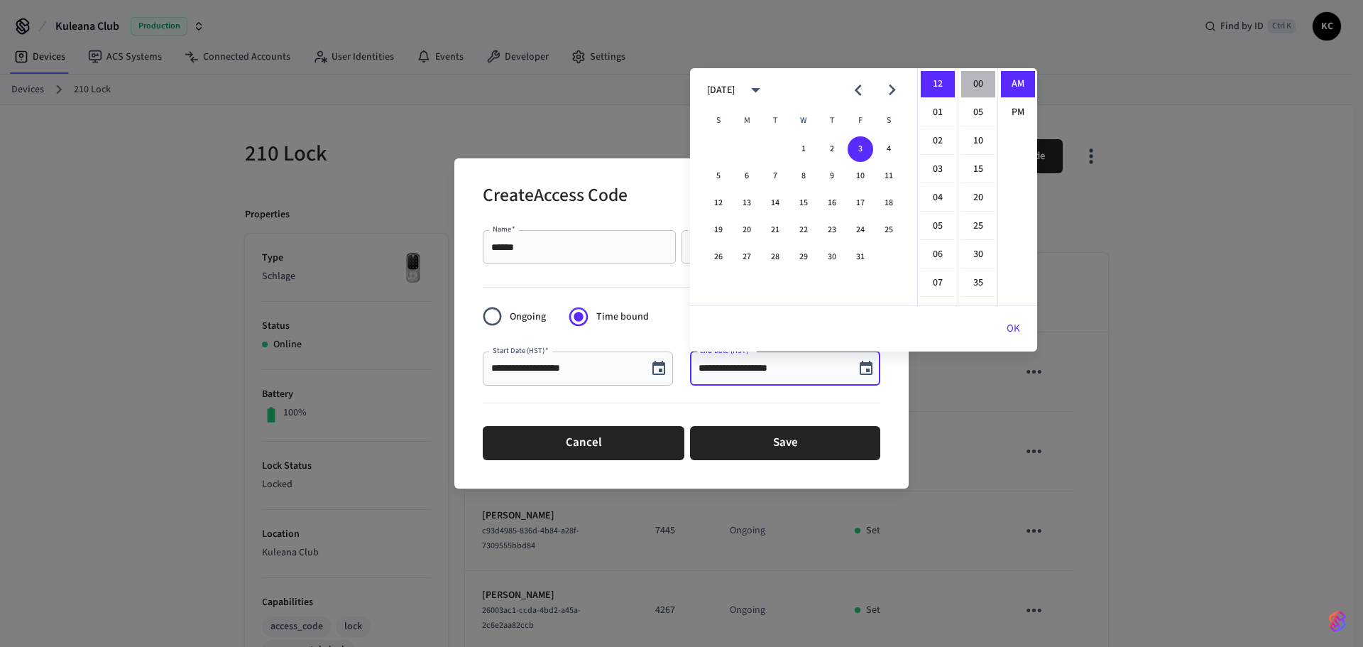
click at [965, 80] on li "00" at bounding box center [978, 84] width 34 height 27
click at [1023, 111] on li "PM" at bounding box center [1018, 112] width 34 height 26
type input "**********"
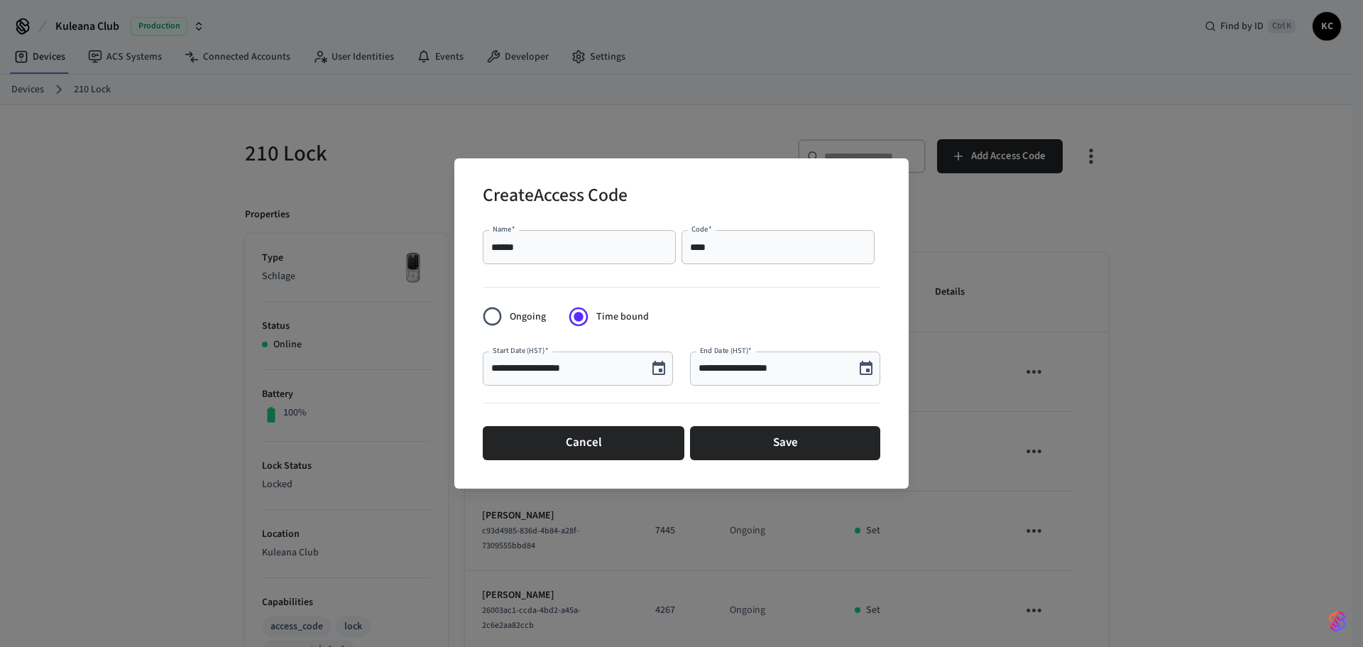
scroll to position [26, 0]
click at [787, 443] on button "Save" at bounding box center [785, 443] width 190 height 34
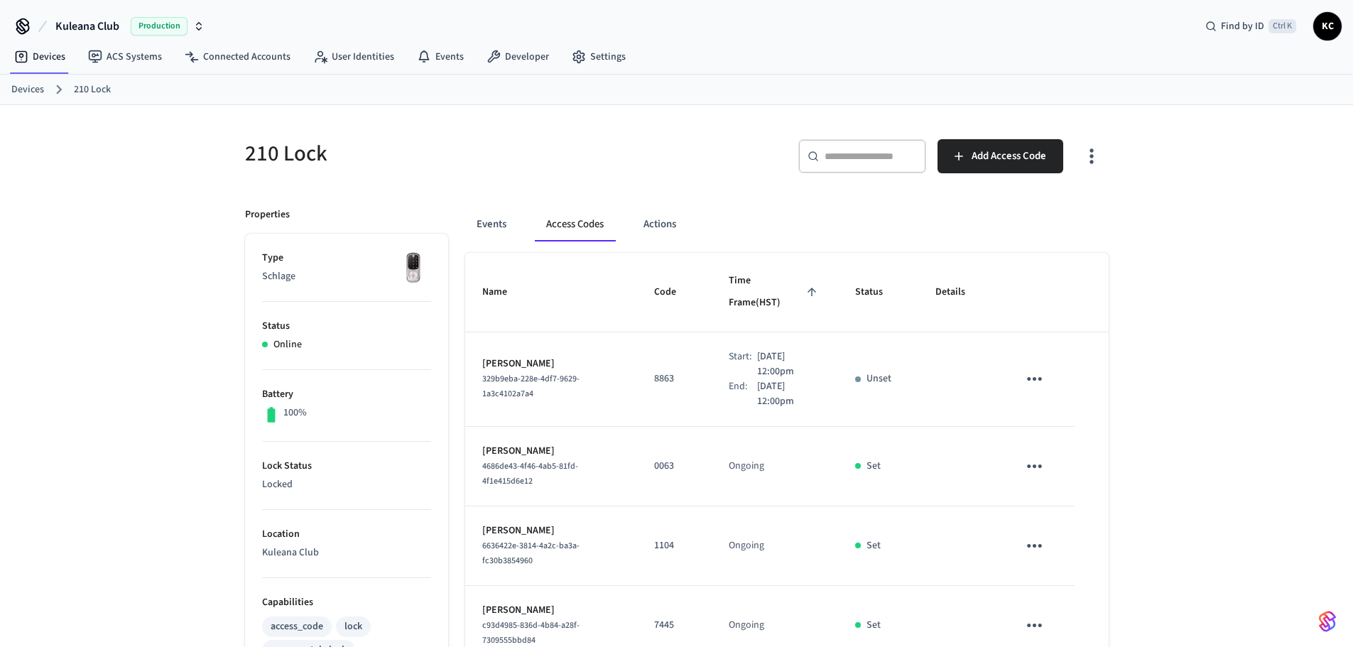
drag, startPoint x: 29, startPoint y: 86, endPoint x: 55, endPoint y: 92, distance: 26.2
click at [29, 86] on link "Devices" at bounding box center [27, 89] width 33 height 15
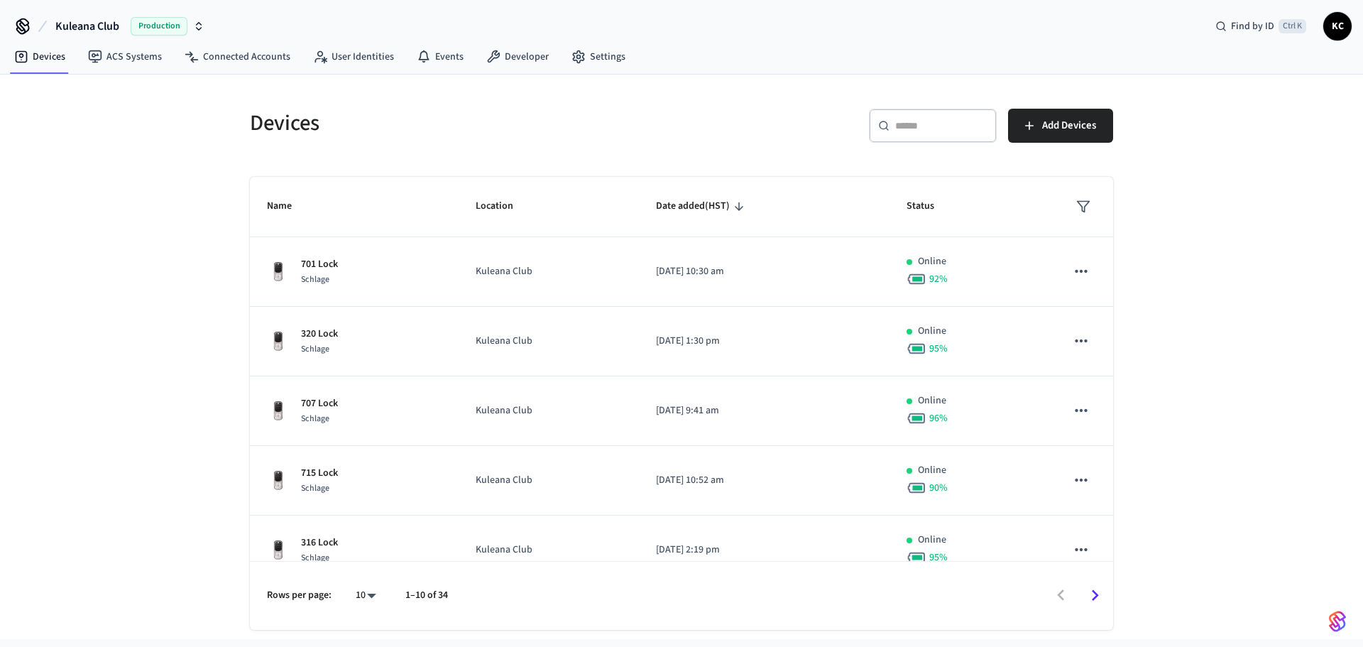
click at [924, 123] on div "​ ​" at bounding box center [933, 126] width 128 height 34
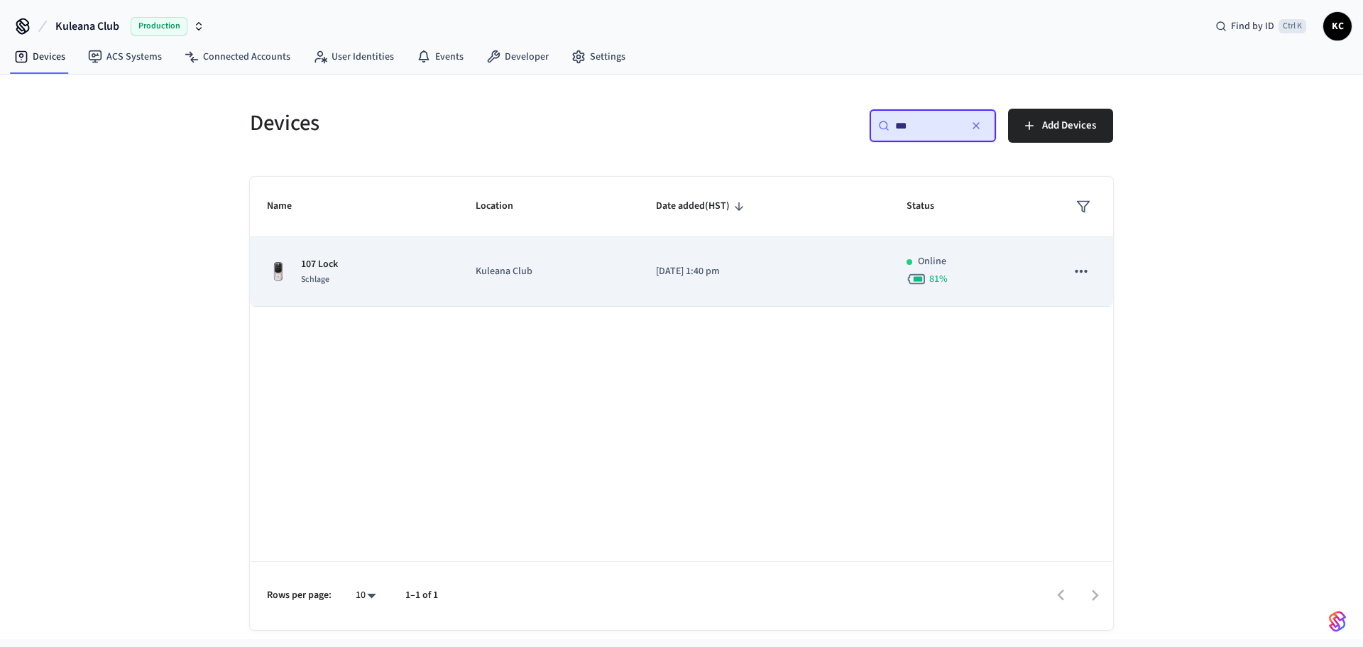
type input "***"
click at [758, 263] on td "[DATE] 1:40 pm" at bounding box center [764, 272] width 251 height 70
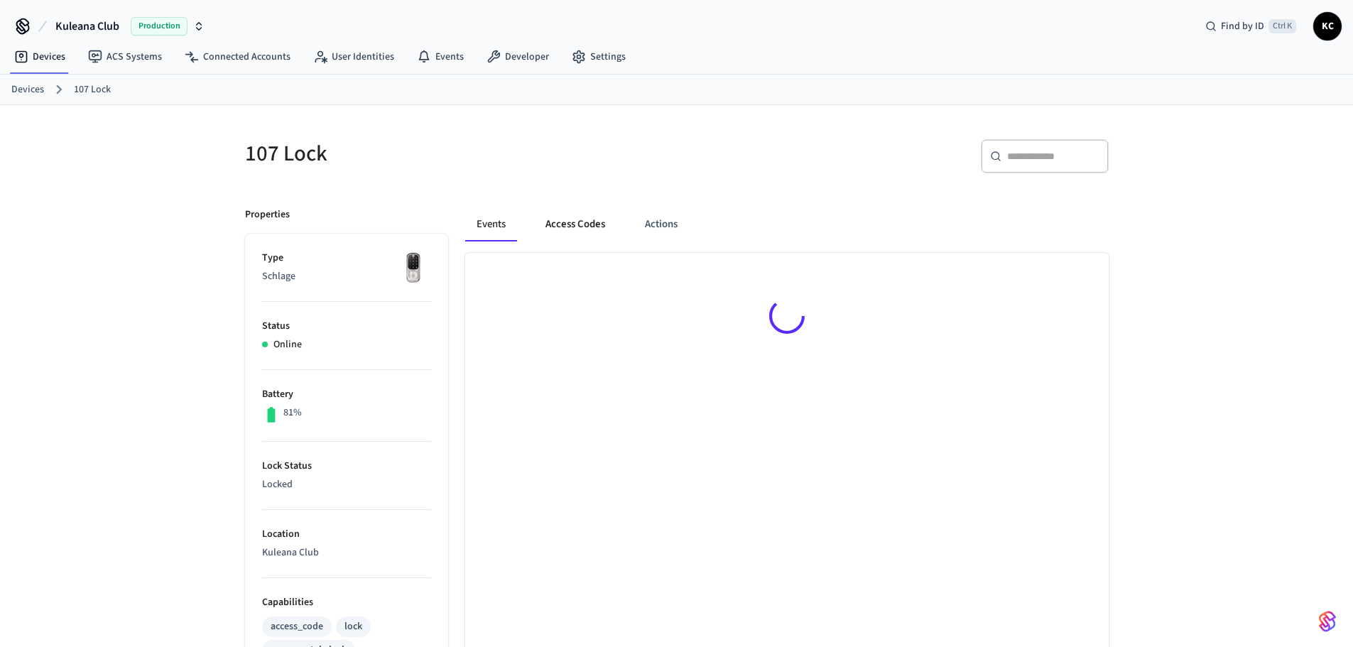
click at [594, 217] on button "Access Codes" at bounding box center [575, 224] width 82 height 34
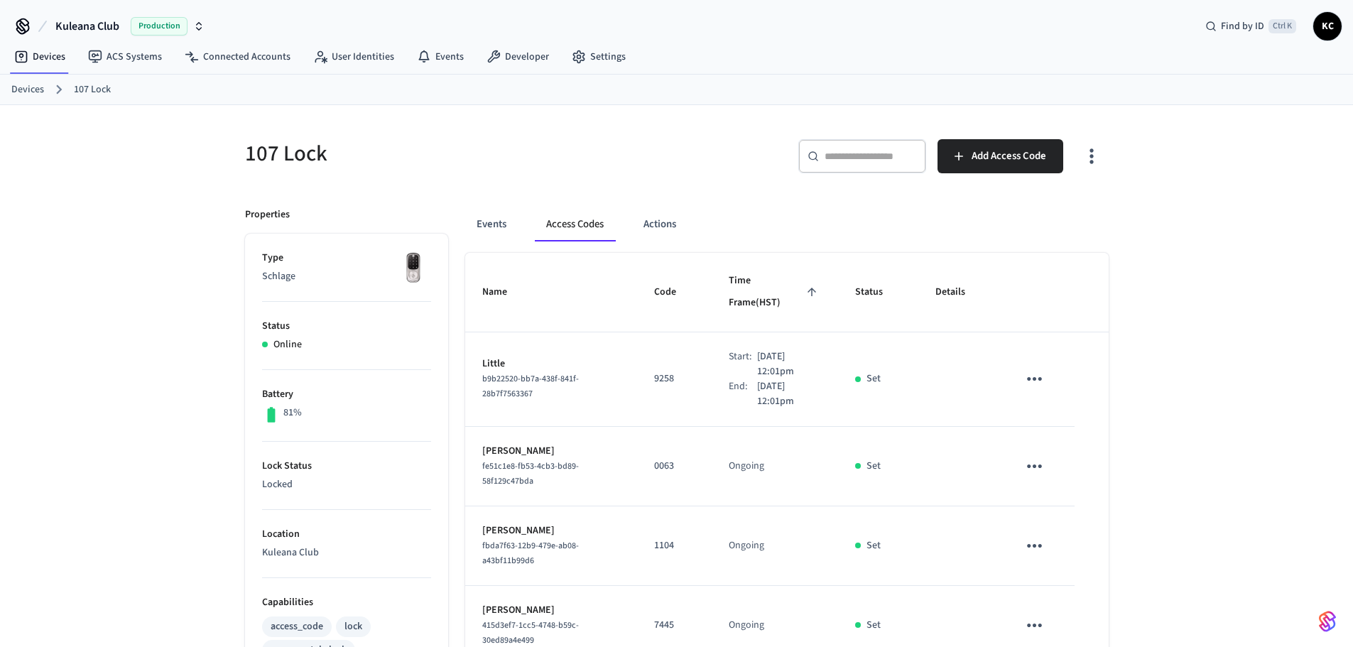
click at [700, 160] on div "​ ​ Add Access Code" at bounding box center [896, 161] width 423 height 45
click at [19, 92] on link "Devices" at bounding box center [27, 89] width 33 height 15
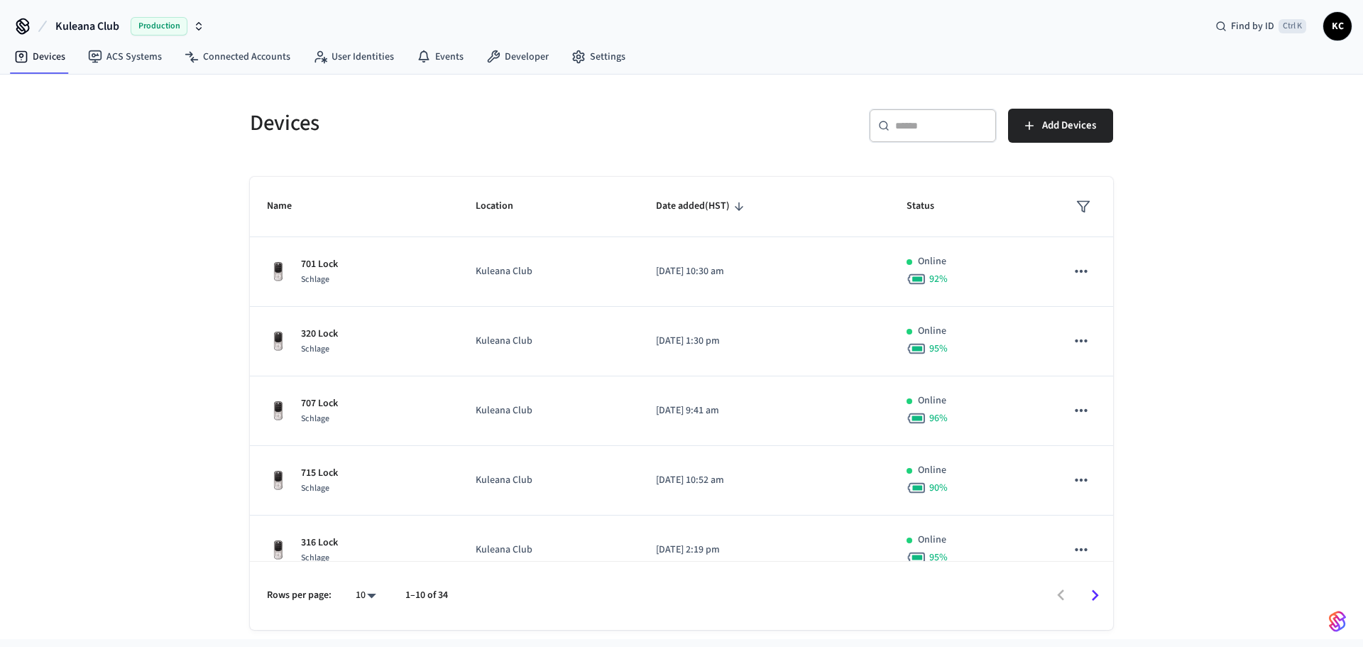
click at [880, 119] on div "​ ​" at bounding box center [933, 126] width 128 height 34
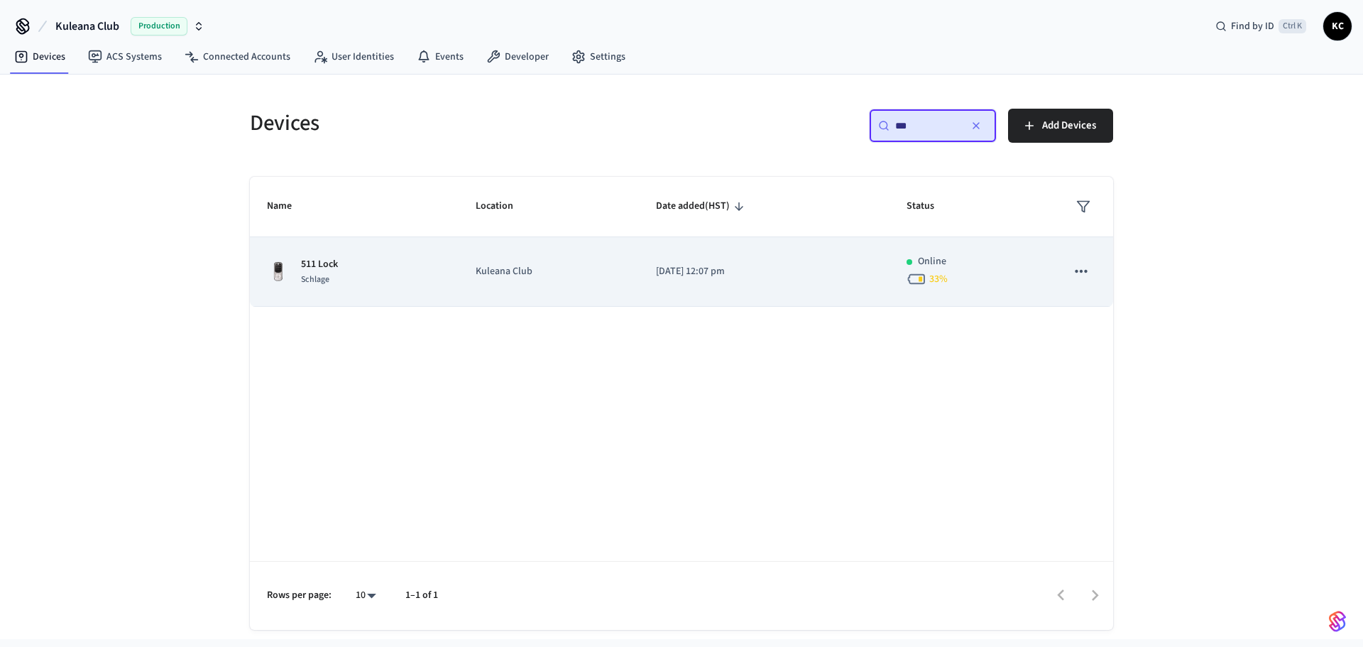
type input "***"
click at [695, 262] on td "[DATE] 12:07 pm" at bounding box center [764, 272] width 251 height 70
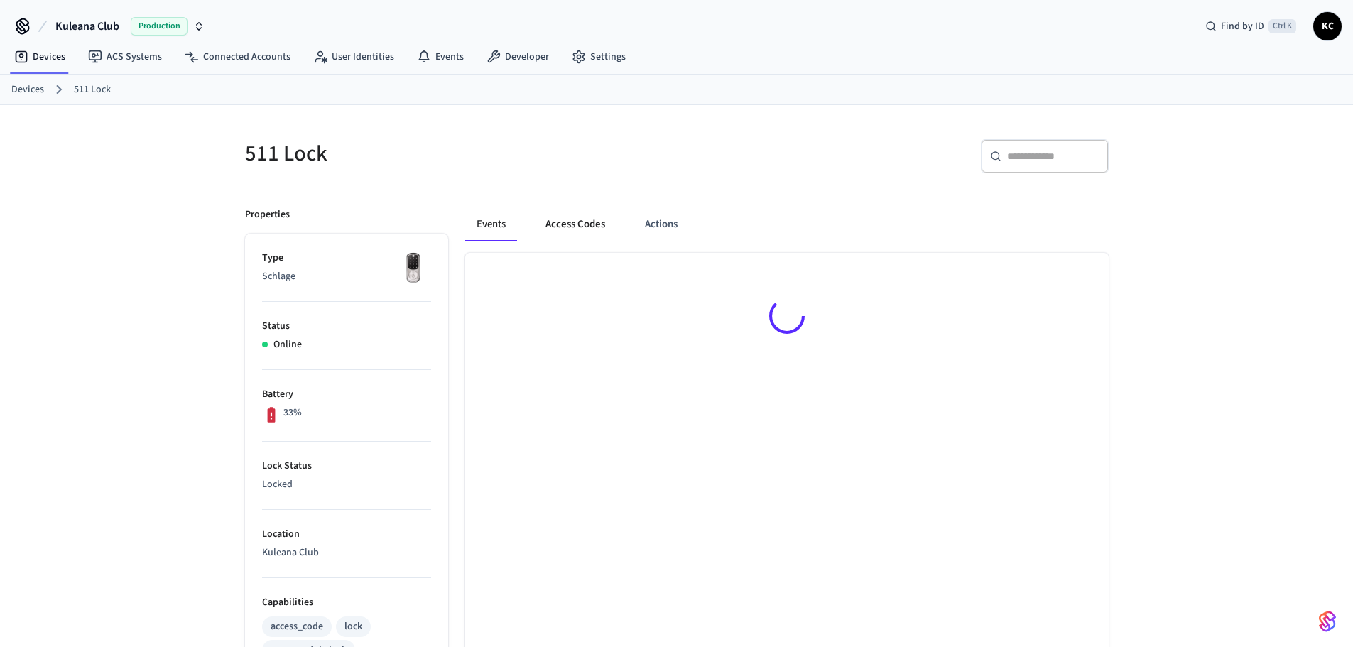
click at [591, 226] on button "Access Codes" at bounding box center [575, 224] width 82 height 34
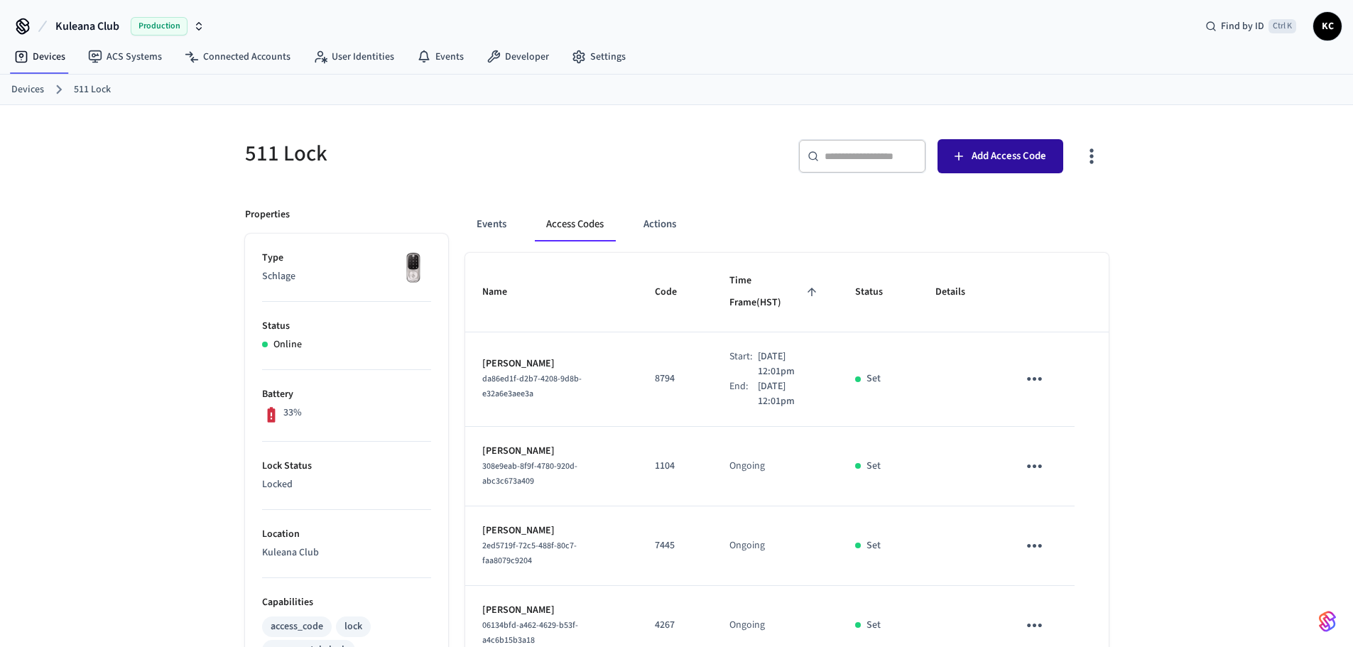
click at [942, 160] on button "Add Access Code" at bounding box center [1000, 156] width 126 height 34
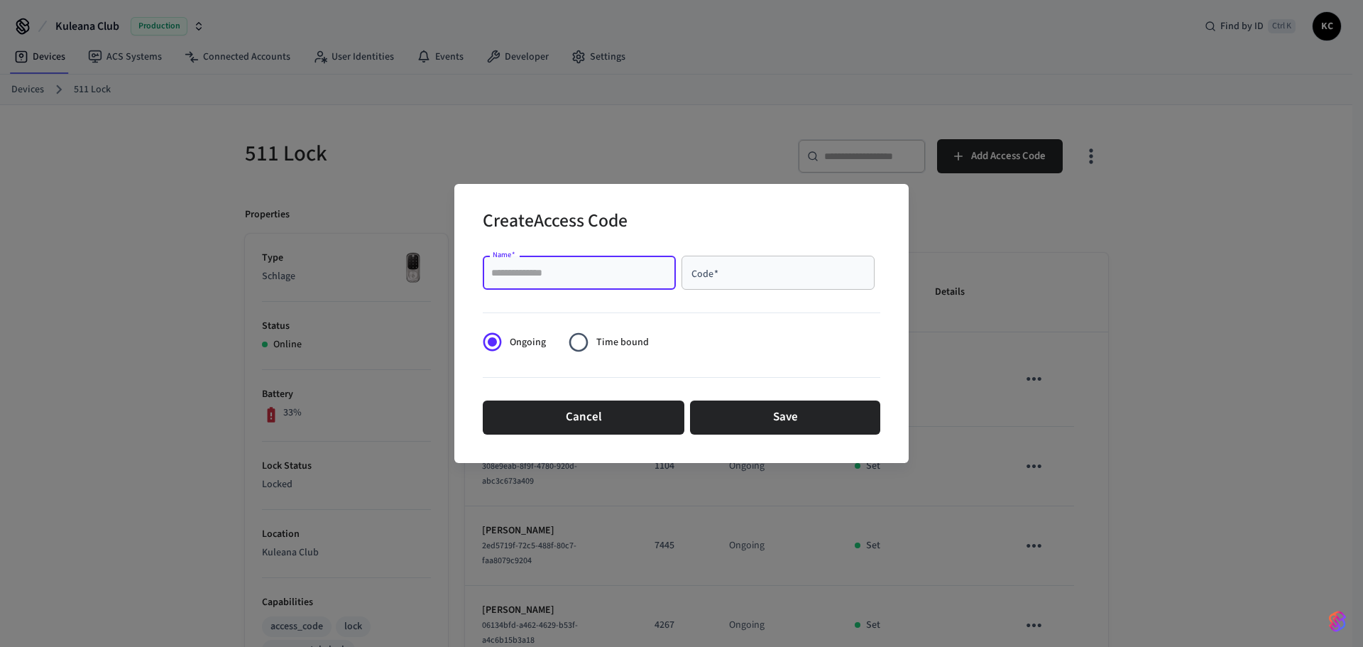
click at [632, 268] on input "Name   *" at bounding box center [579, 273] width 176 height 14
type input "*******"
type input "****"
click at [603, 347] on span "Time bound" at bounding box center [622, 342] width 53 height 15
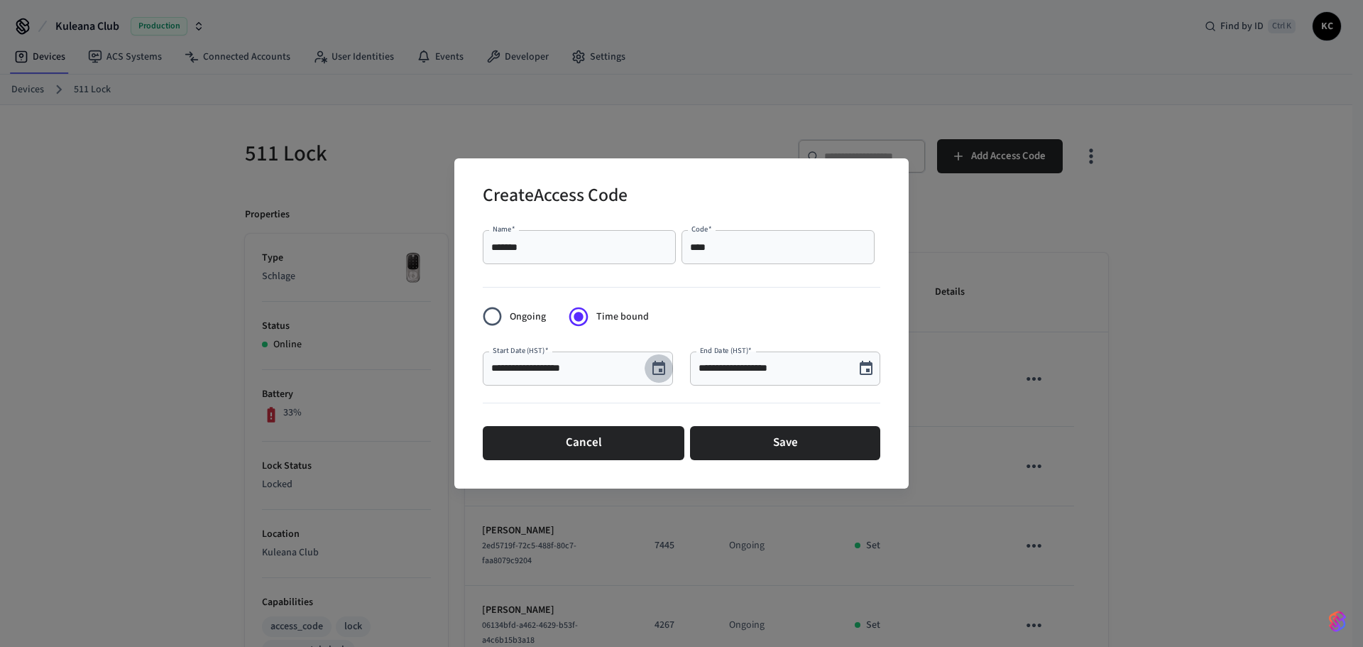
click at [672, 366] on button "Choose date, selected date is Sep 17, 2025" at bounding box center [659, 368] width 28 height 28
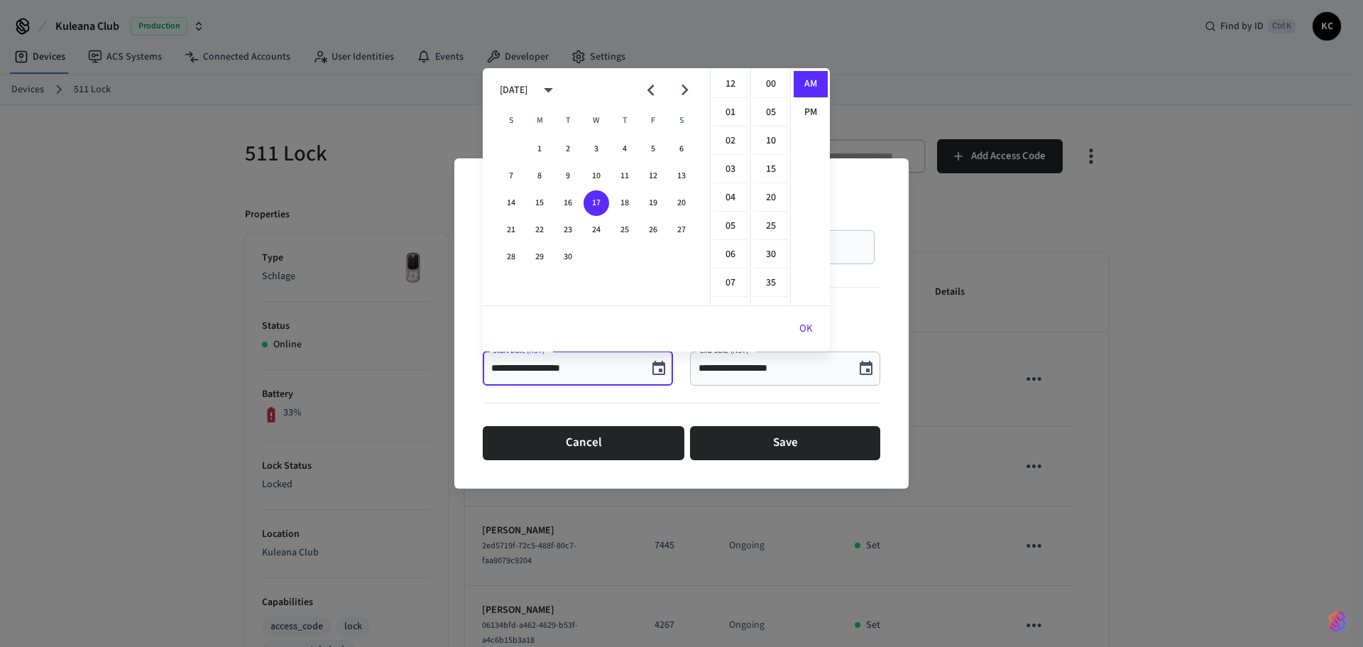
scroll to position [284, 0]
click at [654, 210] on button "19" at bounding box center [653, 203] width 26 height 26
click at [728, 87] on li "12" at bounding box center [731, 84] width 34 height 27
click at [769, 87] on li "00" at bounding box center [771, 84] width 34 height 27
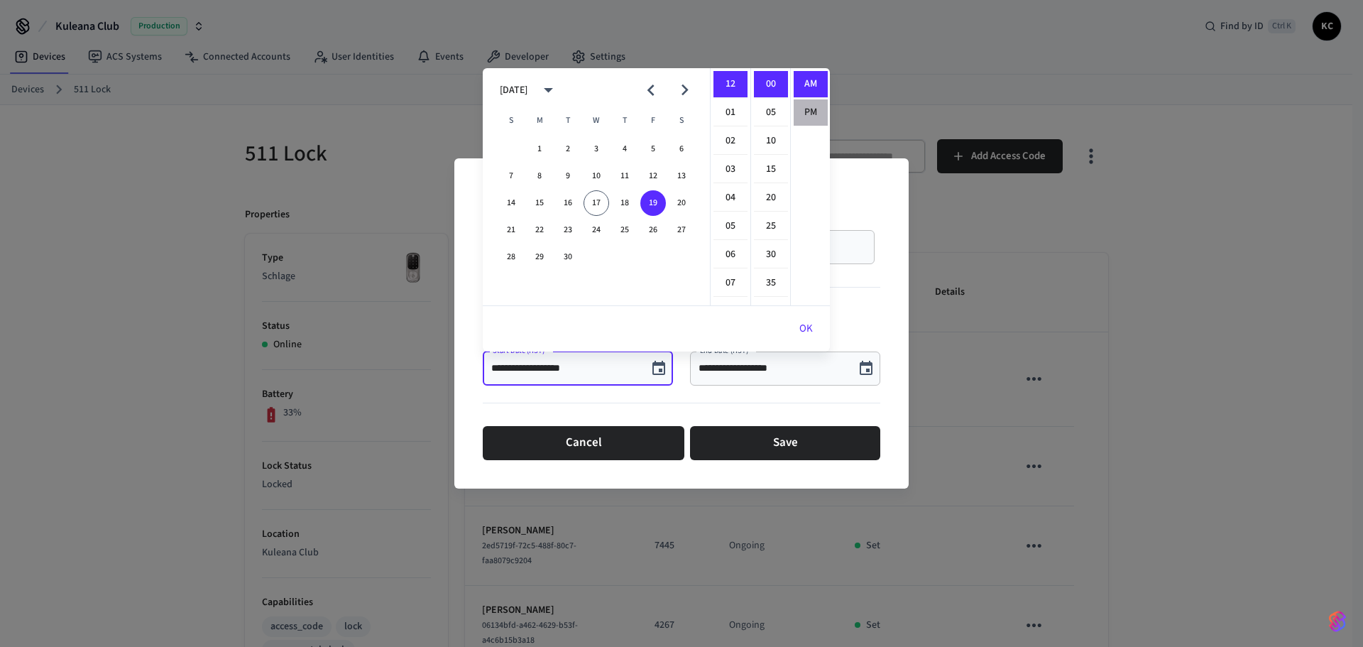
click at [804, 107] on li "PM" at bounding box center [811, 112] width 34 height 26
type input "**********"
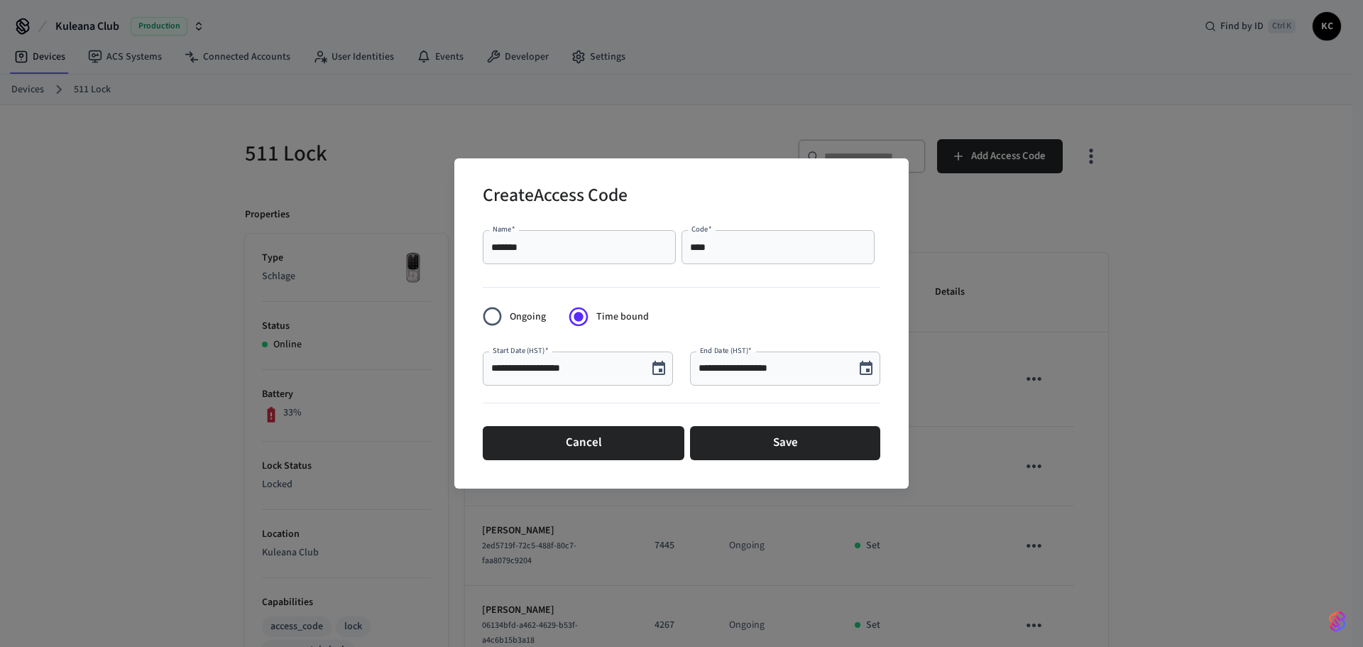
click at [865, 363] on icon "Choose date, selected date is Sep 17, 2025" at bounding box center [866, 368] width 13 height 14
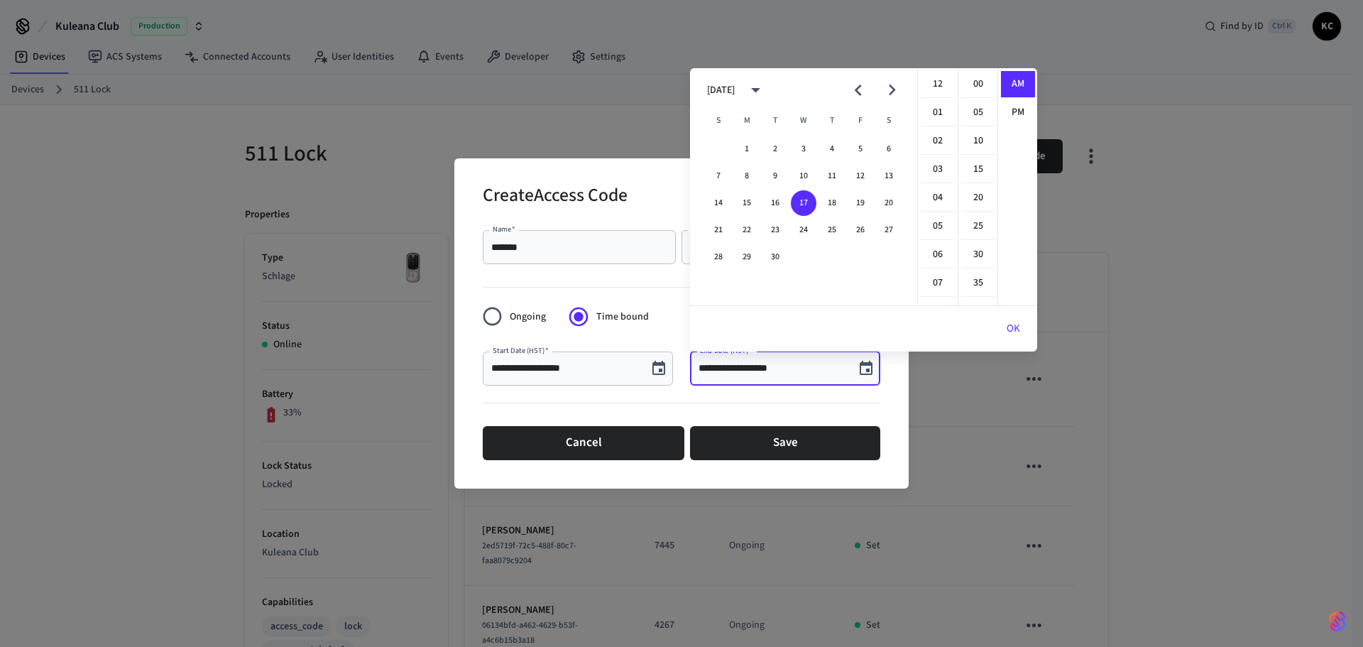
scroll to position [284, 0]
click at [863, 231] on button "26" at bounding box center [861, 230] width 26 height 26
click at [934, 85] on li "12" at bounding box center [938, 84] width 34 height 27
click at [982, 82] on li "00" at bounding box center [978, 84] width 34 height 27
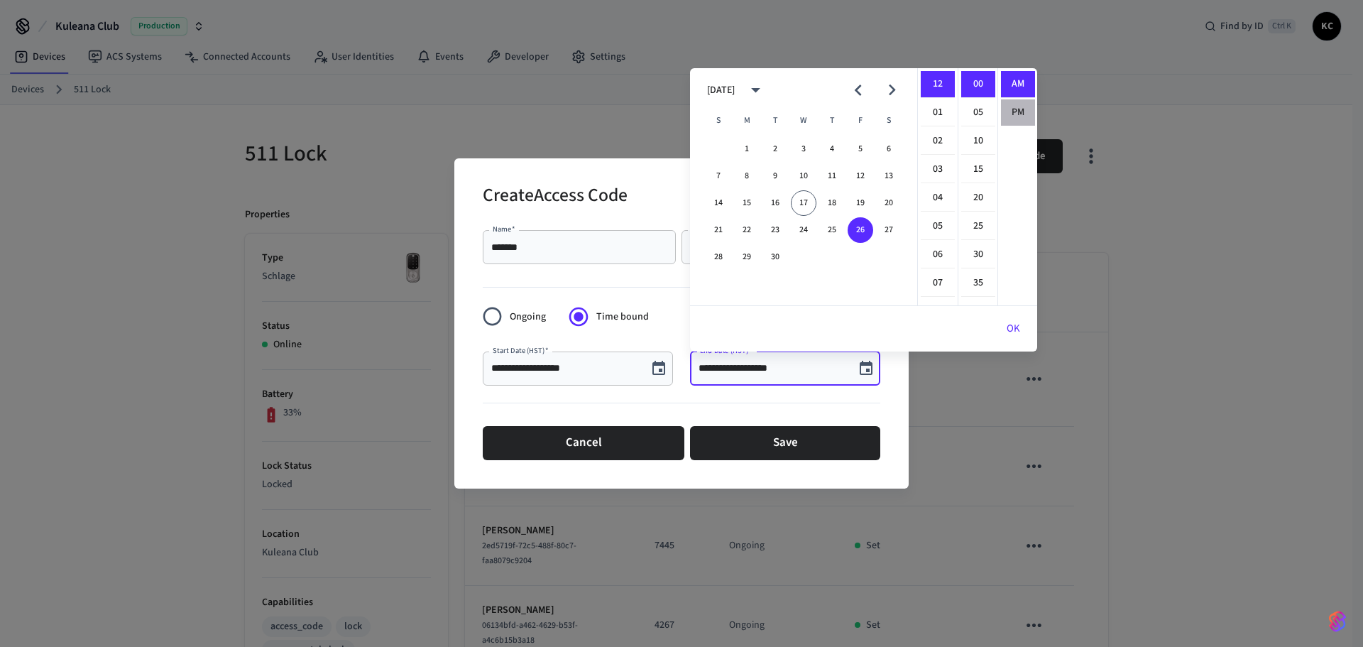
click at [1008, 111] on li "PM" at bounding box center [1018, 112] width 34 height 26
type input "**********"
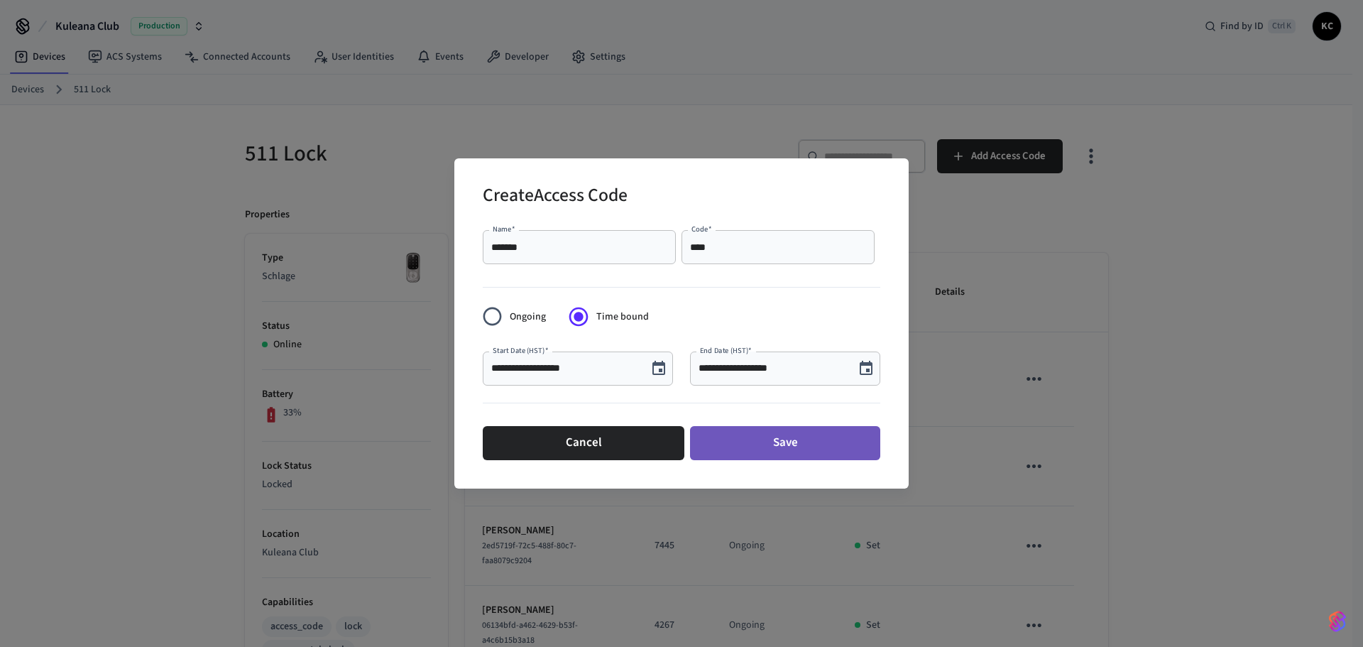
click at [777, 445] on button "Save" at bounding box center [785, 443] width 190 height 34
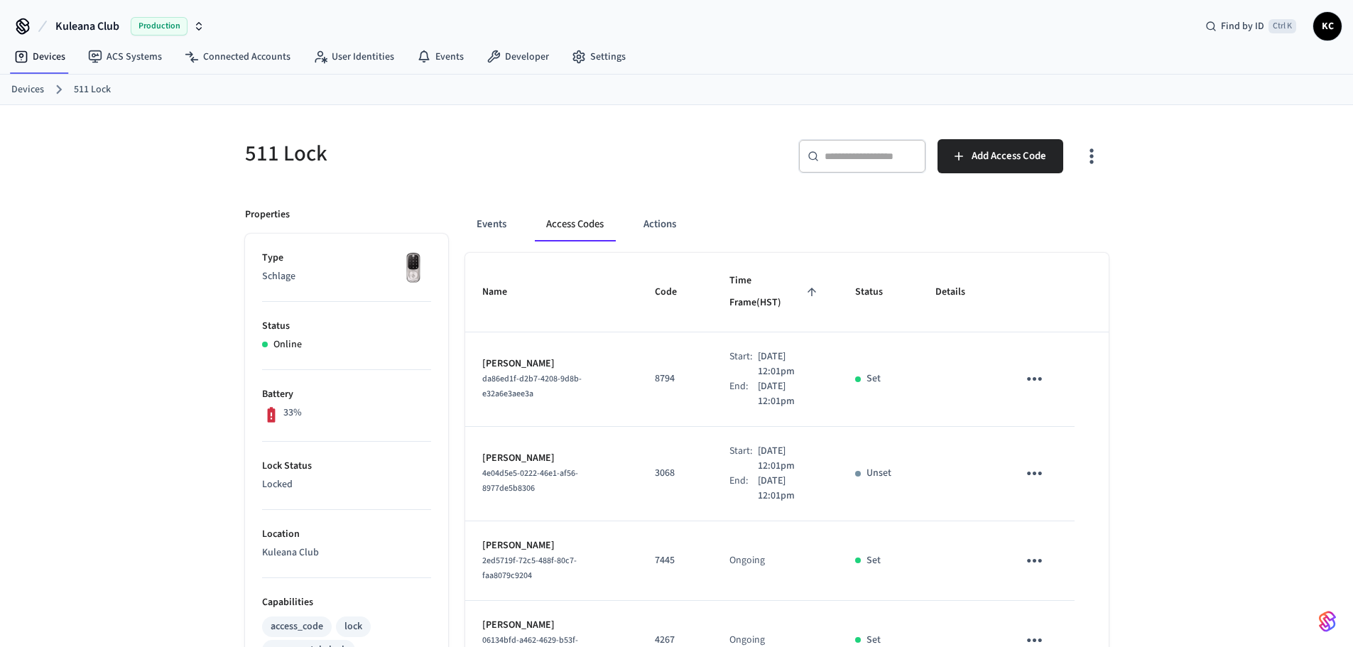
click at [28, 93] on link "Devices" at bounding box center [27, 89] width 33 height 15
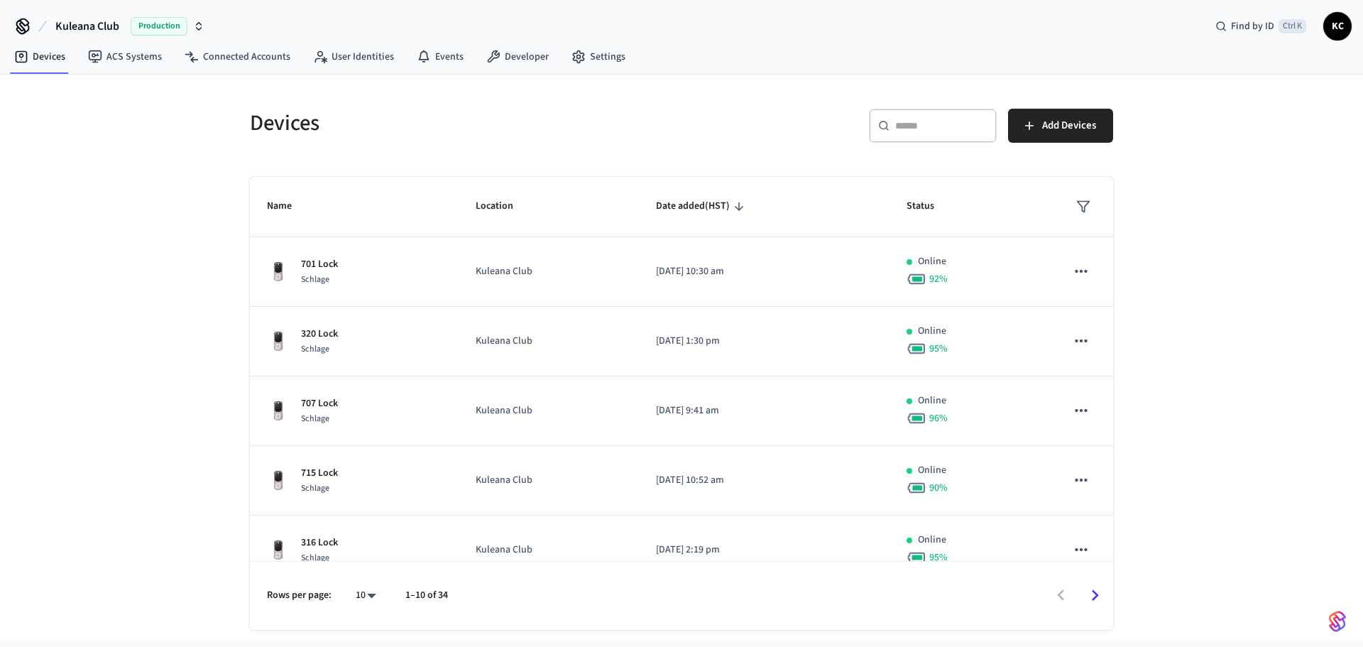
click at [933, 114] on div "​ ​" at bounding box center [933, 126] width 128 height 34
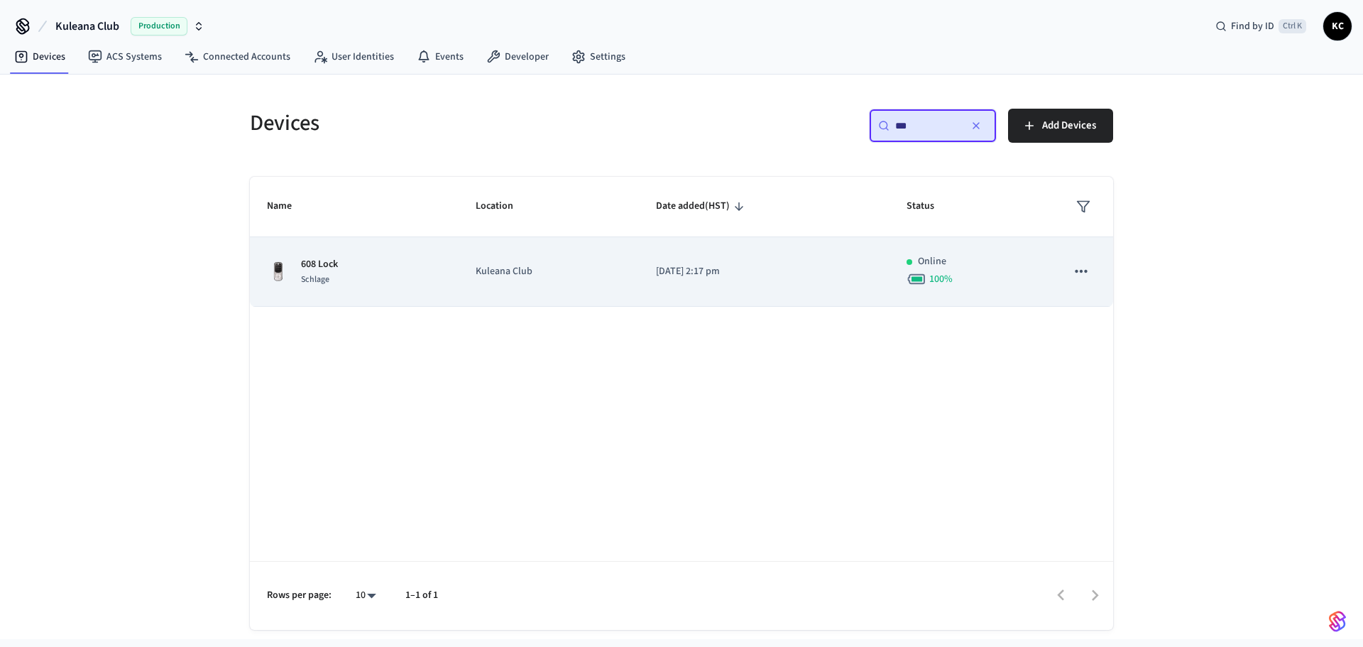
type input "***"
click at [690, 259] on td "[DATE] 2:17 pm" at bounding box center [764, 272] width 251 height 70
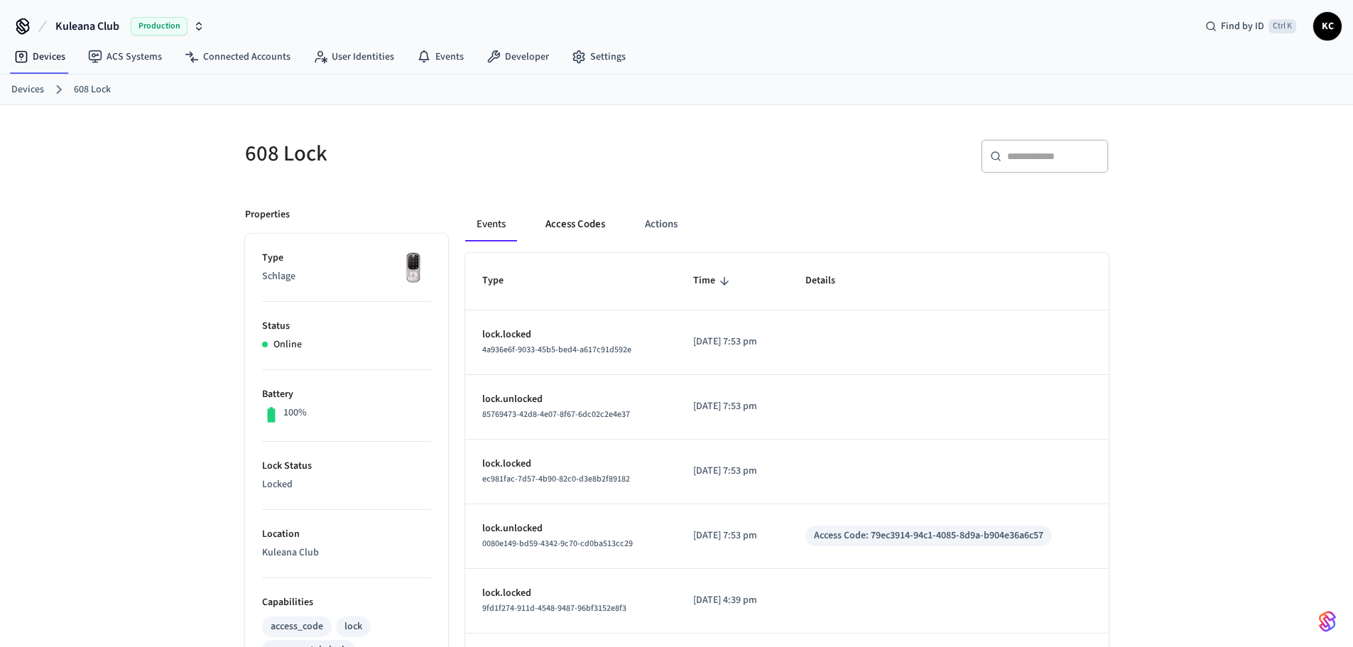
click at [575, 219] on button "Access Codes" at bounding box center [575, 224] width 82 height 34
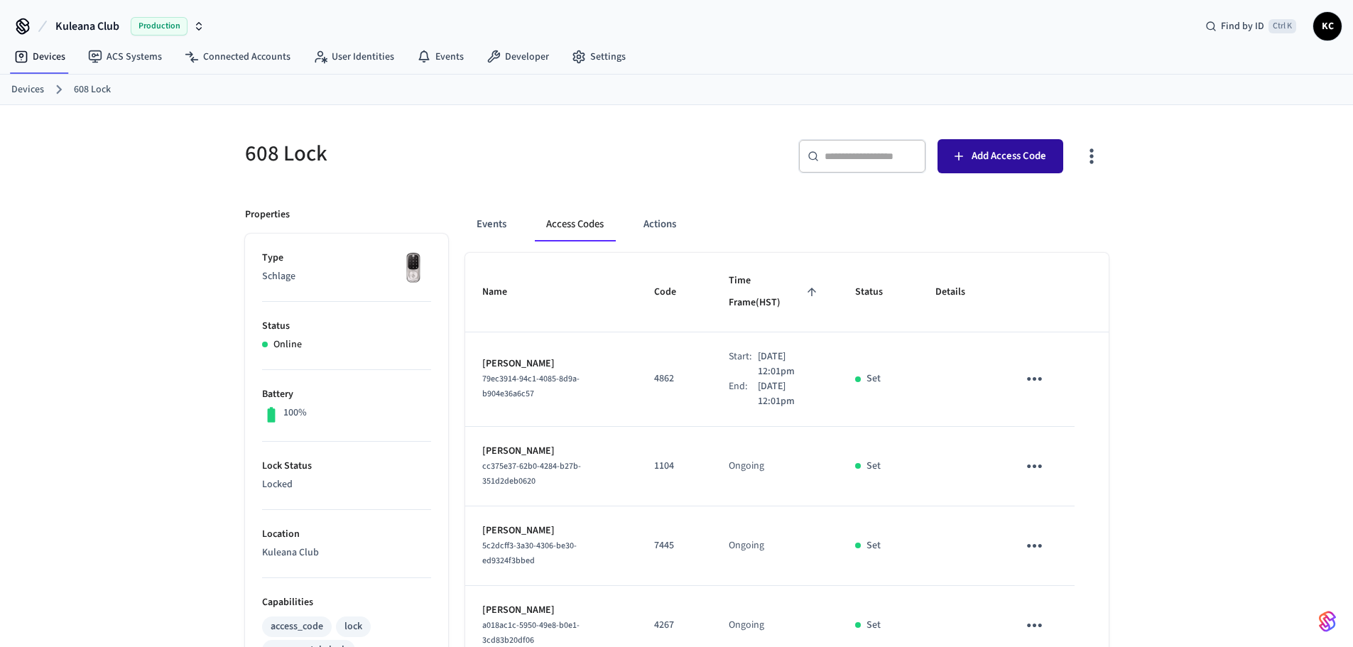
click at [956, 151] on icon "button" at bounding box center [959, 156] width 14 height 14
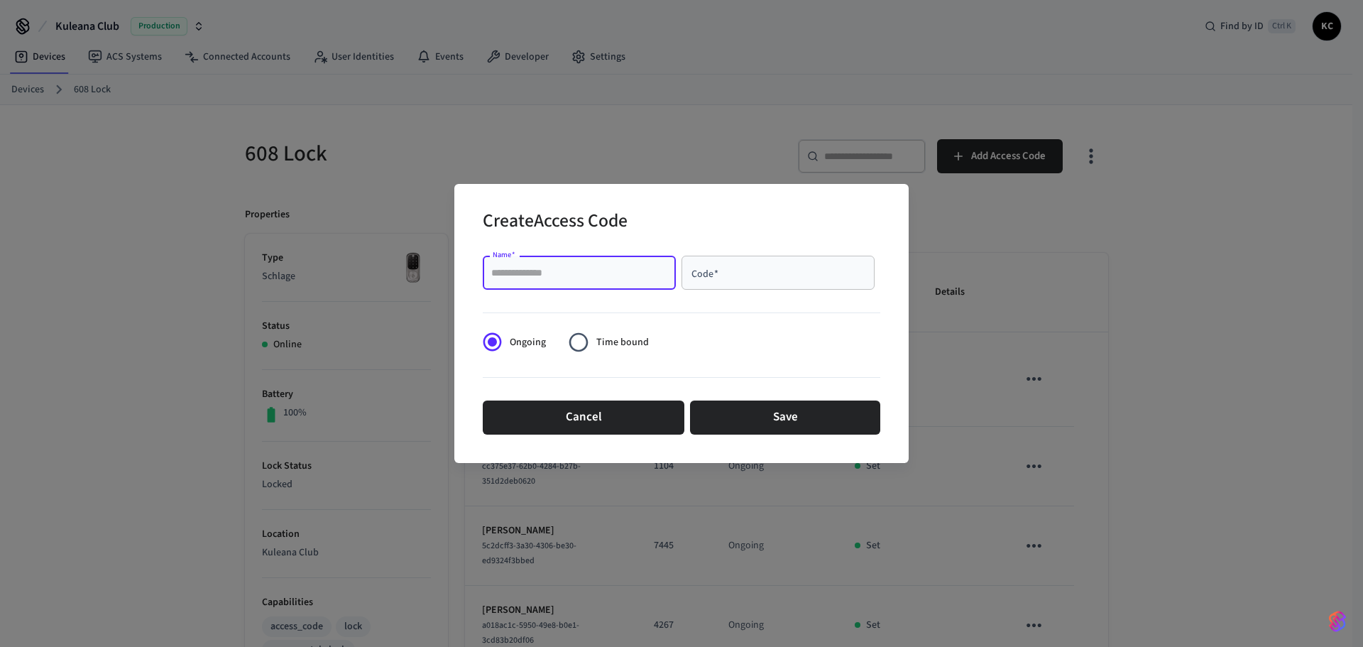
click at [626, 276] on input "Name   *" at bounding box center [579, 273] width 176 height 14
type input "*****"
type input "****"
click at [614, 339] on span "Time bound" at bounding box center [622, 342] width 53 height 15
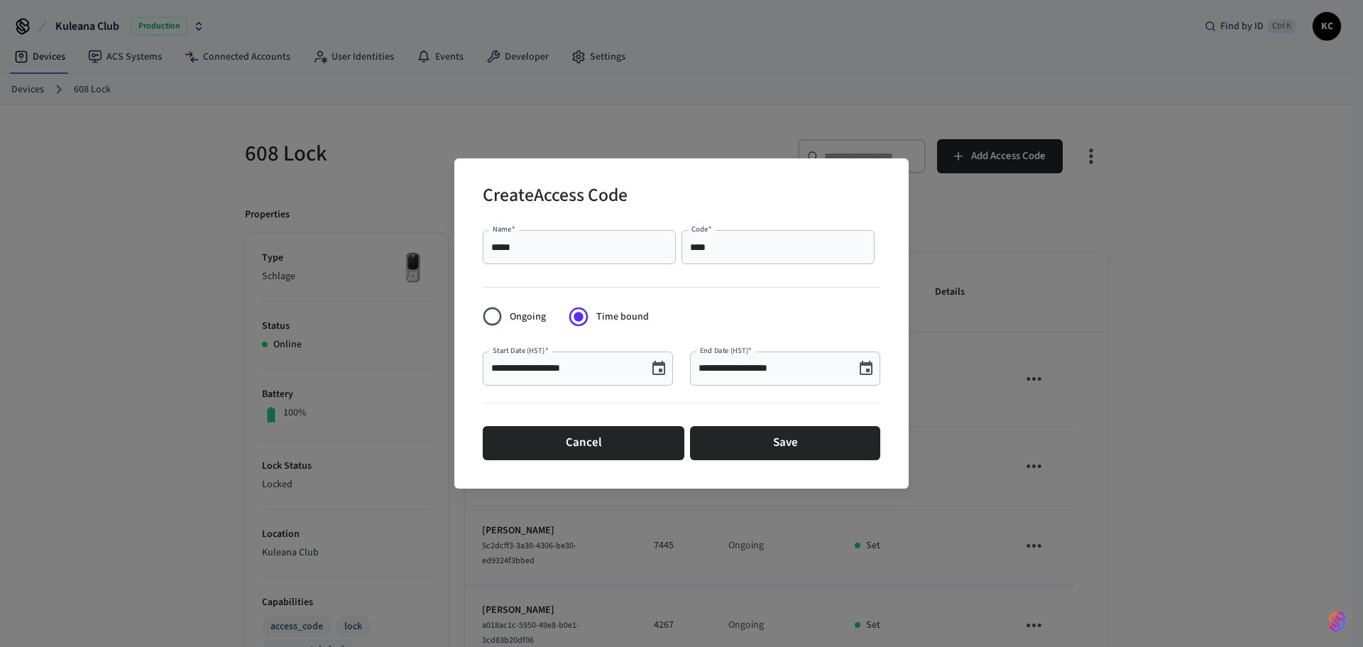
click at [650, 377] on button "Choose date, selected date is Sep 17, 2025" at bounding box center [659, 368] width 28 height 28
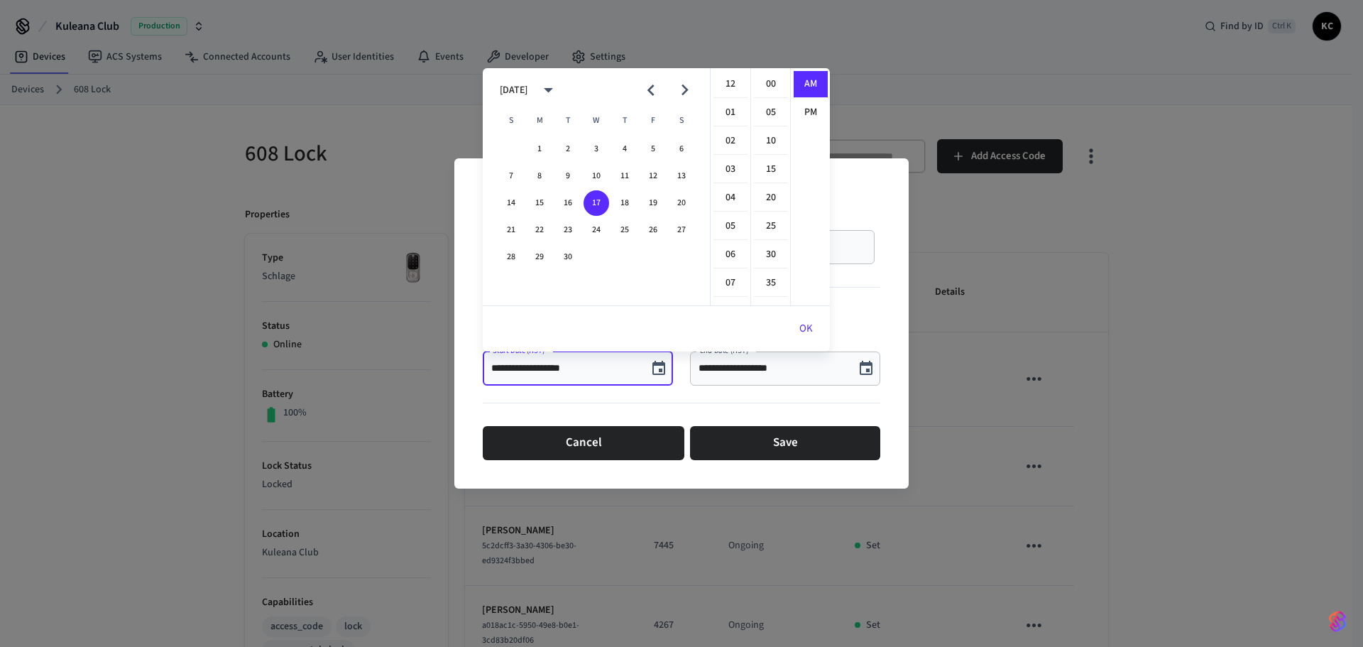
scroll to position [284, 0]
click at [642, 194] on div "14 15 16 17 18 19 20" at bounding box center [596, 203] width 227 height 26
click at [648, 202] on button "19" at bounding box center [653, 203] width 26 height 26
click at [729, 77] on li "12" at bounding box center [731, 84] width 34 height 27
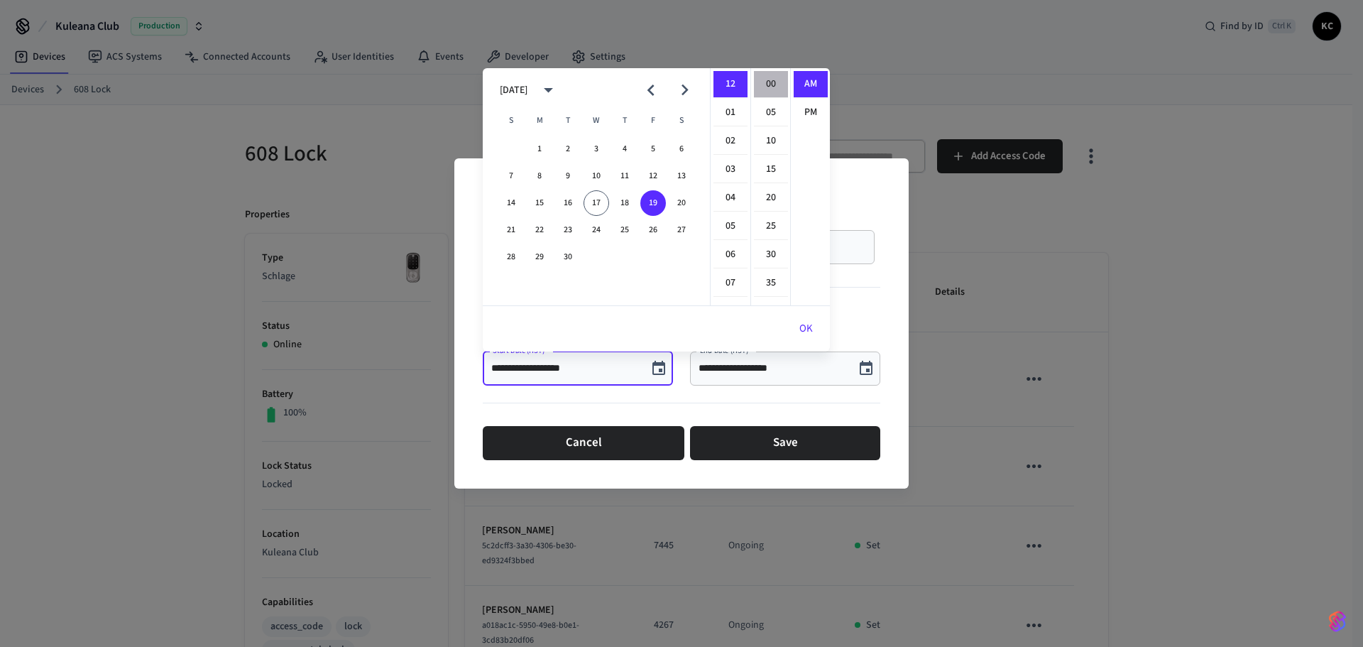
click at [770, 82] on li "00" at bounding box center [771, 84] width 34 height 27
click at [802, 115] on li "PM" at bounding box center [811, 112] width 34 height 26
type input "**********"
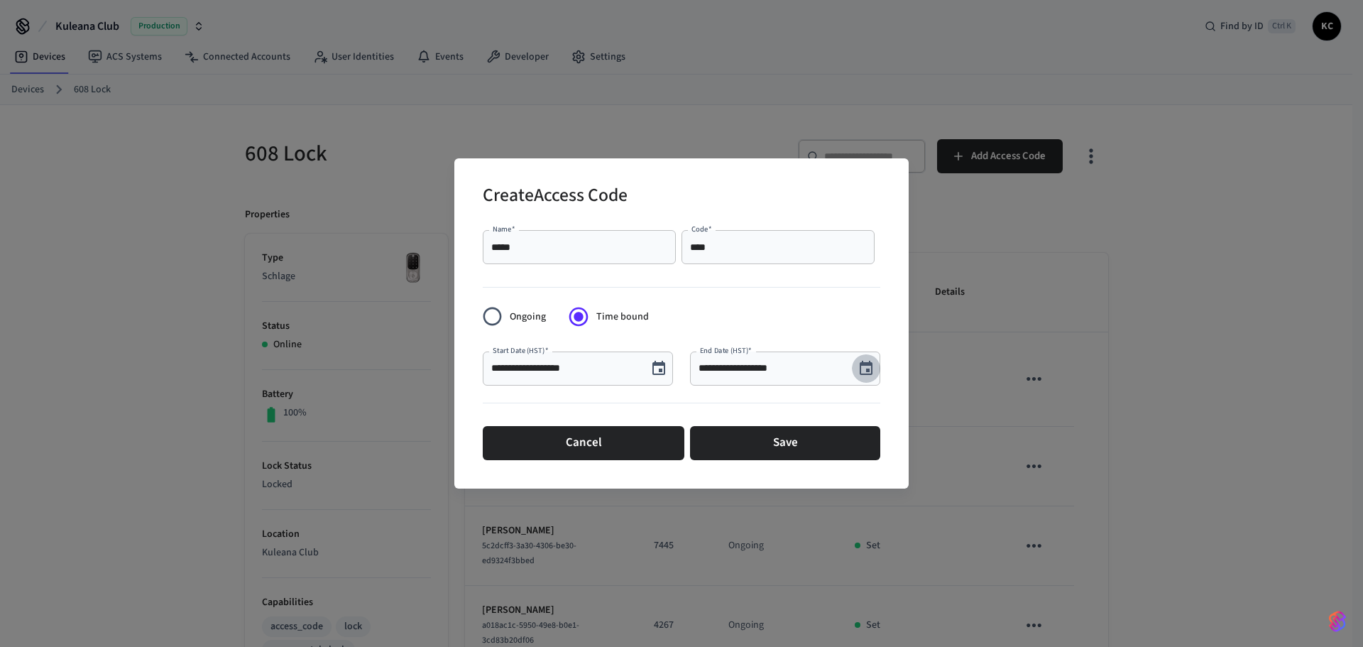
click at [861, 370] on icon "Choose date, selected date is Sep 17, 2025" at bounding box center [866, 368] width 13 height 14
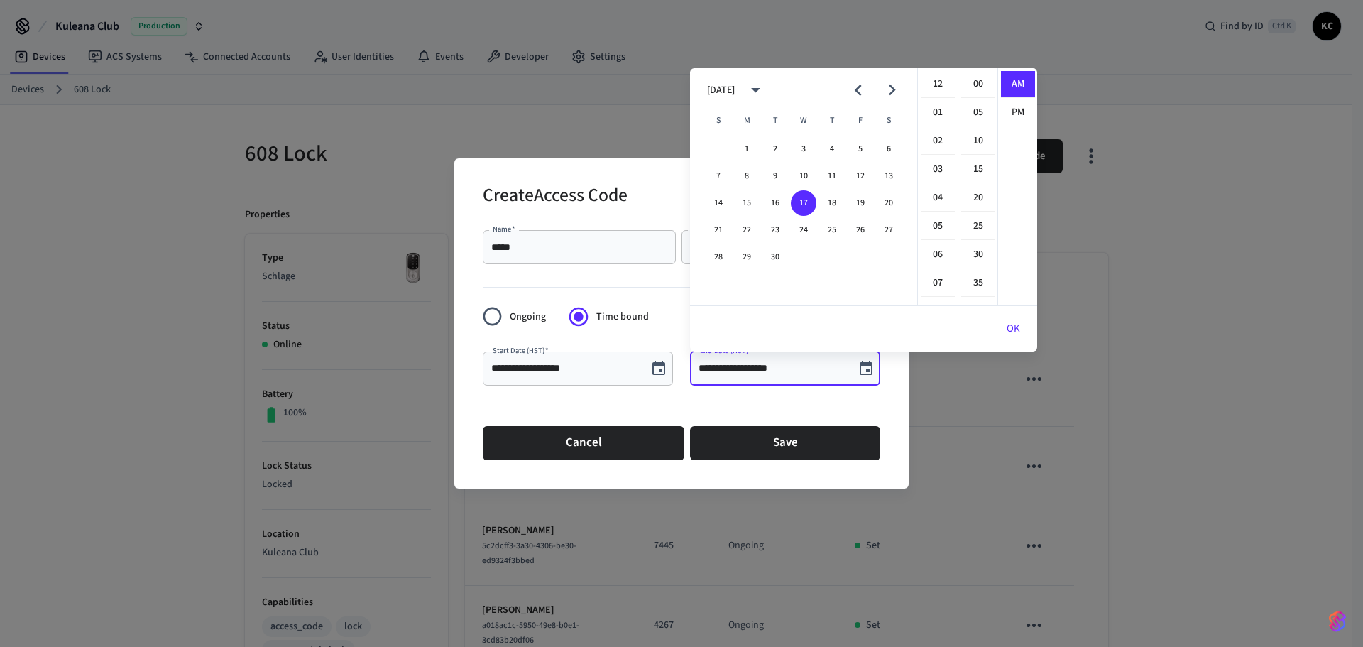
scroll to position [284, 0]
click at [854, 226] on button "26" at bounding box center [861, 230] width 26 height 26
click at [939, 81] on li "12" at bounding box center [938, 84] width 34 height 27
click at [981, 77] on li "00" at bounding box center [978, 84] width 34 height 27
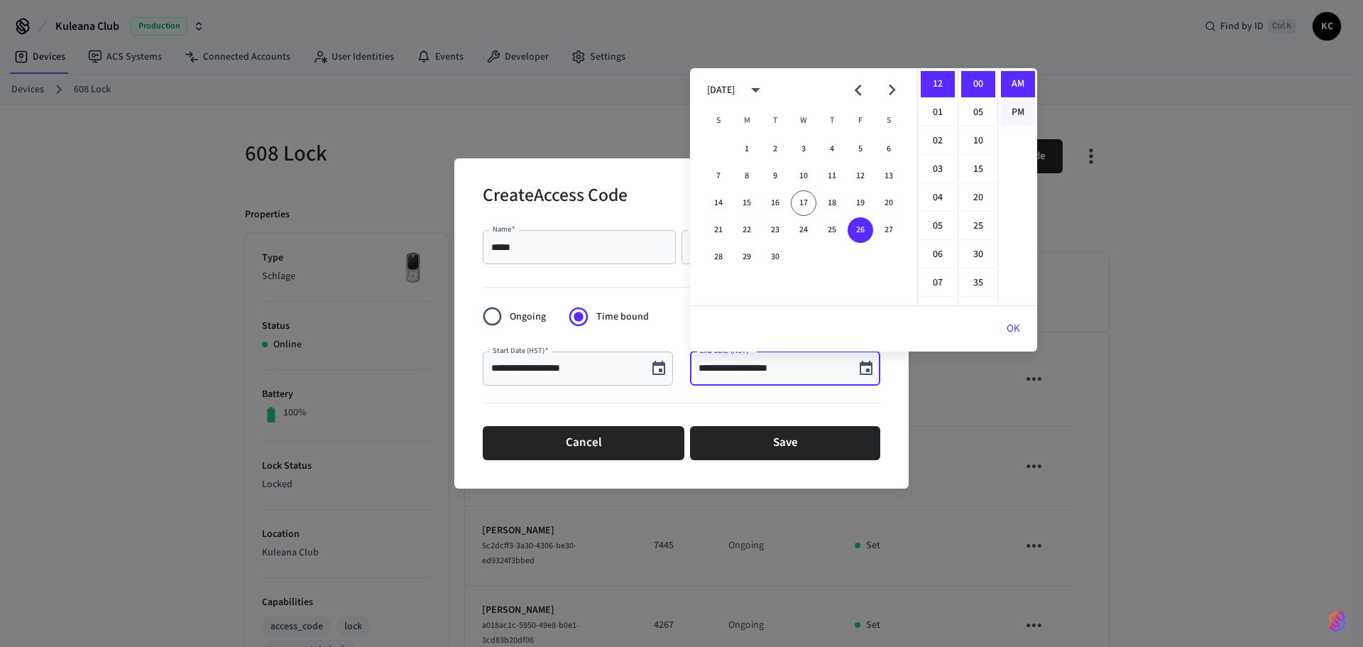
click at [1010, 107] on li "PM" at bounding box center [1018, 112] width 34 height 26
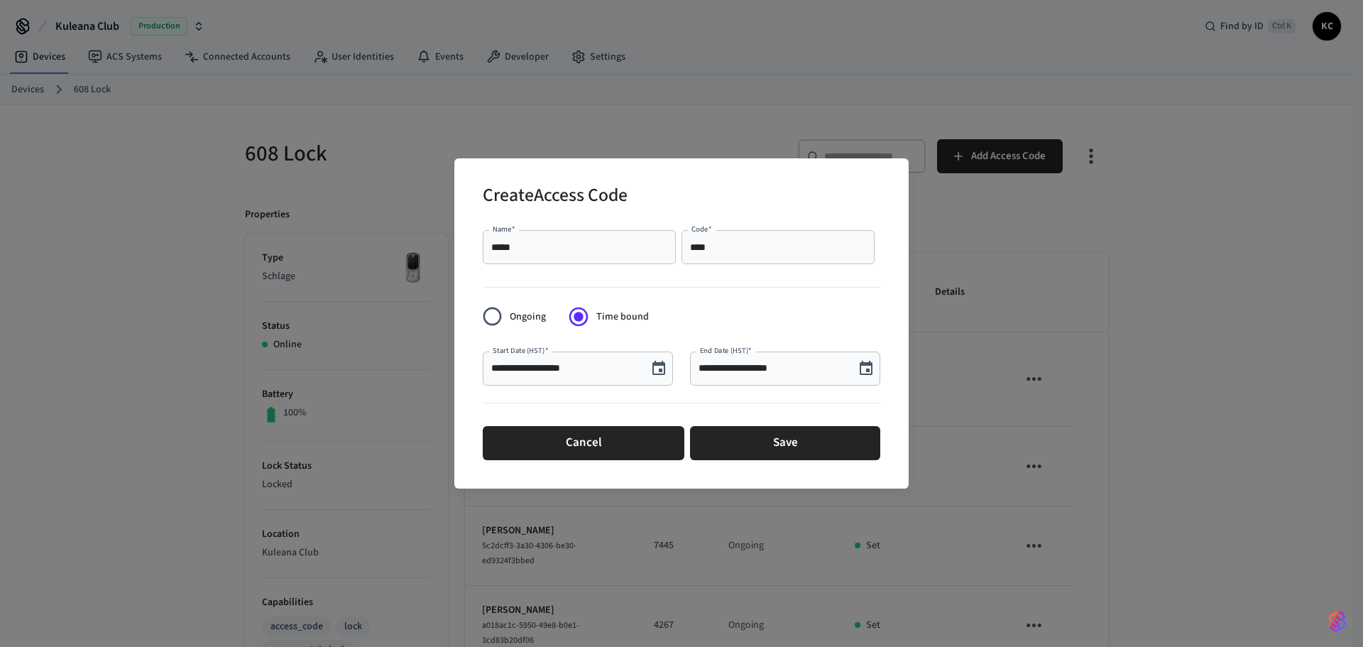
type input "**********"
click at [786, 443] on button "Save" at bounding box center [785, 443] width 190 height 34
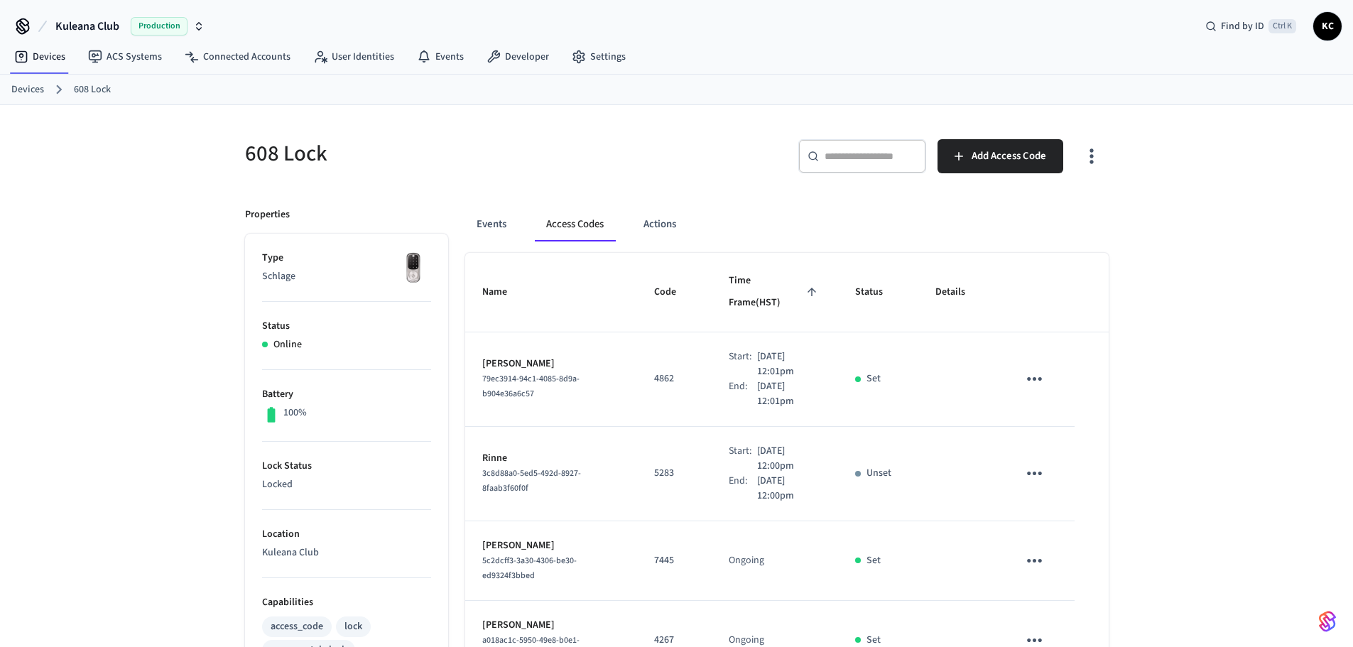
click at [22, 92] on link "Devices" at bounding box center [27, 89] width 33 height 15
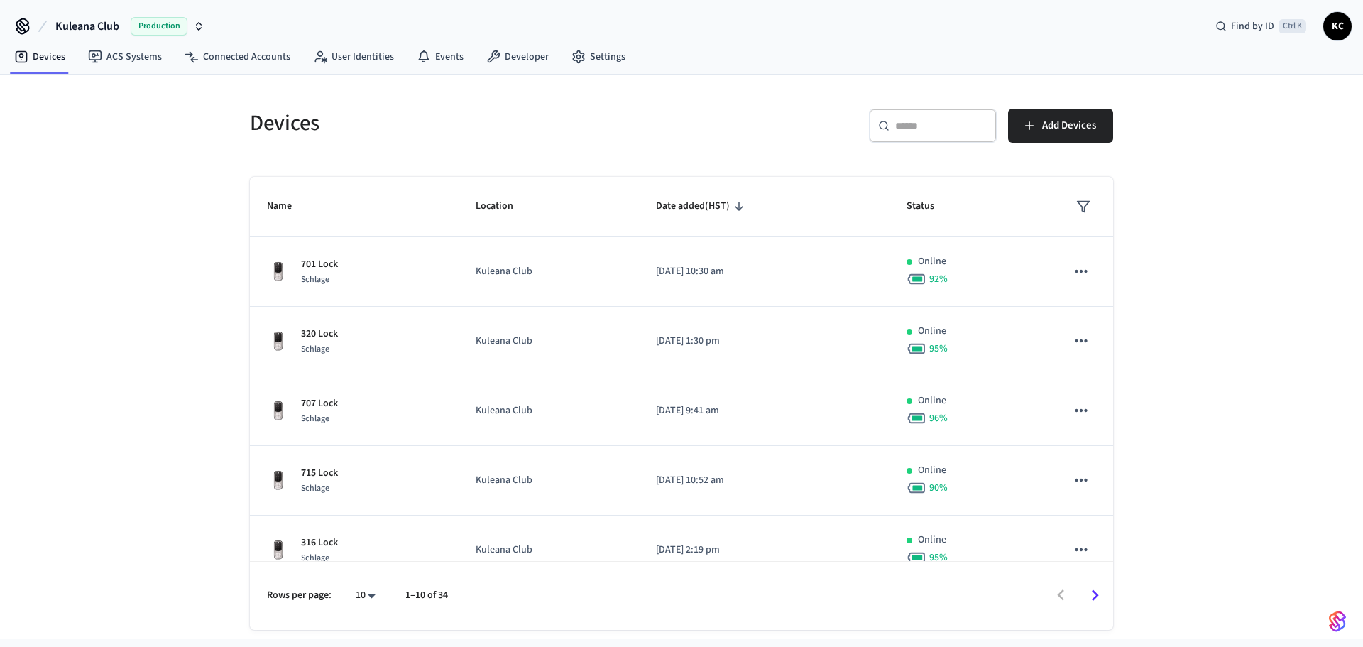
click at [915, 120] on input "text" at bounding box center [941, 126] width 92 height 14
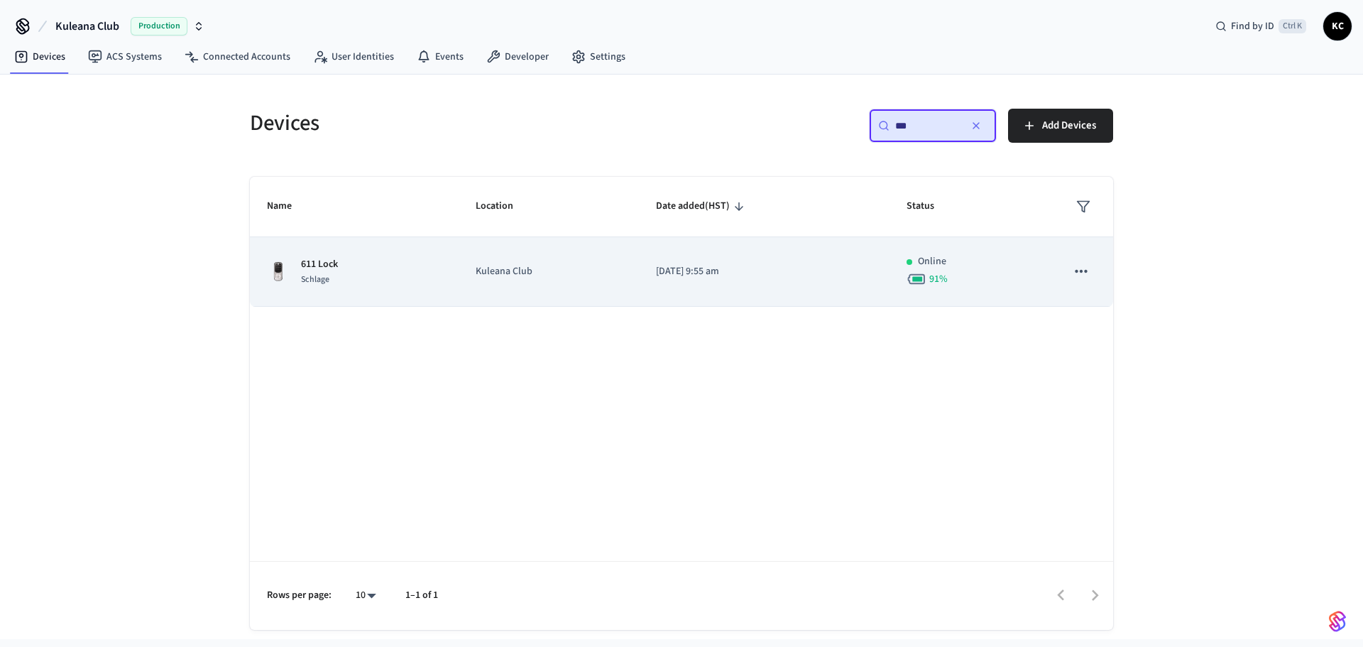
type input "***"
click at [652, 261] on td "[DATE] 9:55 am" at bounding box center [764, 272] width 251 height 70
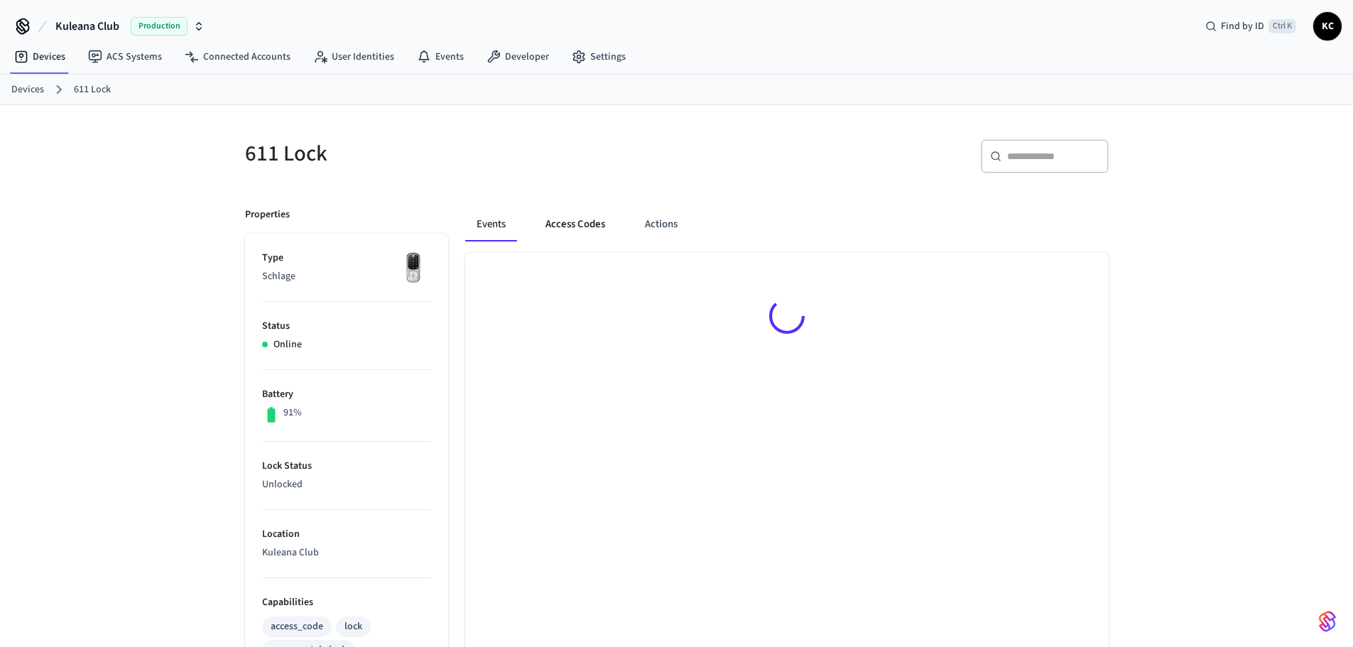
click at [576, 222] on button "Access Codes" at bounding box center [575, 224] width 82 height 34
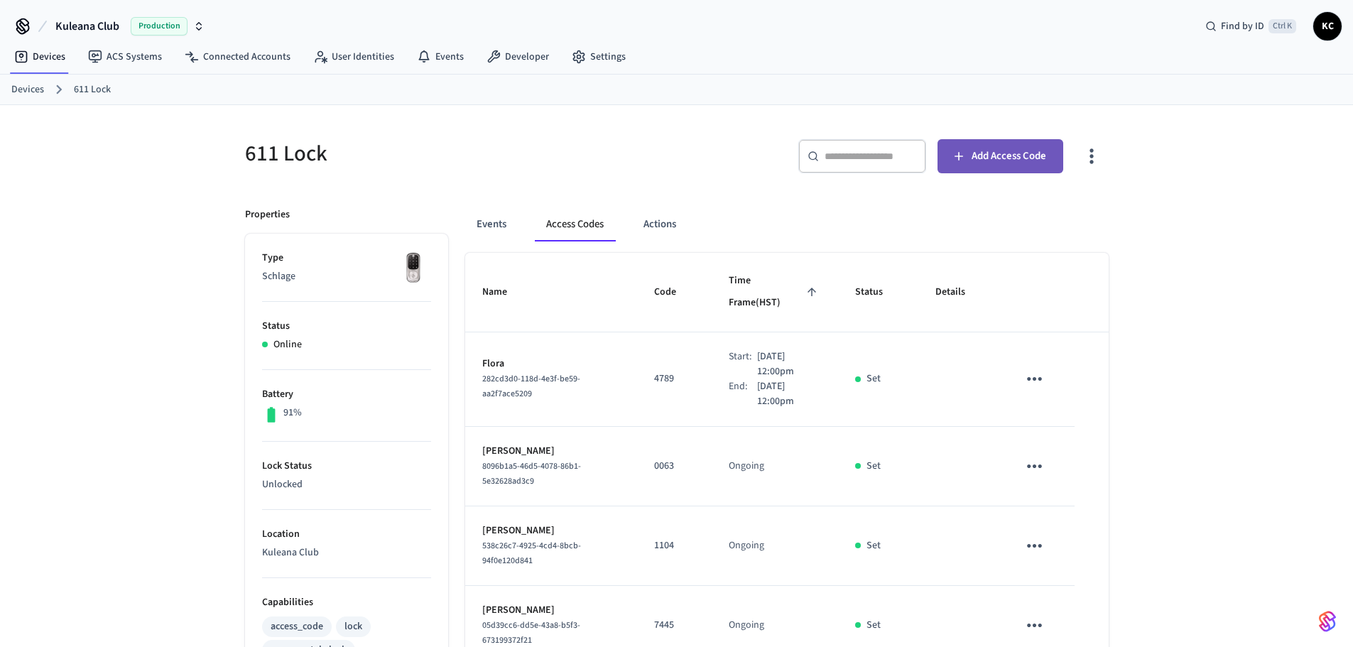
click at [1005, 162] on span "Add Access Code" at bounding box center [1008, 156] width 75 height 18
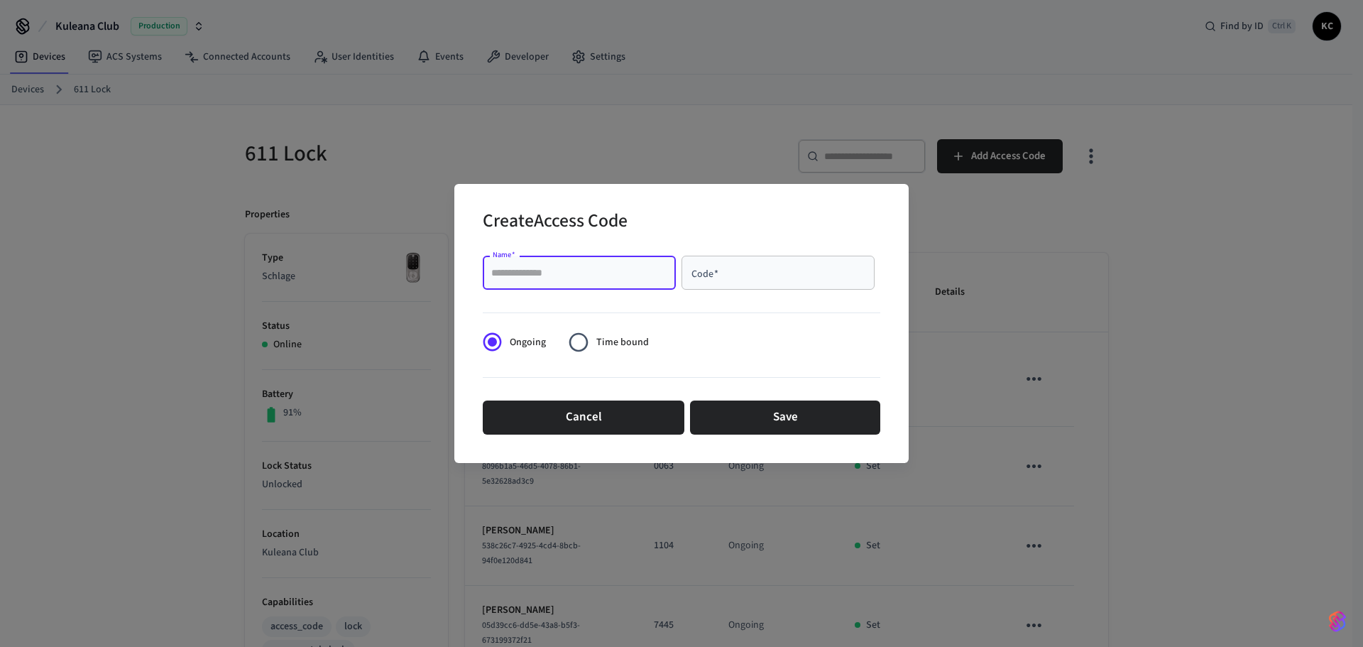
click at [615, 271] on input "Name   *" at bounding box center [579, 273] width 176 height 14
type input "********"
type input "****"
click at [609, 342] on span "Time bound" at bounding box center [622, 342] width 53 height 15
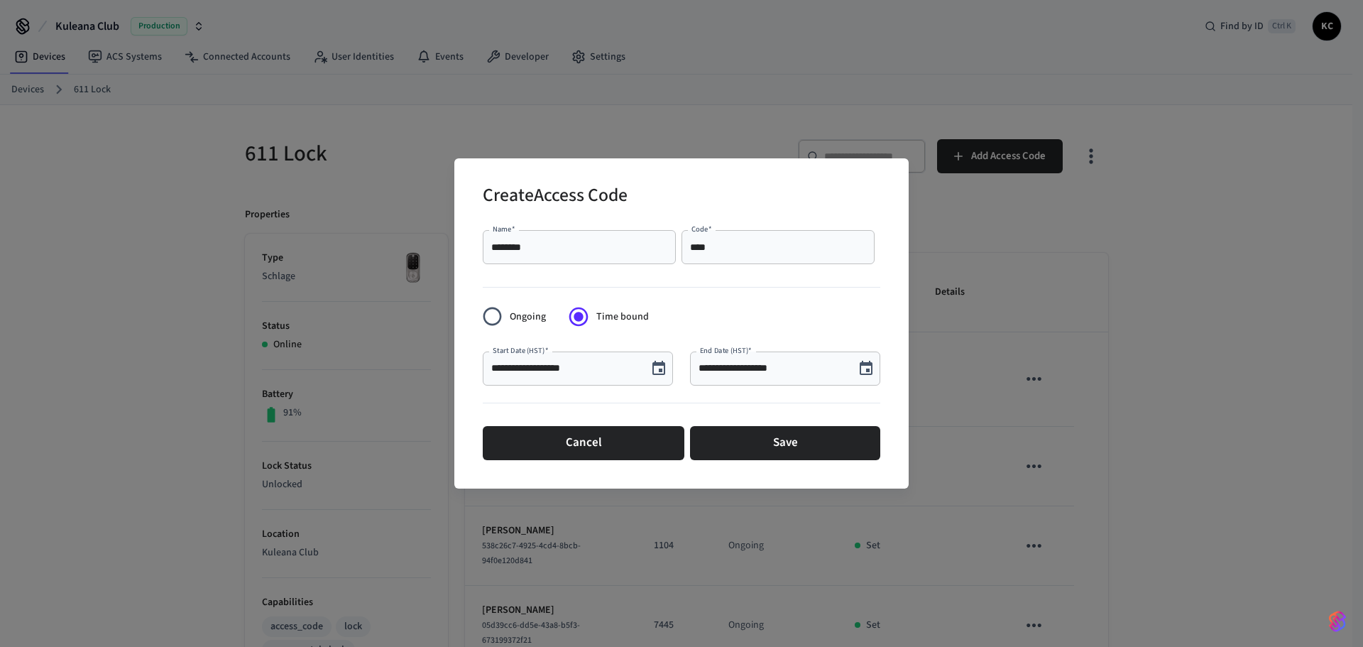
click at [648, 359] on button "Choose date, selected date is Sep 17, 2025" at bounding box center [659, 368] width 28 height 28
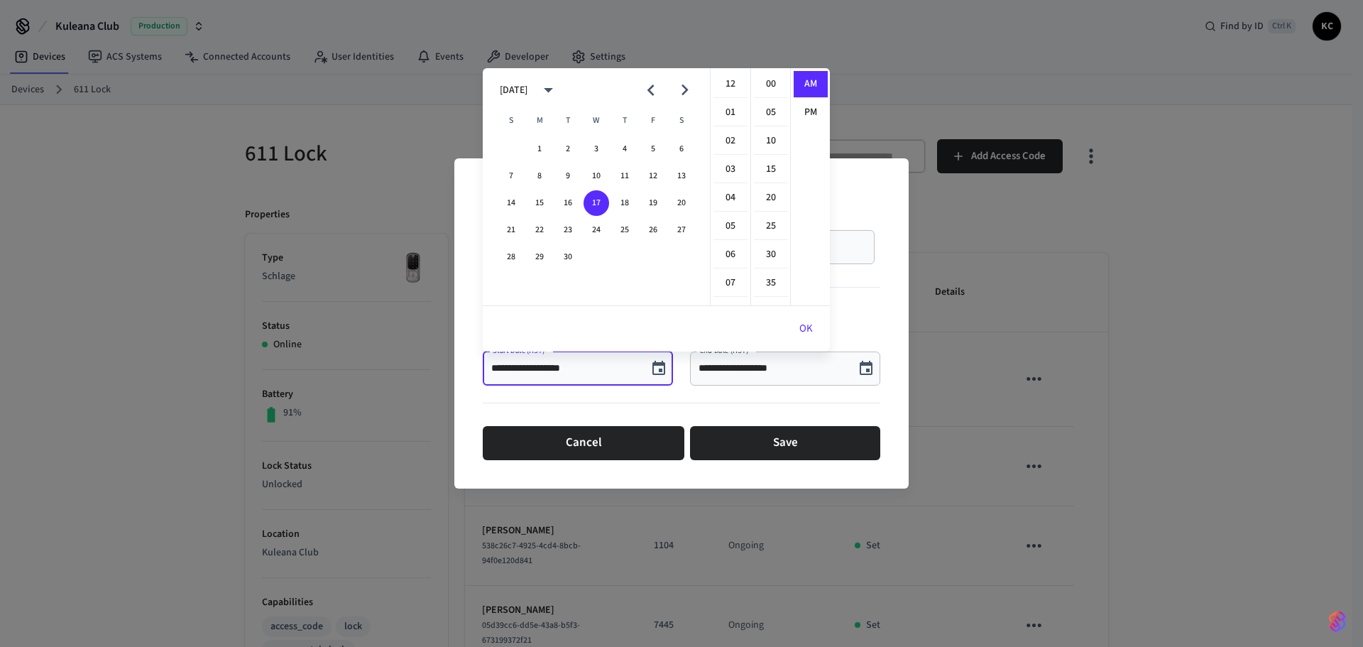
scroll to position [284, 0]
click at [652, 203] on button "19" at bounding box center [653, 203] width 26 height 26
click at [730, 84] on li "12" at bounding box center [731, 84] width 34 height 27
click at [765, 80] on li "00" at bounding box center [771, 84] width 34 height 27
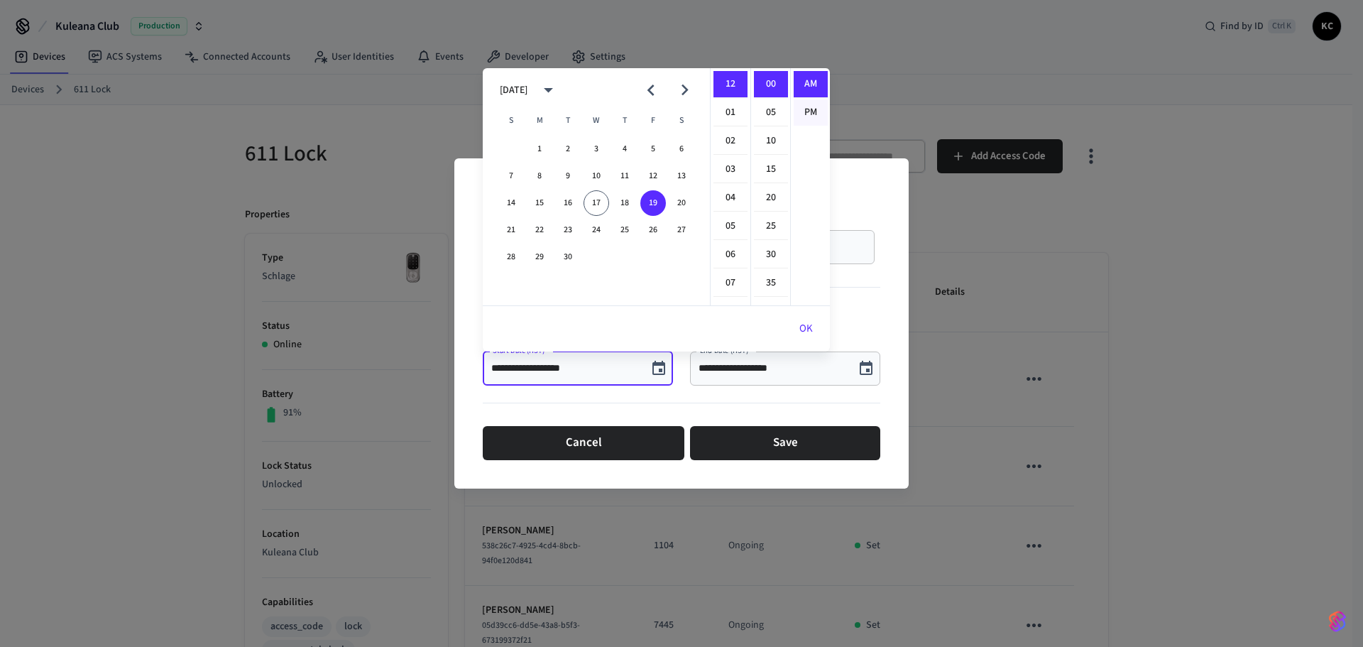
click at [803, 100] on li "PM" at bounding box center [811, 112] width 34 height 26
type input "**********"
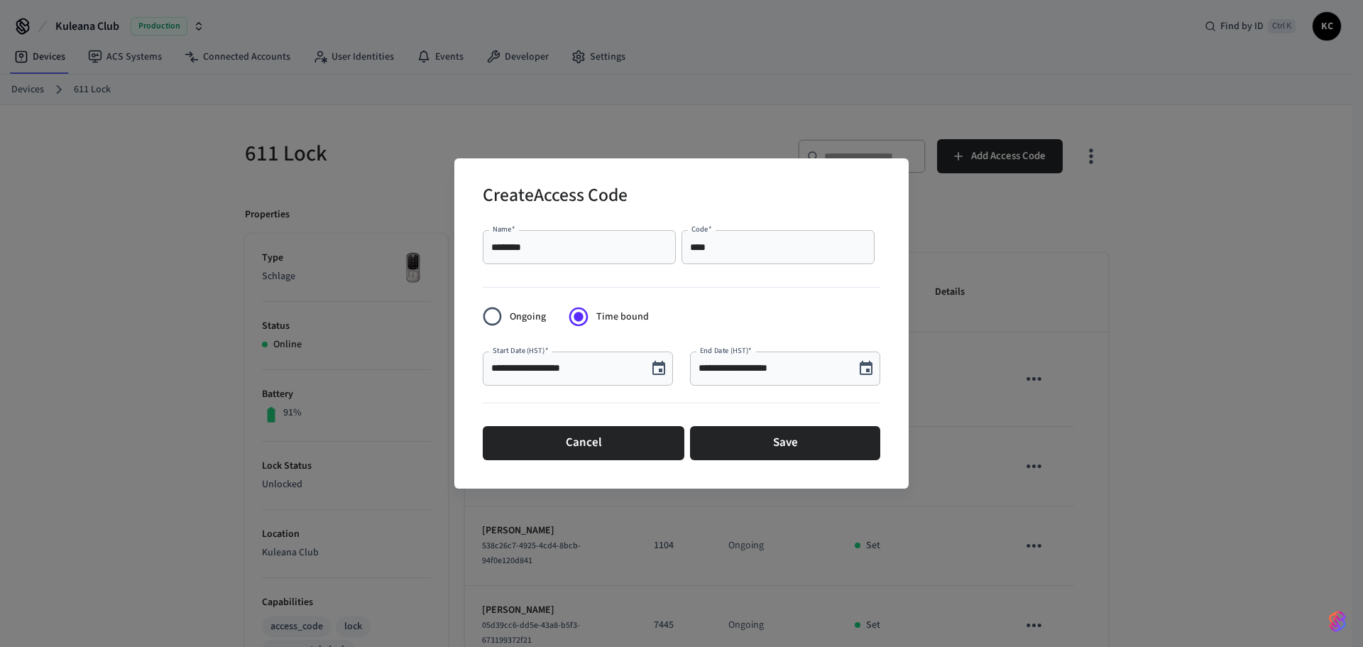
scroll to position [26, 0]
click at [859, 361] on icon "Choose date, selected date is Sep 17, 2025" at bounding box center [866, 368] width 17 height 17
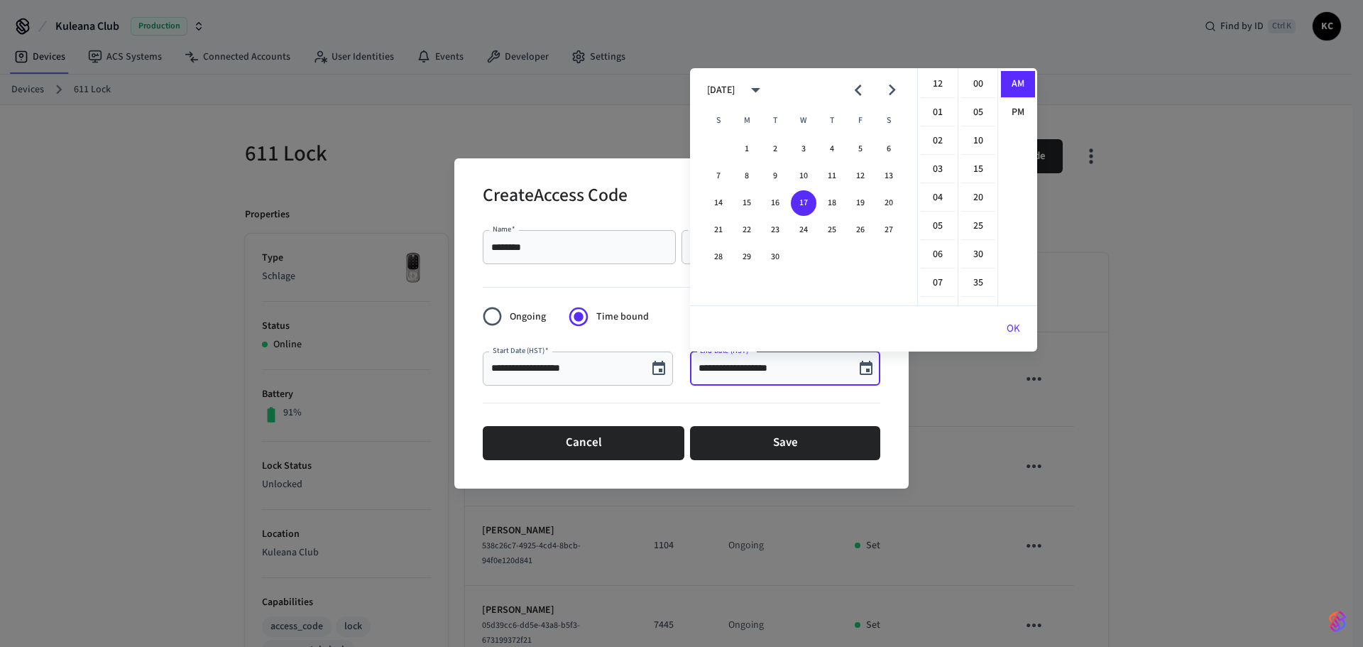
scroll to position [284, 0]
click at [866, 228] on button "26" at bounding box center [861, 230] width 26 height 26
click at [936, 81] on li "12" at bounding box center [938, 84] width 34 height 27
click at [976, 80] on li "00" at bounding box center [978, 84] width 34 height 27
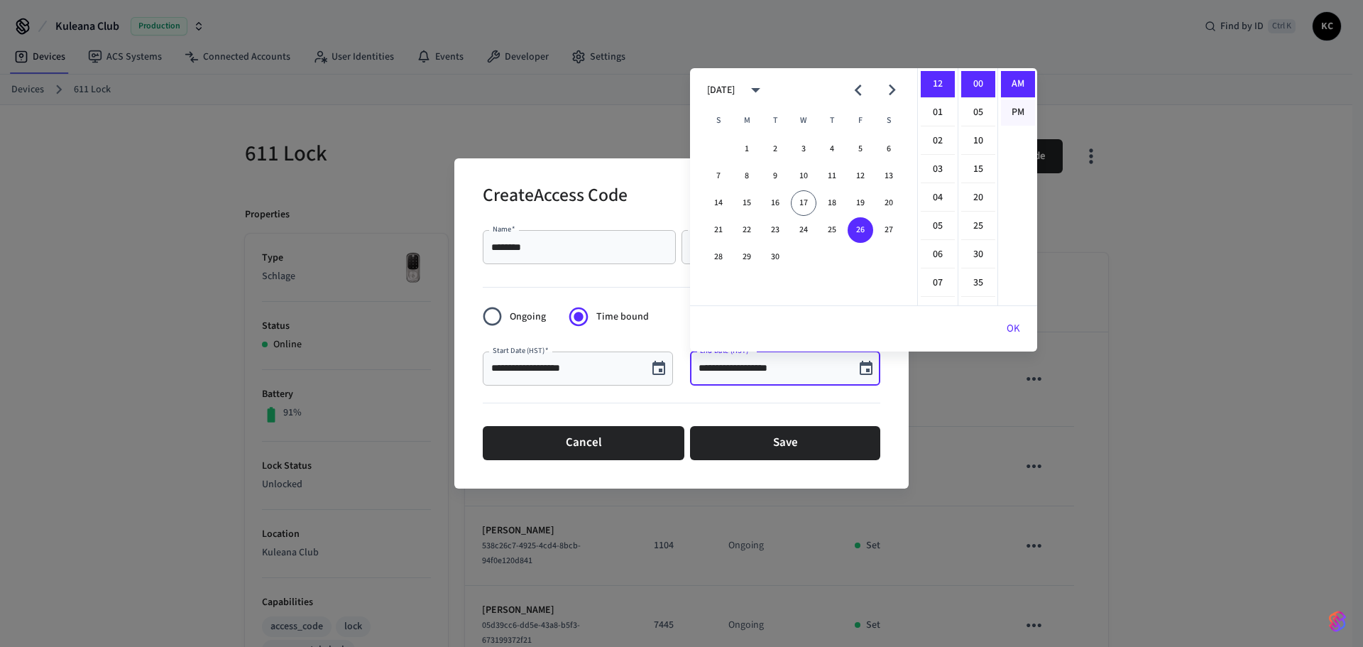
click at [1011, 113] on li "PM" at bounding box center [1018, 112] width 34 height 26
type input "**********"
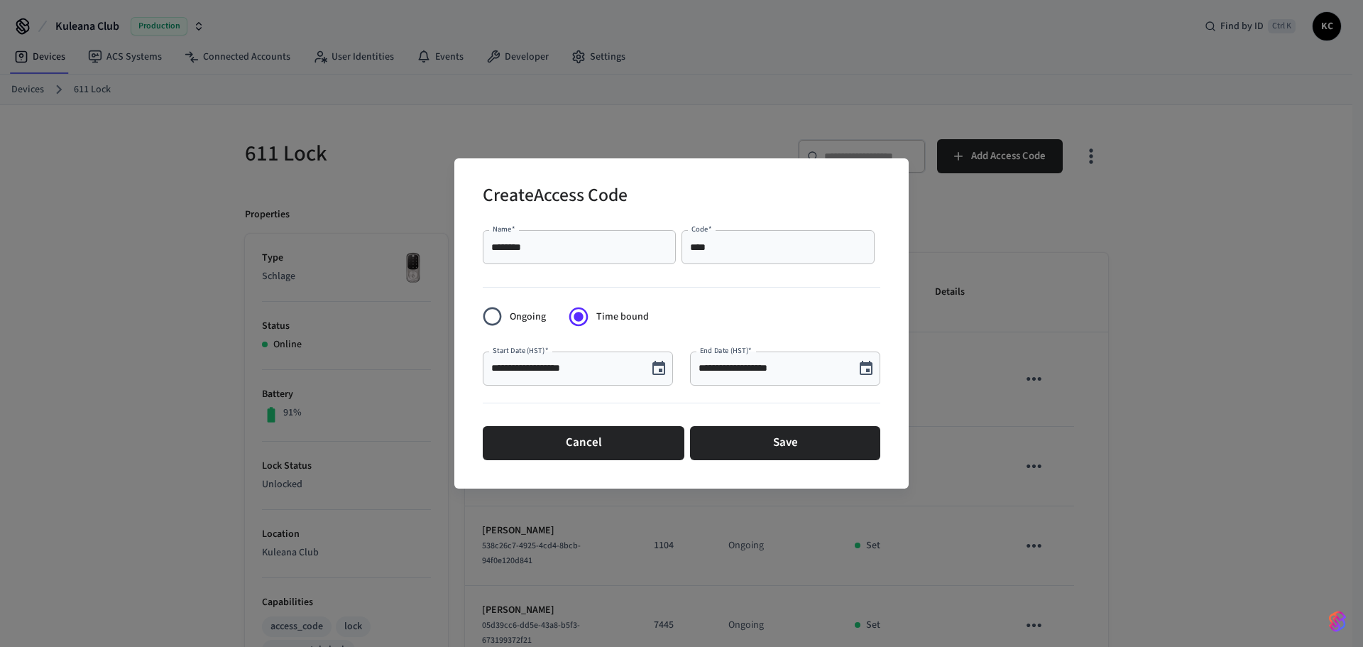
scroll to position [26, 0]
click at [765, 432] on button "Save" at bounding box center [785, 443] width 190 height 34
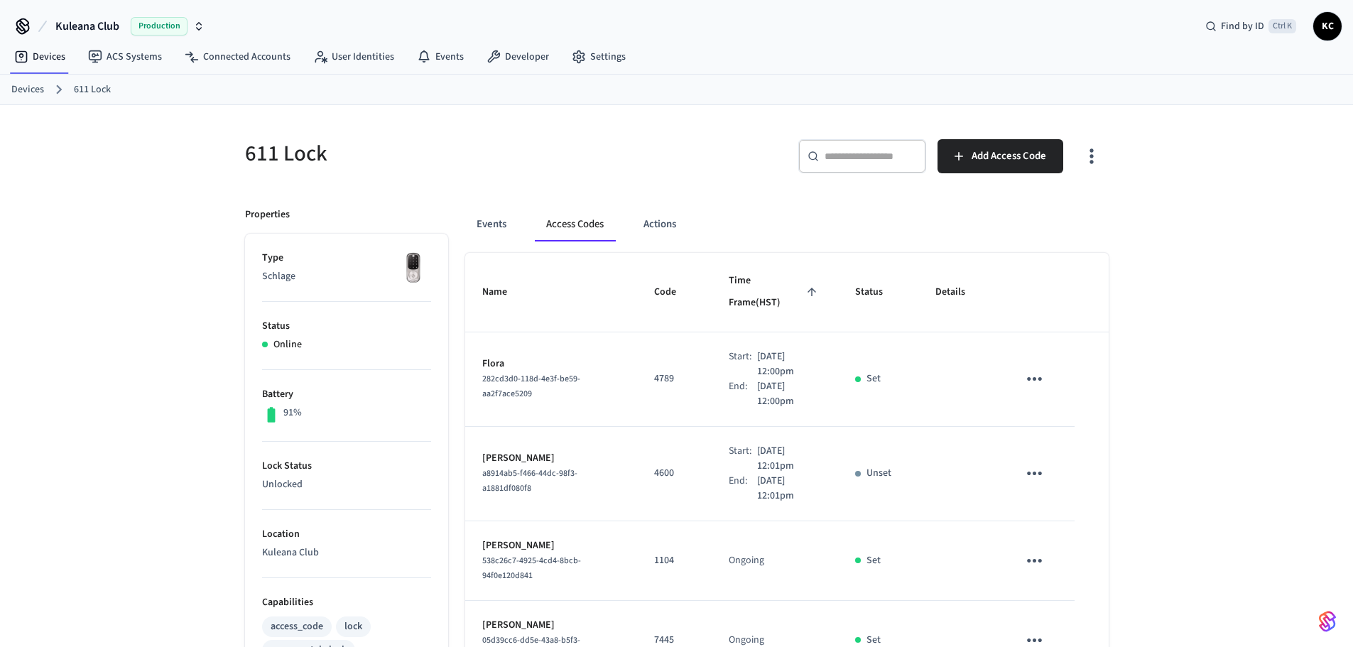
click at [41, 97] on link "Devices" at bounding box center [27, 89] width 33 height 15
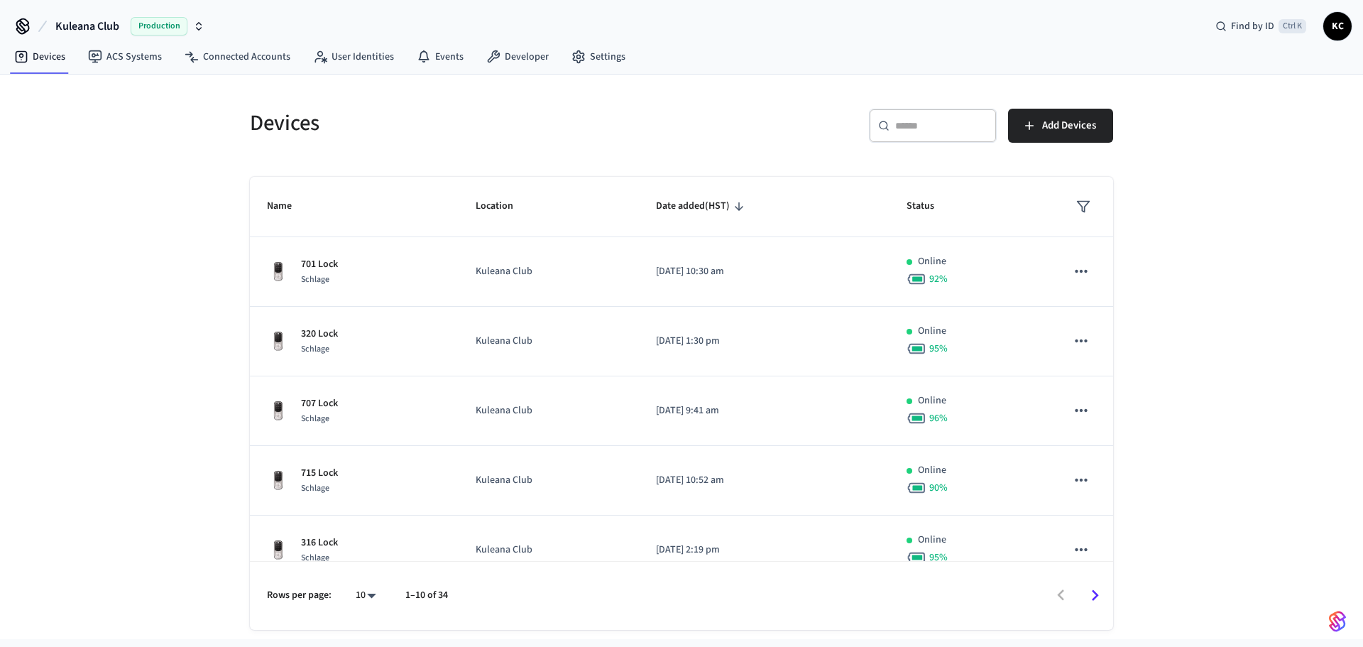
click at [38, 90] on div "Devices ​ ​ Add Devices Name Location Date added (HST) Status 701 Lock Schlage …" at bounding box center [681, 357] width 1363 height 565
click at [887, 128] on icon at bounding box center [883, 125] width 11 height 11
click at [937, 131] on input "text" at bounding box center [941, 126] width 92 height 14
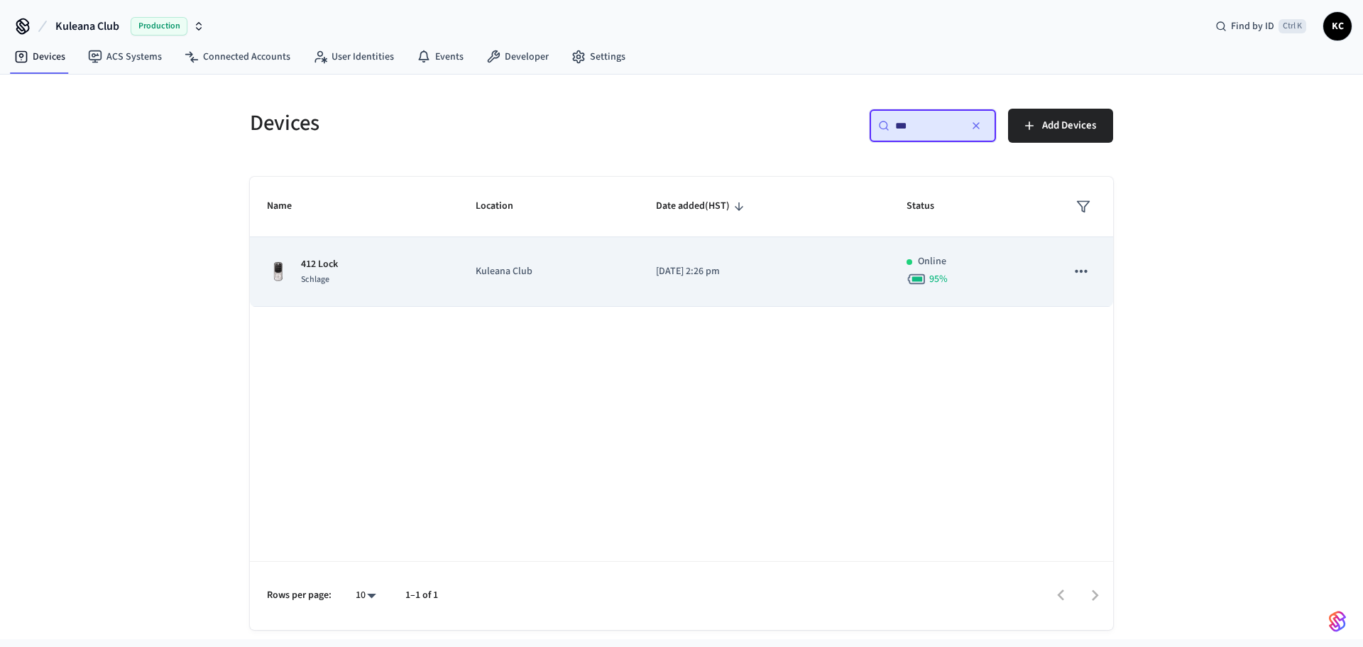
type input "***"
click at [787, 241] on td "[DATE] 2:26 pm" at bounding box center [764, 272] width 251 height 70
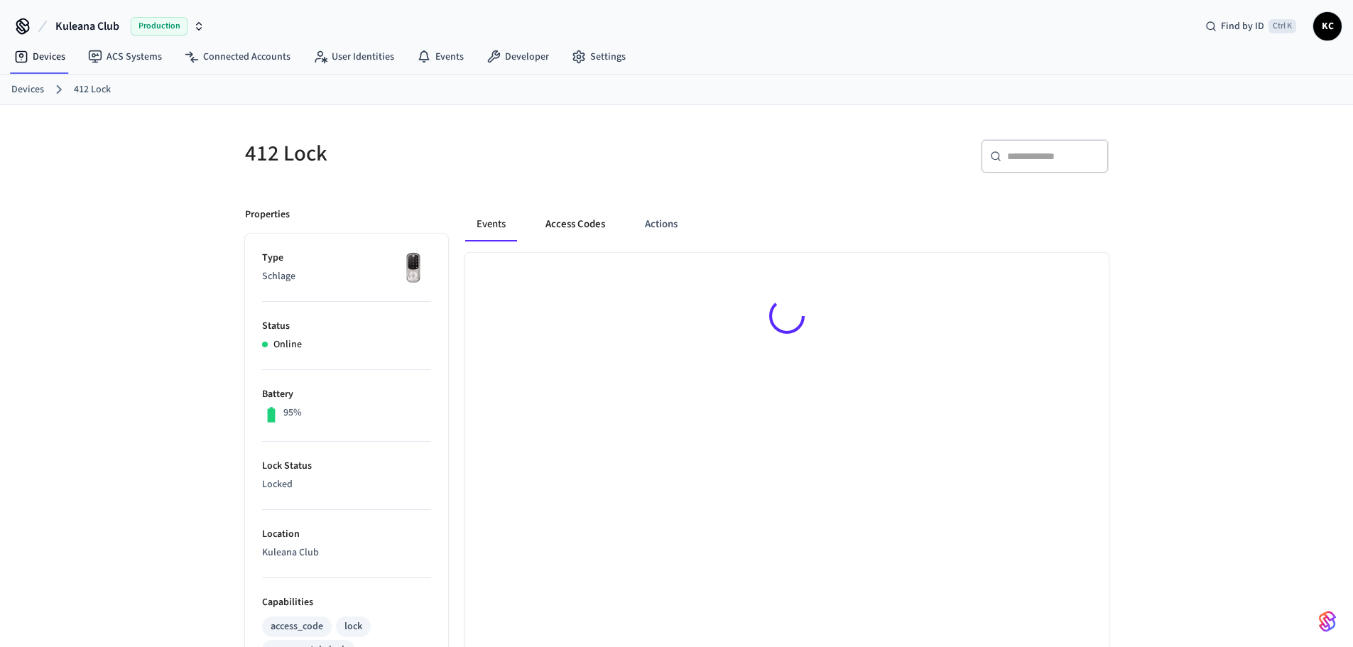
click at [601, 221] on button "Access Codes" at bounding box center [575, 224] width 82 height 34
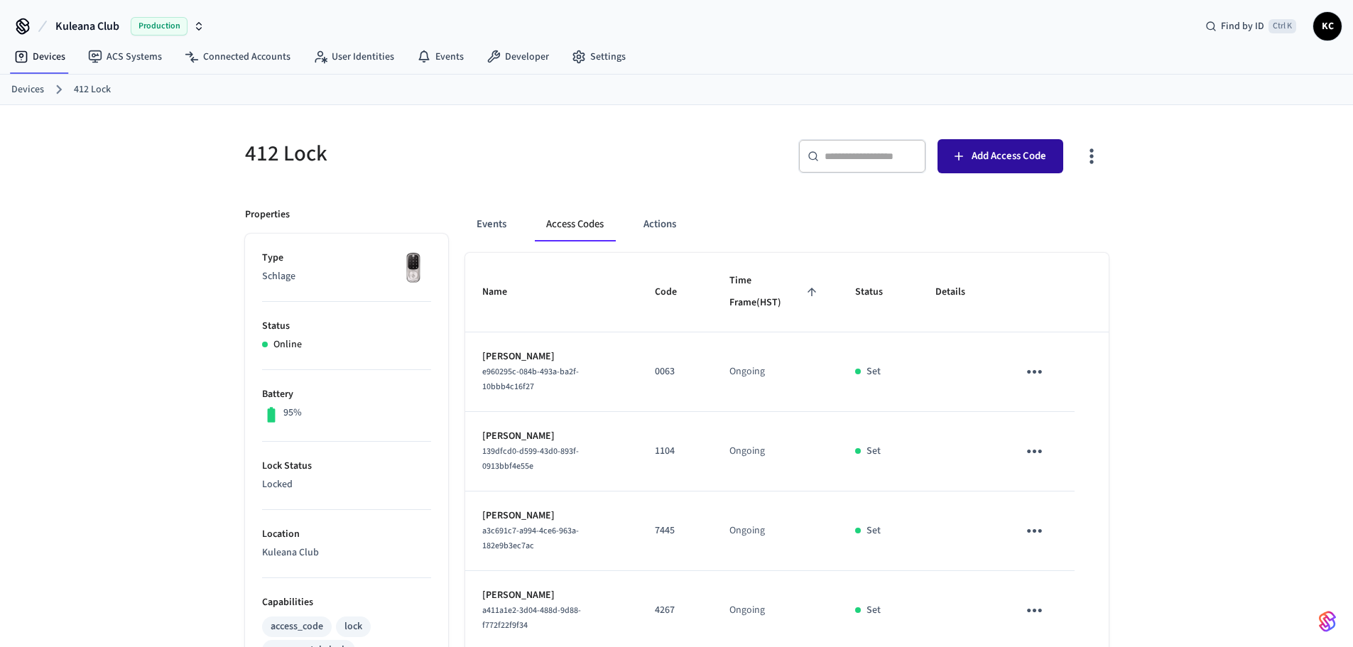
click at [983, 153] on span "Add Access Code" at bounding box center [1008, 156] width 75 height 18
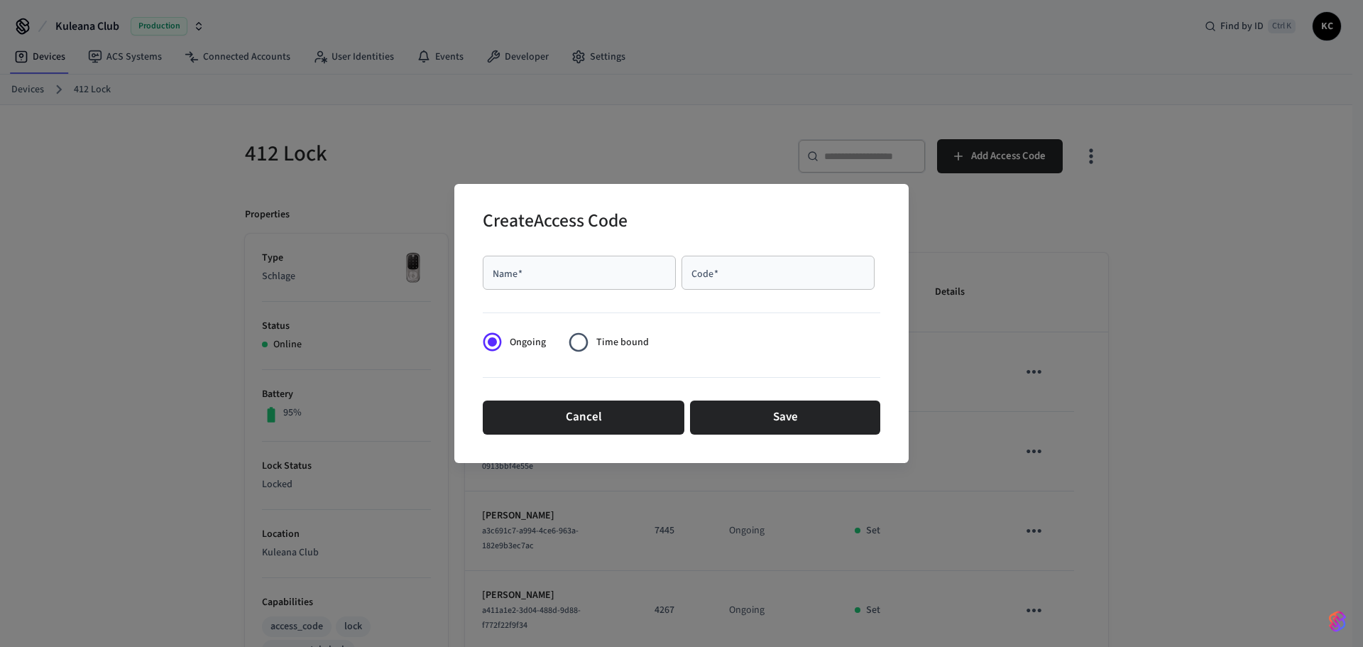
click at [598, 278] on input "Name   *" at bounding box center [579, 273] width 176 height 14
type input "*******"
type input "****"
click at [619, 344] on span "Time bound" at bounding box center [622, 342] width 53 height 15
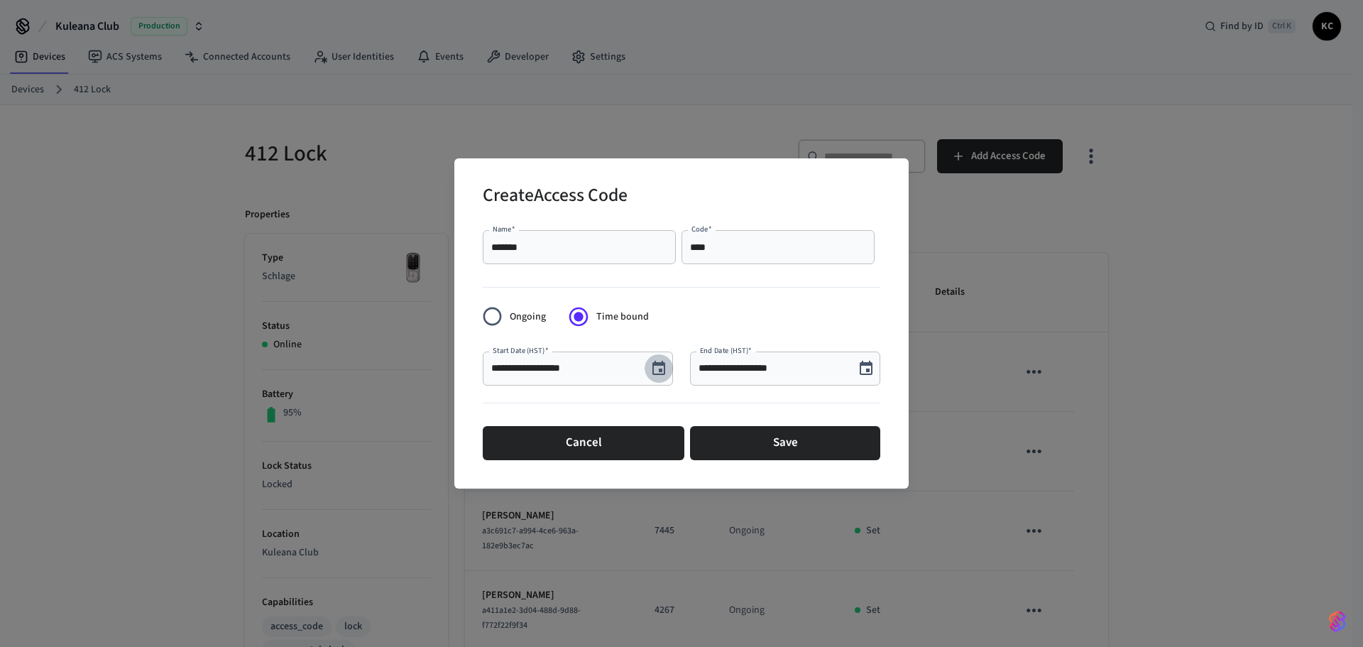
click at [655, 373] on icon "Choose date, selected date is Sep 17, 2025" at bounding box center [659, 368] width 13 height 14
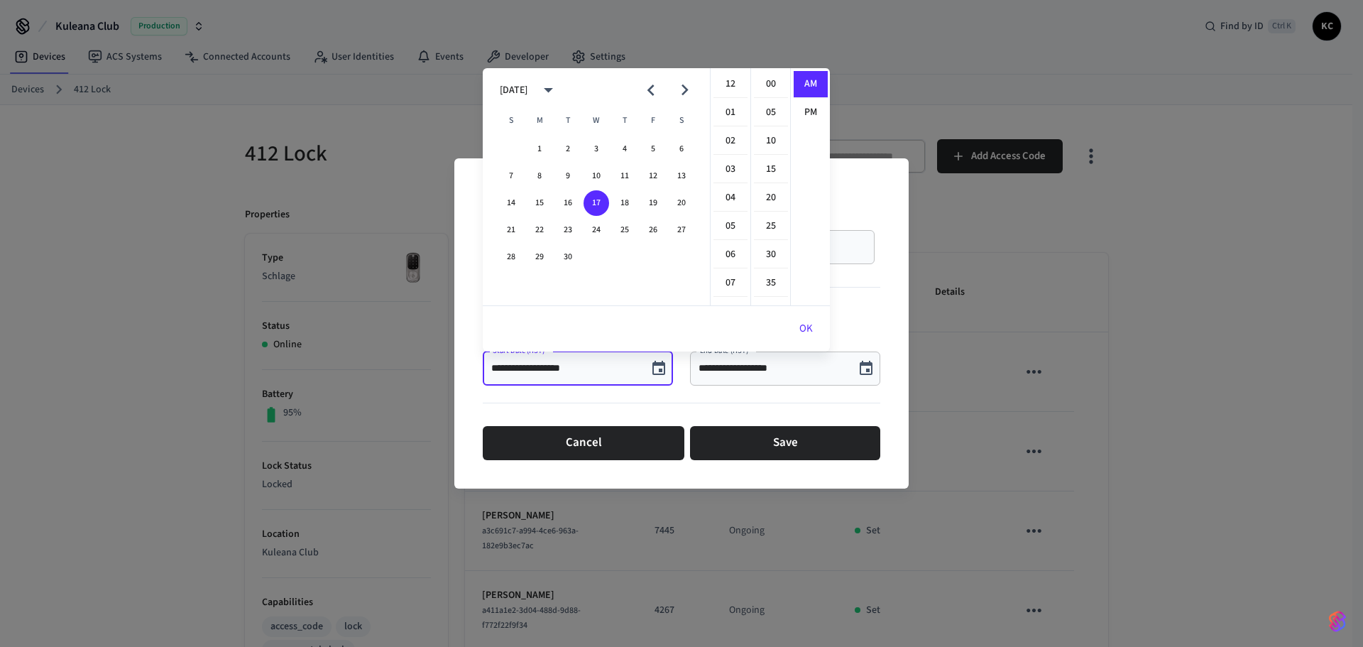
scroll to position [284, 0]
click at [656, 207] on button "19" at bounding box center [653, 203] width 26 height 26
click at [731, 89] on li "12" at bounding box center [731, 84] width 34 height 27
click at [766, 85] on li "00" at bounding box center [771, 84] width 34 height 27
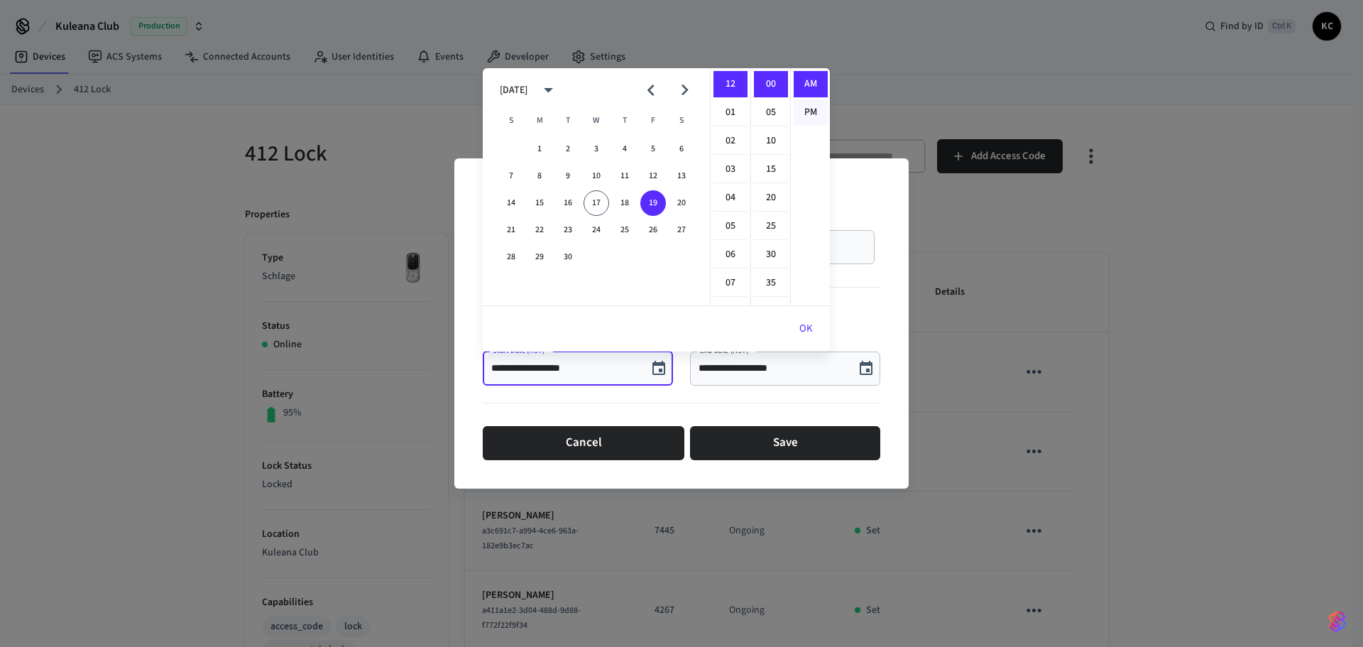
click at [803, 108] on li "PM" at bounding box center [811, 112] width 34 height 26
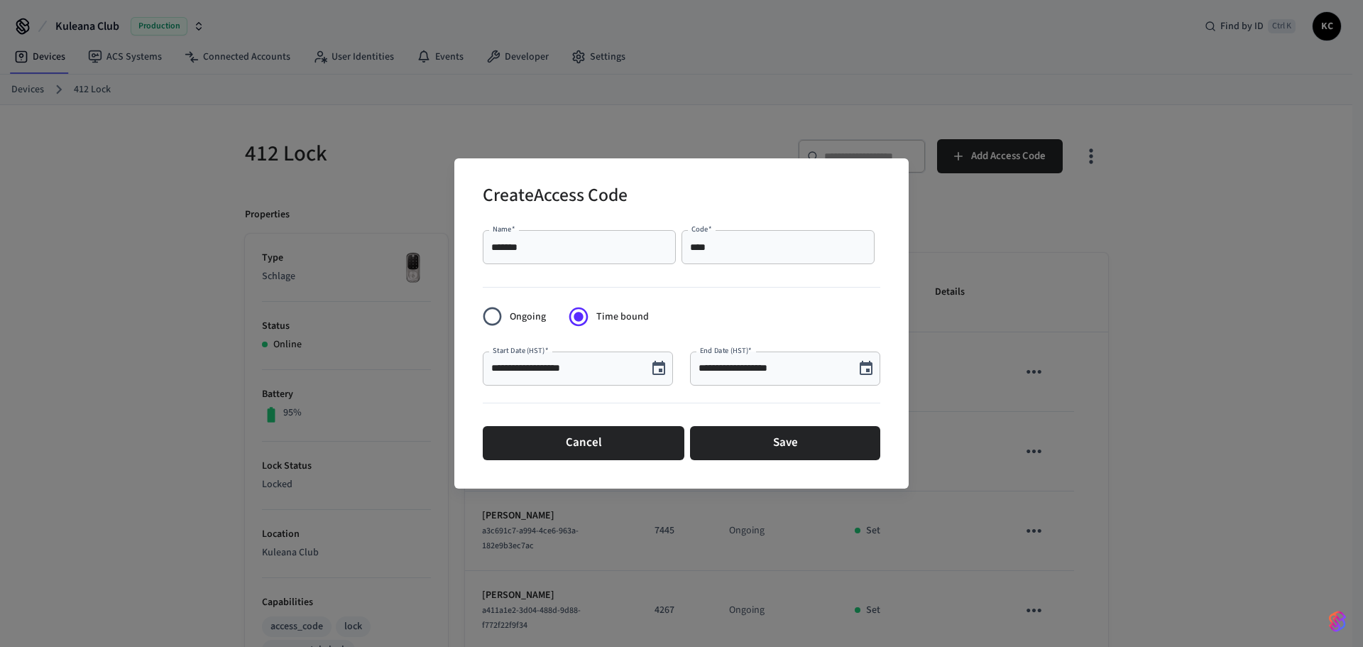
type input "**********"
click at [862, 367] on icon "Choose date, selected date is Sep 17, 2025" at bounding box center [866, 368] width 17 height 17
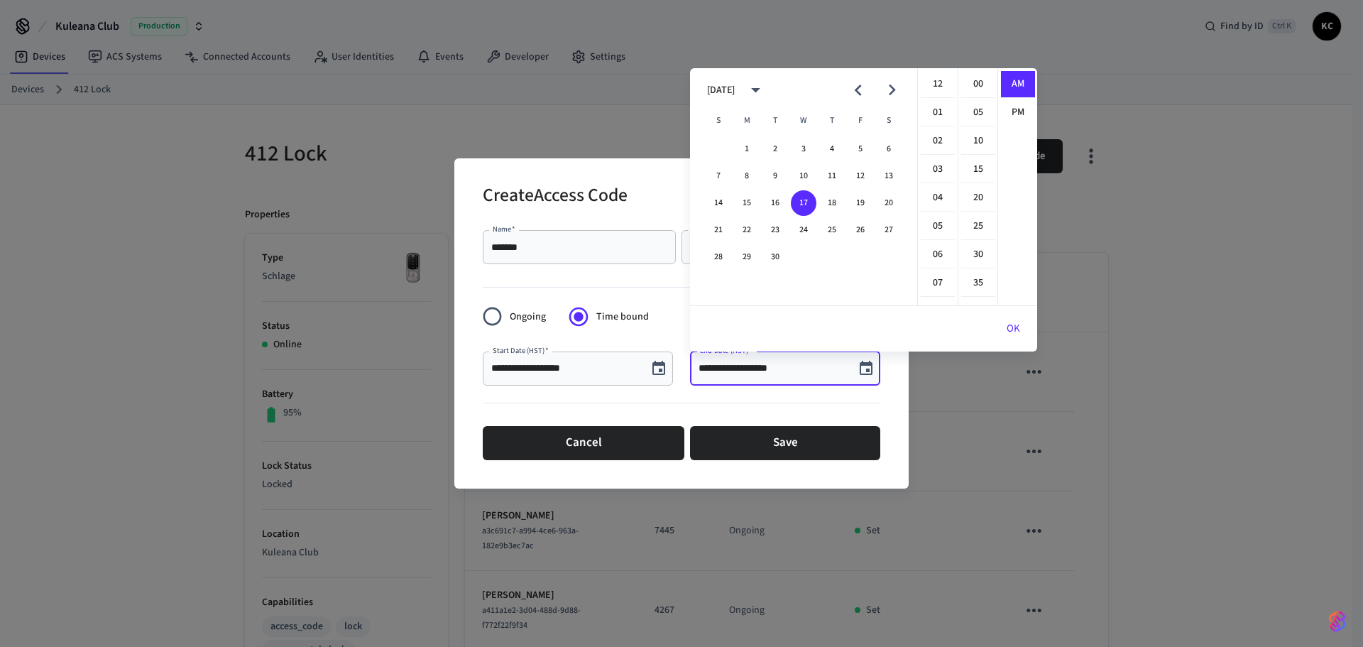
scroll to position [284, 0]
click at [859, 231] on button "26" at bounding box center [861, 230] width 26 height 26
click at [934, 82] on li "12" at bounding box center [938, 84] width 34 height 27
click at [974, 80] on li "00" at bounding box center [978, 84] width 34 height 27
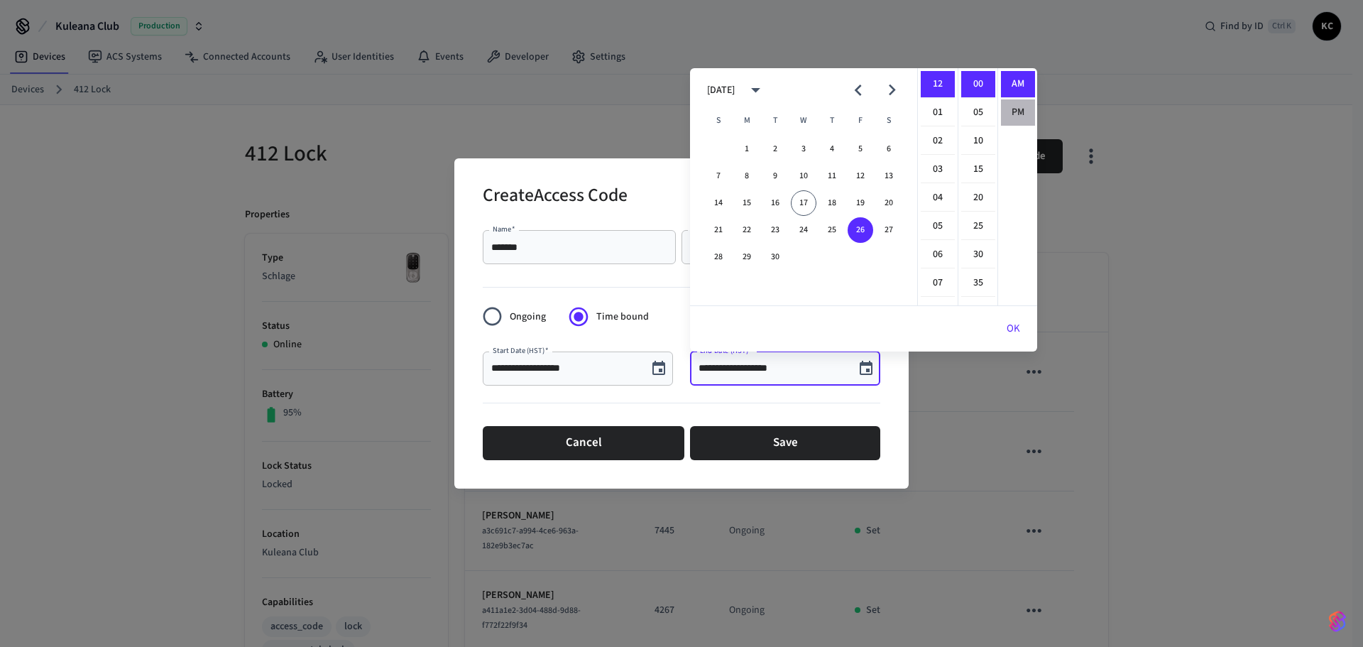
click at [1006, 110] on li "PM" at bounding box center [1018, 112] width 34 height 26
type input "**********"
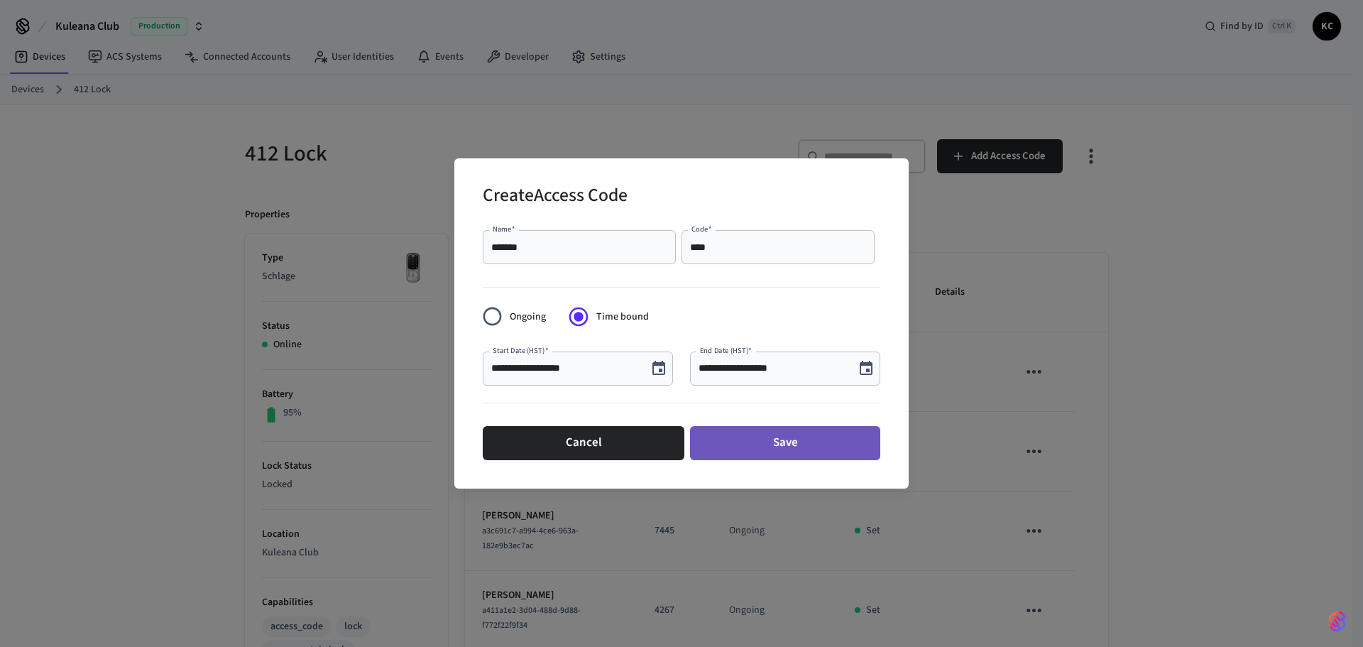
click at [765, 442] on button "Save" at bounding box center [785, 443] width 190 height 34
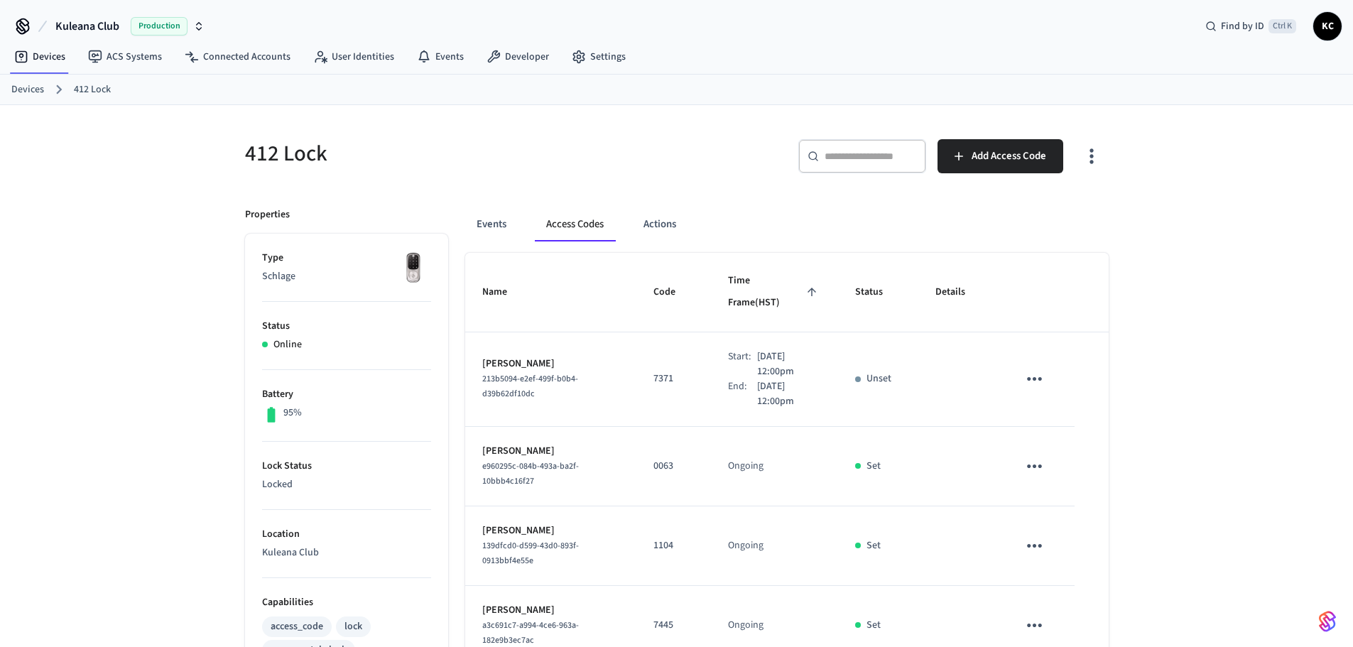
drag, startPoint x: 19, startPoint y: 89, endPoint x: 298, endPoint y: 81, distance: 278.5
click at [20, 89] on link "Devices" at bounding box center [27, 89] width 33 height 15
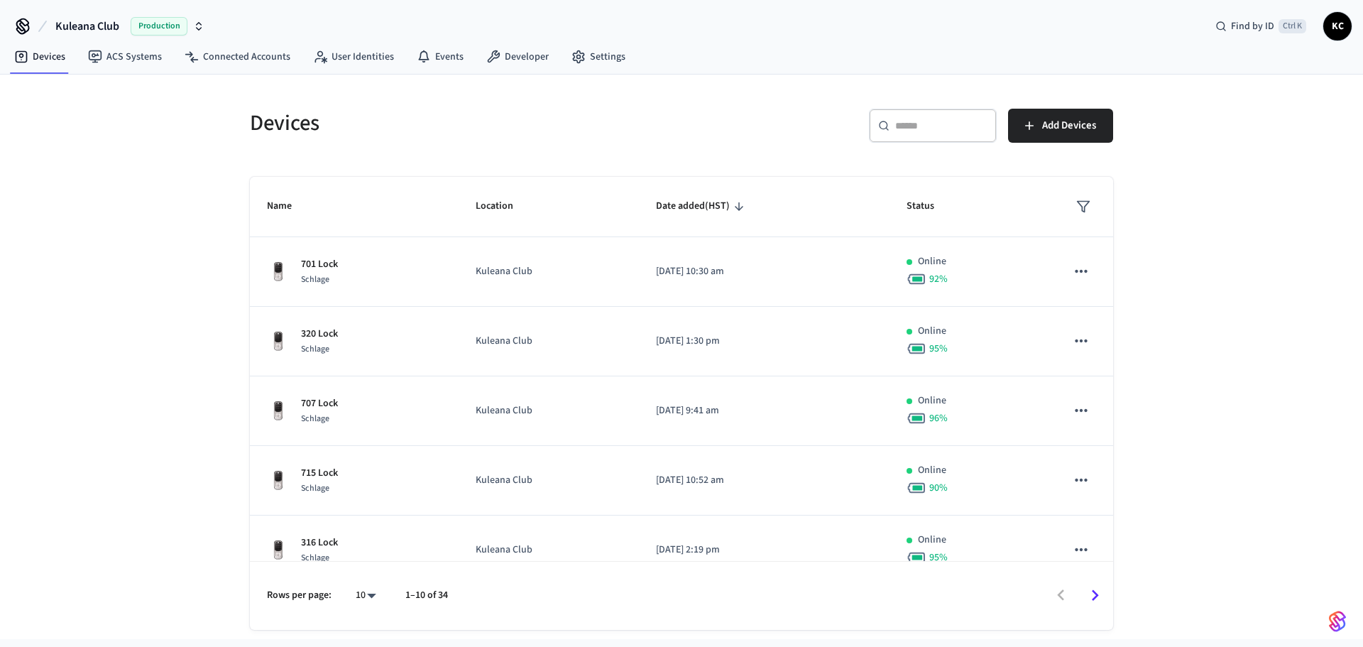
click at [922, 124] on input "text" at bounding box center [941, 126] width 92 height 14
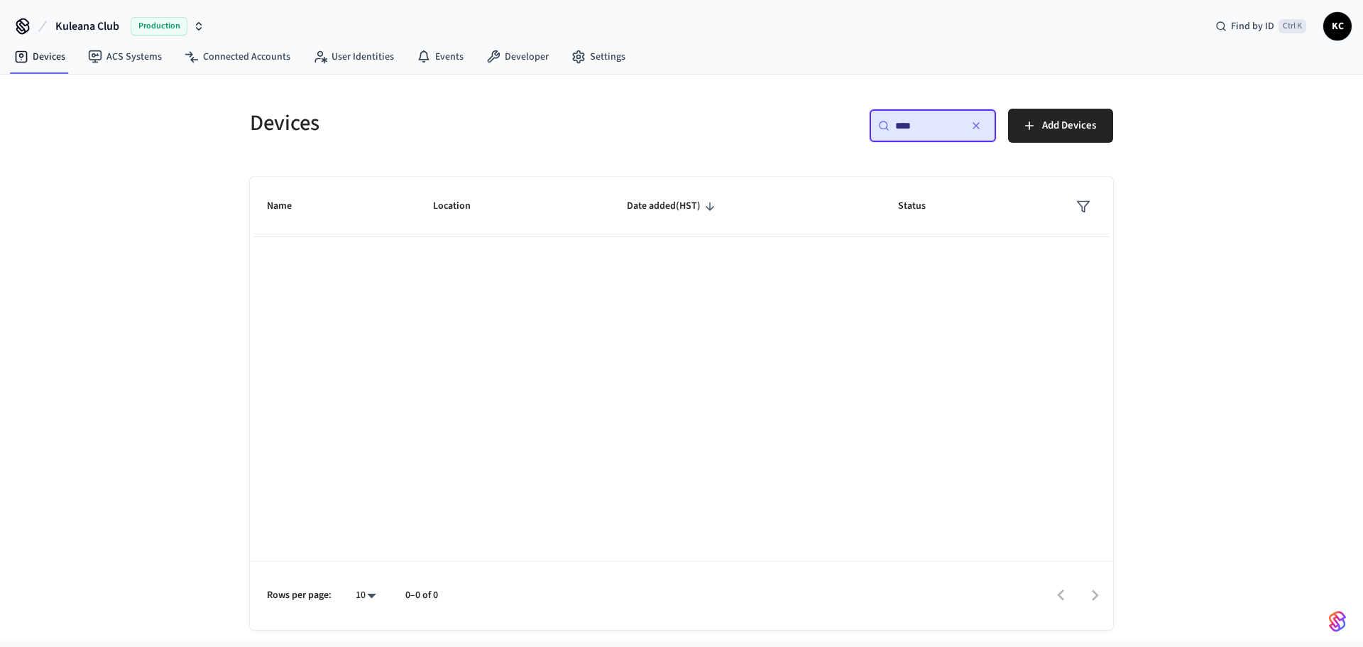
drag, startPoint x: 924, startPoint y: 122, endPoint x: 514, endPoint y: 205, distance: 417.9
click at [551, 190] on div "Devices ​ **** ​ Add Devices Name Location Date added (HST) Status Rows per pag…" at bounding box center [682, 361] width 886 height 538
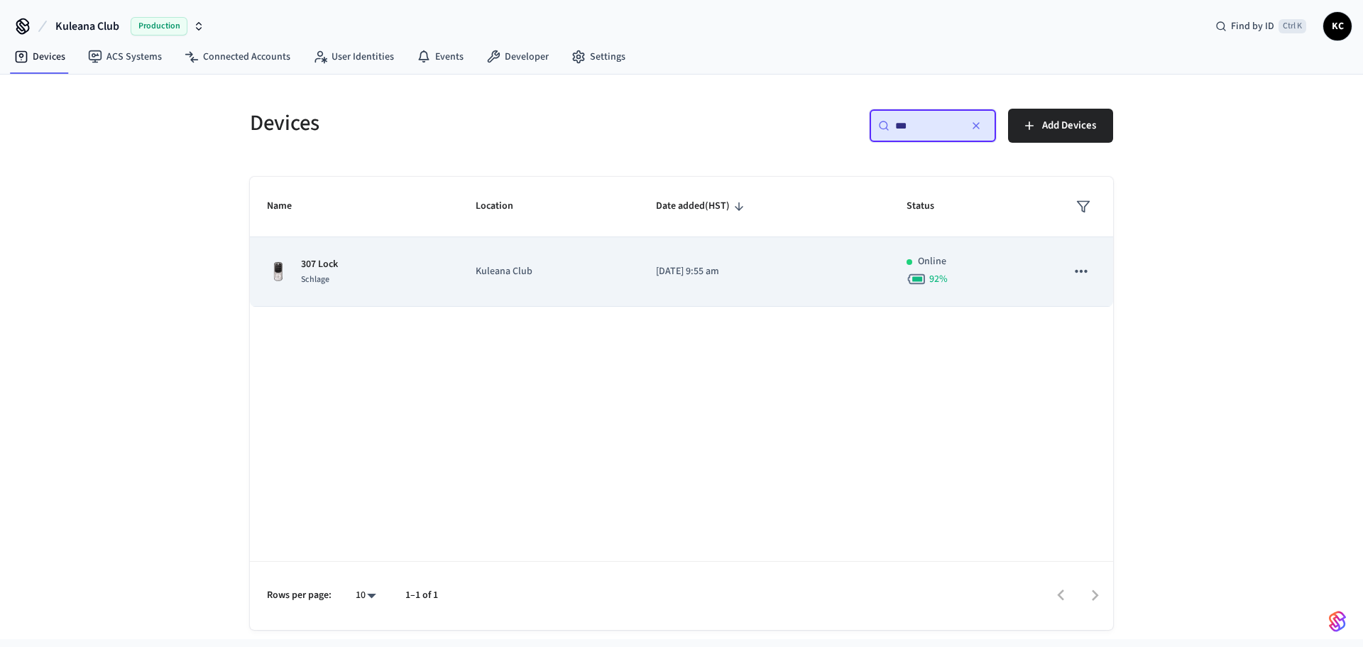
type input "***"
click at [485, 278] on p "Kuleana Club" at bounding box center [549, 271] width 146 height 15
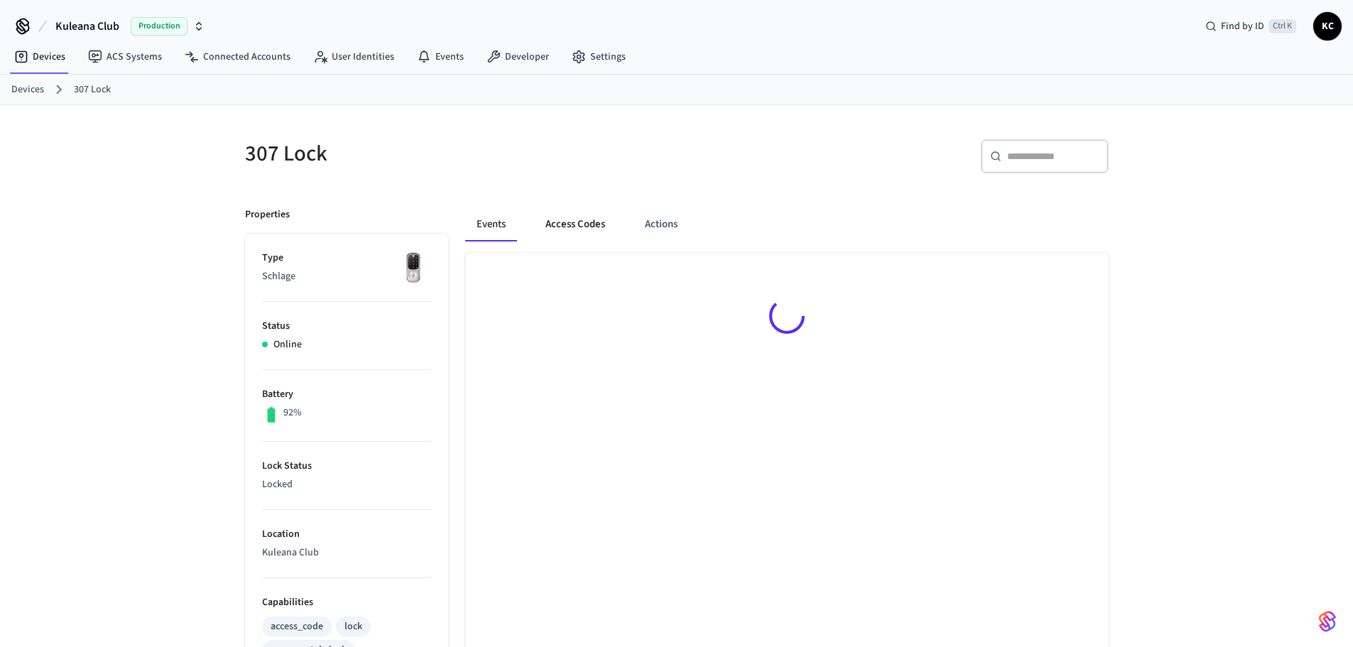
click at [555, 232] on button "Access Codes" at bounding box center [575, 224] width 82 height 34
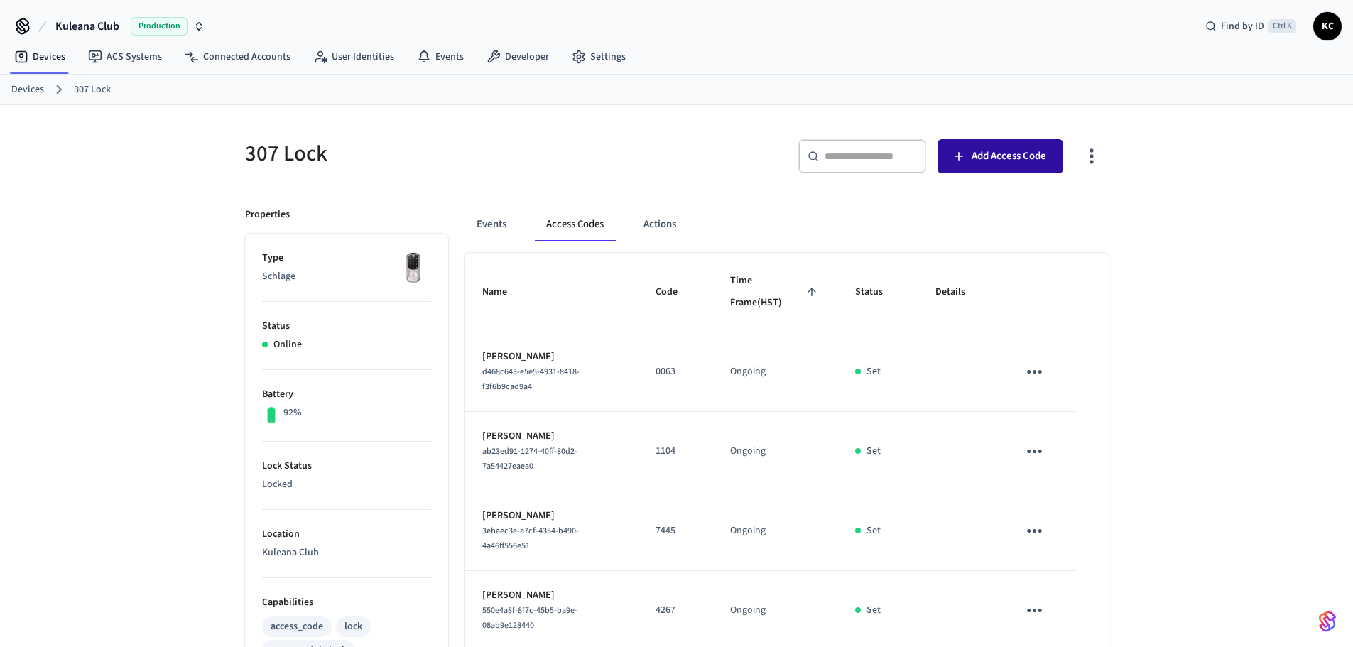
click at [990, 151] on span "Add Access Code" at bounding box center [1008, 156] width 75 height 18
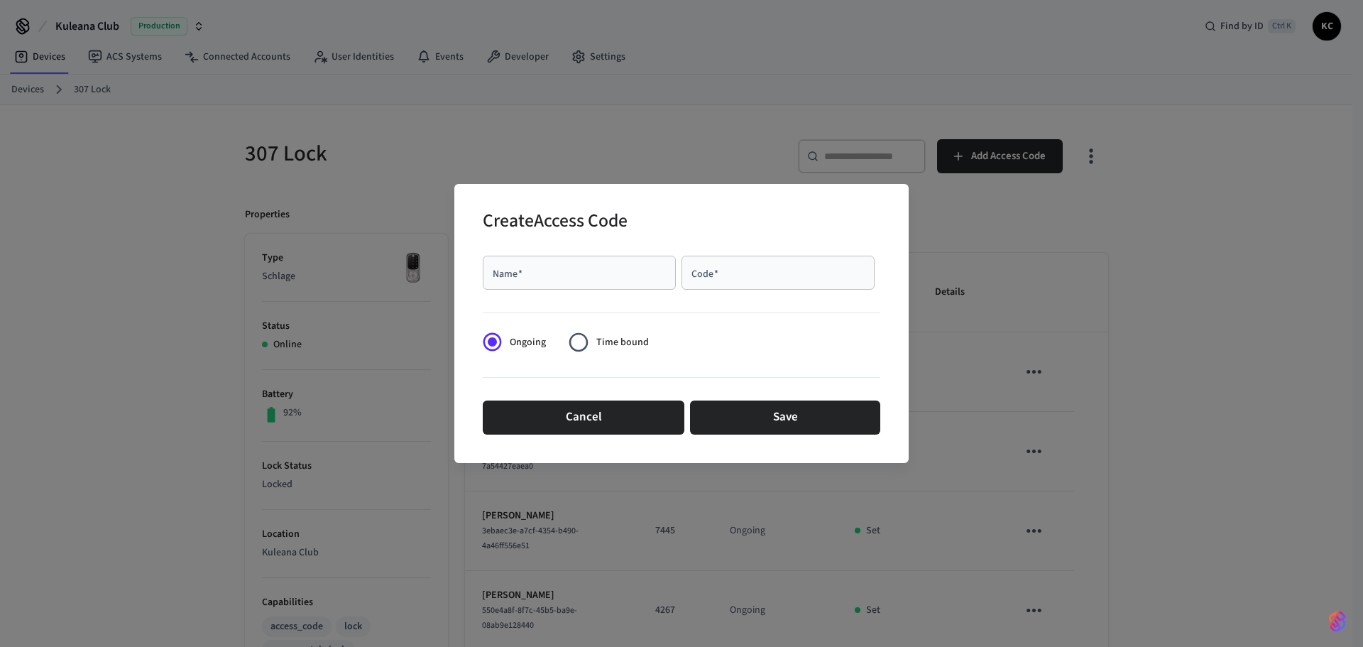
click at [584, 264] on div "Name   *" at bounding box center [579, 273] width 193 height 34
type input "*****"
type input "****"
click at [604, 336] on span "Time bound" at bounding box center [622, 342] width 53 height 15
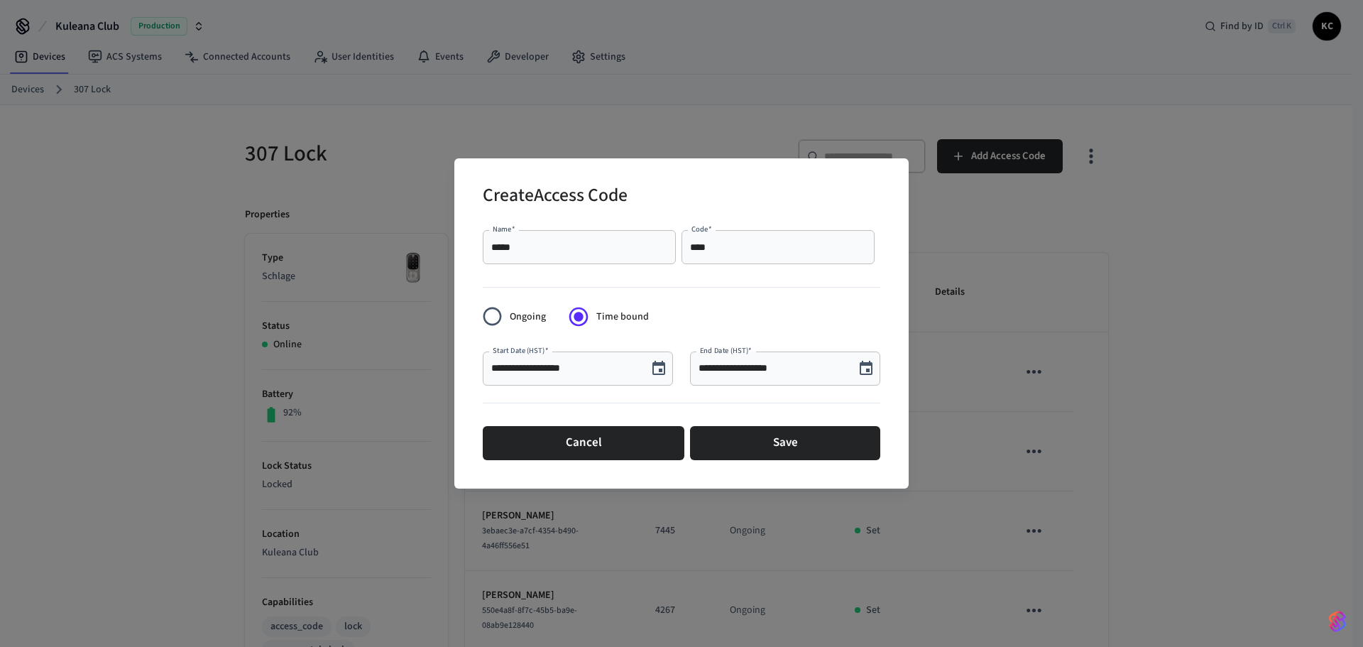
click at [652, 369] on icon "Choose date, selected date is Sep 17, 2025" at bounding box center [658, 368] width 17 height 17
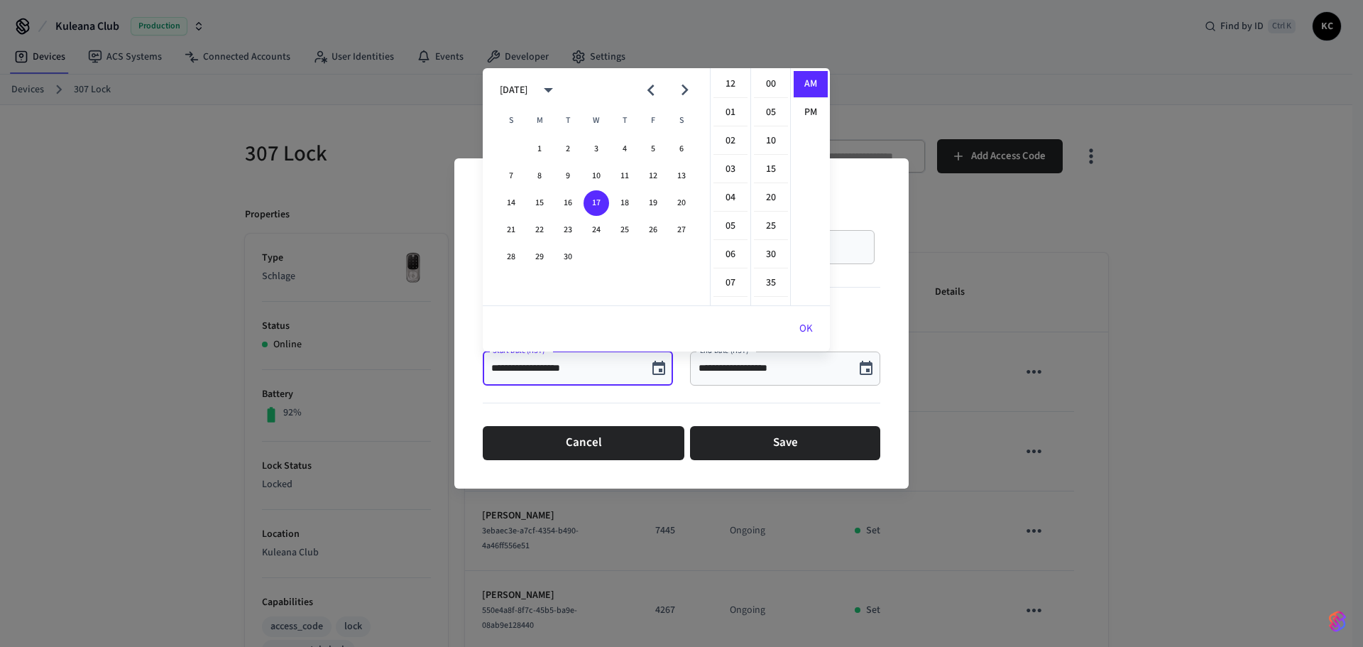
scroll to position [284, 0]
click at [651, 200] on button "19" at bounding box center [653, 203] width 26 height 26
click at [729, 86] on li "12" at bounding box center [731, 84] width 34 height 27
click at [768, 82] on li "00" at bounding box center [771, 84] width 34 height 27
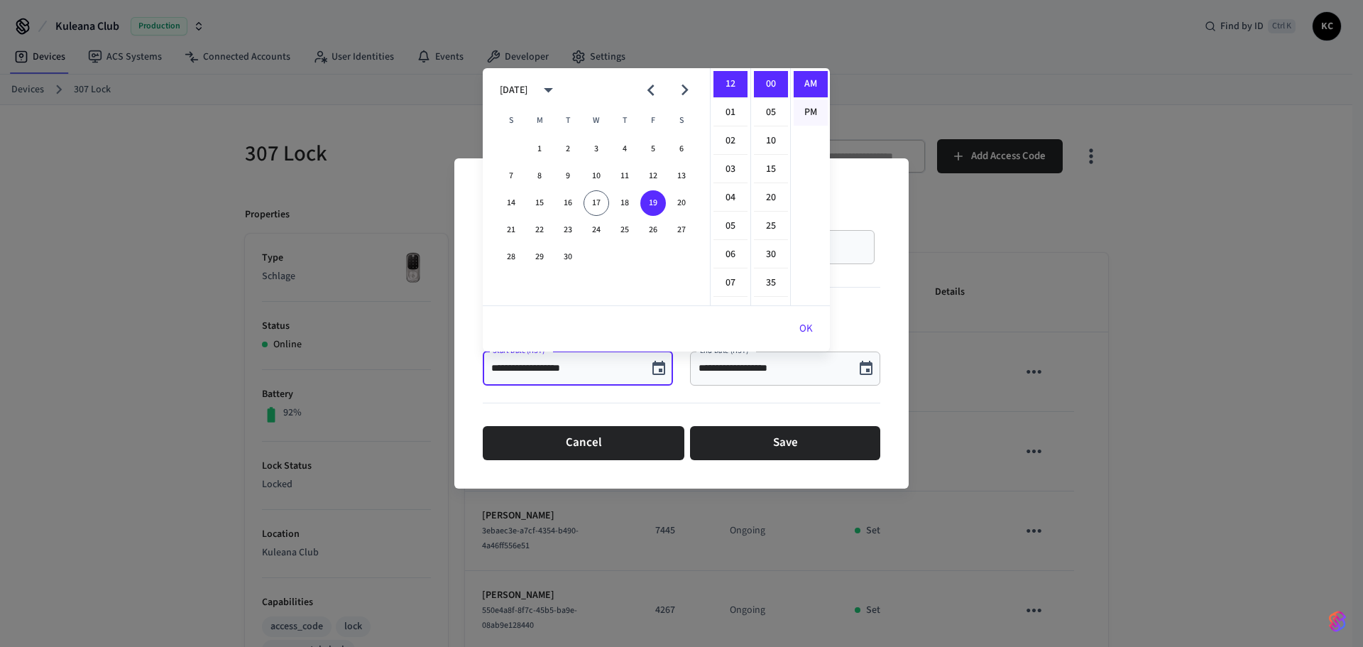
click at [805, 107] on li "PM" at bounding box center [811, 112] width 34 height 26
type input "**********"
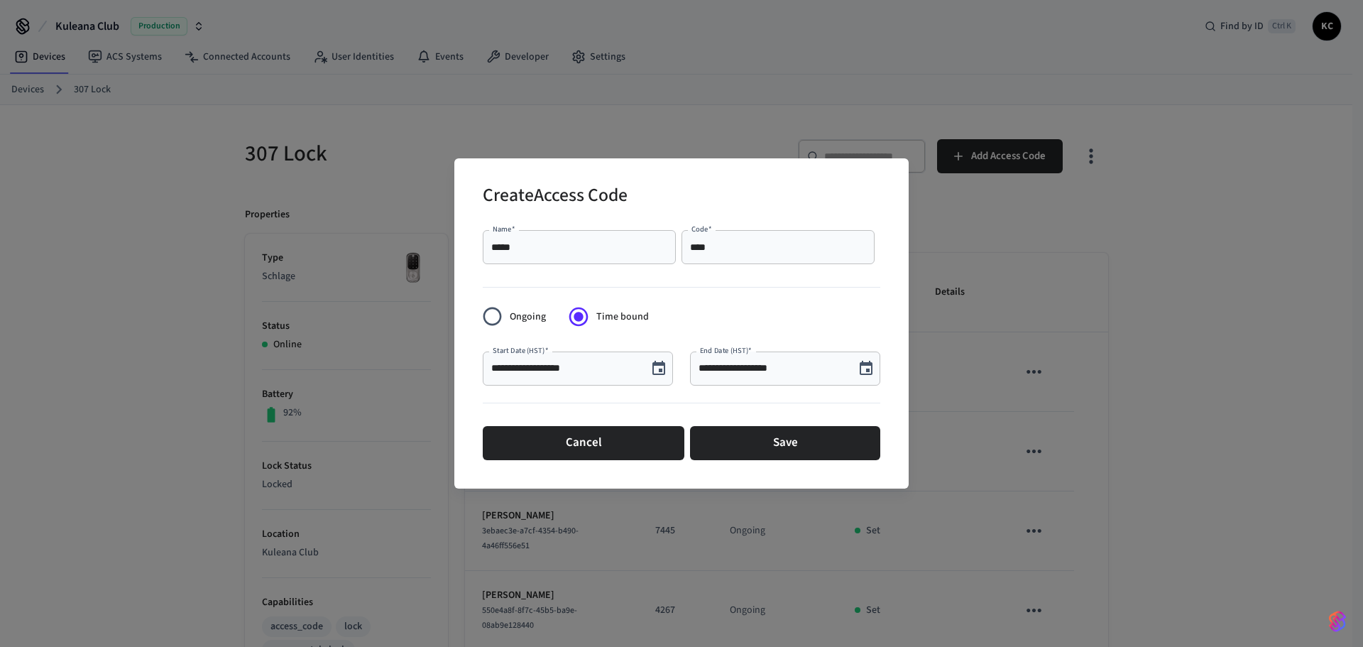
scroll to position [26, 0]
click at [866, 370] on icon "Choose date, selected date is Sep 17, 2025" at bounding box center [866, 368] width 13 height 14
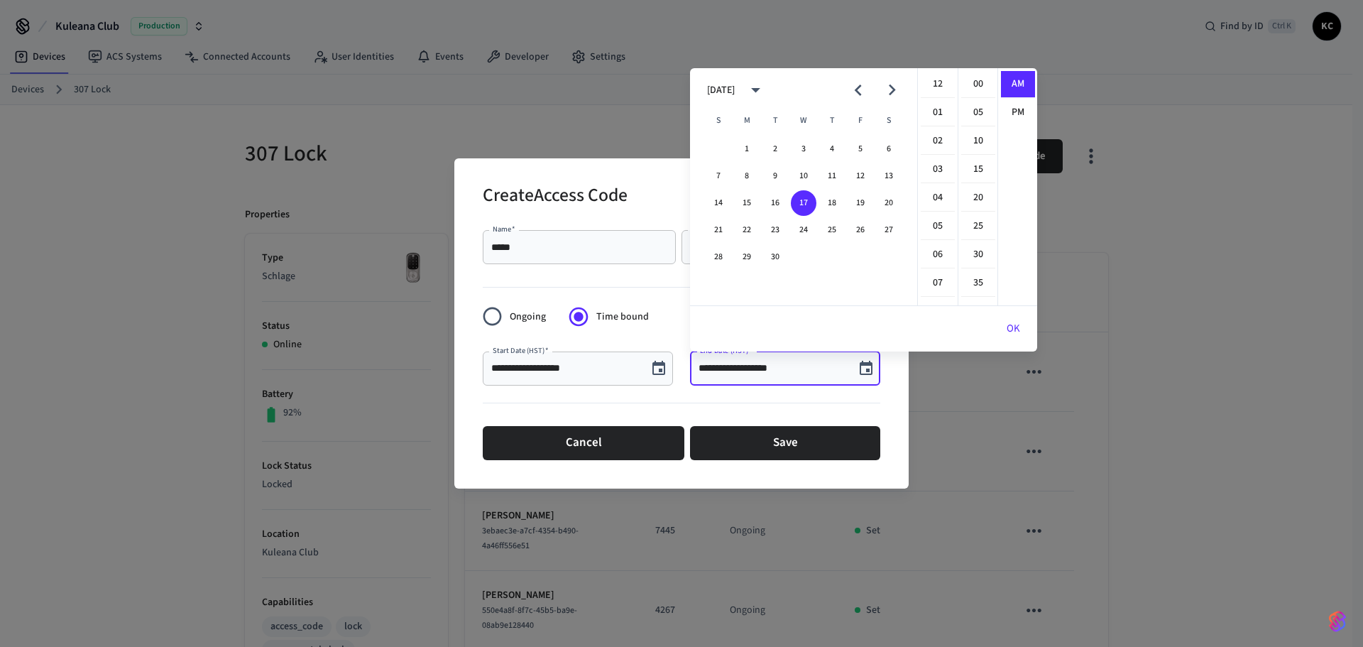
scroll to position [284, 0]
click at [800, 231] on button "24" at bounding box center [804, 230] width 26 height 26
click at [942, 87] on li "12" at bounding box center [938, 84] width 34 height 27
click at [981, 90] on li "00" at bounding box center [978, 84] width 34 height 27
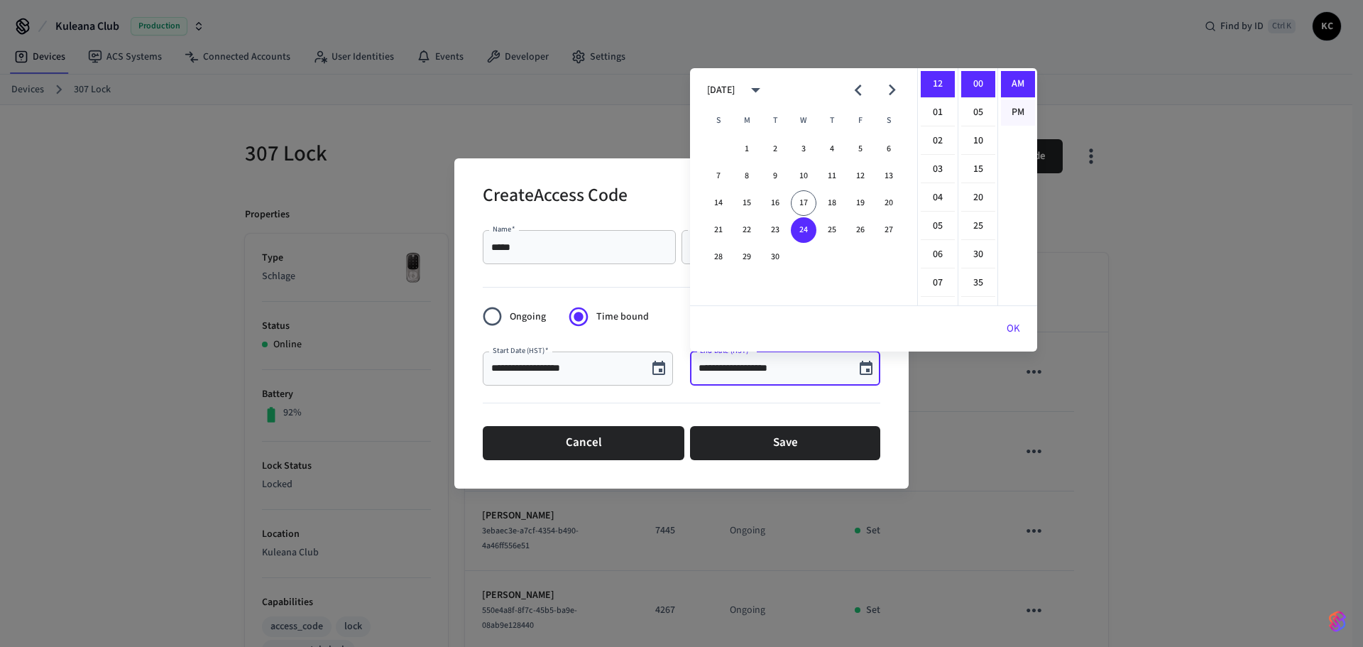
click at [1008, 107] on li "PM" at bounding box center [1018, 112] width 34 height 26
type input "**********"
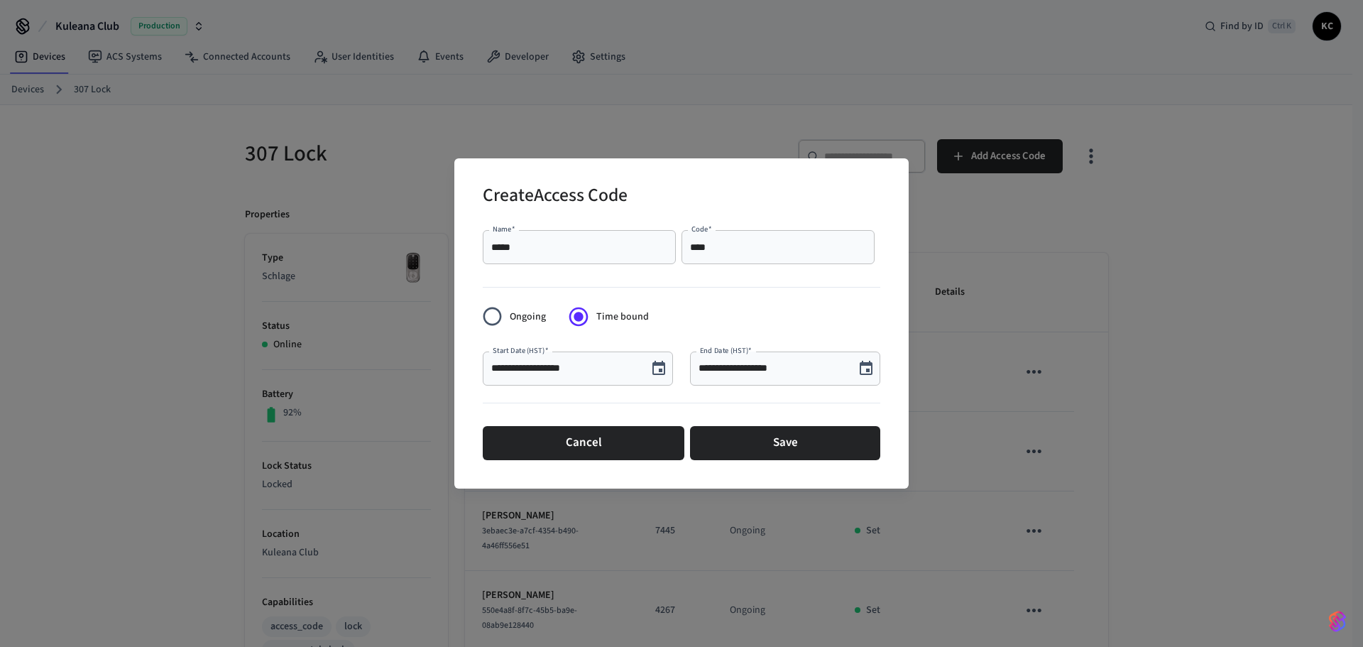
scroll to position [26, 0]
click at [748, 442] on button "Save" at bounding box center [785, 443] width 190 height 34
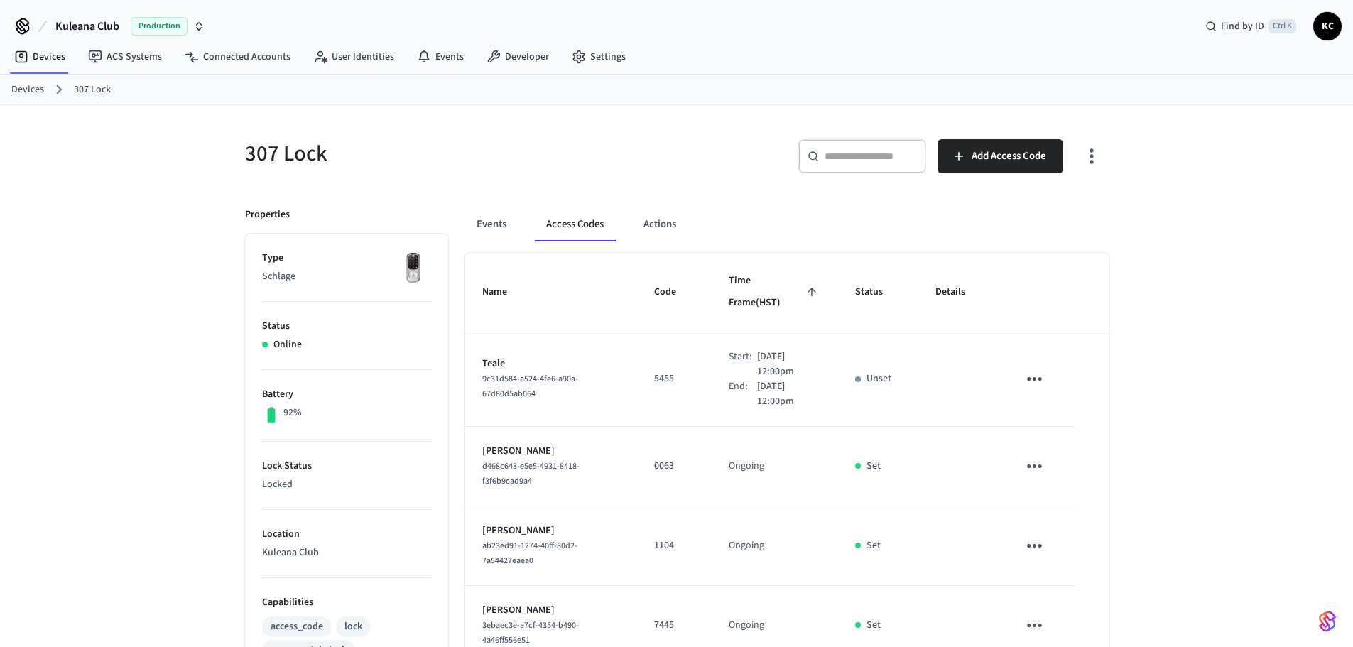
click at [26, 89] on link "Devices" at bounding box center [27, 89] width 33 height 15
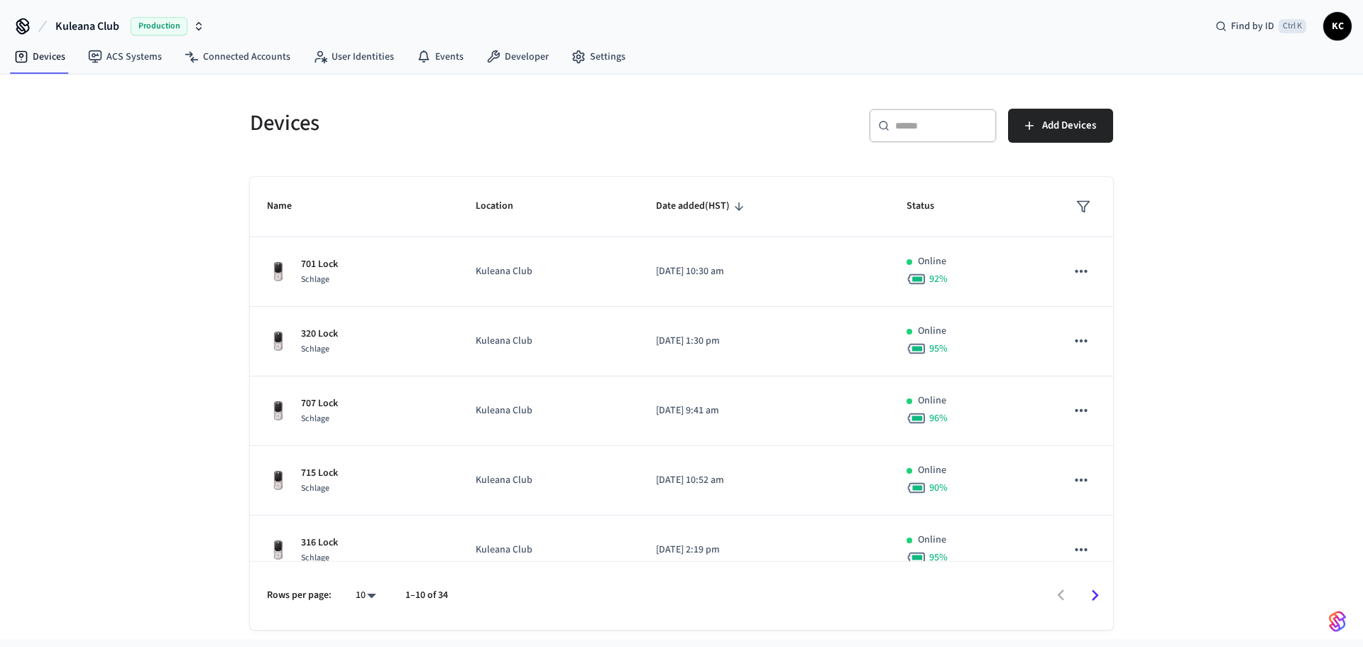
click at [898, 125] on input "text" at bounding box center [941, 126] width 92 height 14
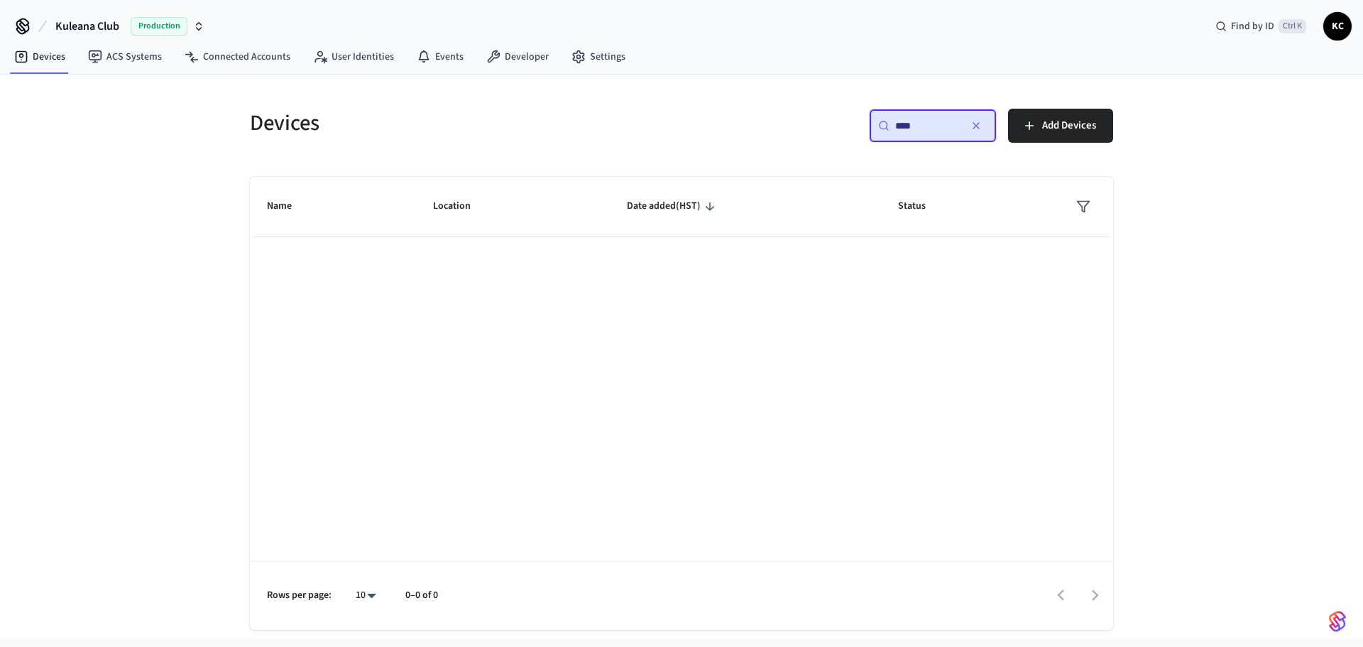
type input "****"
drag, startPoint x: 934, startPoint y: 117, endPoint x: 753, endPoint y: 109, distance: 181.2
click at [753, 109] on div "​ **** ​ Add Devices" at bounding box center [901, 131] width 423 height 45
click at [924, 124] on input "****" at bounding box center [927, 126] width 64 height 14
click at [975, 124] on icon "button" at bounding box center [977, 126] width 6 height 6
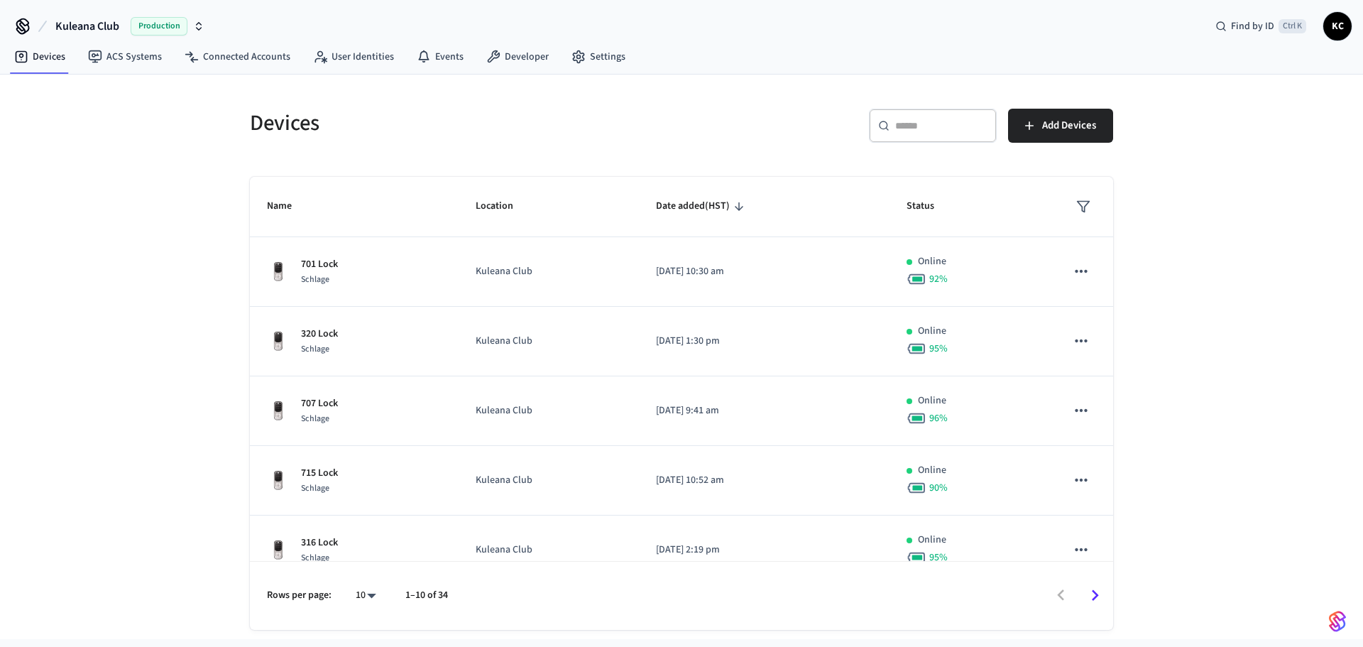
click at [935, 119] on input "text" at bounding box center [941, 126] width 92 height 14
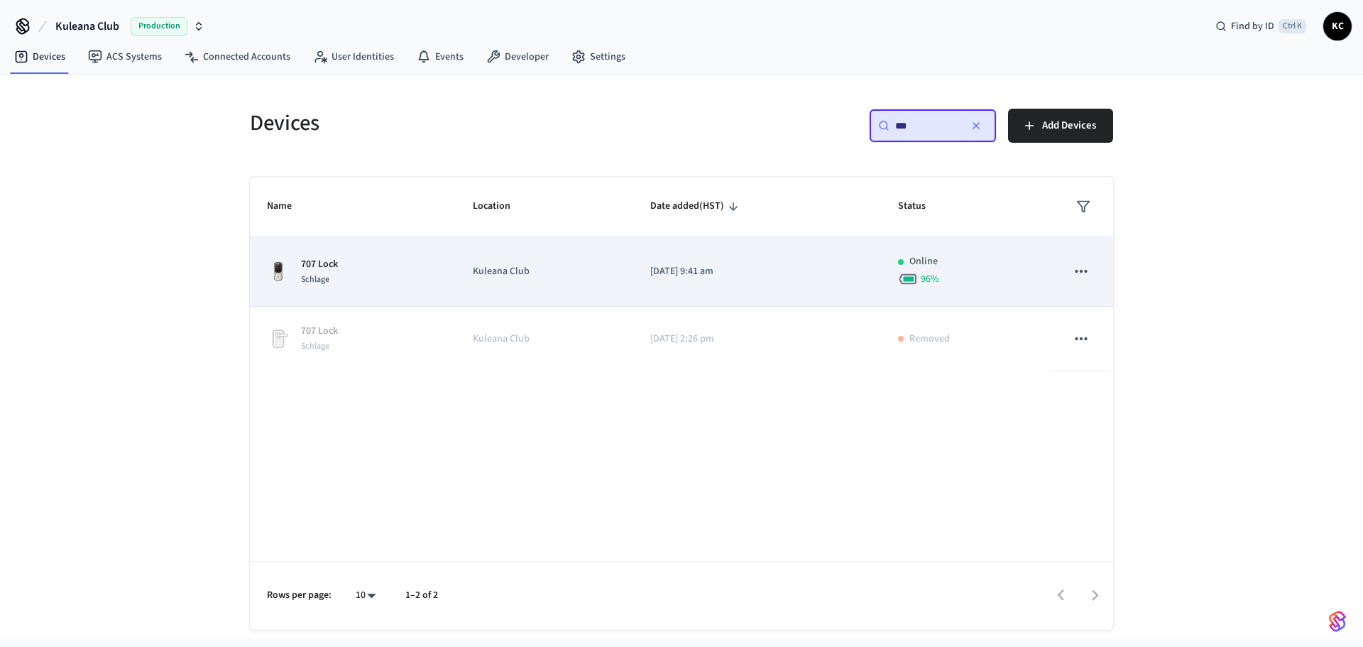
type input "***"
click at [687, 283] on td "[DATE] 9:41 am" at bounding box center [757, 272] width 248 height 70
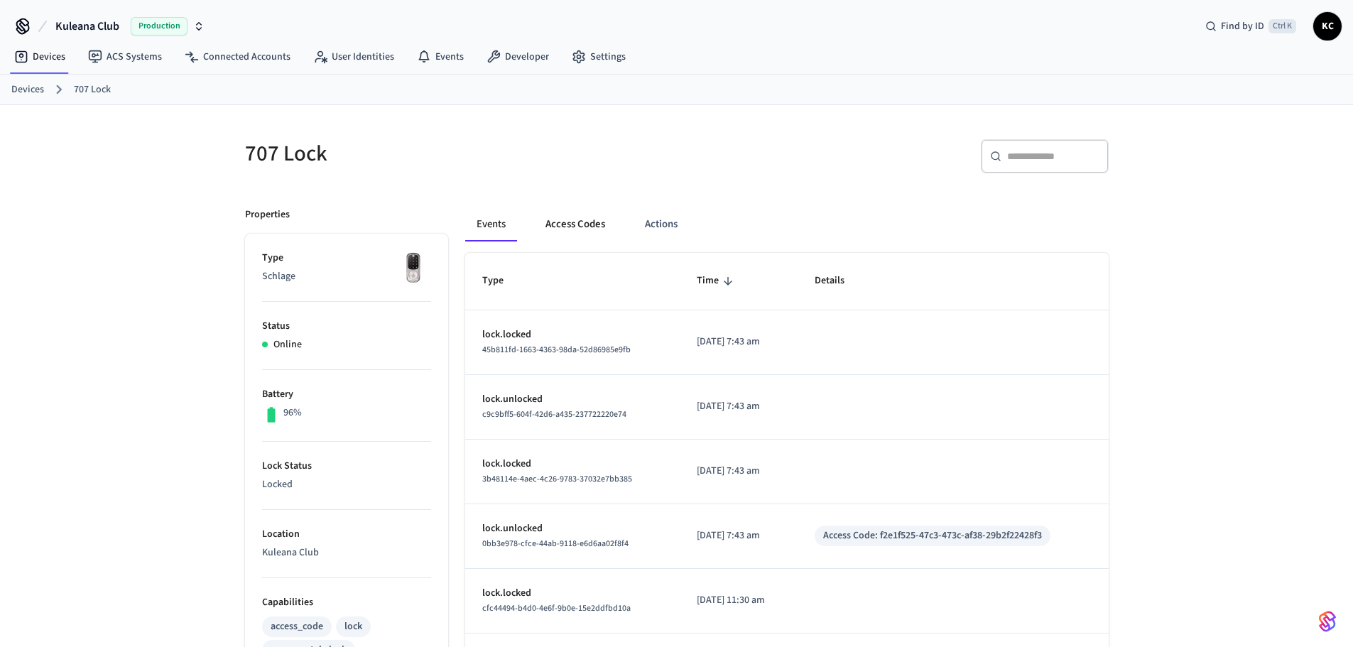
drag, startPoint x: 591, startPoint y: 220, endPoint x: 826, endPoint y: 190, distance: 237.0
click at [592, 220] on button "Access Codes" at bounding box center [575, 224] width 82 height 34
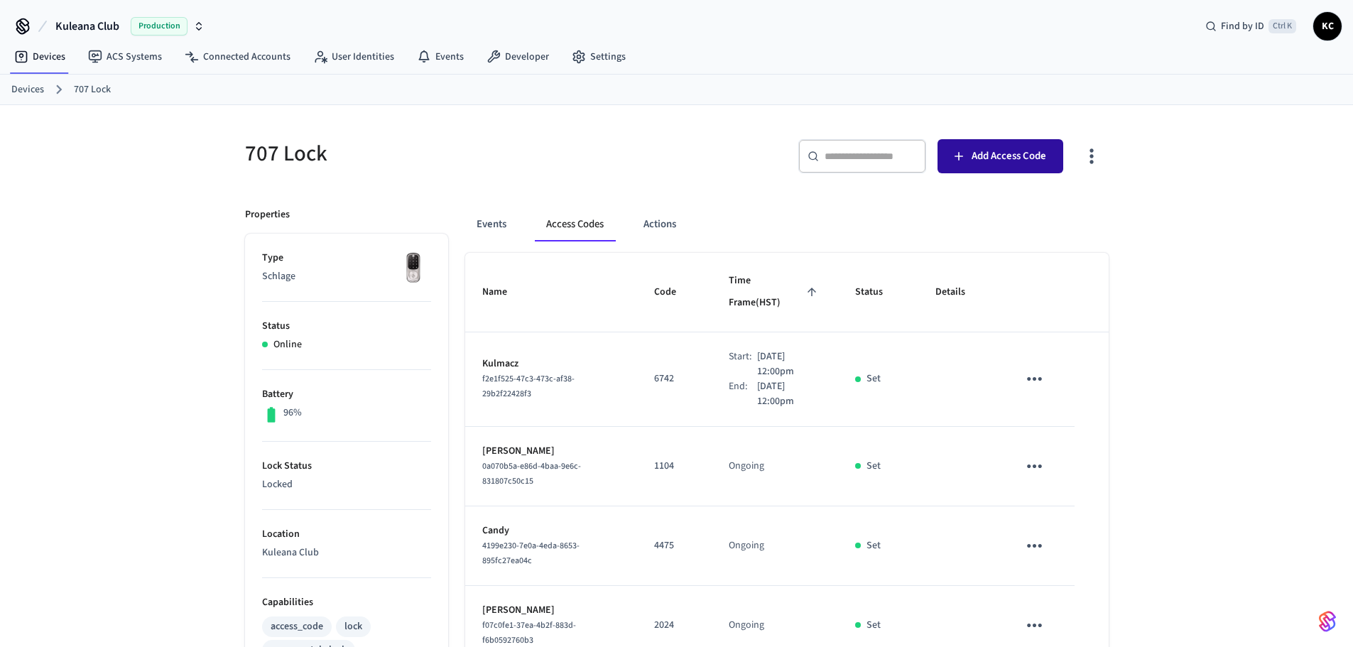
click at [971, 158] on button "Add Access Code" at bounding box center [1000, 156] width 126 height 34
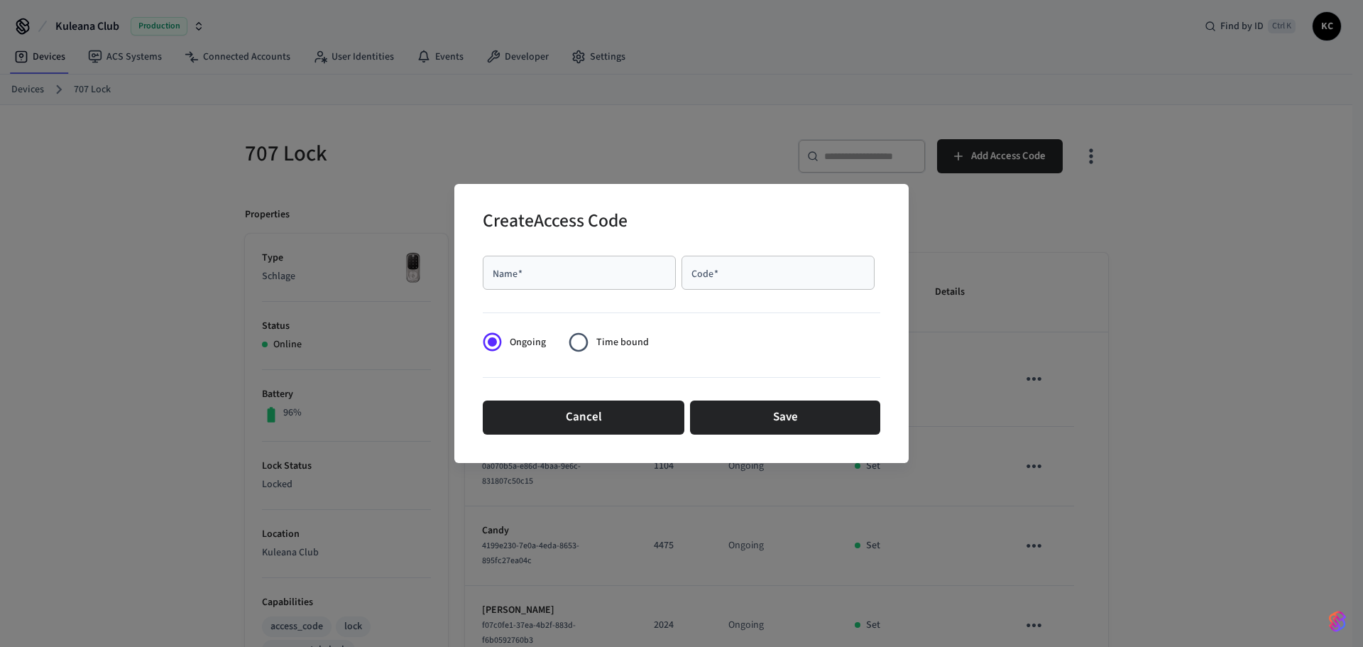
click at [591, 271] on input "Name   *" at bounding box center [579, 273] width 176 height 14
type input "*******"
type input "****"
click at [614, 340] on span "Time bound" at bounding box center [622, 342] width 53 height 15
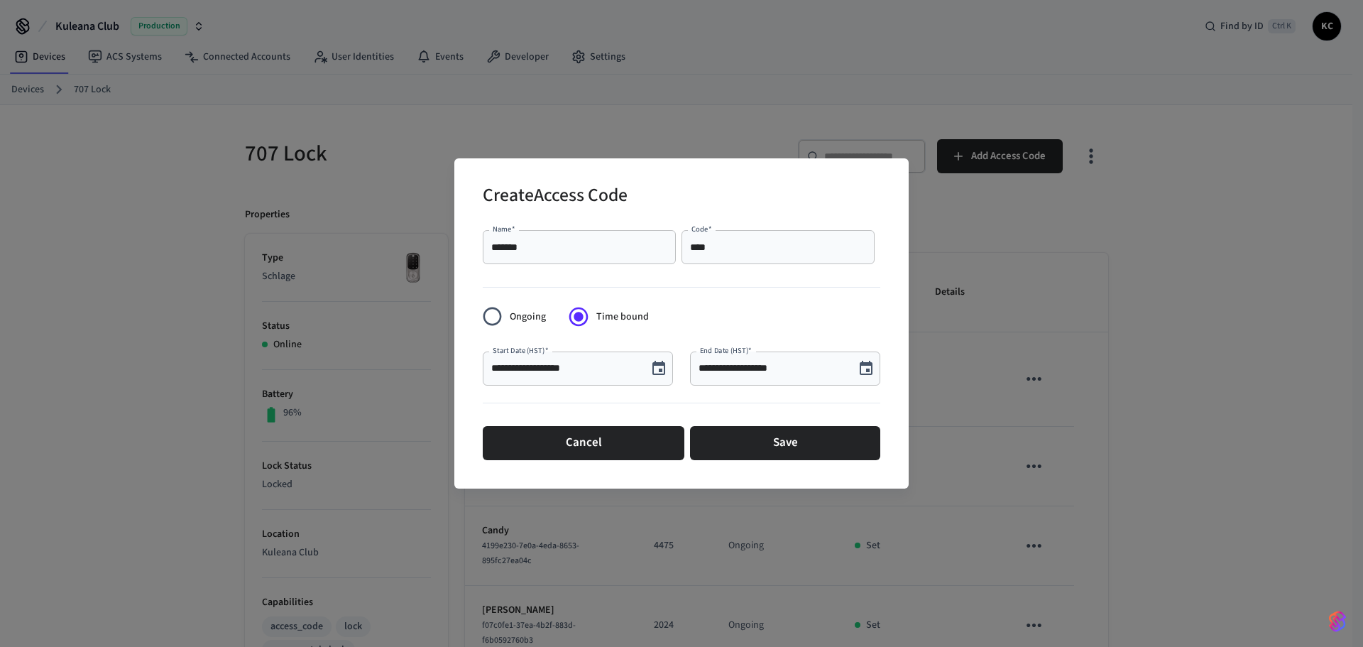
click at [660, 361] on icon "Choose date, selected date is Sep 17, 2025" at bounding box center [658, 368] width 17 height 17
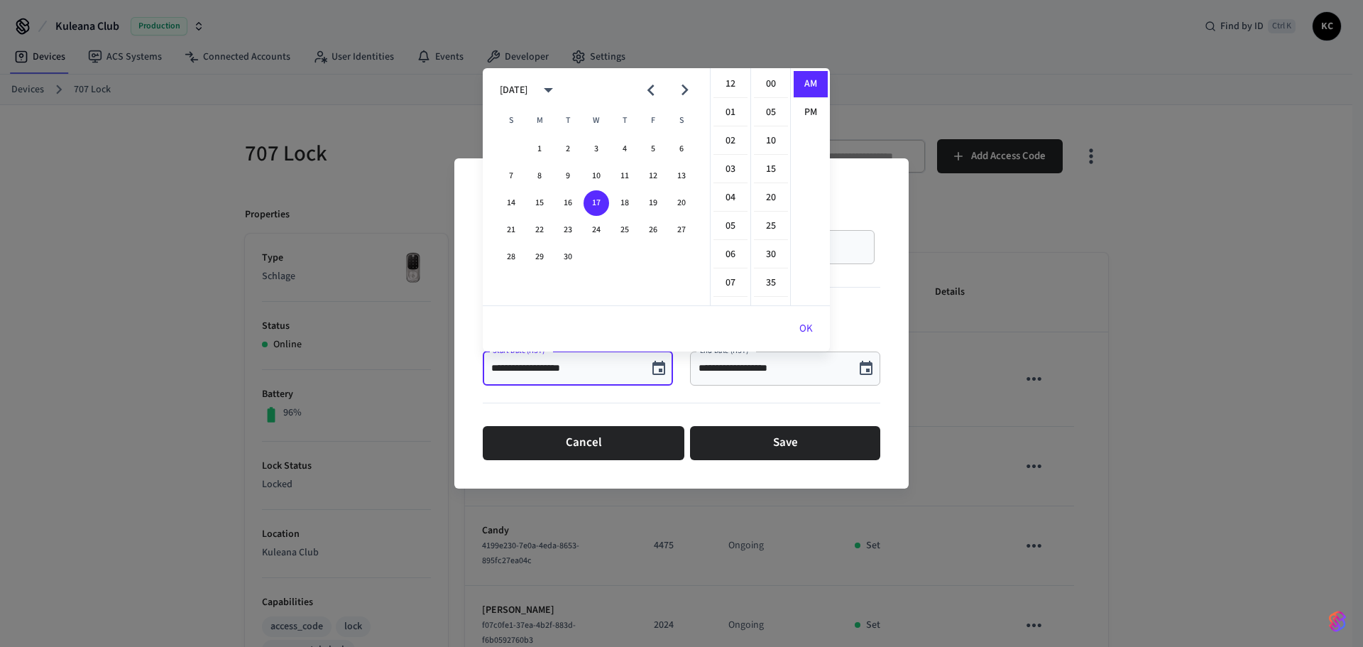
scroll to position [284, 0]
click at [653, 202] on button "19" at bounding box center [653, 203] width 26 height 26
click at [726, 81] on li "12" at bounding box center [731, 84] width 34 height 27
click at [776, 80] on li "00" at bounding box center [771, 84] width 34 height 27
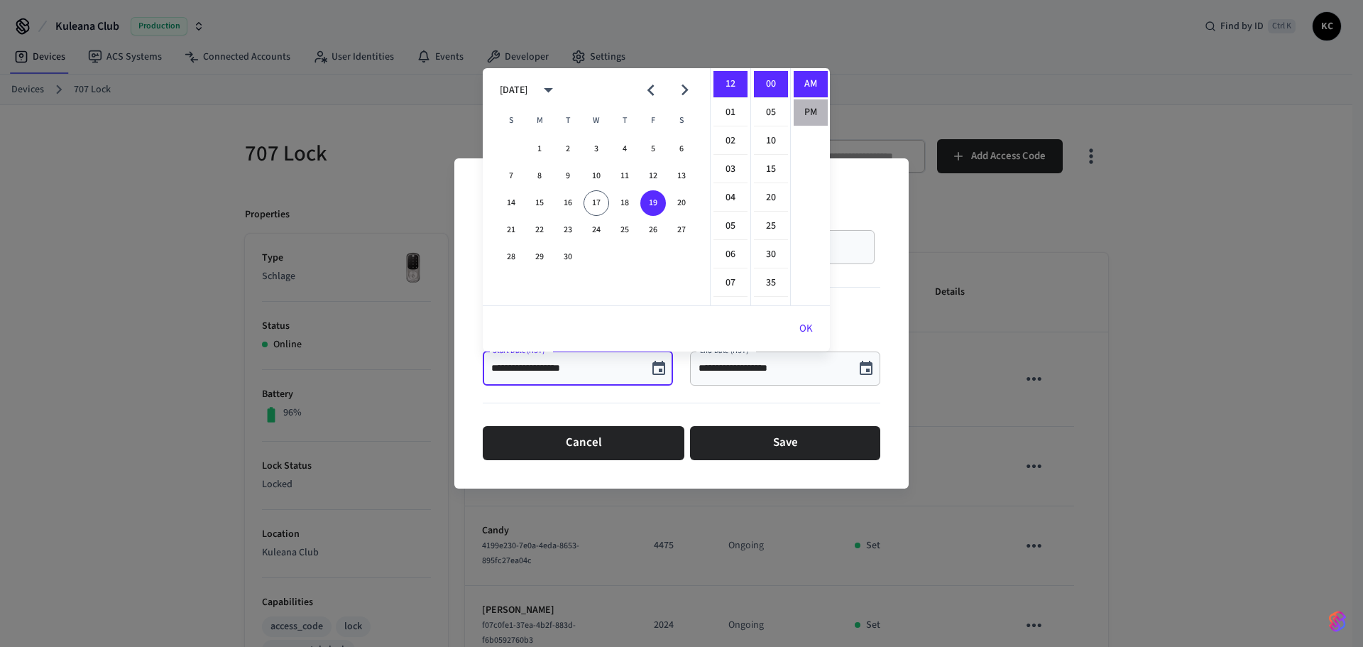
click at [802, 104] on li "PM" at bounding box center [811, 112] width 34 height 26
type input "**********"
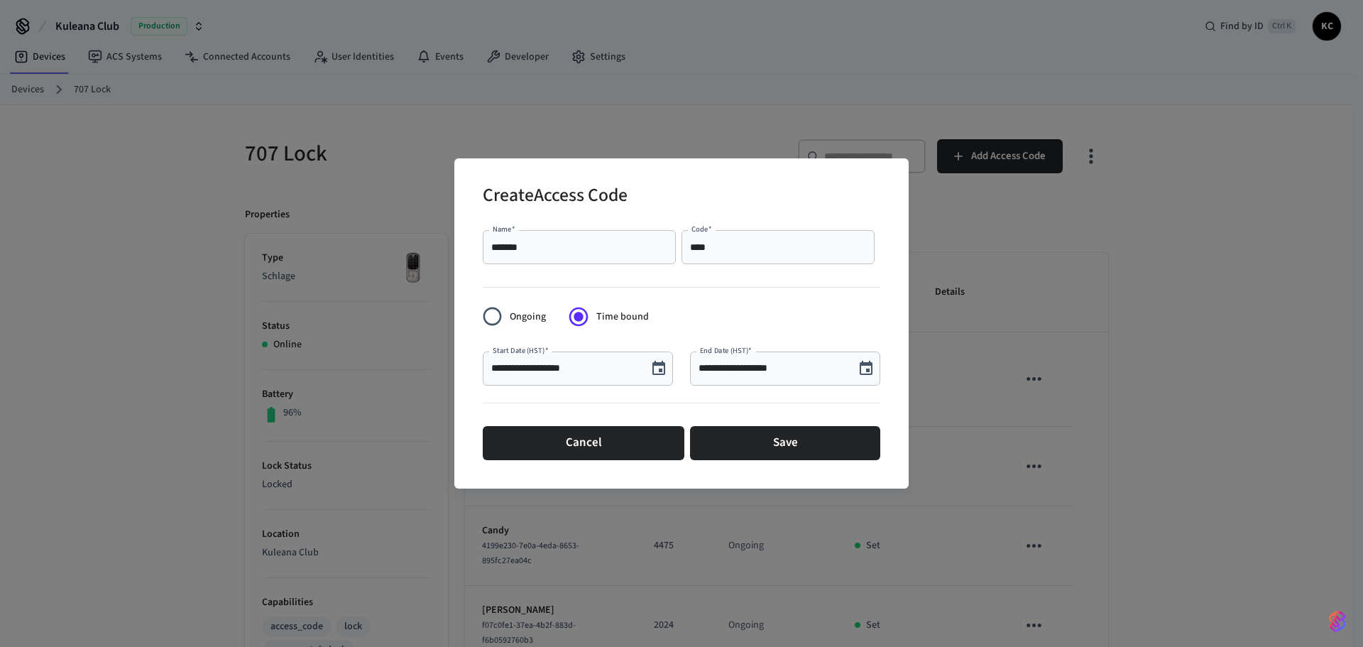
click at [863, 370] on icon "Choose date, selected date is Sep 17, 2025" at bounding box center [866, 368] width 17 height 17
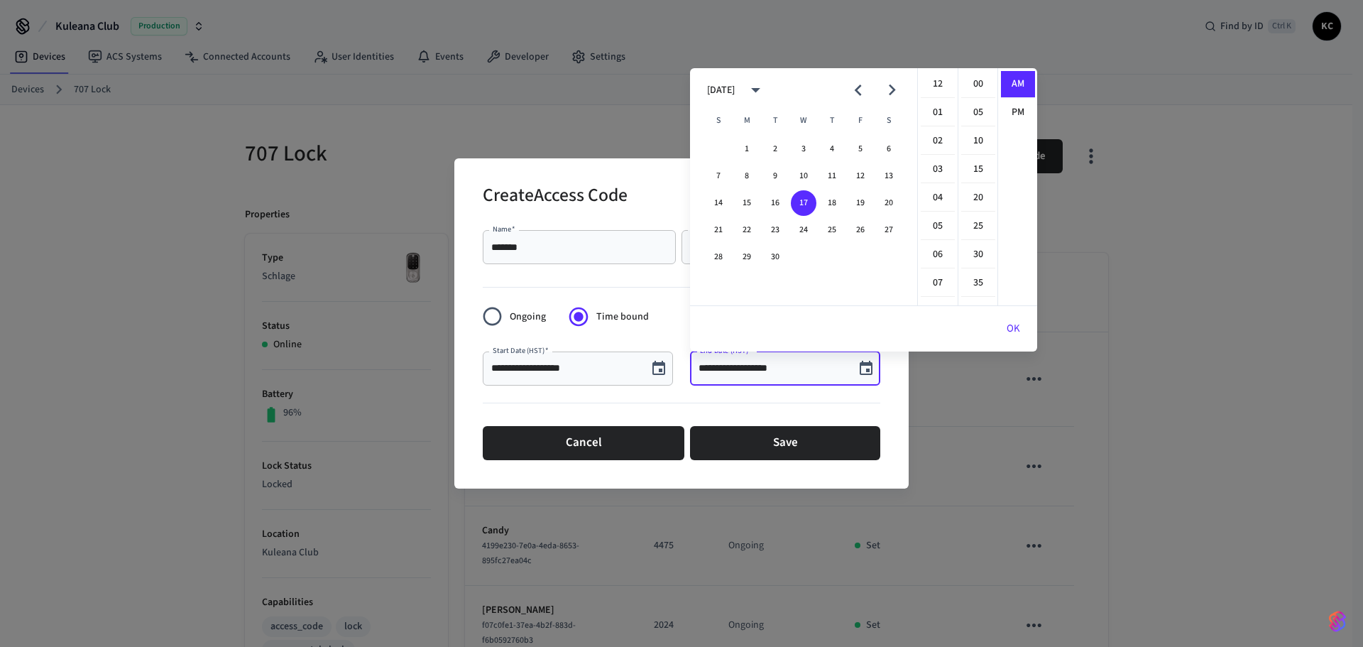
scroll to position [284, 0]
click at [860, 227] on button "26" at bounding box center [861, 230] width 26 height 26
click at [935, 72] on li "12" at bounding box center [938, 84] width 34 height 27
drag, startPoint x: 968, startPoint y: 75, endPoint x: 1025, endPoint y: 94, distance: 60.6
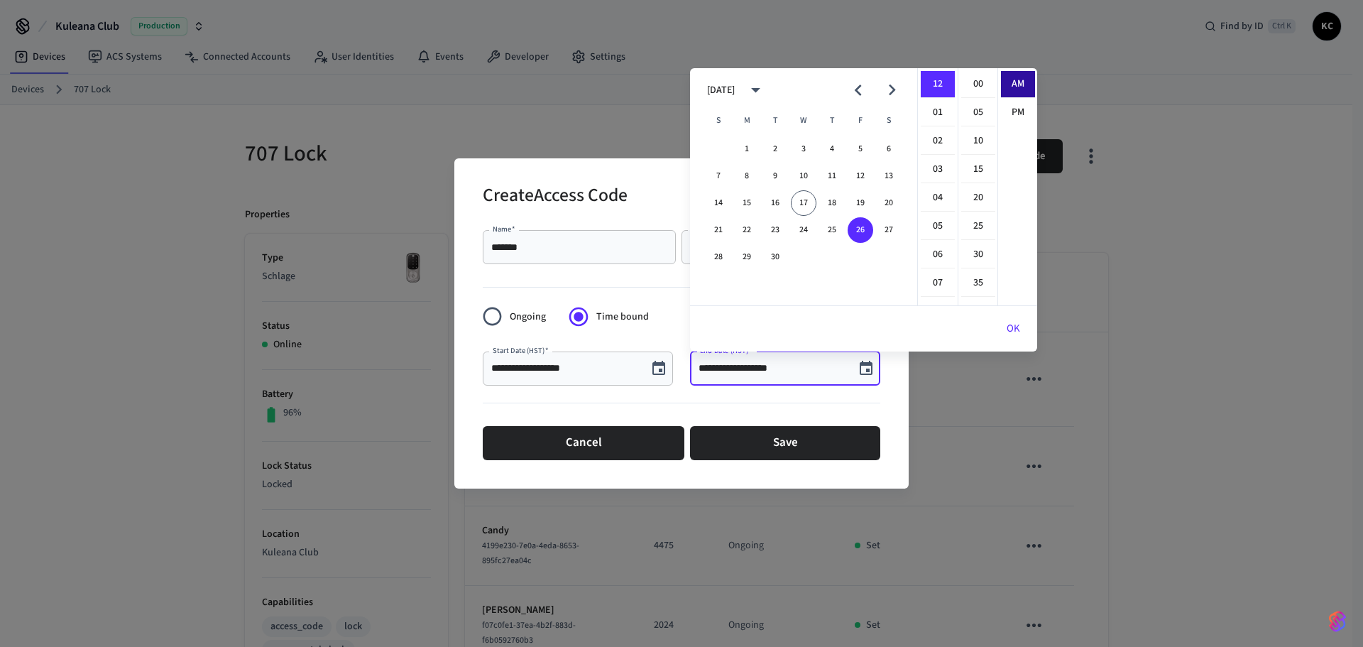
click at [969, 75] on li "00" at bounding box center [978, 84] width 34 height 27
click at [1019, 105] on li "PM" at bounding box center [1018, 112] width 34 height 26
type input "**********"
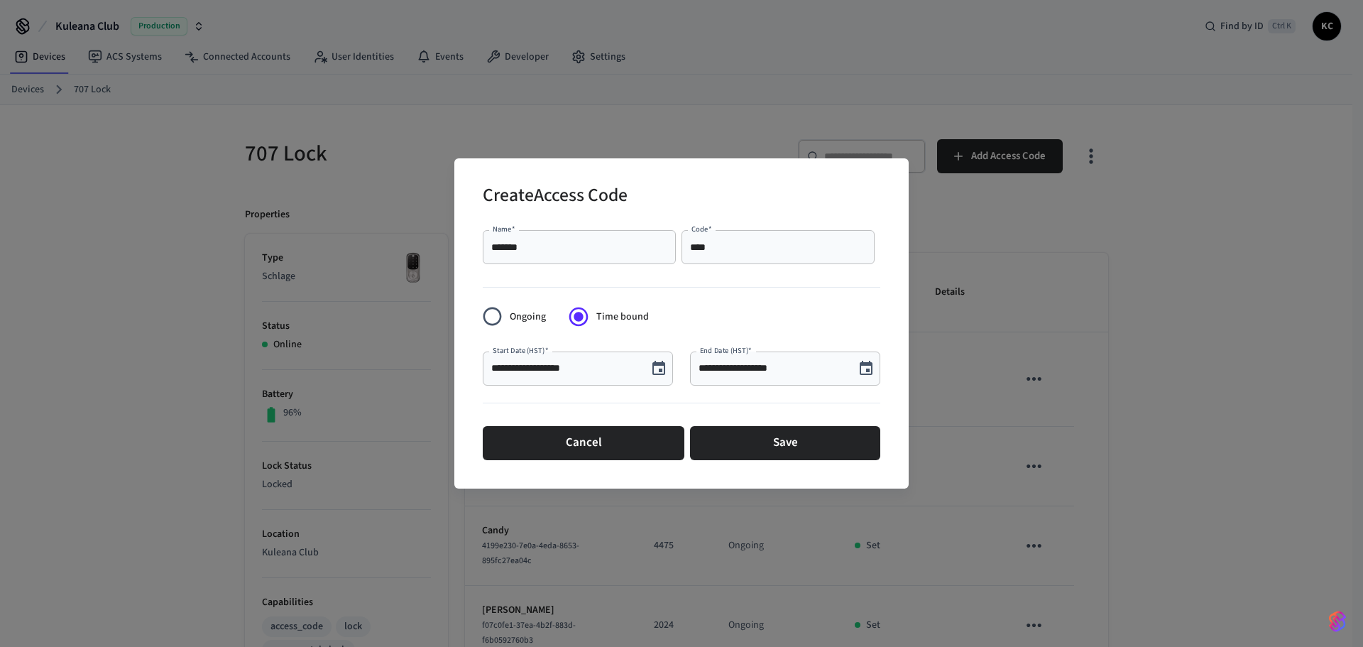
scroll to position [26, 0]
click at [819, 437] on button "Save" at bounding box center [785, 443] width 190 height 34
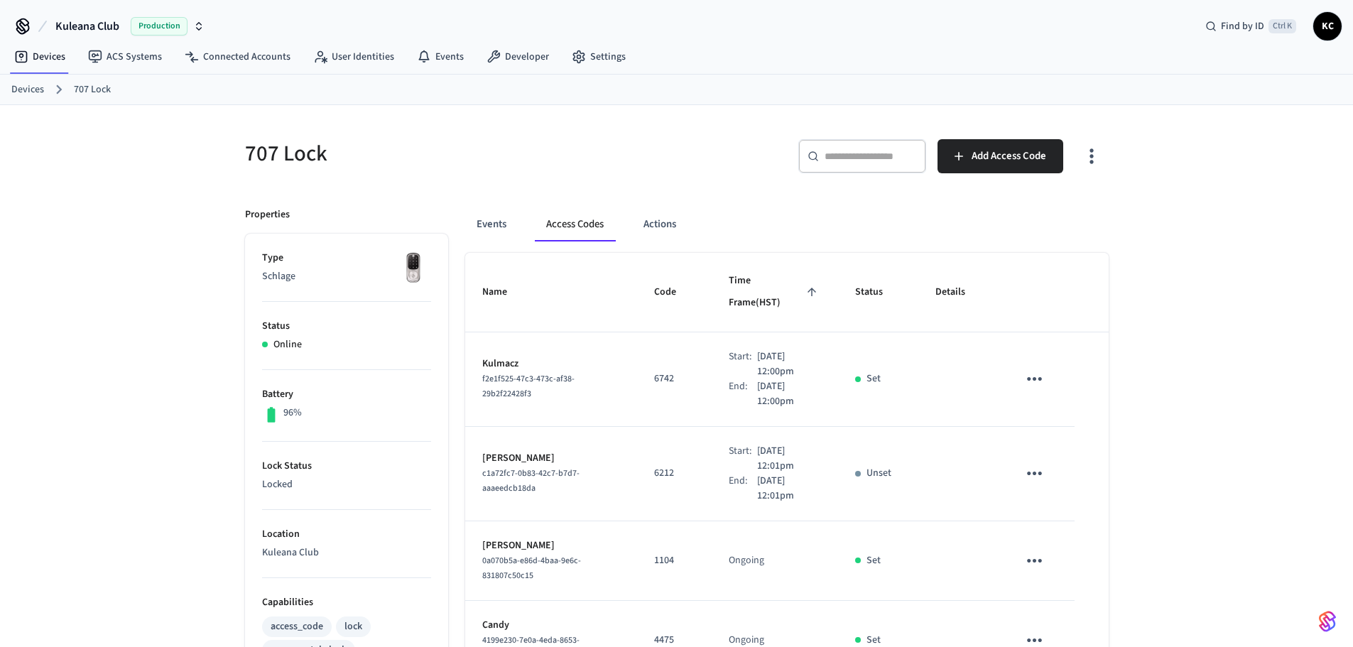
click at [43, 87] on link "Devices" at bounding box center [27, 89] width 33 height 15
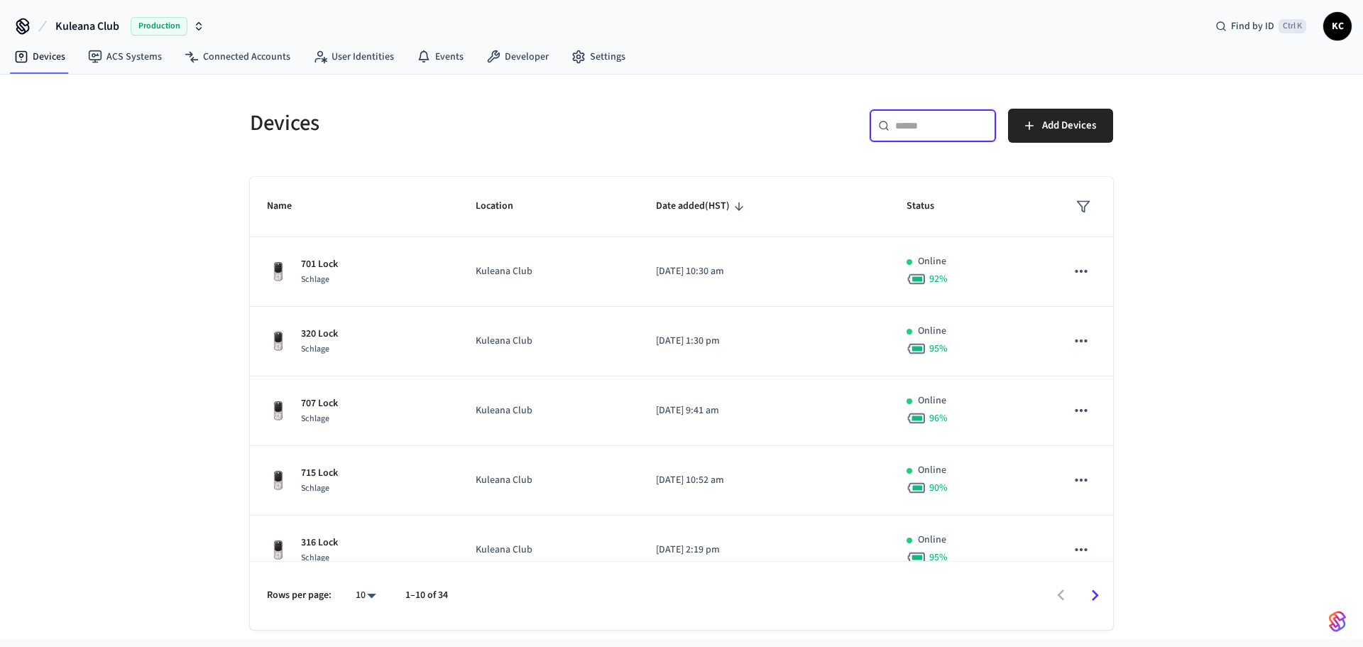
click at [936, 127] on input "text" at bounding box center [941, 126] width 92 height 14
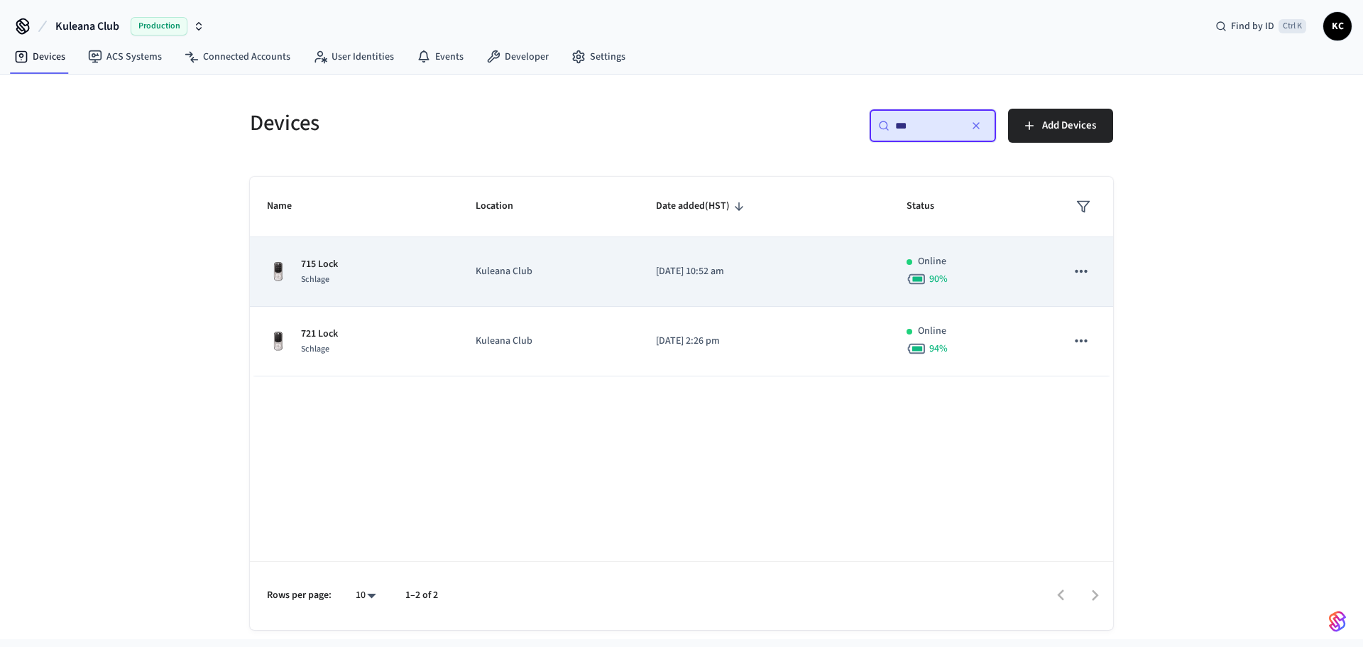
type input "***"
click at [742, 288] on td "[DATE] 10:52 am" at bounding box center [764, 272] width 251 height 70
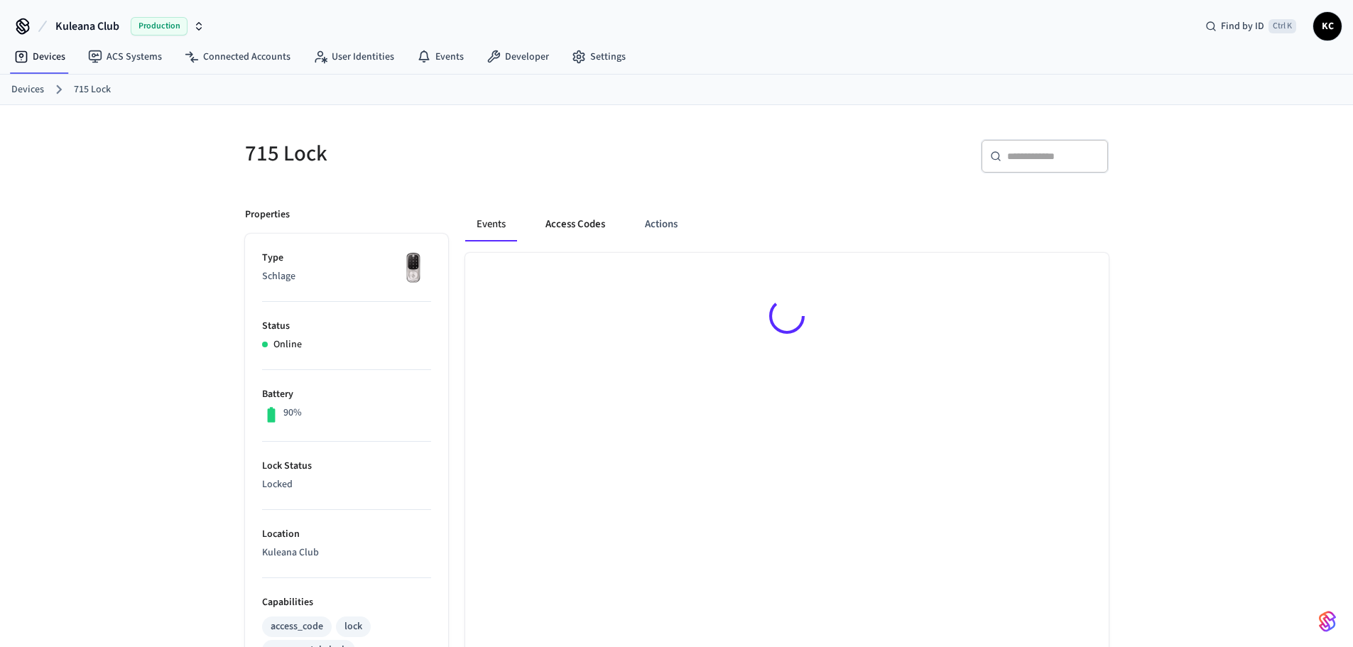
drag, startPoint x: 597, startPoint y: 226, endPoint x: 748, endPoint y: 224, distance: 150.5
click at [599, 227] on button "Access Codes" at bounding box center [575, 224] width 82 height 34
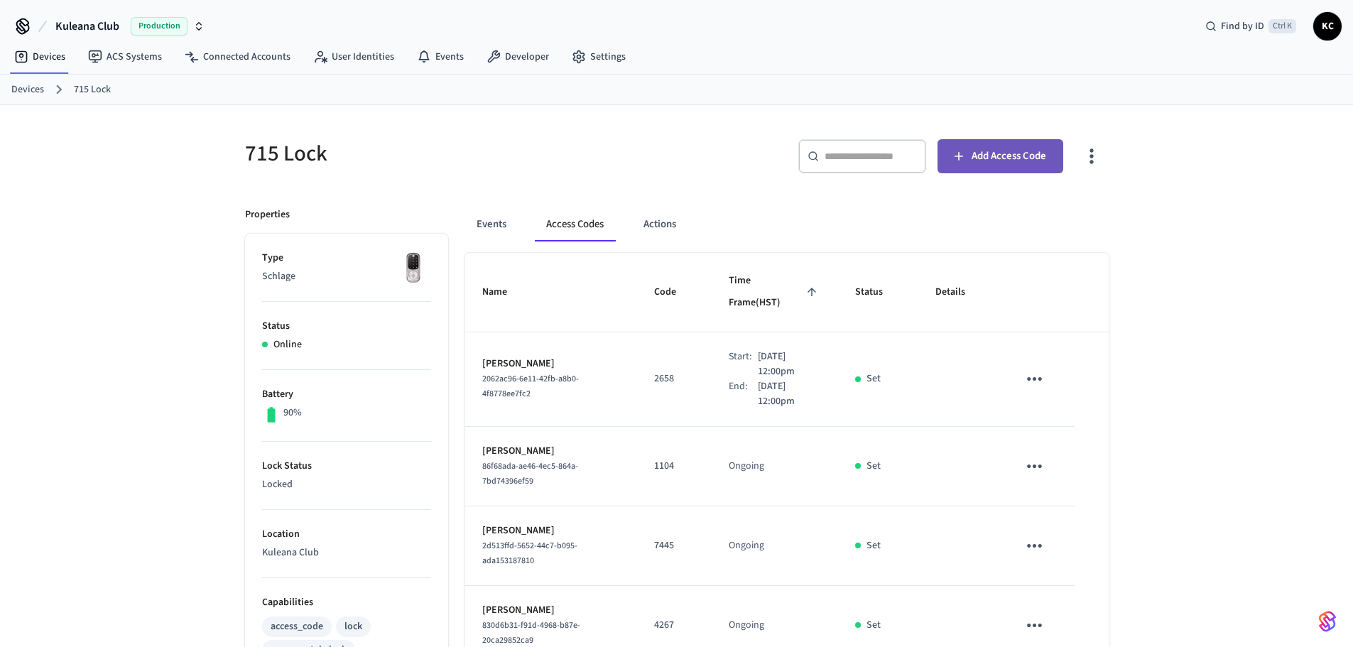
click at [960, 165] on button "Add Access Code" at bounding box center [1000, 156] width 126 height 34
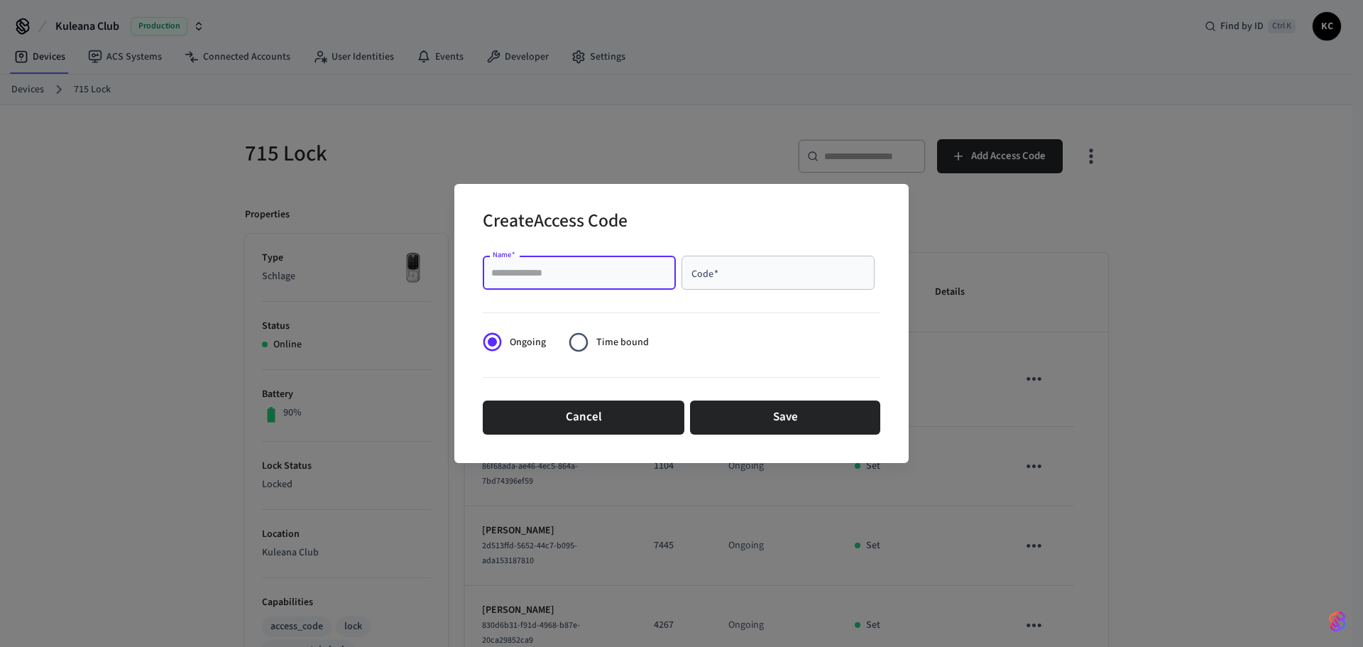
click at [602, 278] on input "Name   *" at bounding box center [579, 273] width 176 height 14
type input "********"
type input "****"
click at [615, 349] on span "Time bound" at bounding box center [622, 342] width 53 height 15
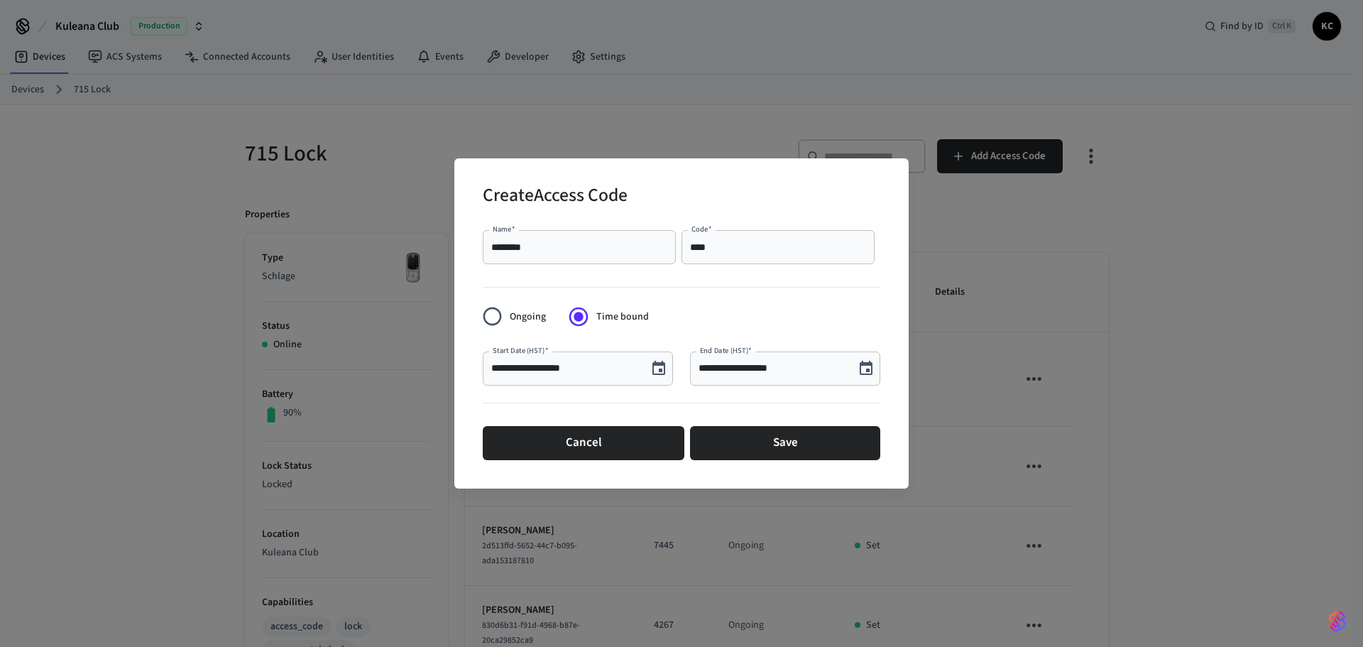
click at [643, 364] on div "**********" at bounding box center [578, 368] width 190 height 34
click at [666, 370] on icon "Choose date, selected date is Sep 17, 2025" at bounding box center [658, 368] width 17 height 17
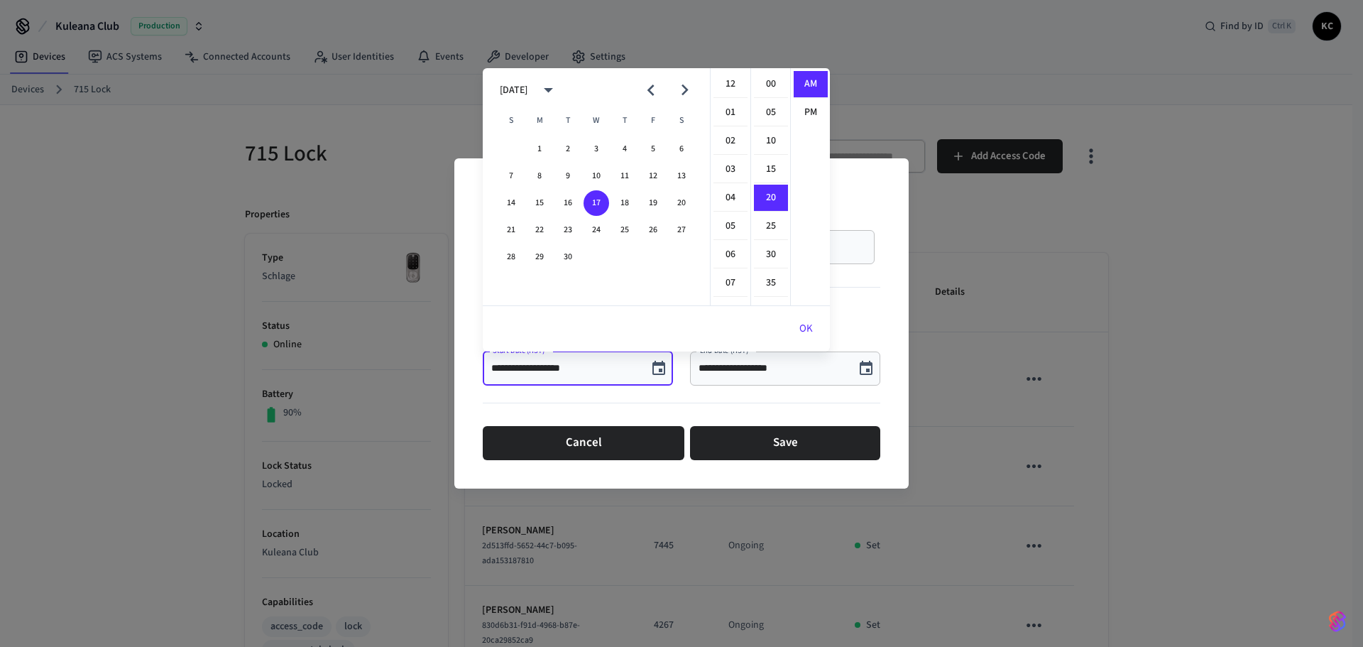
scroll to position [114, 0]
click at [655, 203] on button "19" at bounding box center [653, 203] width 26 height 26
click at [723, 85] on ul "12 01 02 03 04 05 06 07 08 09 10 11" at bounding box center [731, 186] width 40 height 237
click at [765, 82] on li "00" at bounding box center [771, 84] width 34 height 27
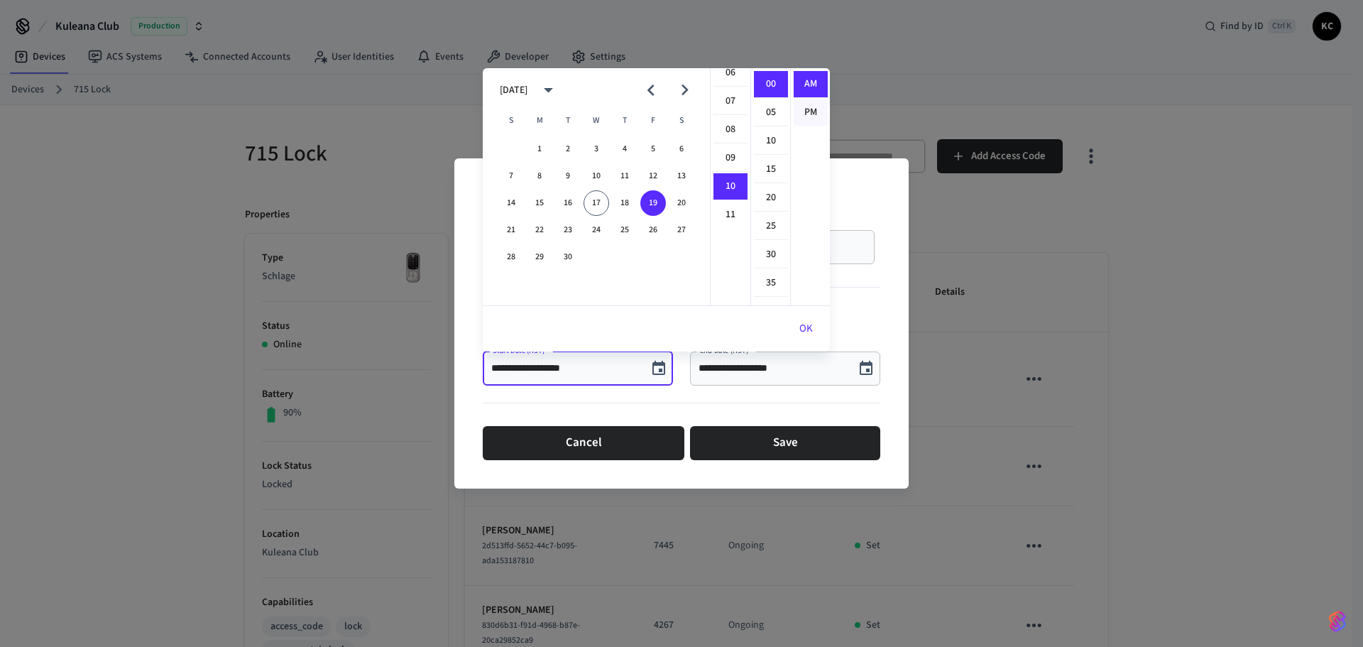
click at [801, 114] on li "PM" at bounding box center [811, 112] width 34 height 26
type input "**********"
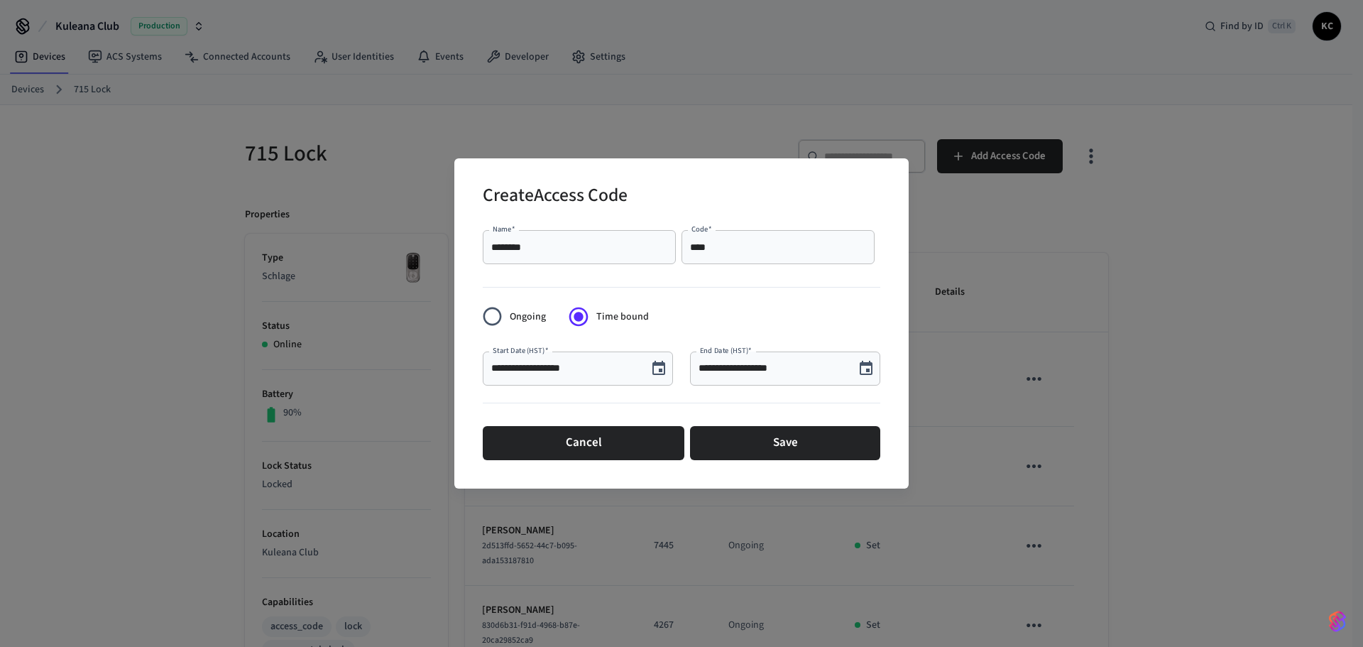
scroll to position [26, 0]
click at [861, 363] on icon "Choose date, selected date is Sep 17, 2025" at bounding box center [866, 368] width 13 height 14
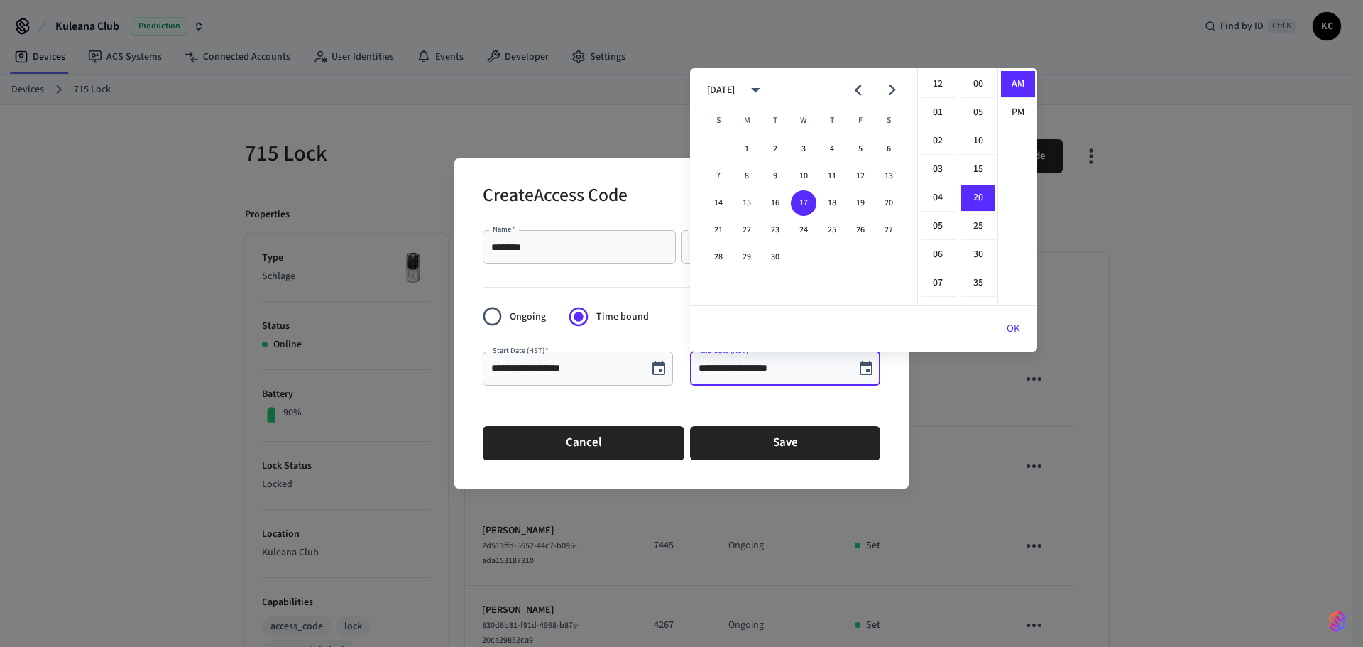
scroll to position [114, 0]
click at [858, 226] on button "26" at bounding box center [861, 230] width 26 height 26
click at [933, 86] on li "12" at bounding box center [938, 84] width 34 height 27
click at [974, 86] on li "00" at bounding box center [978, 84] width 34 height 27
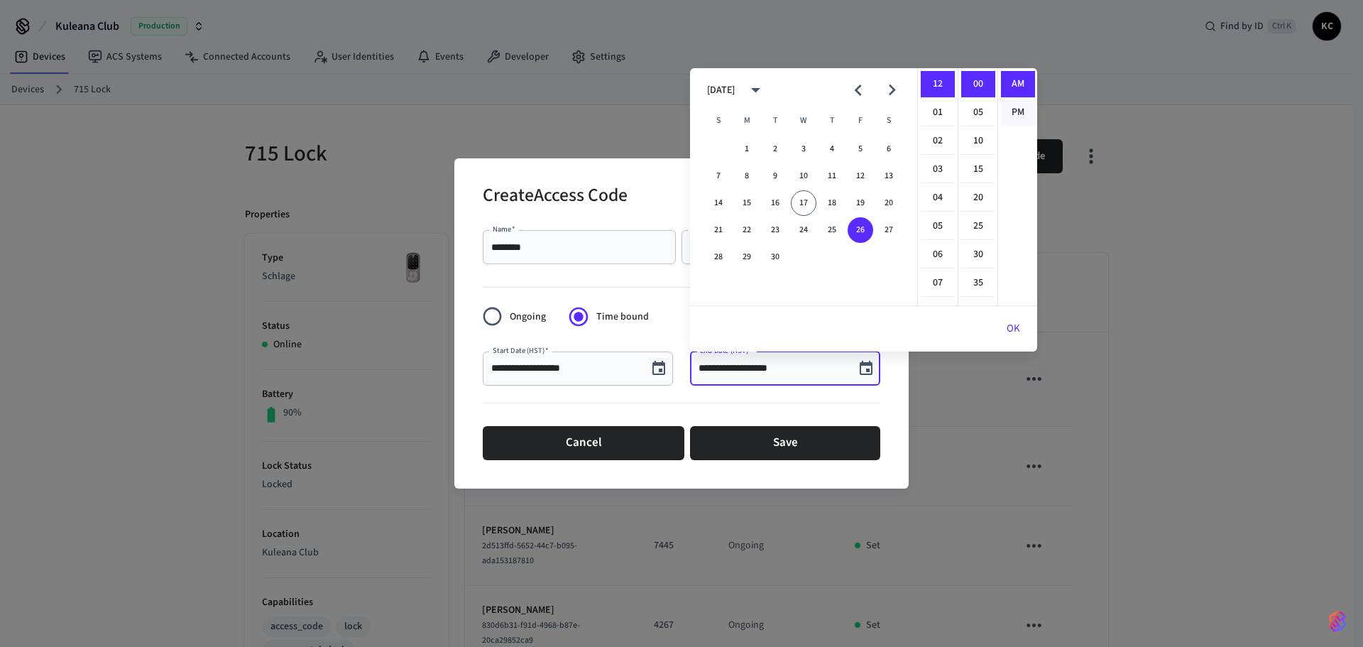
click at [1008, 106] on li "PM" at bounding box center [1018, 112] width 34 height 26
type input "**********"
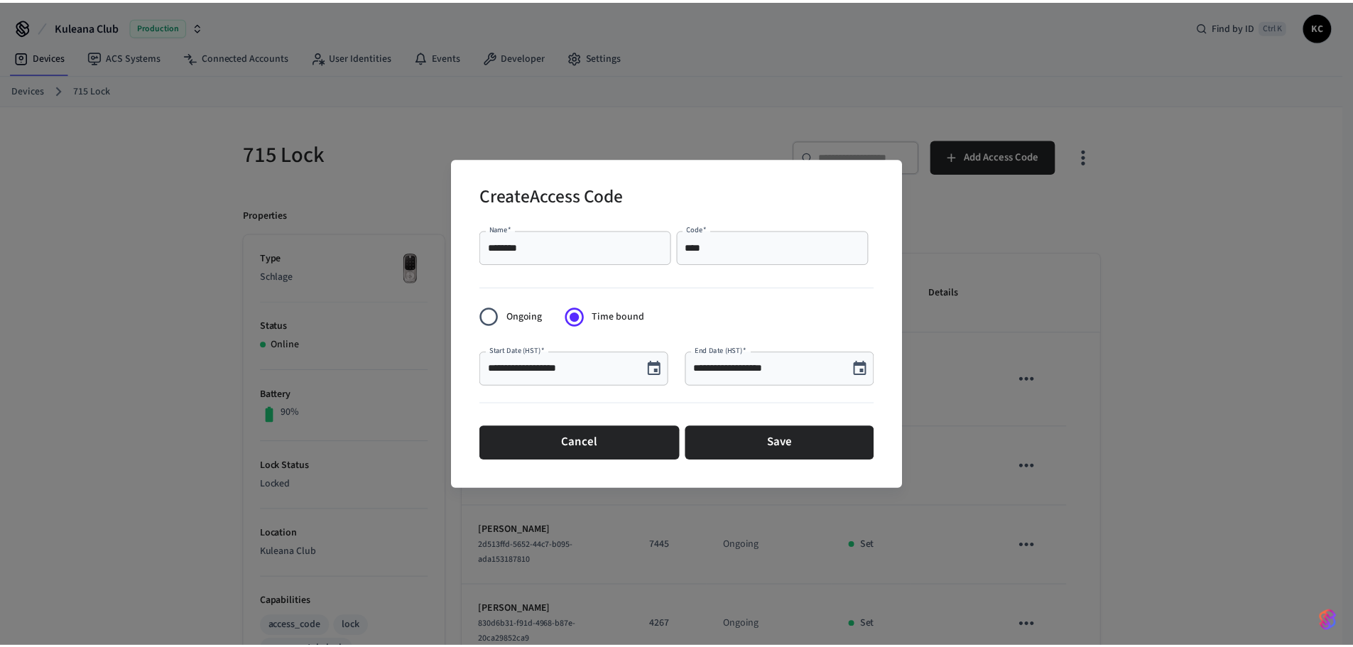
scroll to position [23, 0]
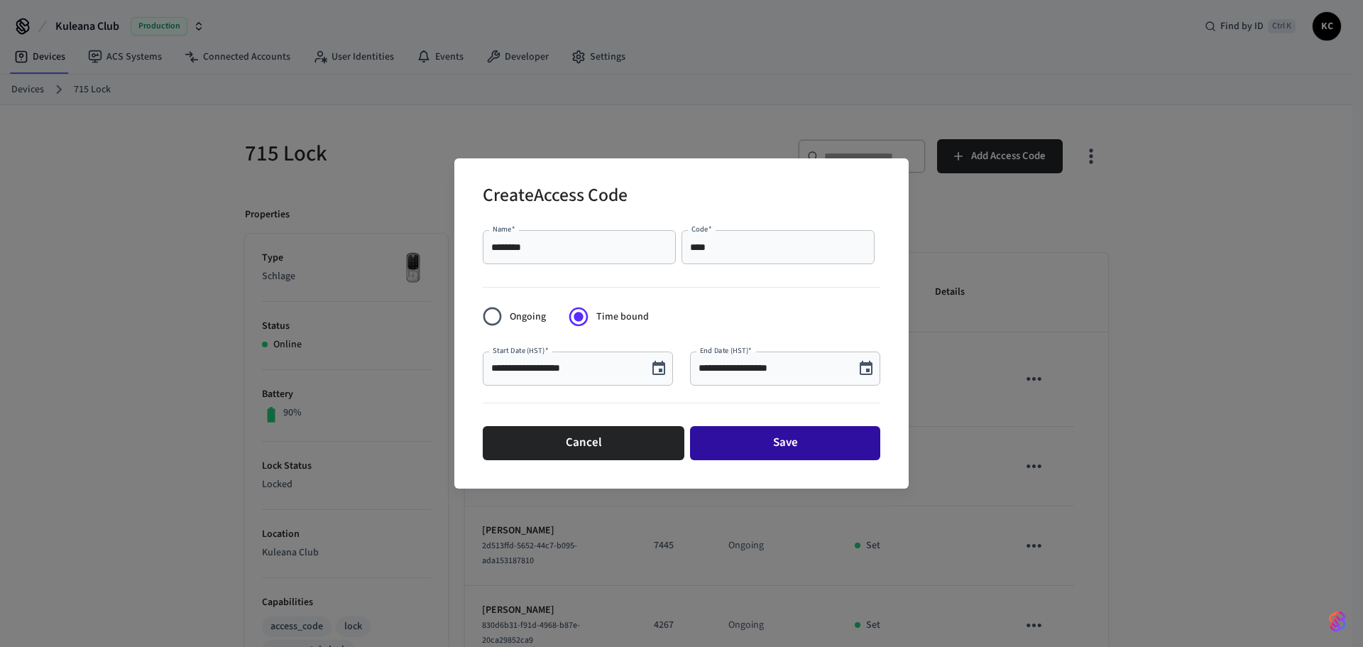
click at [725, 446] on button "Save" at bounding box center [785, 443] width 190 height 34
